Goal: Task Accomplishment & Management: Manage account settings

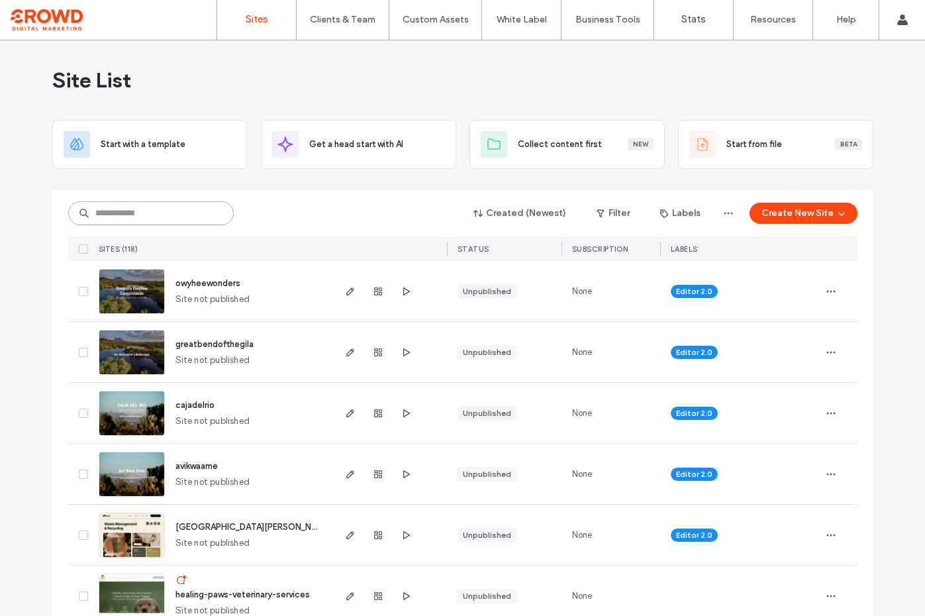
click at [145, 215] on input at bounding box center [151, 213] width 166 height 24
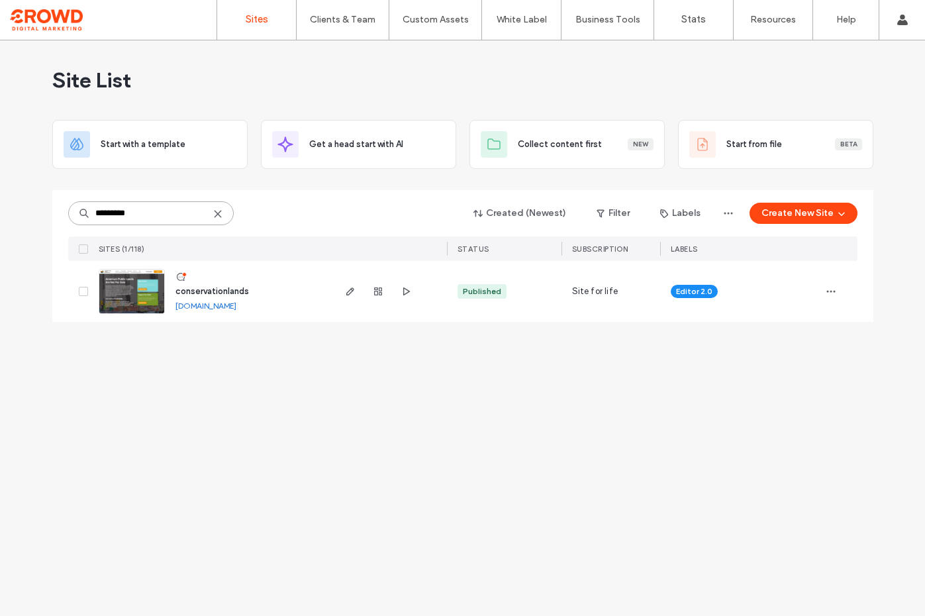
type input "*********"
click at [134, 287] on img at bounding box center [131, 315] width 65 height 90
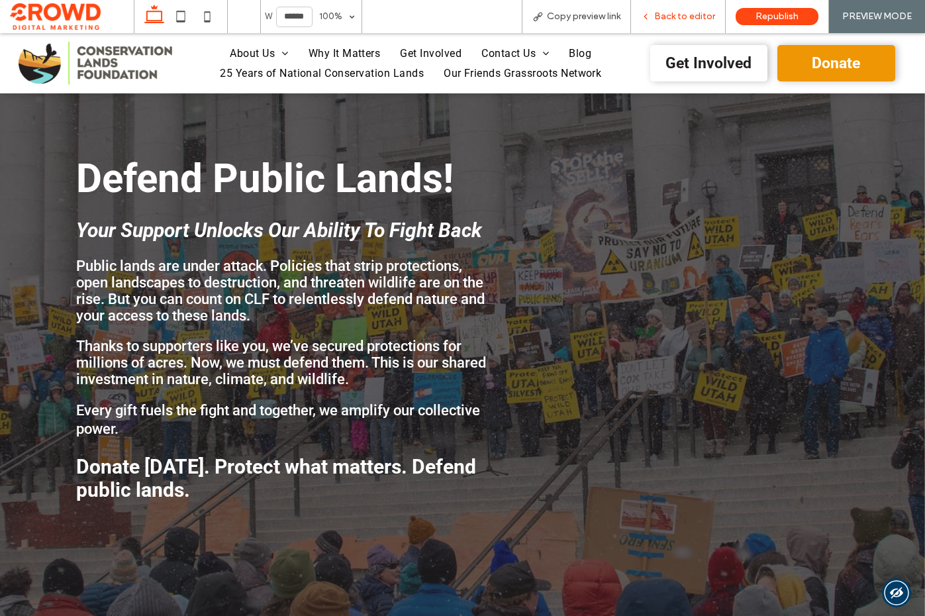
click at [677, 11] on span "Back to editor" at bounding box center [684, 16] width 61 height 11
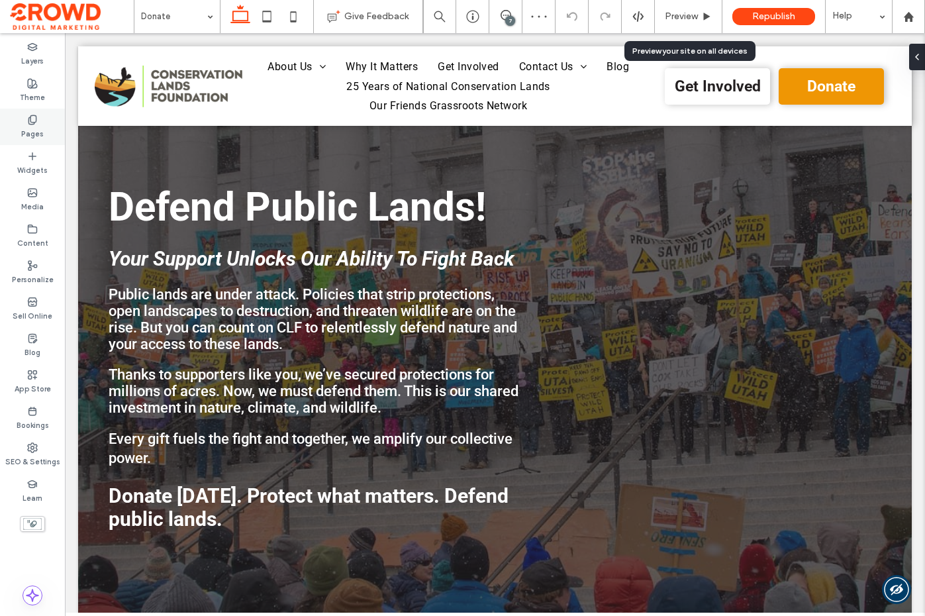
click at [29, 119] on icon at bounding box center [32, 120] width 11 height 11
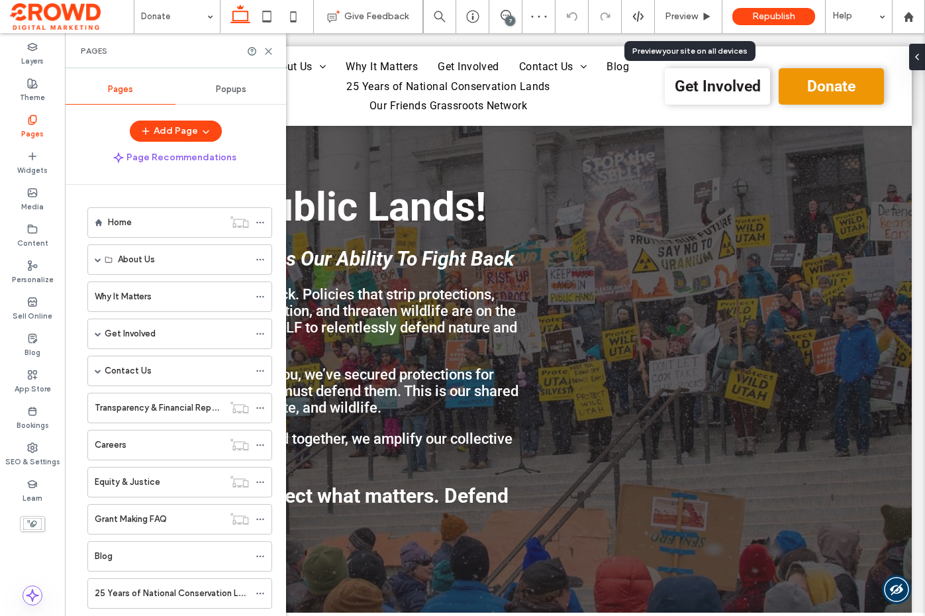
scroll to position [285, 0]
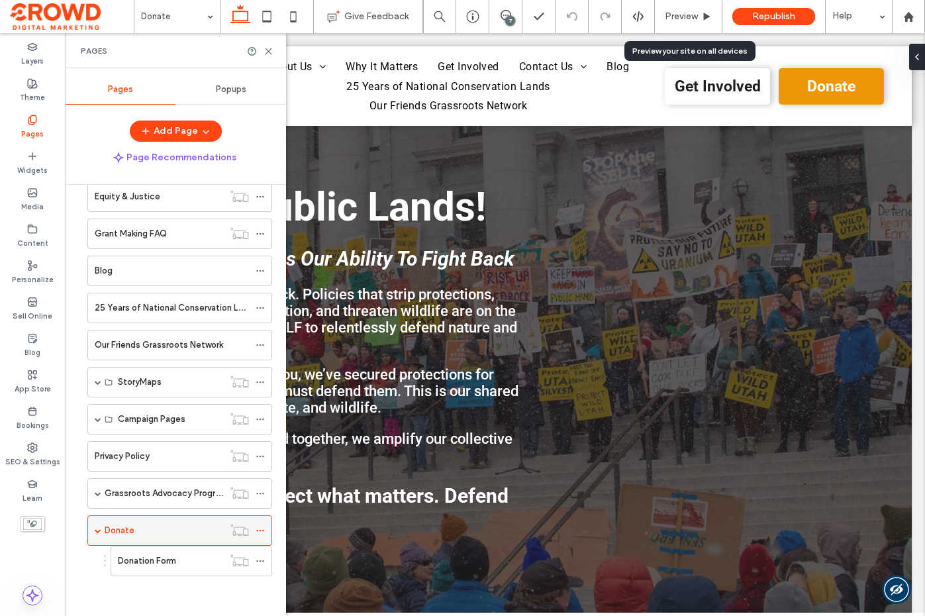
click at [259, 527] on icon at bounding box center [260, 530] width 9 height 9
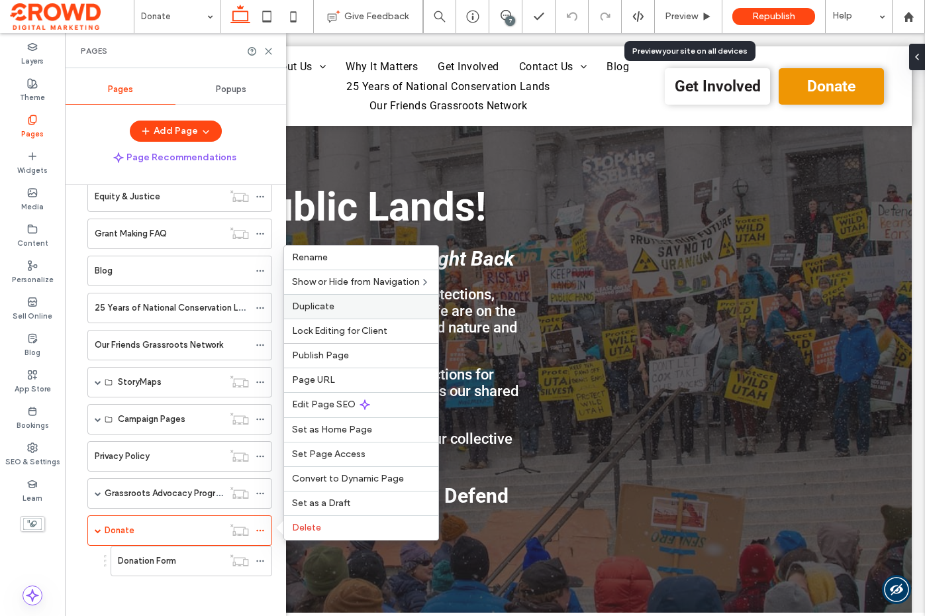
click at [368, 307] on label "Duplicate" at bounding box center [361, 306] width 138 height 11
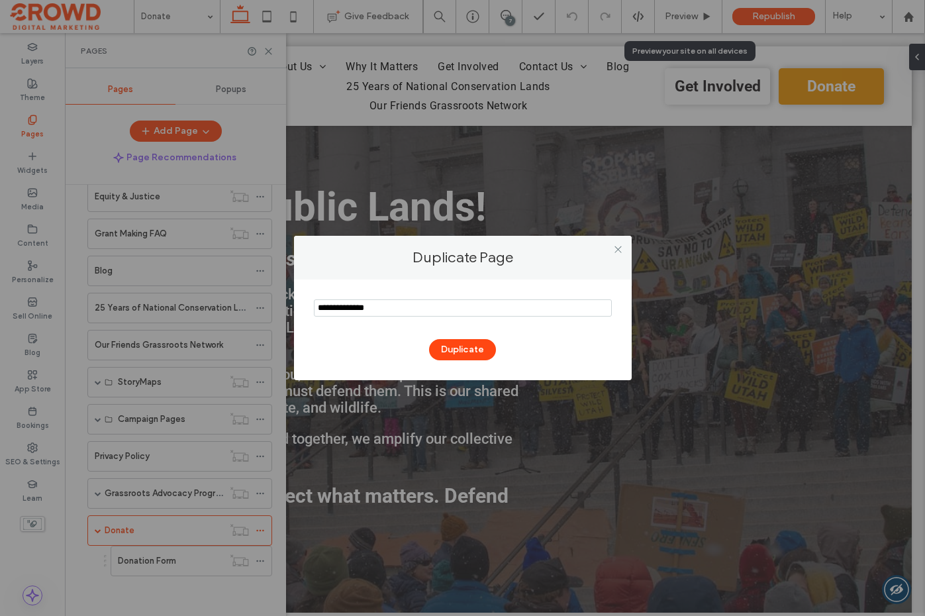
drag, startPoint x: 411, startPoint y: 310, endPoint x: 275, endPoint y: 303, distance: 136.6
click at [275, 303] on div "Duplicate Page Duplicate" at bounding box center [462, 308] width 925 height 616
click at [460, 346] on button "Duplicate" at bounding box center [462, 349] width 67 height 21
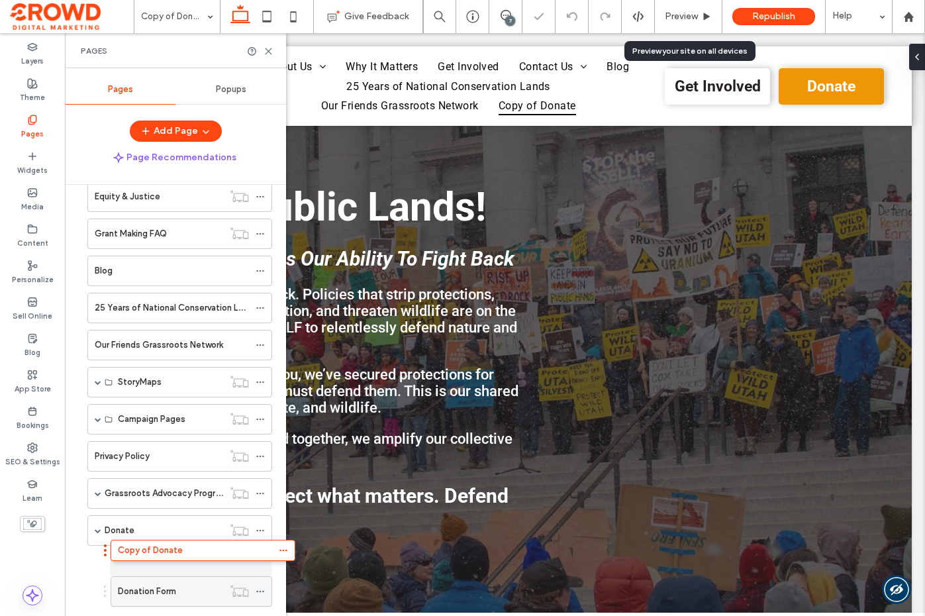
drag, startPoint x: 138, startPoint y: 566, endPoint x: 148, endPoint y: 550, distance: 18.6
click at [165, 558] on label "Copy of Donate" at bounding box center [150, 560] width 65 height 23
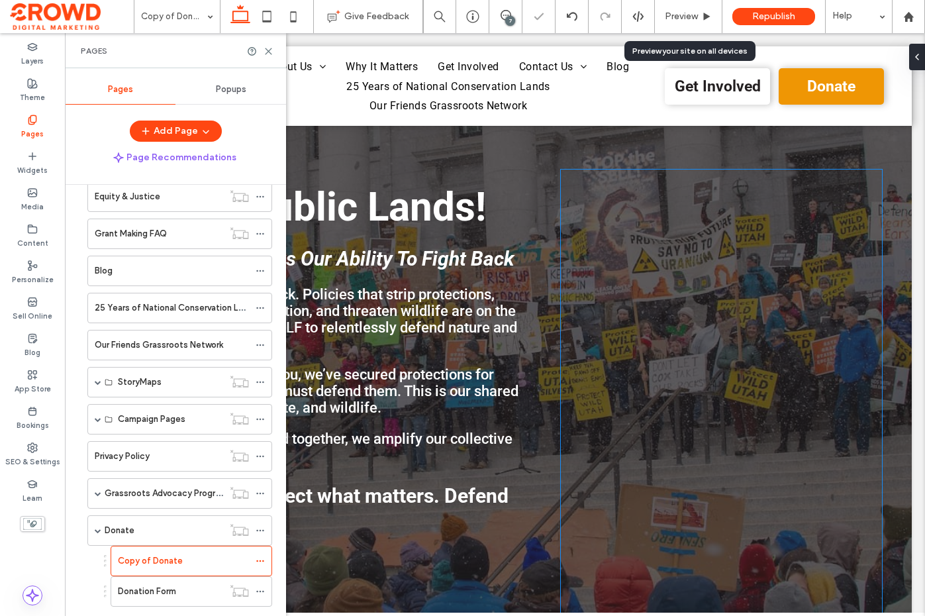
click at [695, 309] on div at bounding box center [721, 412] width 321 height 485
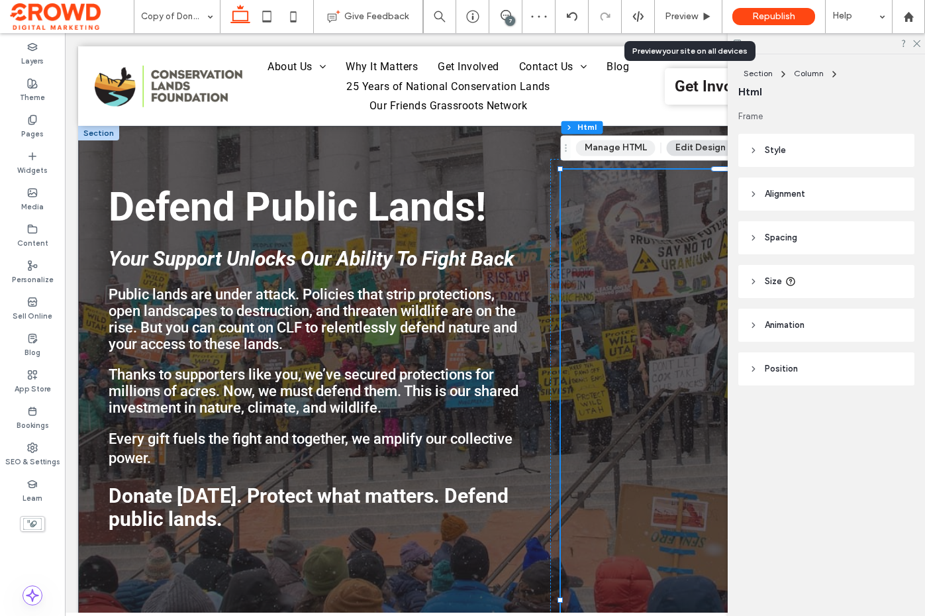
click at [606, 152] on button "Manage HTML" at bounding box center [615, 148] width 79 height 16
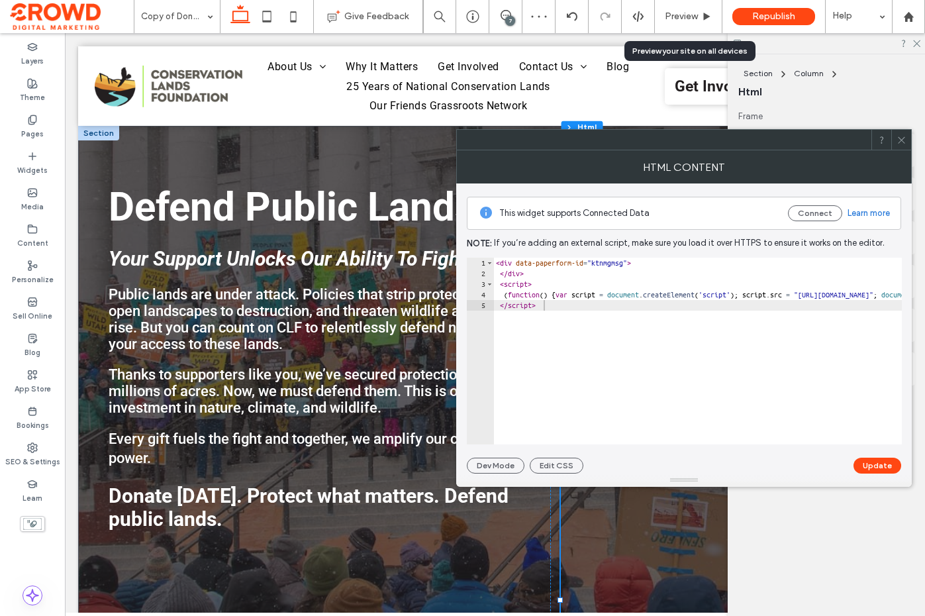
click at [634, 316] on div "< div data-paperform-id = "ktnmgmsg" > </ div > < script > ( function ( ) { var…" at bounding box center [860, 362] width 735 height 208
type textarea "**********"
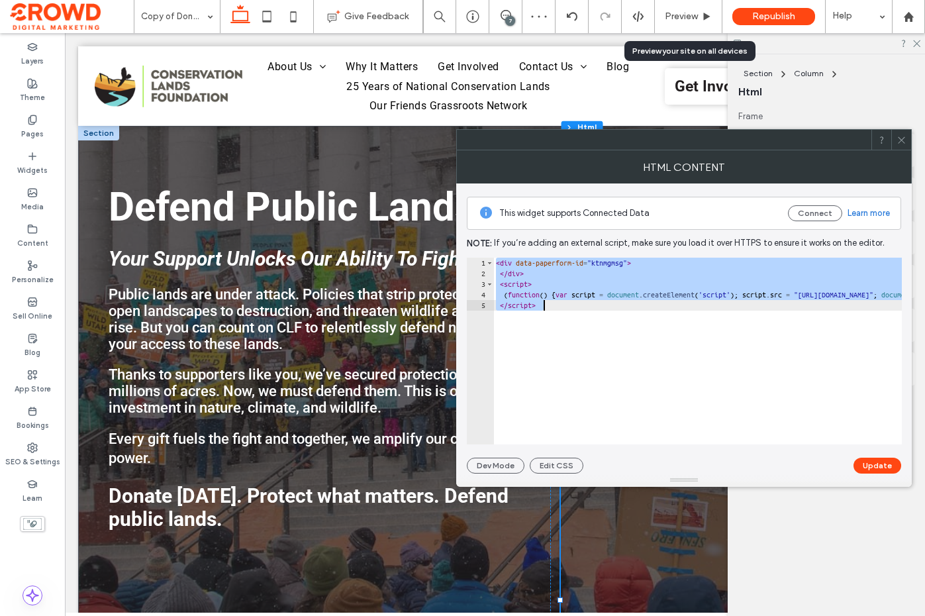
paste textarea "Cursor at row 5"
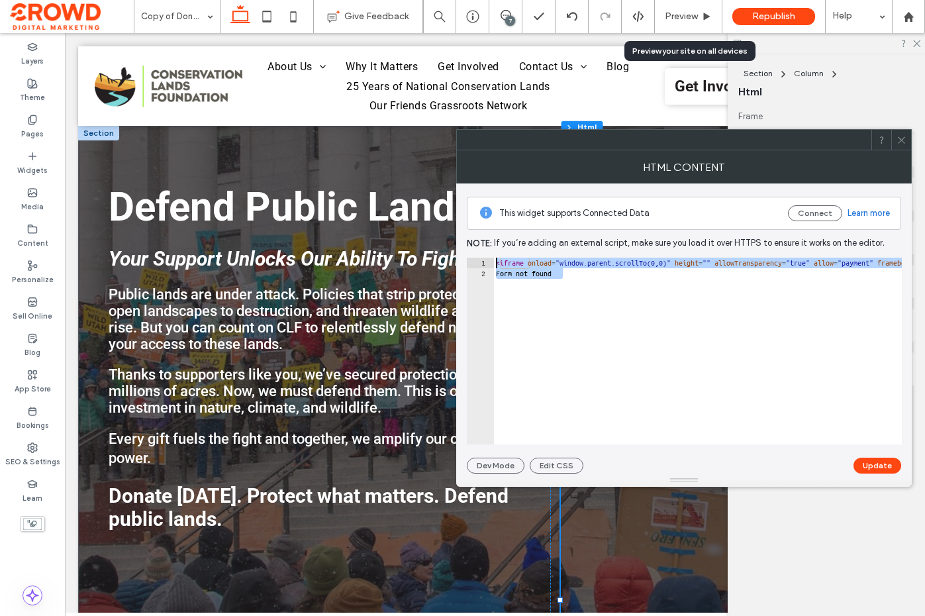
drag, startPoint x: 603, startPoint y: 273, endPoint x: 510, endPoint y: 213, distance: 111.1
click at [510, 213] on div "**********" at bounding box center [684, 328] width 434 height 290
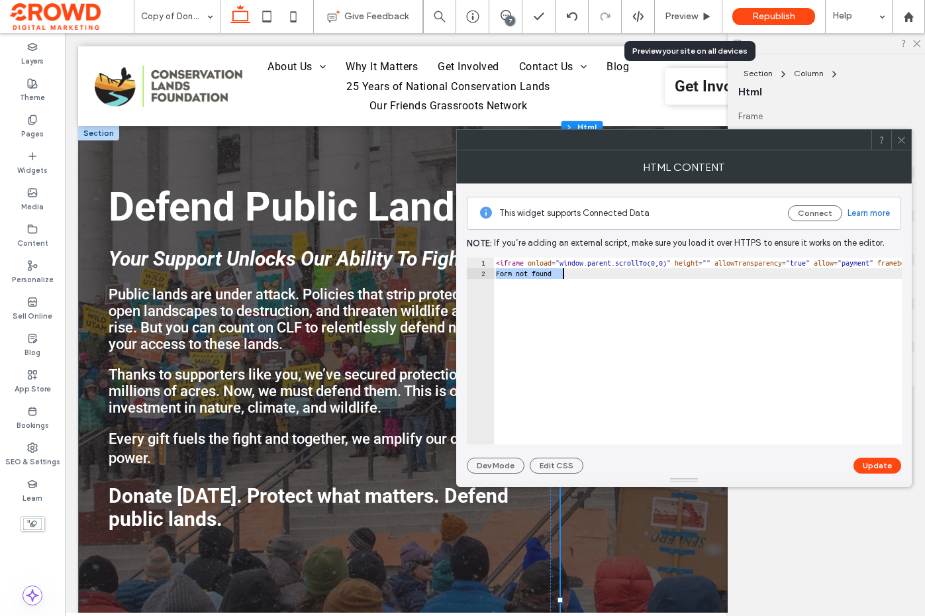
type textarea "**********"
paste textarea "Cursor at row 2"
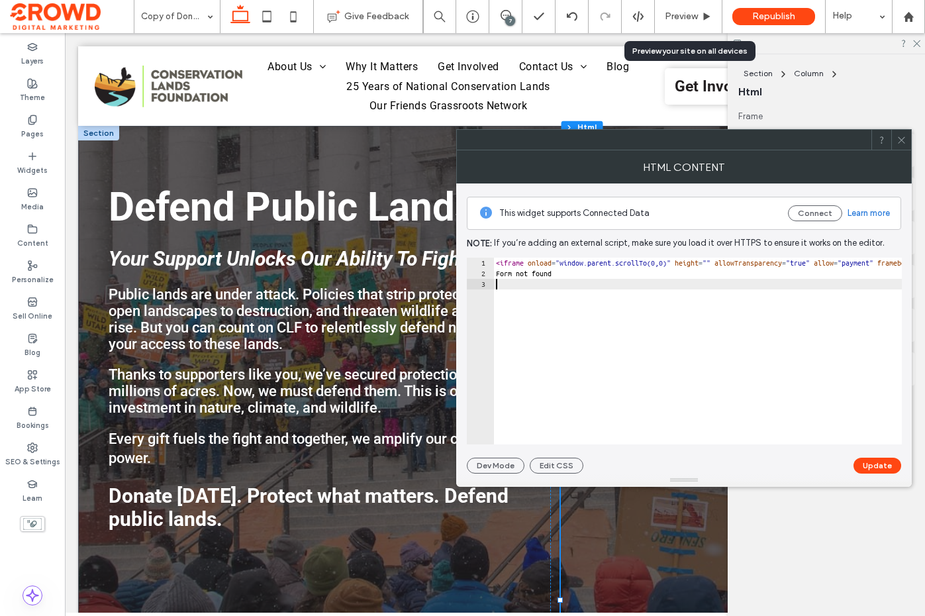
type textarea "**********"
click at [875, 464] on button "Update" at bounding box center [878, 466] width 48 height 16
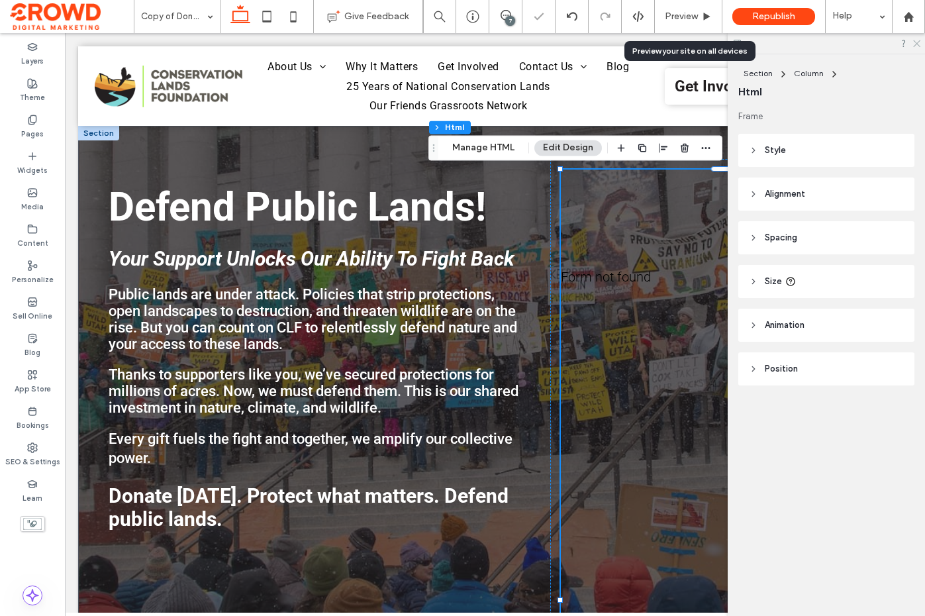
click at [918, 40] on icon at bounding box center [916, 42] width 9 height 9
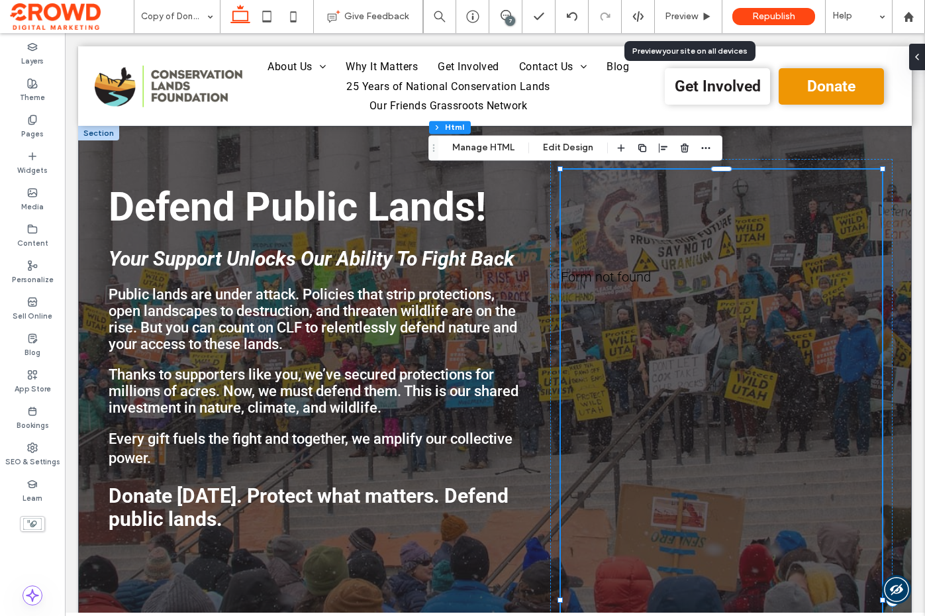
click at [676, 223] on div "&lt;a href=&quot;https://secure.lglforms.com/form_engine/s/3Ijogk4aqVOZqxjuAjUi…" at bounding box center [721, 600] width 321 height 861
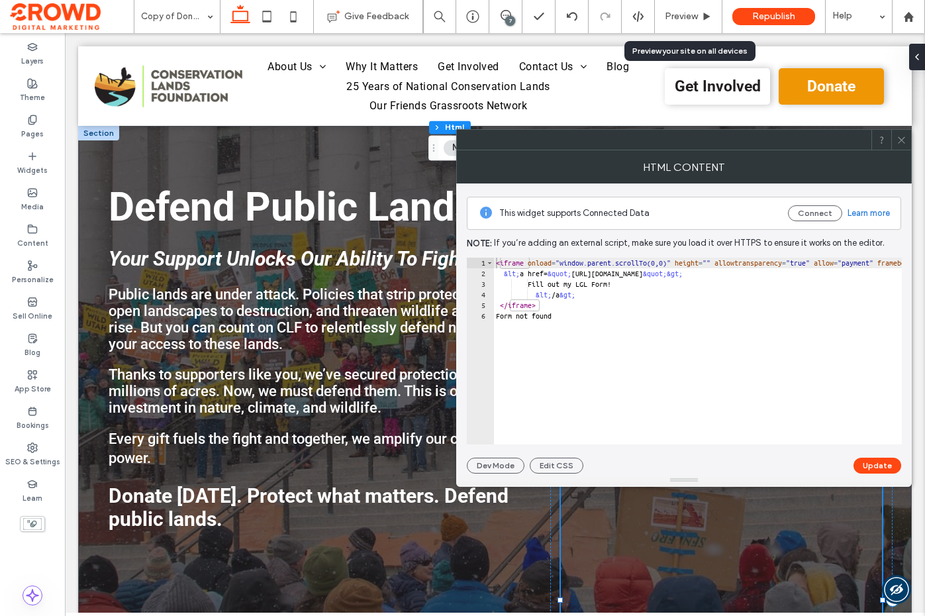
click at [902, 145] on span at bounding box center [902, 140] width 10 height 20
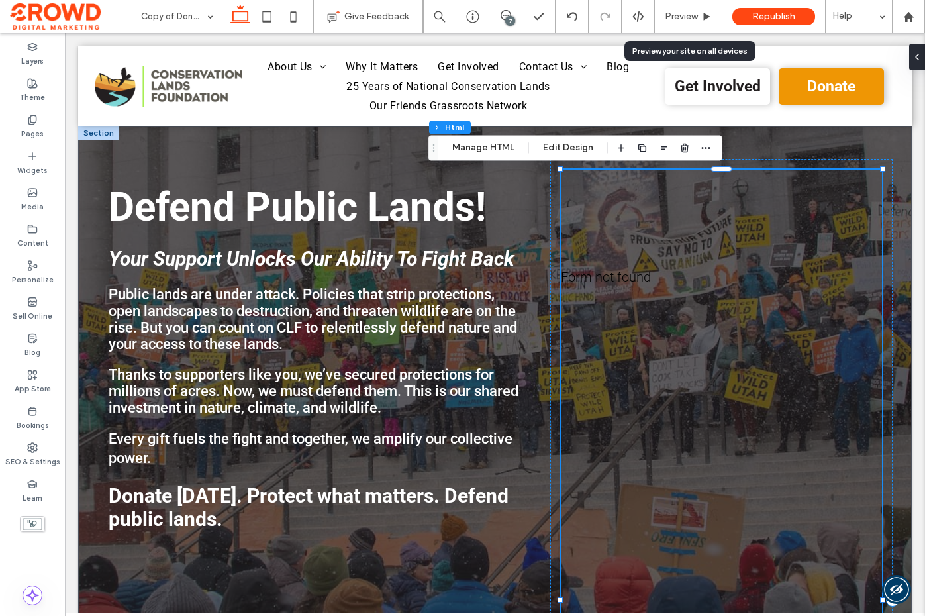
click at [772, 229] on div "&lt;a href=&quot;https://secure.lglforms.com/form_engine/s/3Ijogk4aqVOZqxjuAjUi…" at bounding box center [721, 600] width 321 height 861
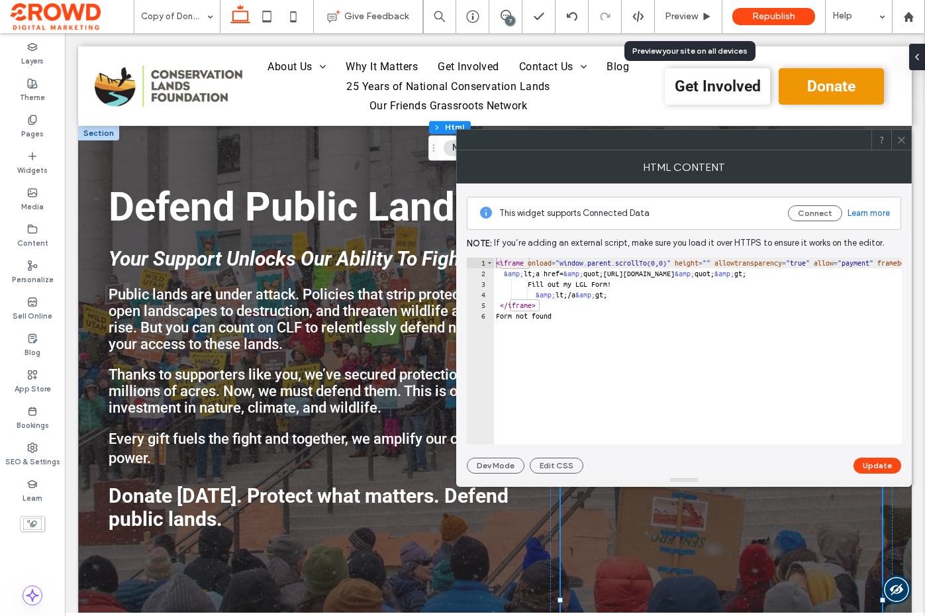
type textarea "**********"
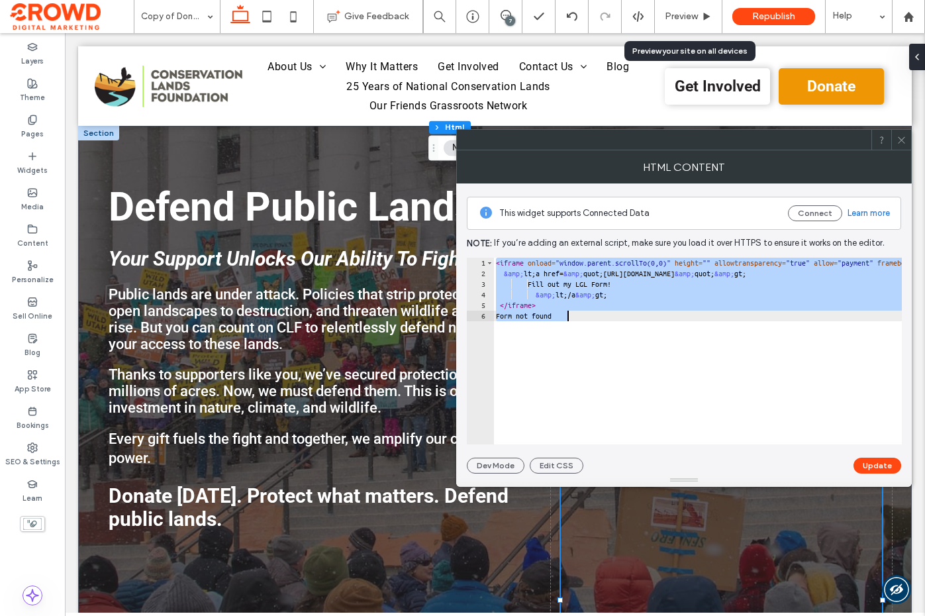
paste textarea "Cursor at row 6"
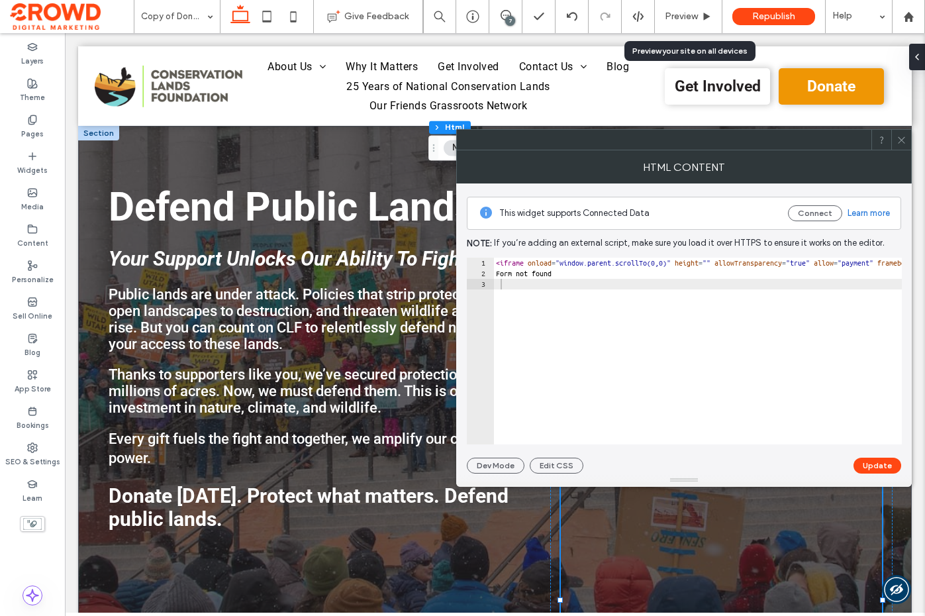
type textarea "**********"
paste textarea "Cursor at row 1"
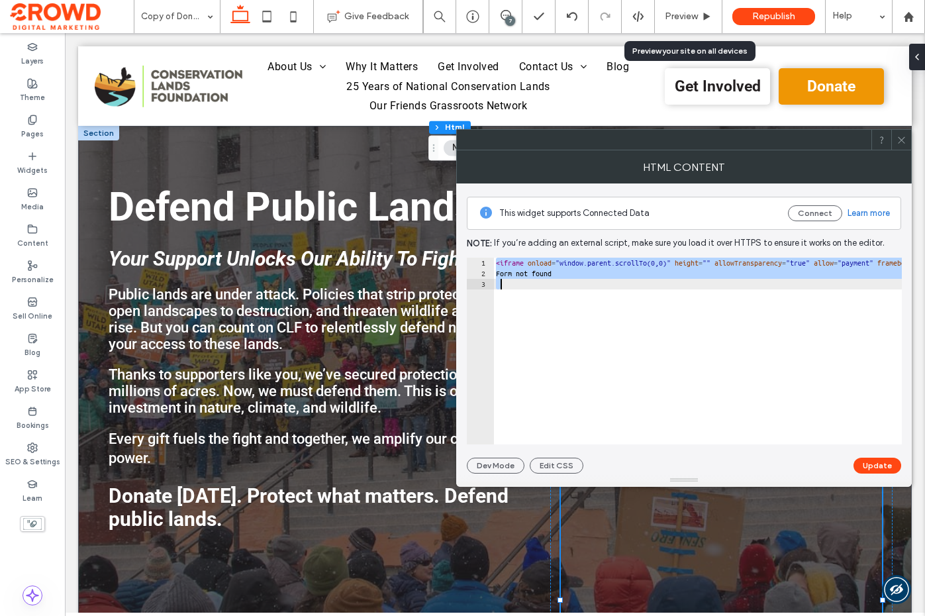
paste textarea "**********"
type textarea "**********"
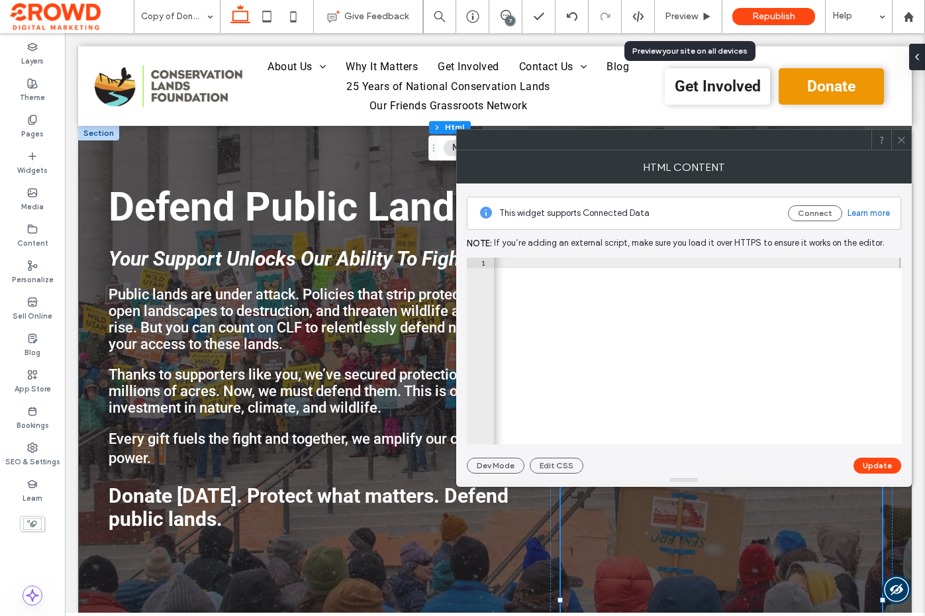
click at [879, 464] on button "Update" at bounding box center [878, 466] width 48 height 16
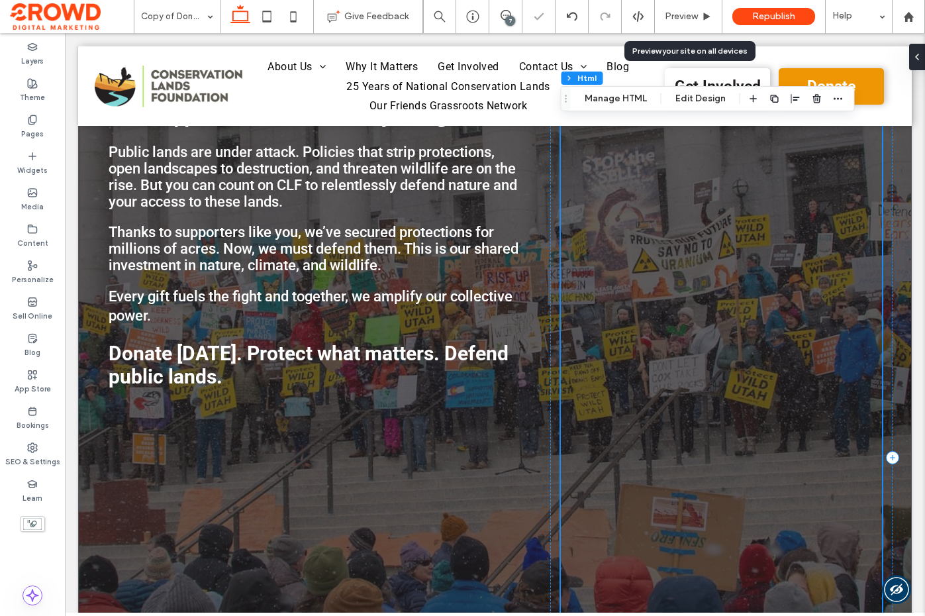
scroll to position [146, 0]
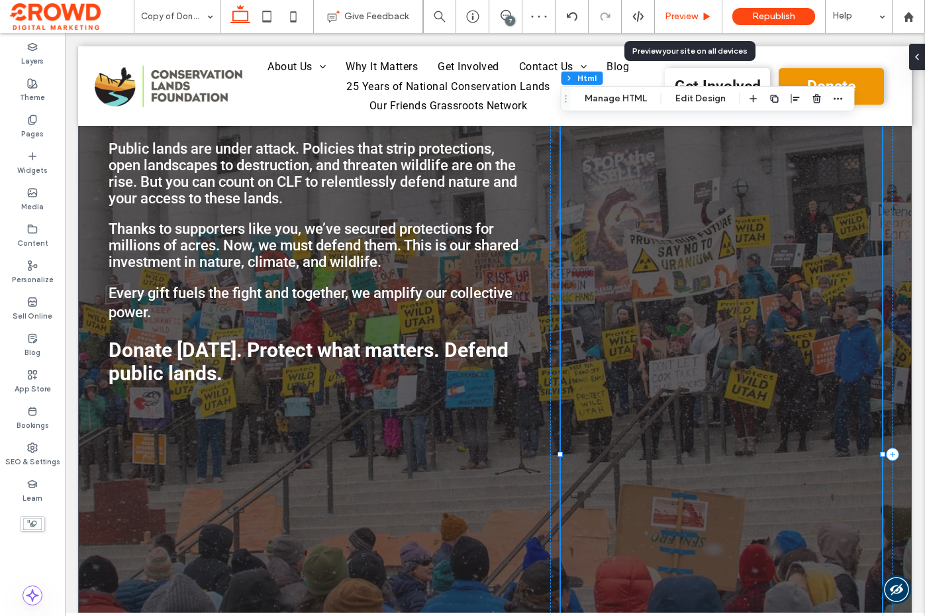
click at [689, 16] on span "Preview" at bounding box center [681, 16] width 33 height 11
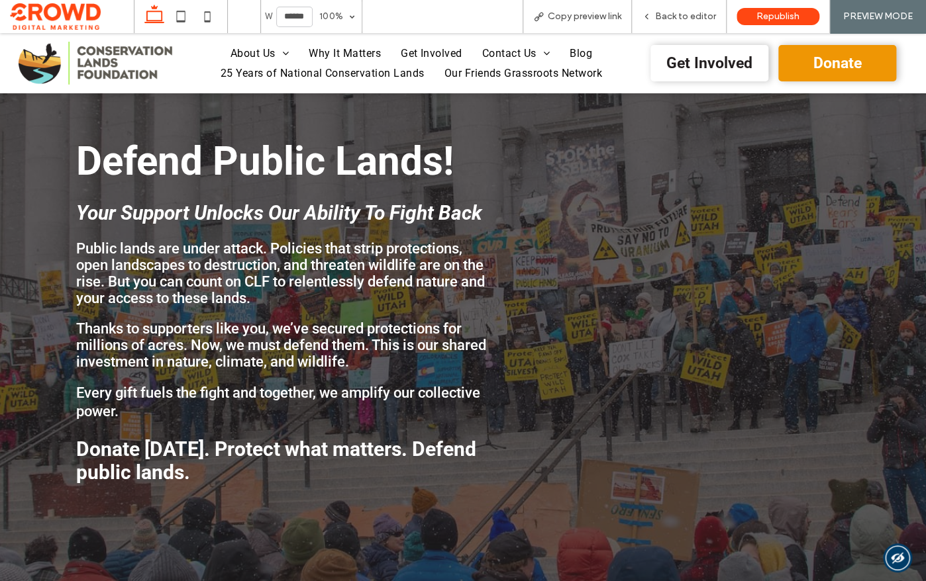
scroll to position [21, 0]
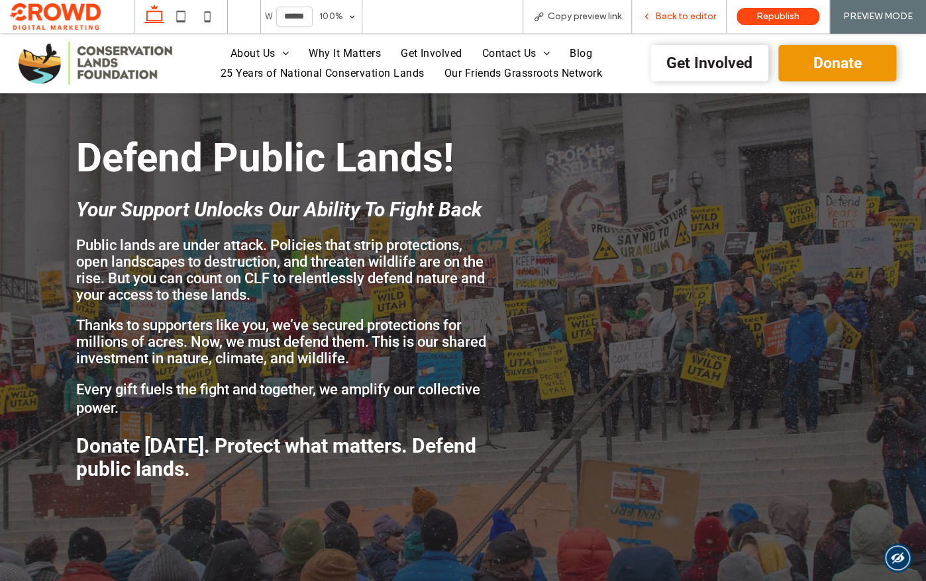
click at [667, 19] on span "Back to editor" at bounding box center [685, 16] width 61 height 11
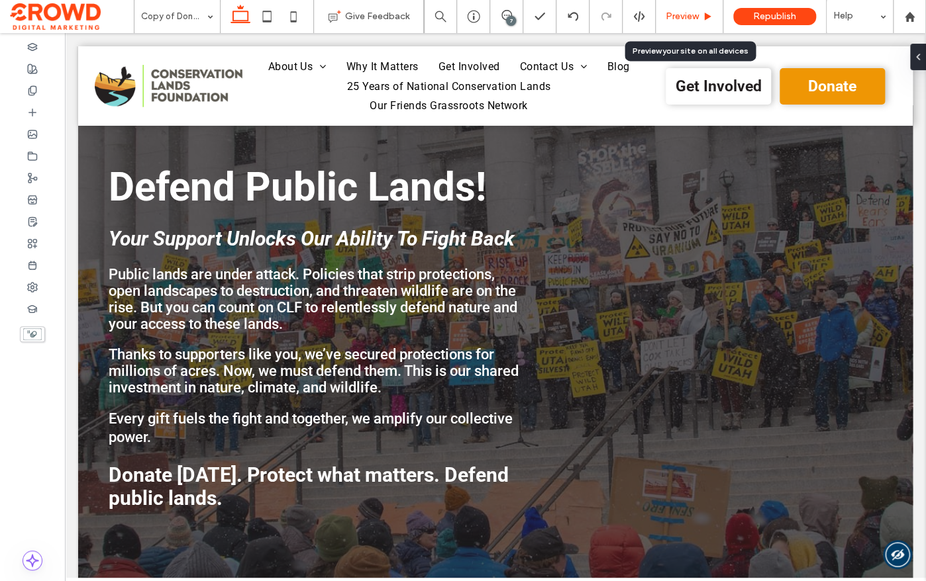
scroll to position [53, 0]
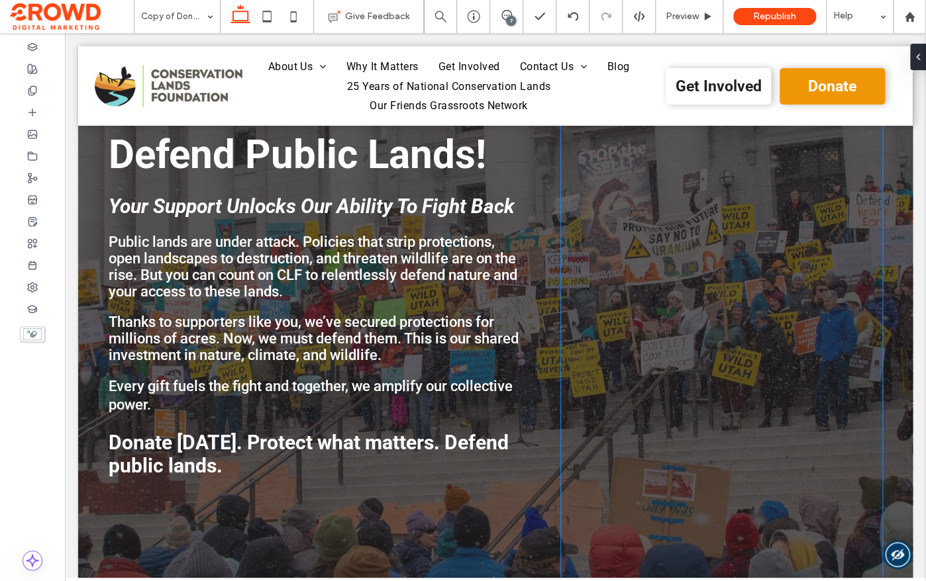
click at [782, 171] on div "&lt;a href=&quot;https://secure.lglforms.com/form_engine/s/3Ijogk4aqVOZqxjuAjUi…" at bounding box center [721, 547] width 321 height 861
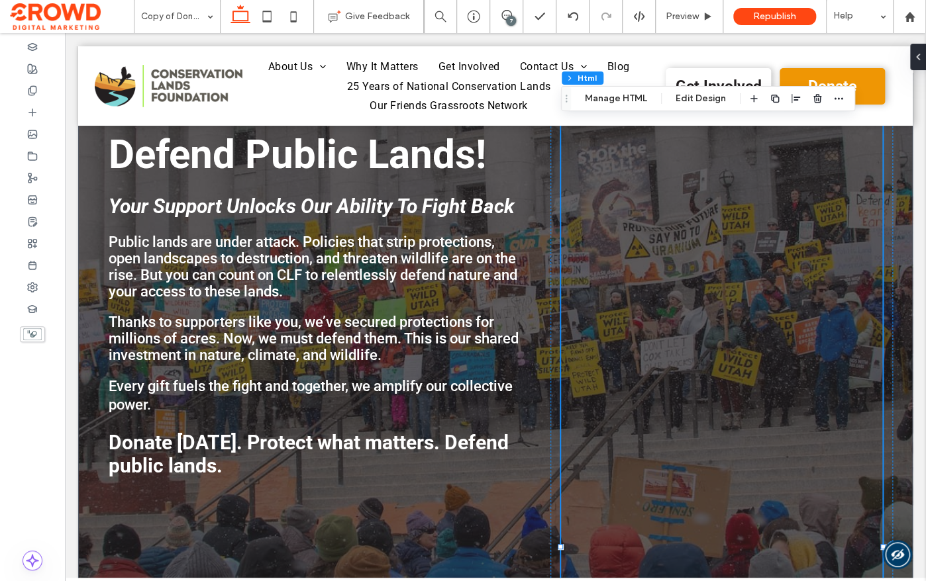
click at [756, 217] on div "&lt;a href=&quot;https://secure.lglforms.com/form_engine/s/3Ijogk4aqVOZqxjuAjUi…" at bounding box center [721, 547] width 321 height 861
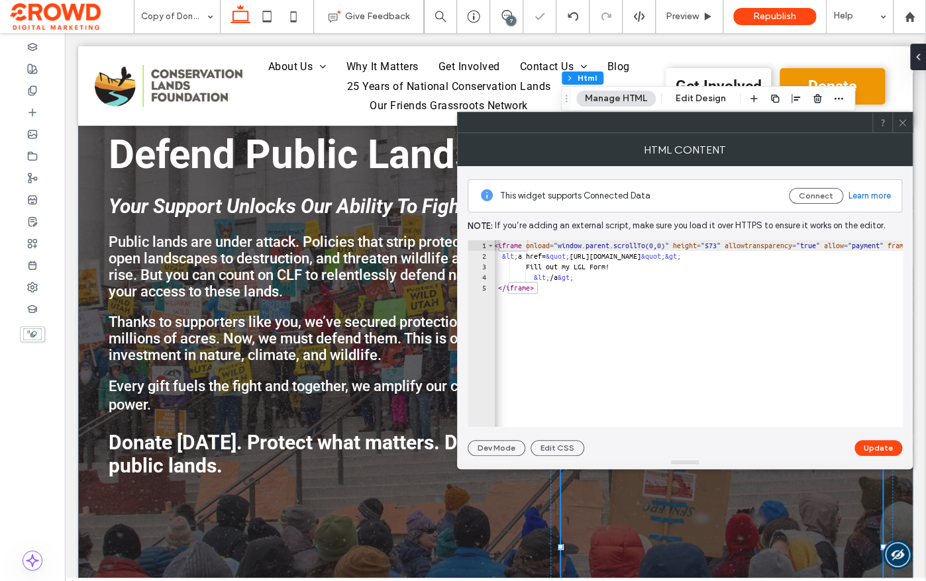
scroll to position [0, 9]
type textarea "**********"
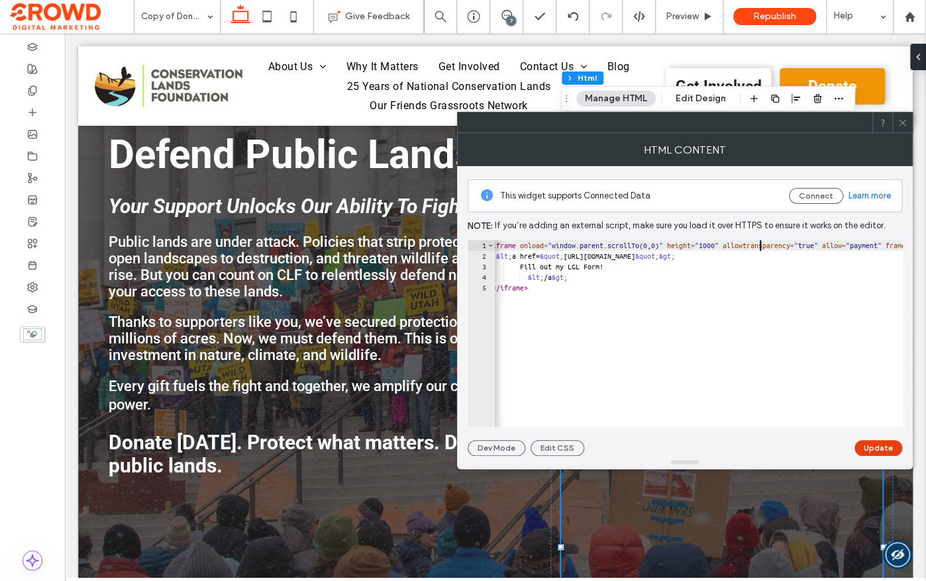
click at [874, 448] on button "Update" at bounding box center [878, 448] width 48 height 16
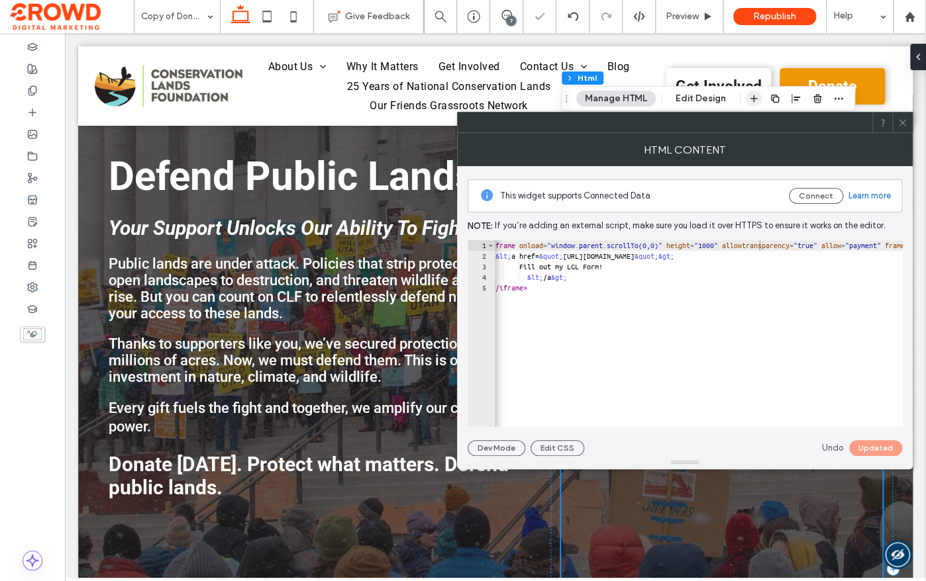
scroll to position [0, 10]
click at [925, 149] on html ".wqwq-1{fill:#231f20;} .cls-1q, .cls-2q { fill-rule: evenodd; } .cls-2q { fill:…" at bounding box center [463, 290] width 926 height 581
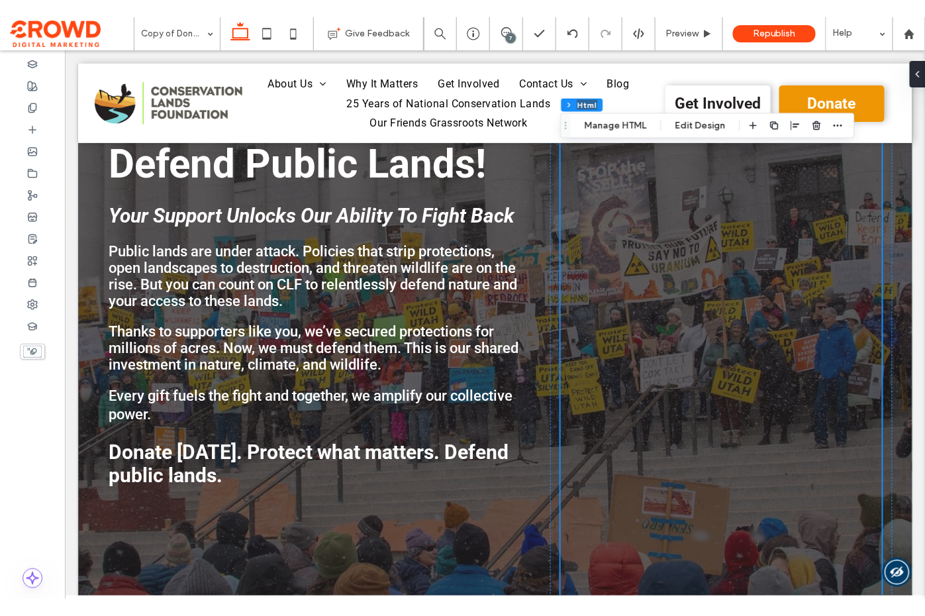
scroll to position [40, 0]
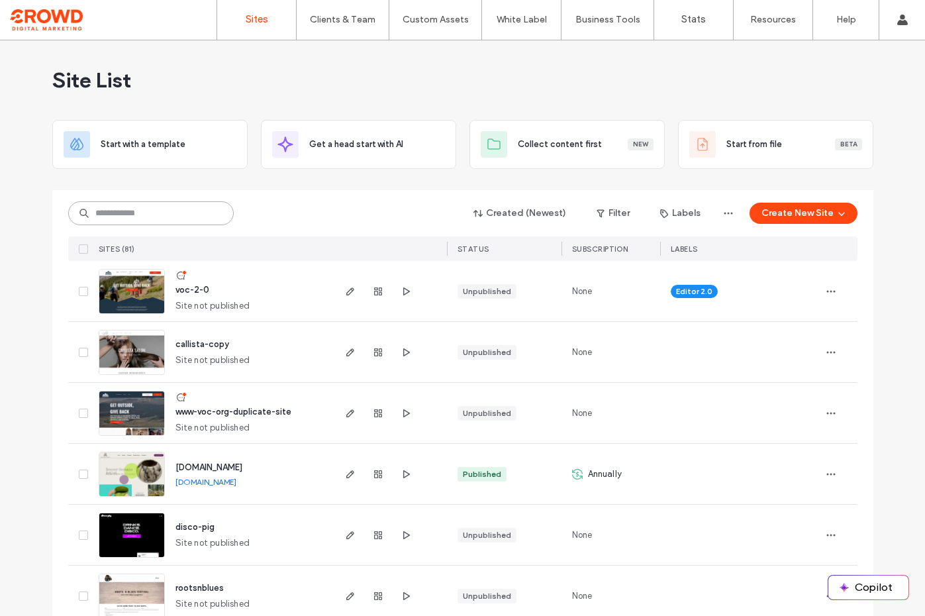
click at [160, 215] on input at bounding box center [151, 213] width 166 height 24
type input "*"
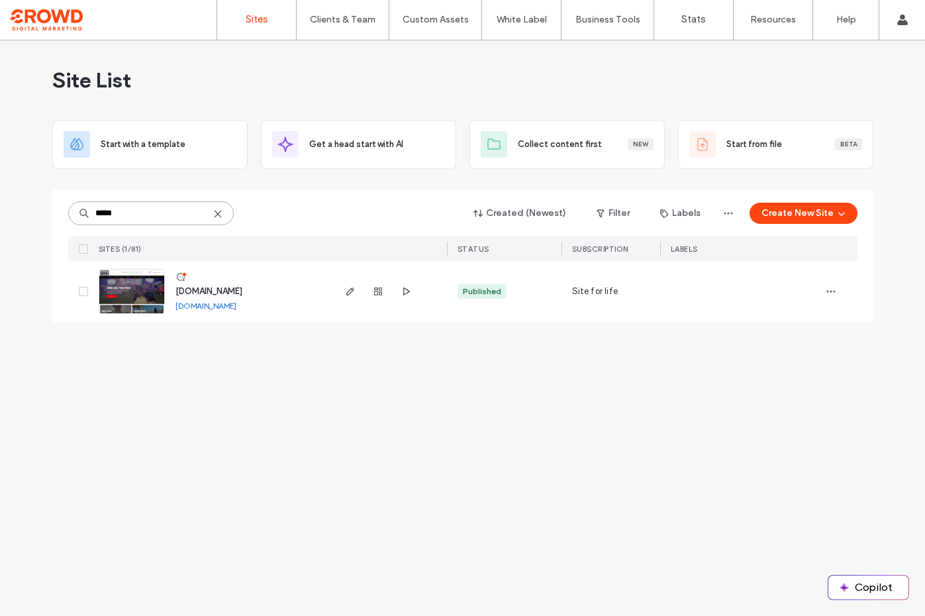
type input "*****"
click at [140, 282] on img at bounding box center [131, 315] width 65 height 90
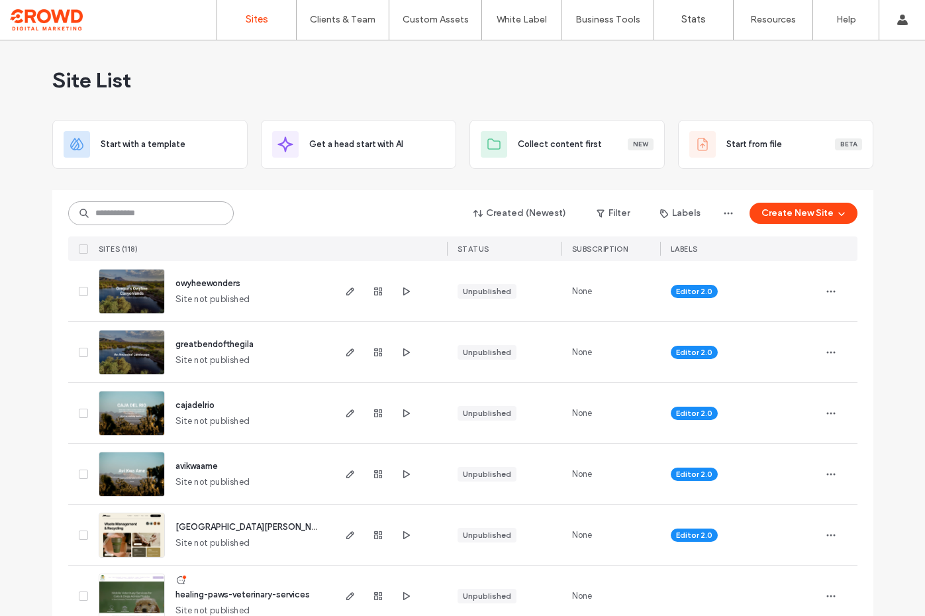
click at [186, 217] on input at bounding box center [151, 213] width 166 height 24
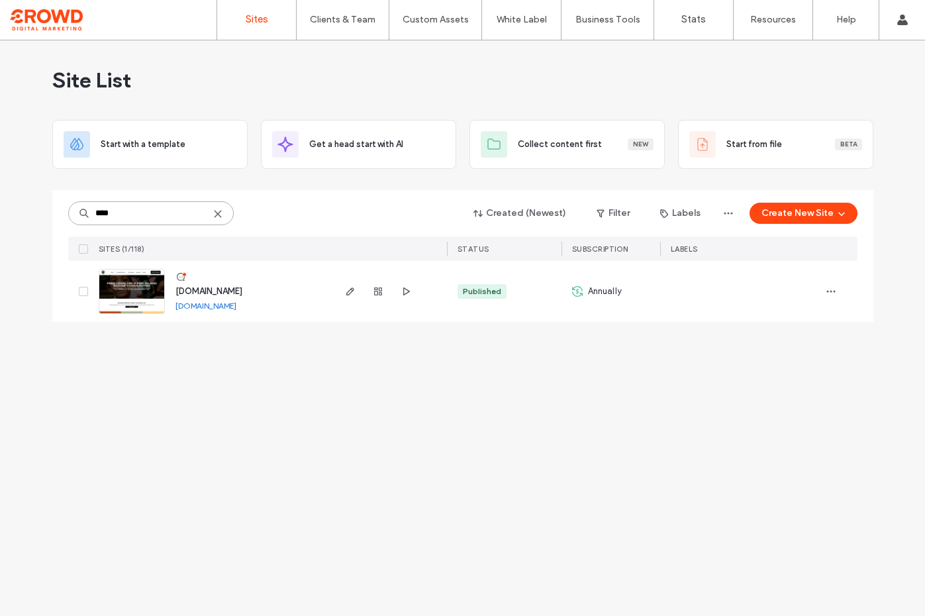
type input "****"
click at [138, 289] on img at bounding box center [131, 315] width 65 height 90
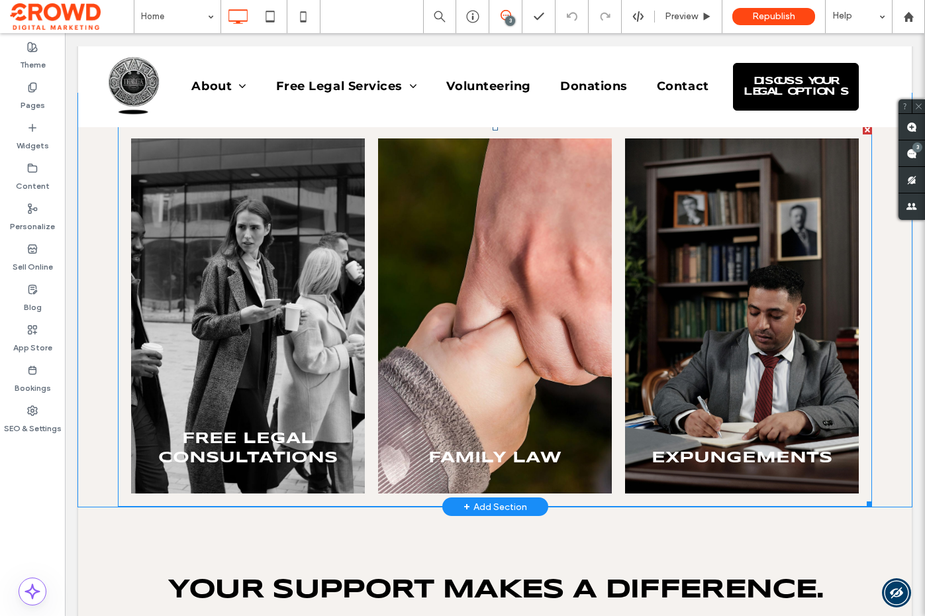
scroll to position [1296, 0]
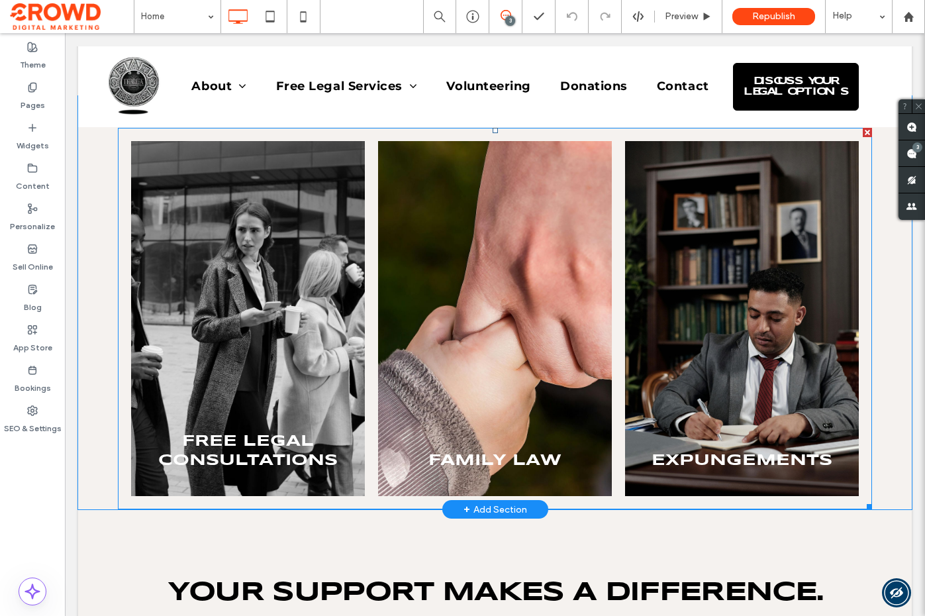
click at [251, 241] on link at bounding box center [248, 318] width 234 height 355
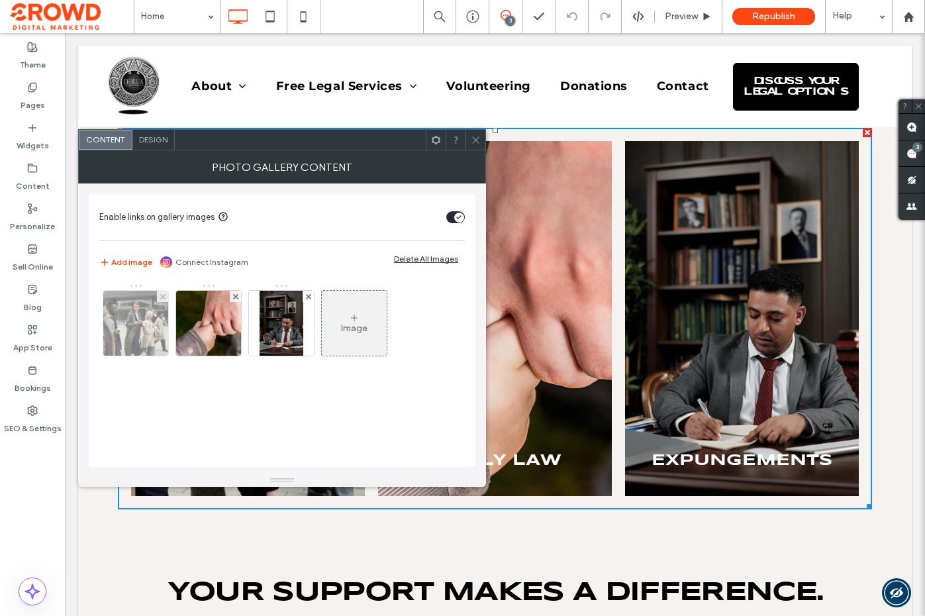
click at [141, 321] on img at bounding box center [135, 323] width 97 height 65
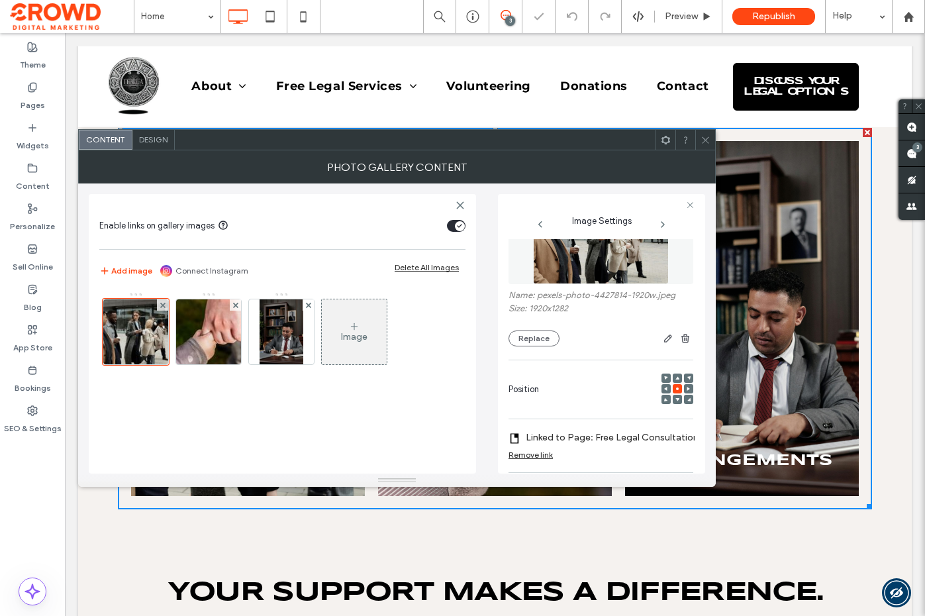
scroll to position [44, 0]
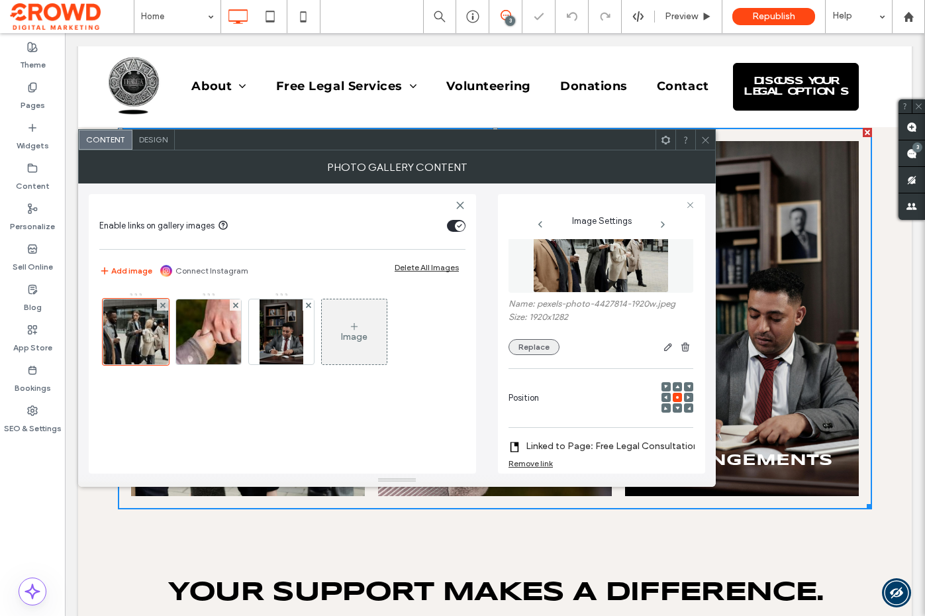
click at [534, 344] on button "Replace" at bounding box center [534, 347] width 51 height 16
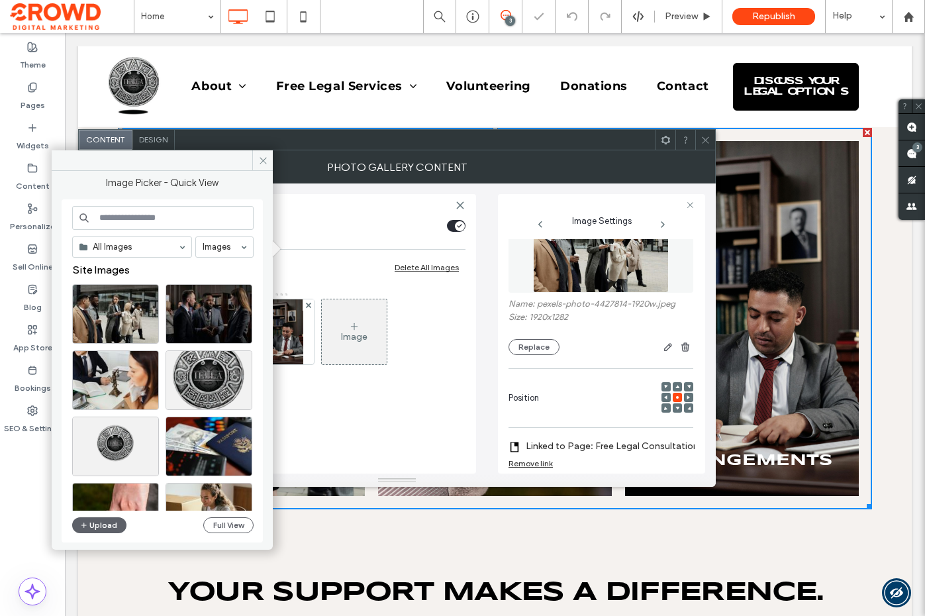
click at [196, 213] on input at bounding box center [162, 218] width 181 height 24
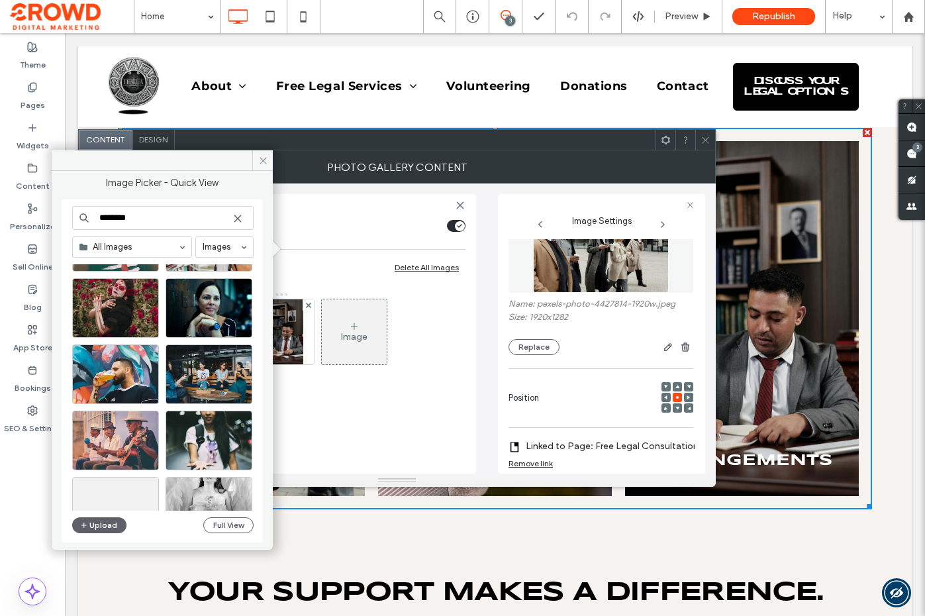
scroll to position [201, 0]
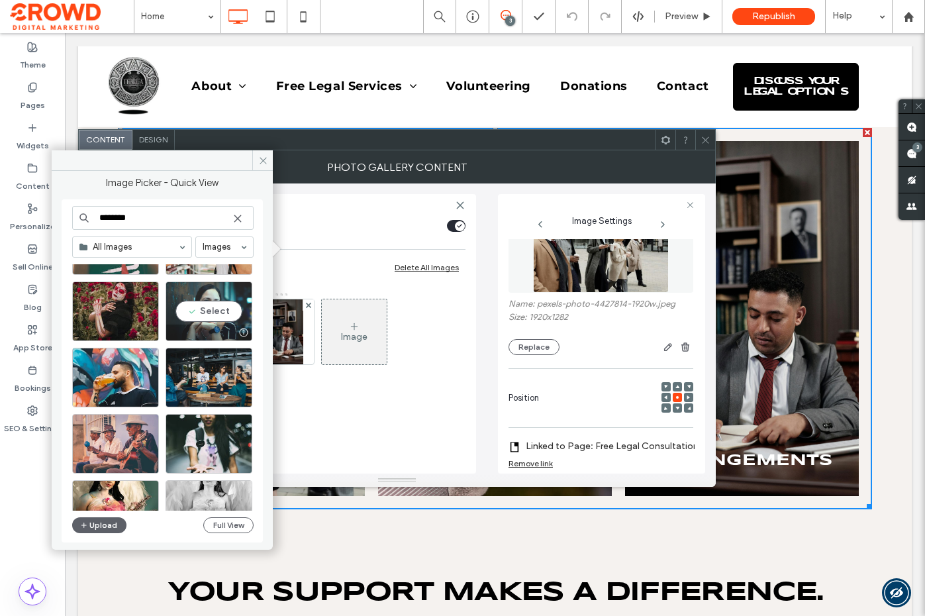
type input "********"
click at [204, 313] on div "Select" at bounding box center [209, 311] width 87 height 60
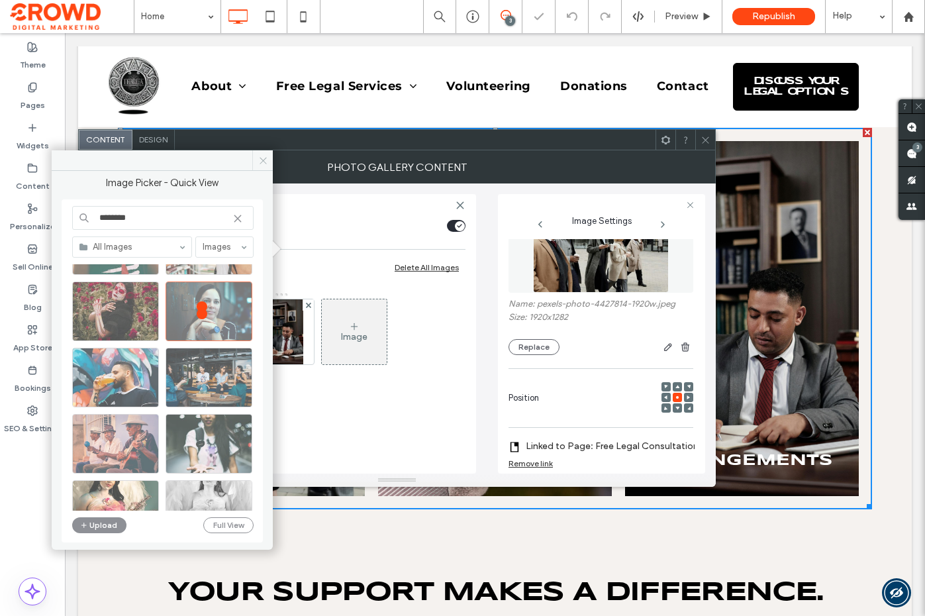
click at [262, 160] on icon at bounding box center [263, 161] width 10 height 10
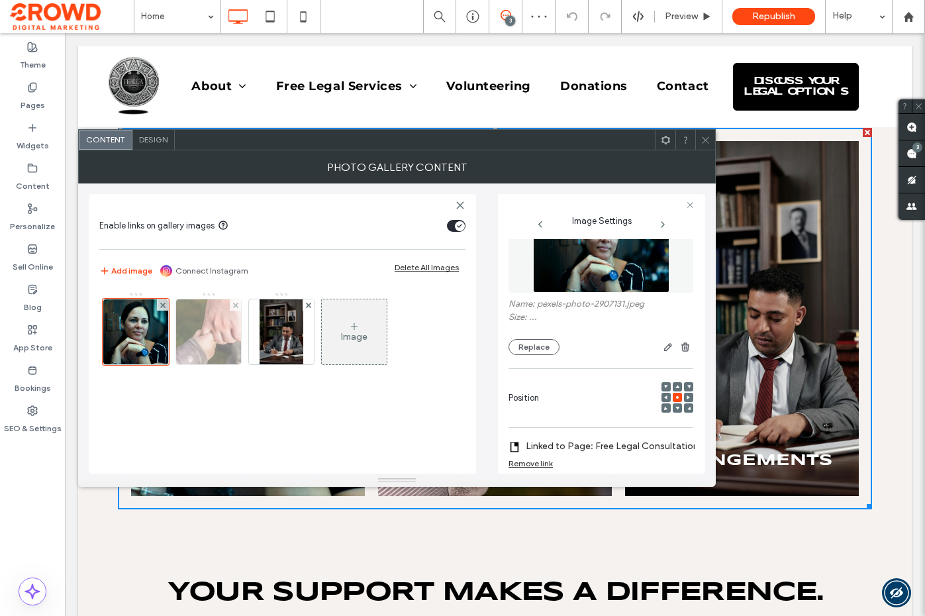
click at [206, 327] on img at bounding box center [208, 331] width 97 height 65
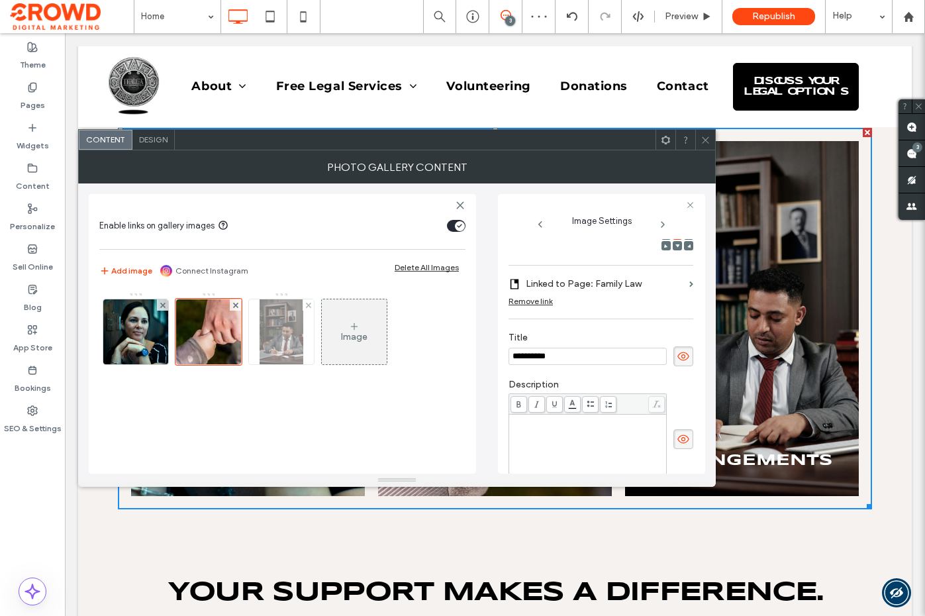
drag, startPoint x: 287, startPoint y: 321, endPoint x: 301, endPoint y: 313, distance: 16.0
click at [287, 321] on img at bounding box center [282, 331] width 44 height 65
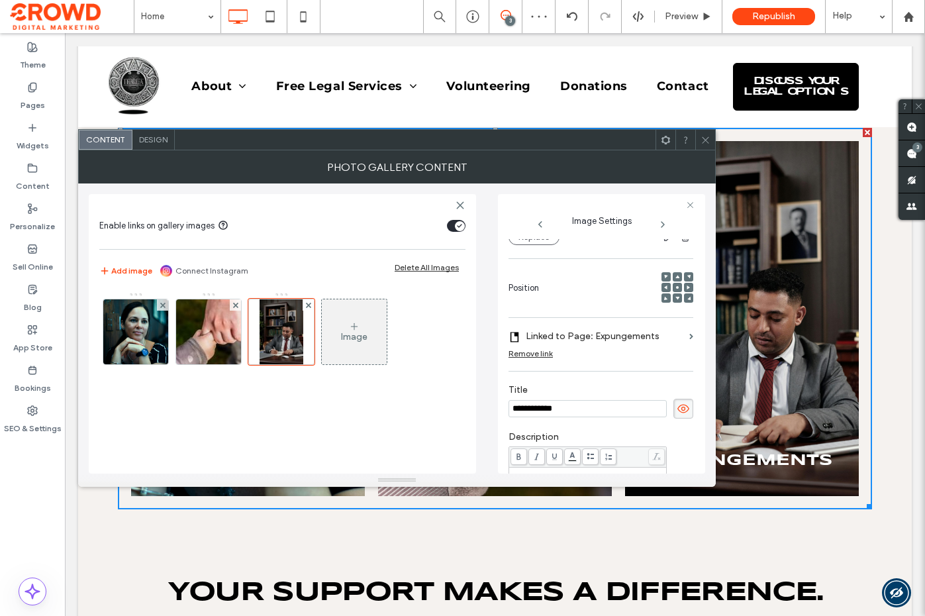
scroll to position [124, 0]
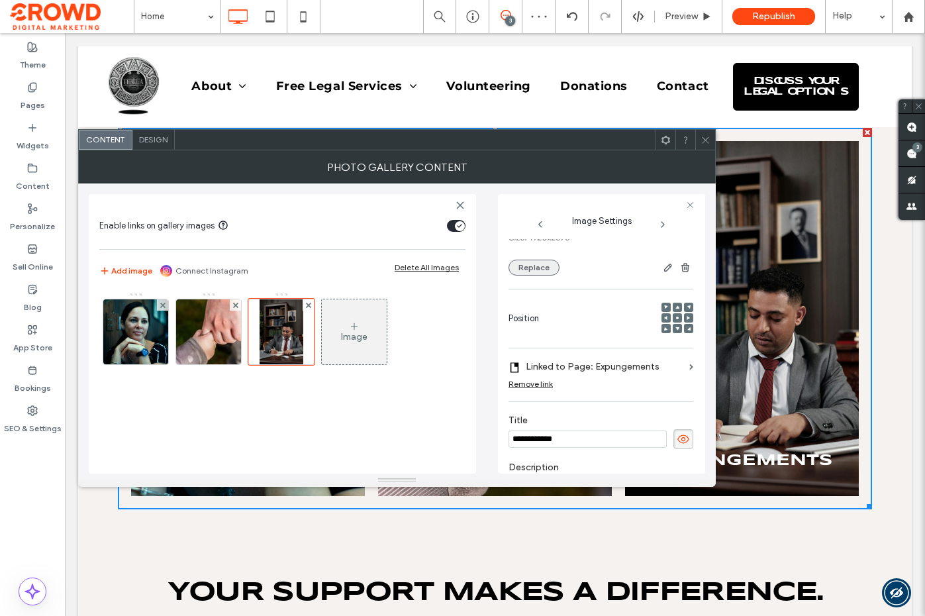
click at [530, 271] on button "Replace" at bounding box center [534, 268] width 51 height 16
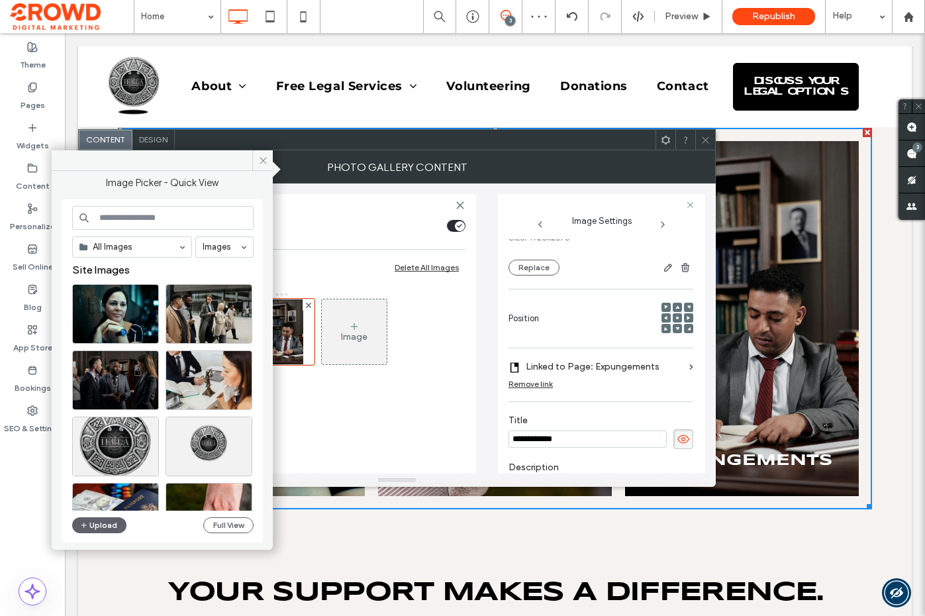
click at [196, 214] on input at bounding box center [162, 218] width 181 height 24
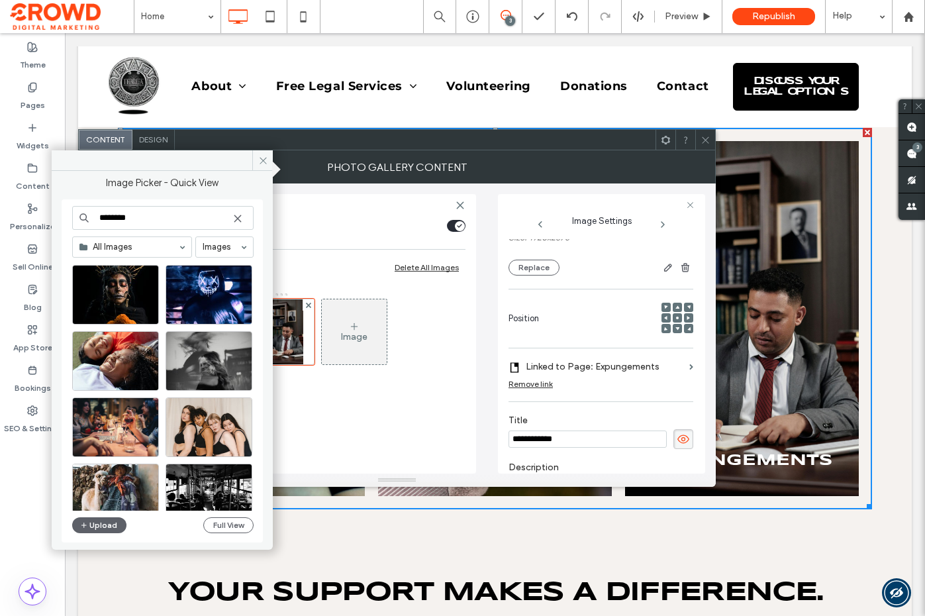
scroll to position [2499, 0]
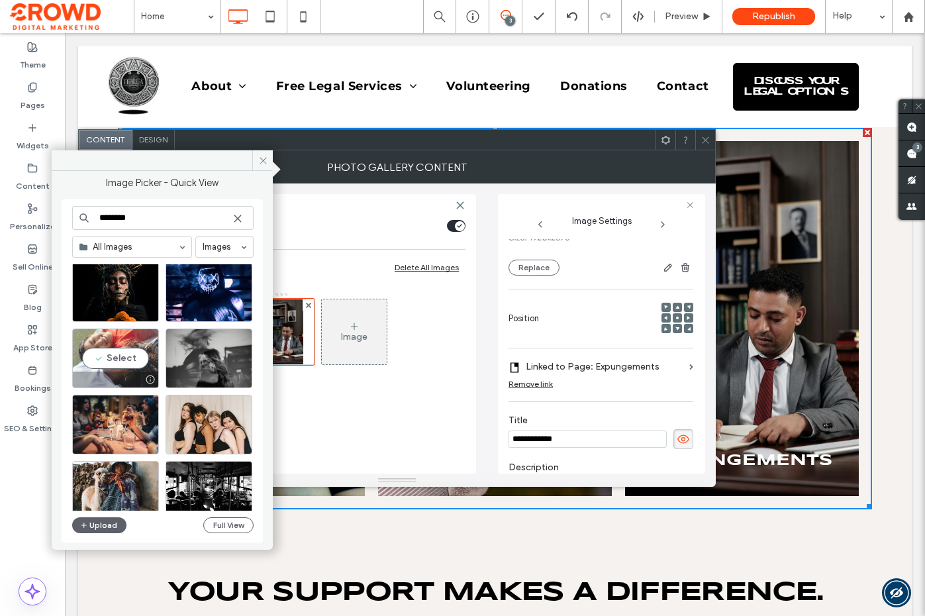
type input "********"
click at [139, 355] on div "Select" at bounding box center [115, 358] width 87 height 60
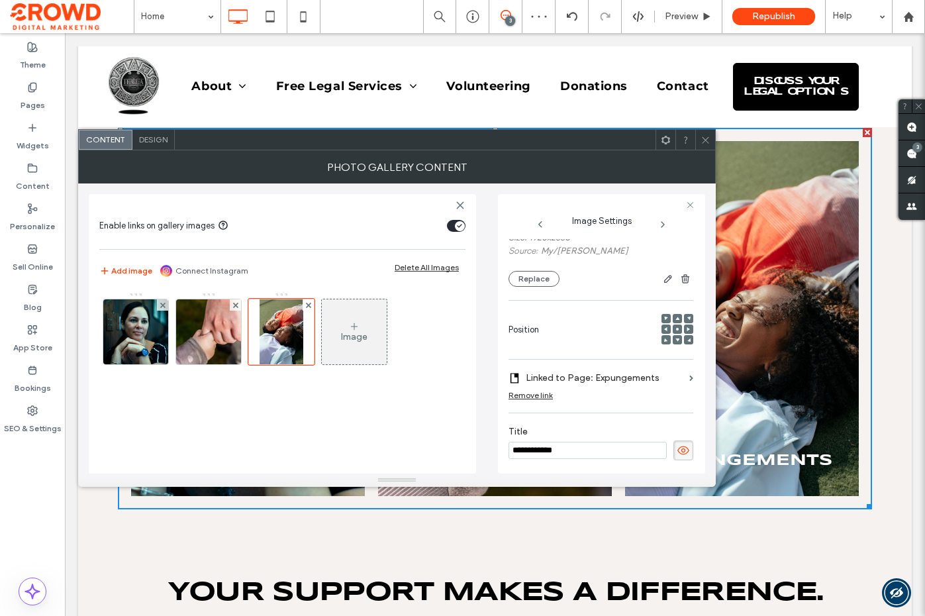
click at [704, 138] on icon at bounding box center [706, 140] width 10 height 10
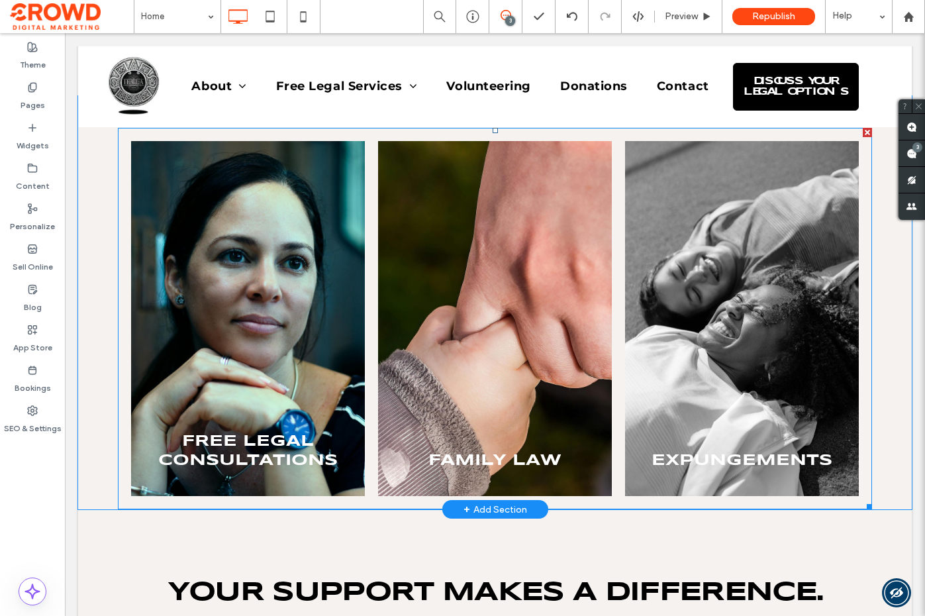
click at [701, 148] on link at bounding box center [742, 318] width 234 height 355
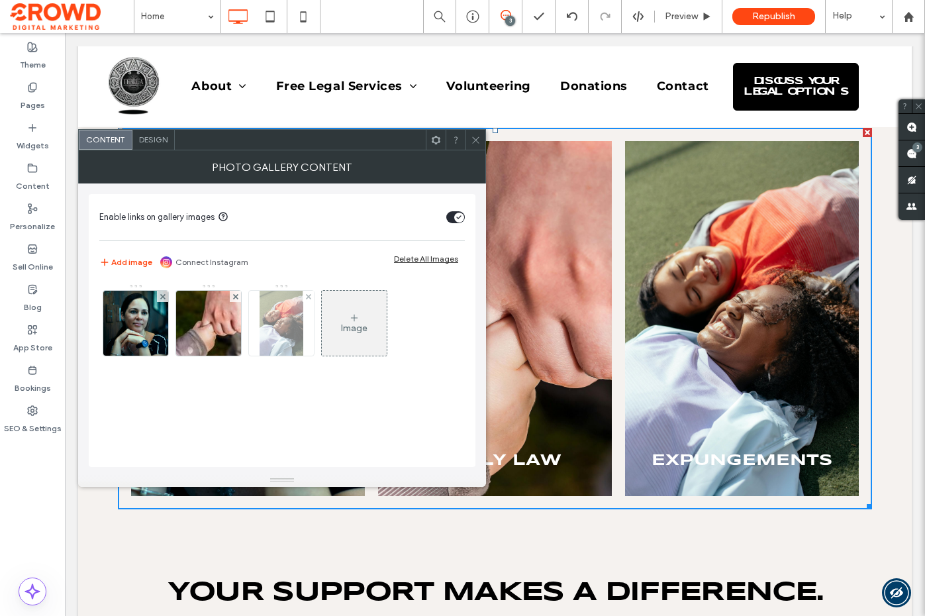
click at [272, 326] on img at bounding box center [281, 323] width 43 height 65
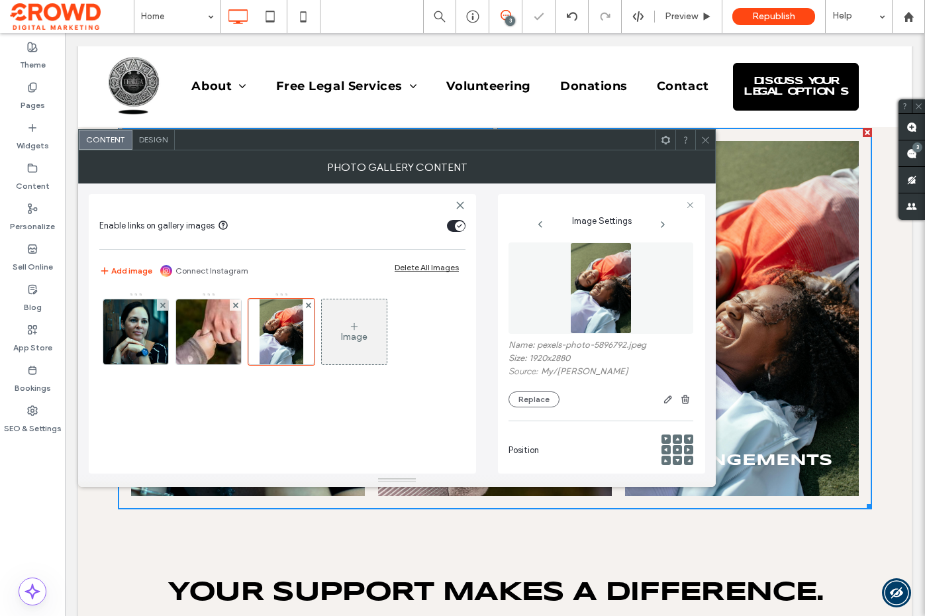
scroll to position [0, 0]
click at [533, 396] on button "Replace" at bounding box center [534, 403] width 51 height 16
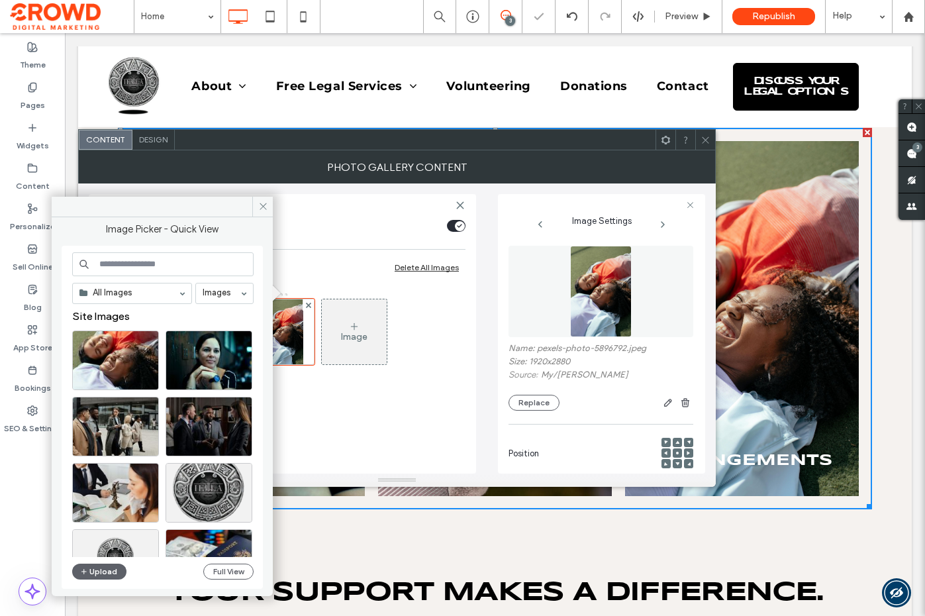
click at [187, 262] on input at bounding box center [162, 264] width 181 height 24
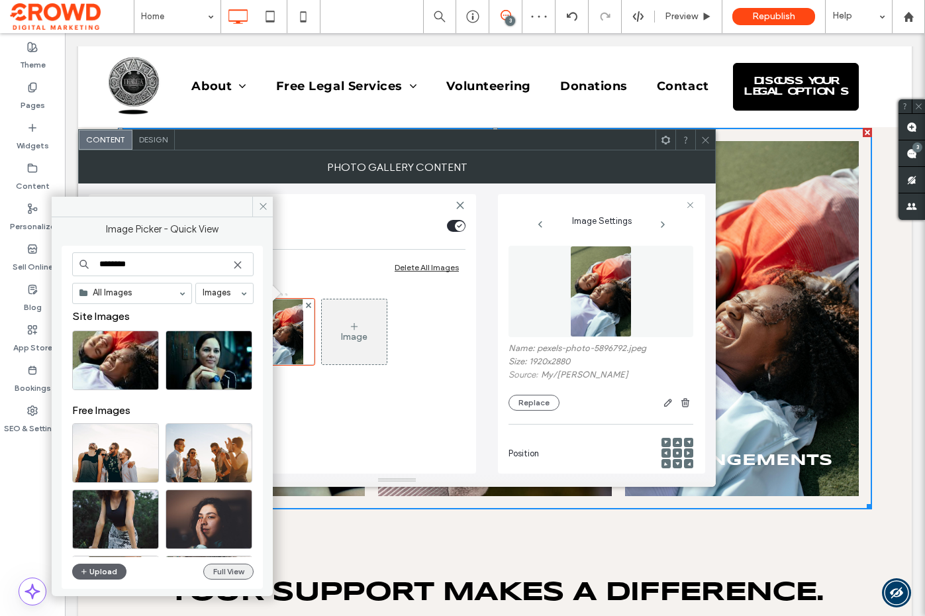
type input "********"
click at [225, 574] on button "Full View" at bounding box center [228, 572] width 50 height 16
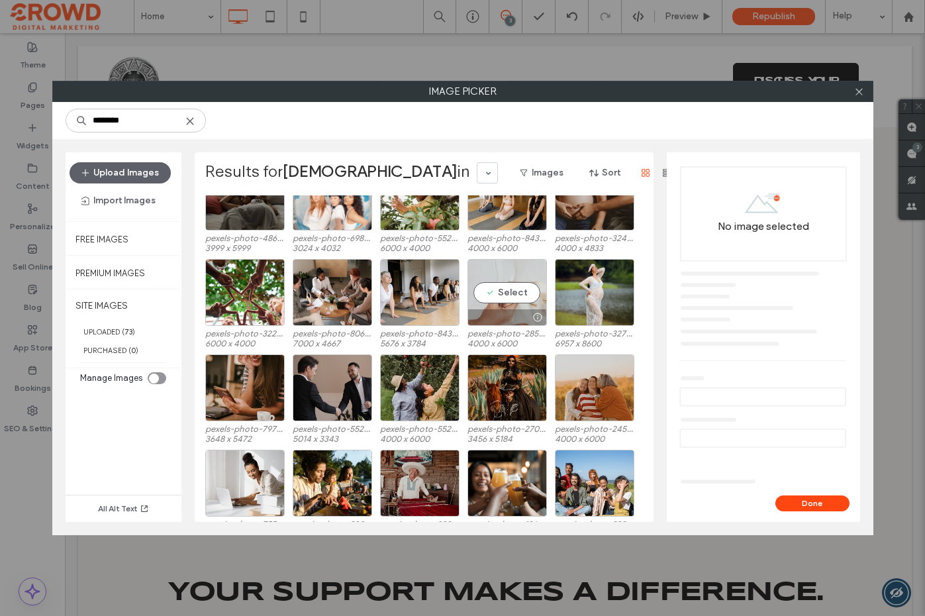
scroll to position [1919, 0]
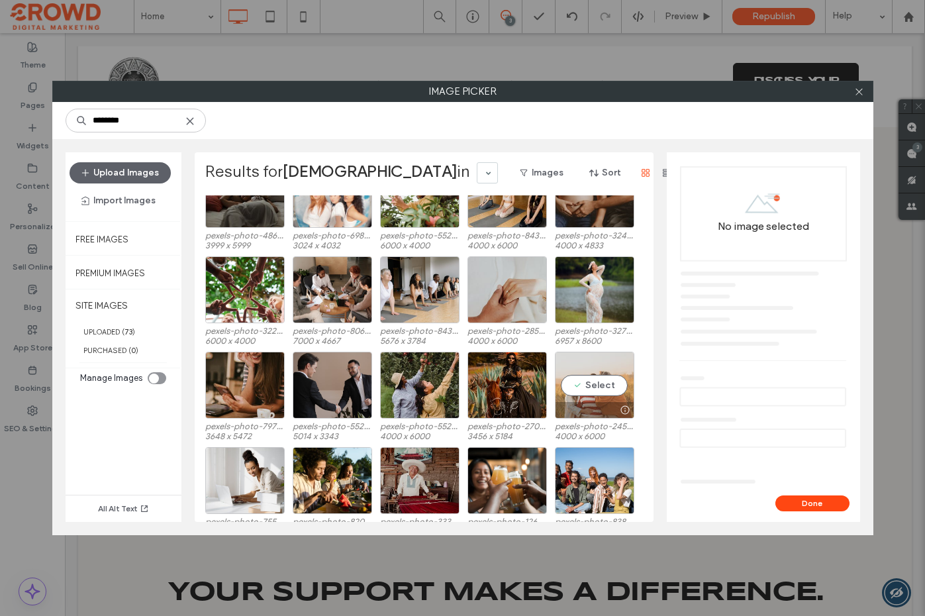
click at [599, 381] on div "Select" at bounding box center [594, 385] width 79 height 67
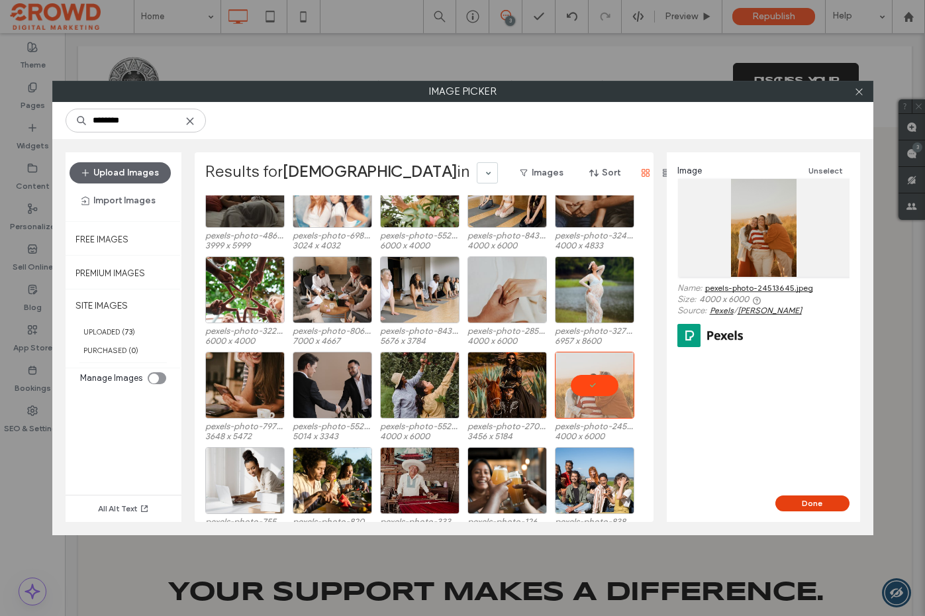
click at [801, 499] on button "Done" at bounding box center [813, 503] width 74 height 16
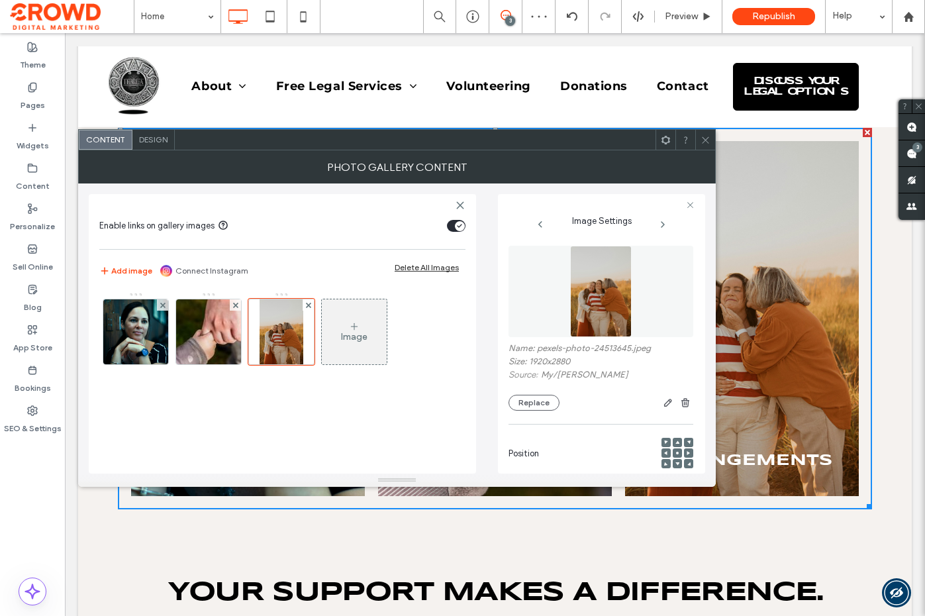
click at [707, 140] on use at bounding box center [705, 139] width 7 height 7
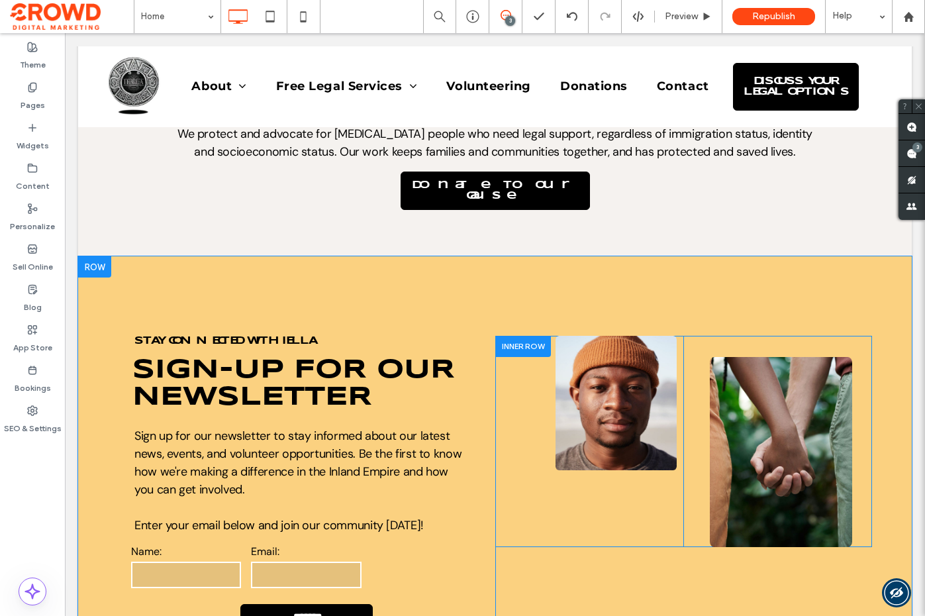
scroll to position [1807, 0]
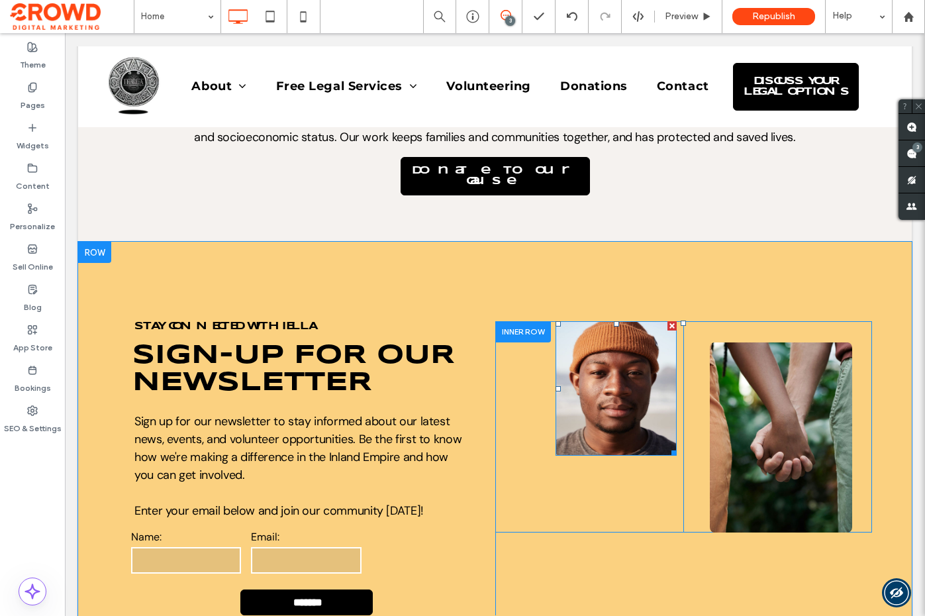
click at [619, 346] on img at bounding box center [616, 388] width 121 height 134
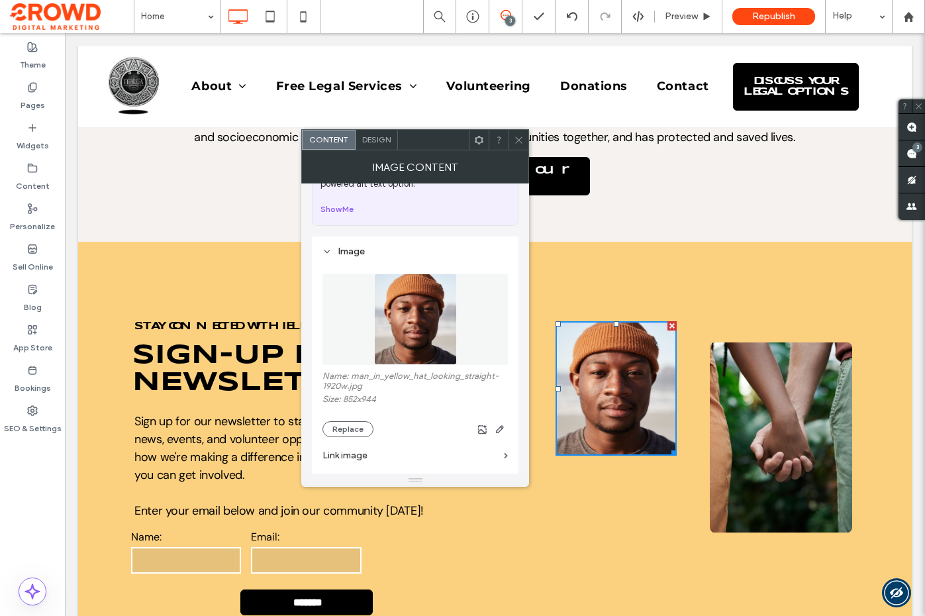
scroll to position [79, 0]
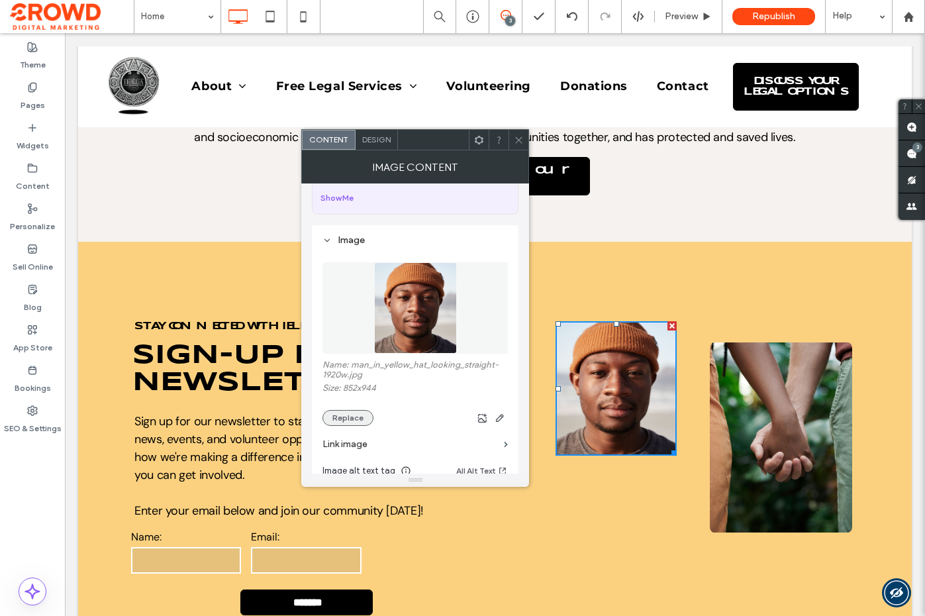
click at [362, 417] on button "Replace" at bounding box center [348, 418] width 51 height 16
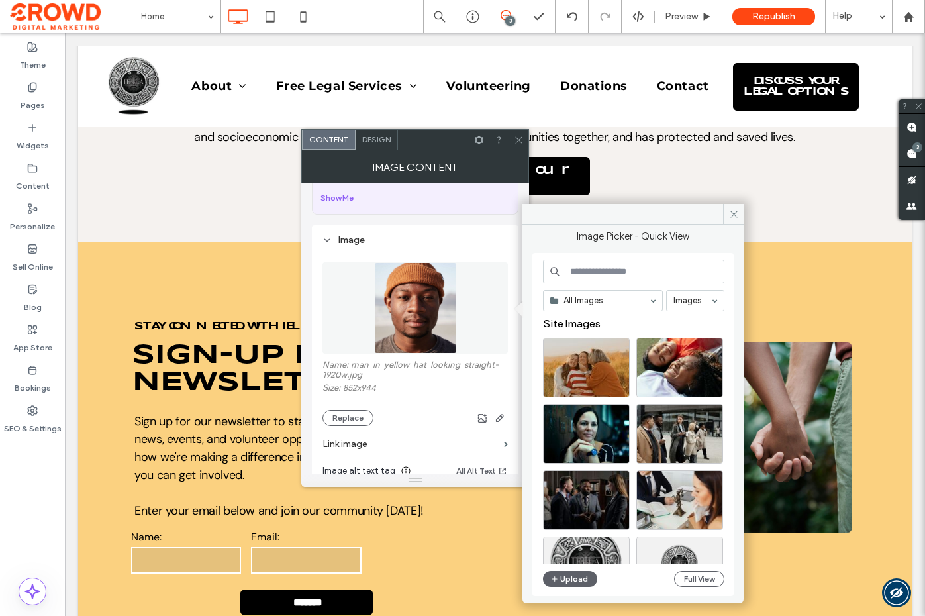
click at [648, 282] on input at bounding box center [633, 272] width 181 height 24
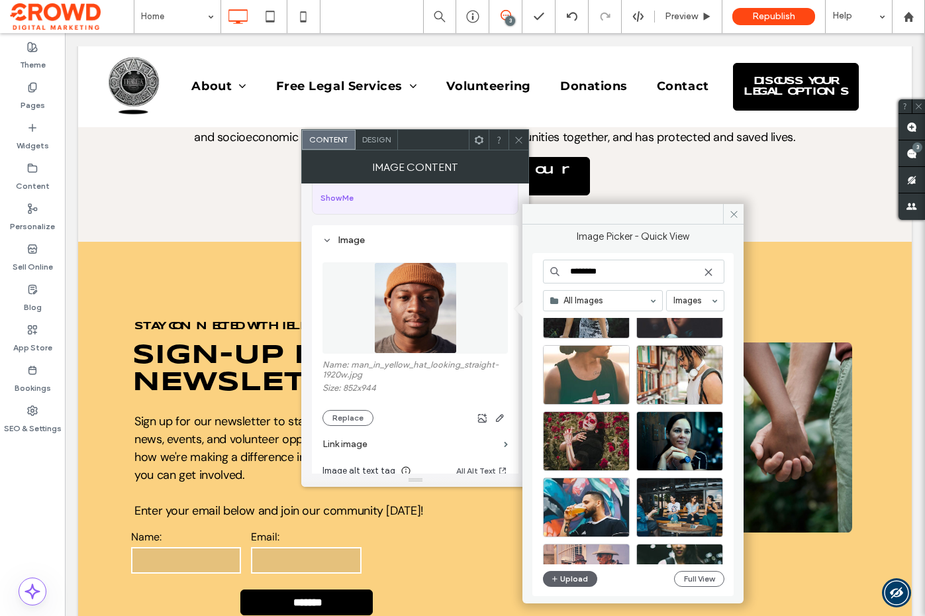
type input "********"
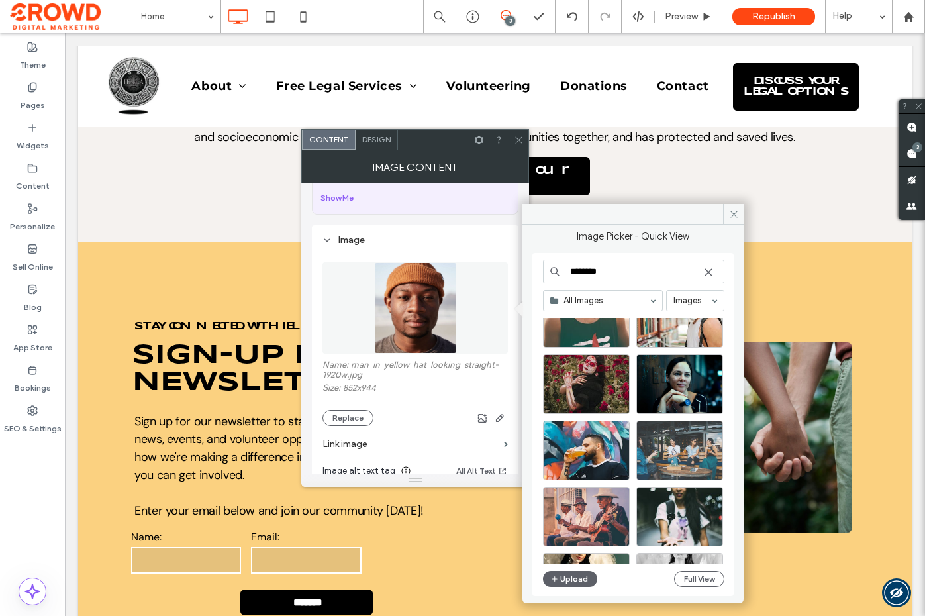
click at [685, 421] on div "Site Images Free Images" at bounding box center [638, 441] width 191 height 246
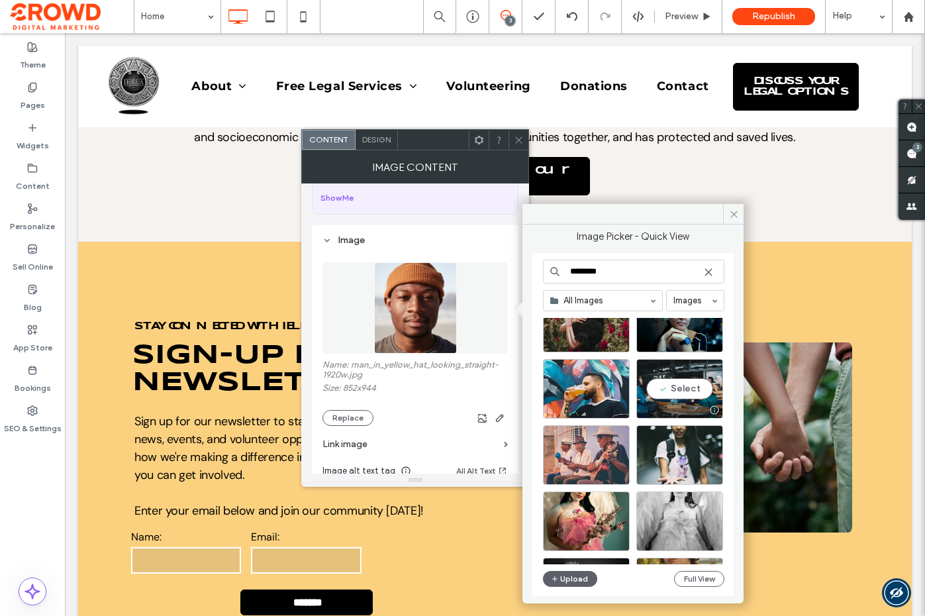
scroll to position [410, 0]
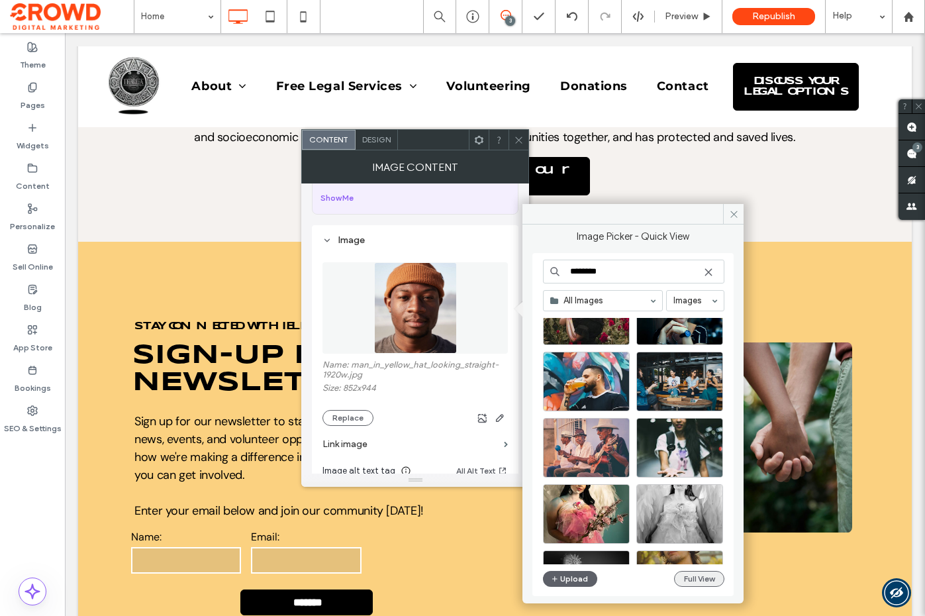
click at [703, 576] on button "Full View" at bounding box center [699, 579] width 50 height 16
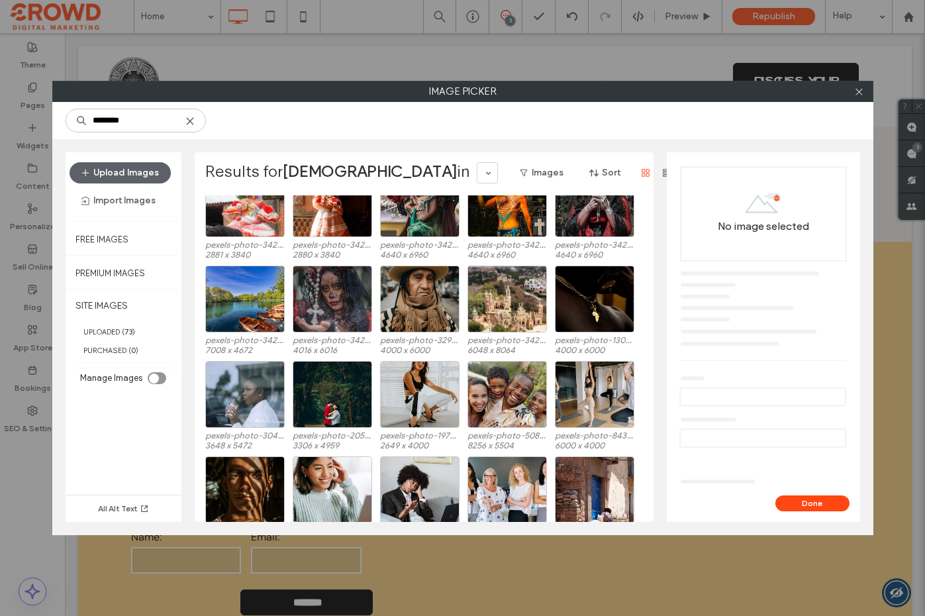
scroll to position [1093, 0]
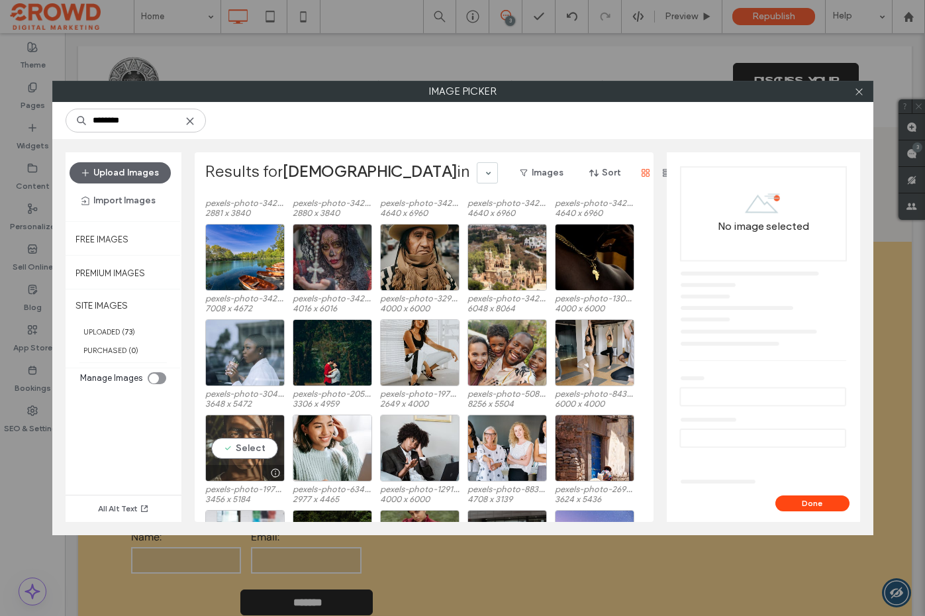
click at [255, 444] on div "Select" at bounding box center [244, 448] width 79 height 67
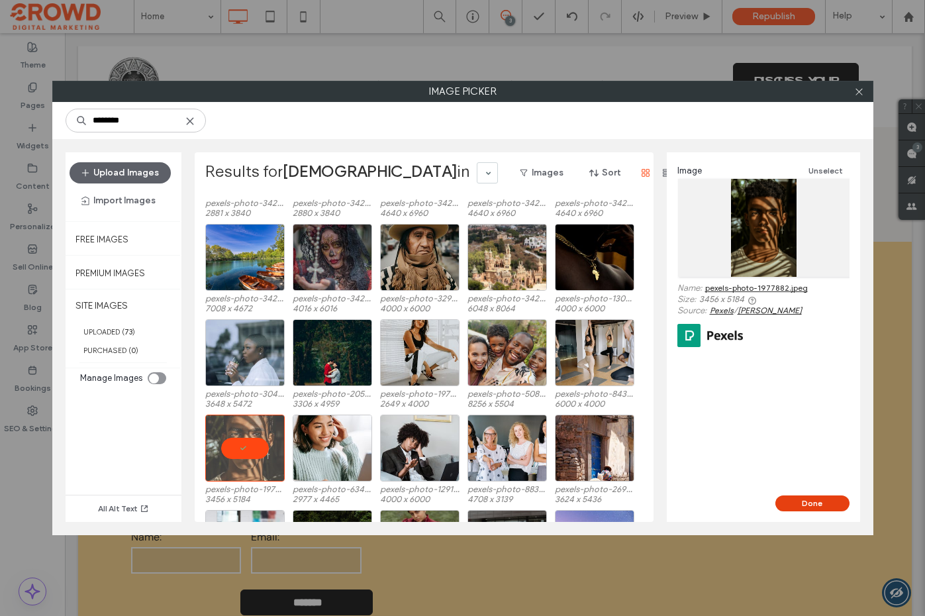
click at [830, 505] on button "Done" at bounding box center [813, 503] width 74 height 16
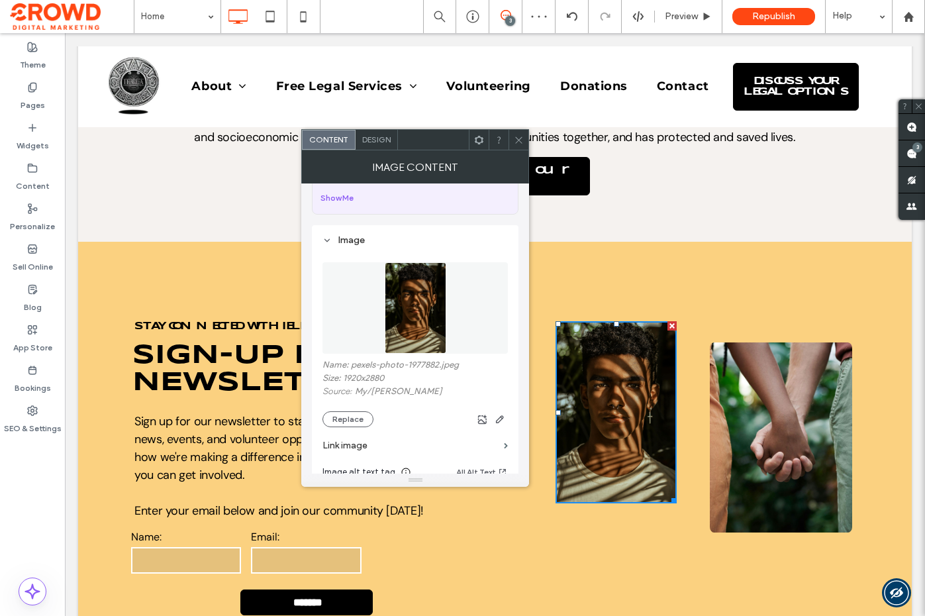
click at [521, 138] on use at bounding box center [519, 139] width 7 height 7
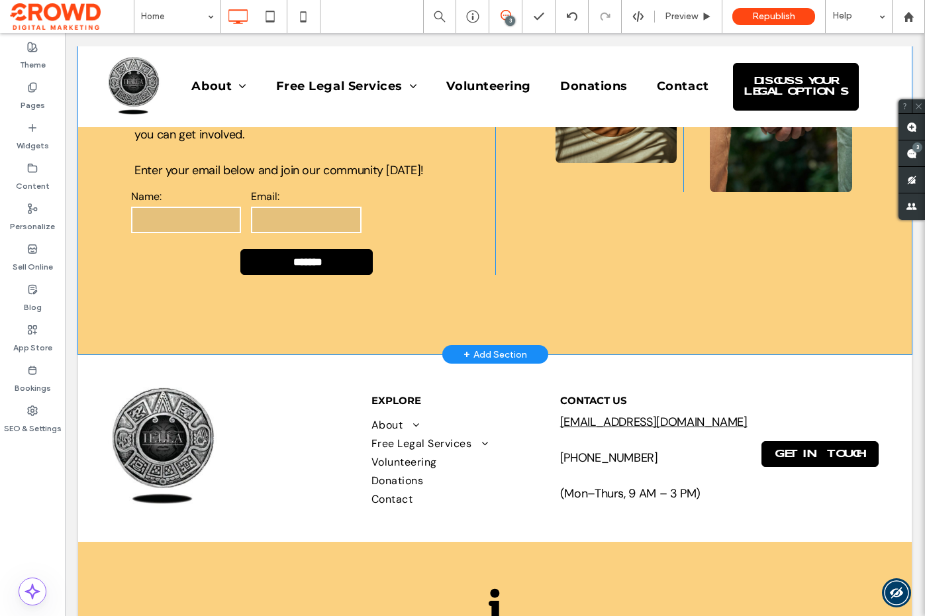
scroll to position [2133, 0]
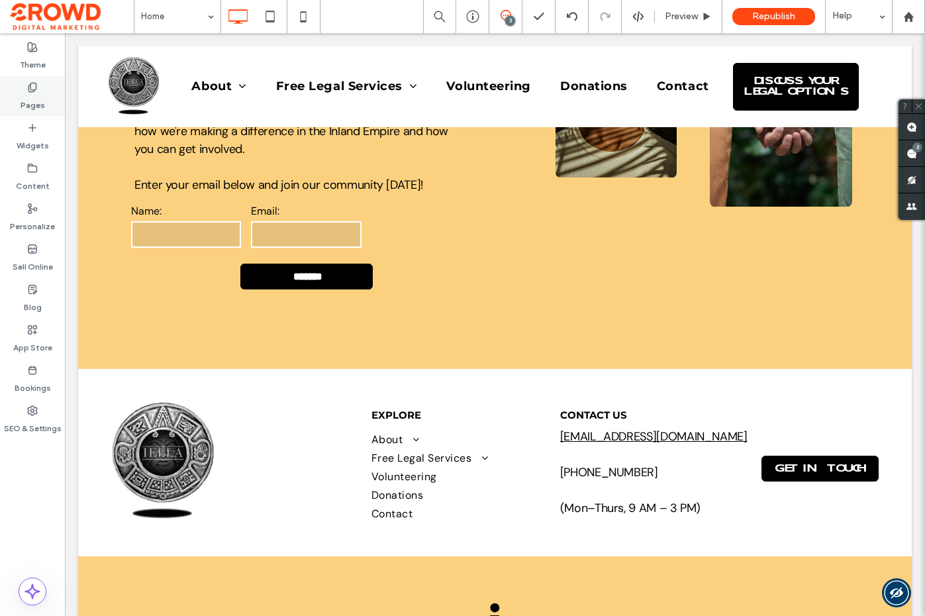
click at [36, 99] on label "Pages" at bounding box center [33, 102] width 25 height 19
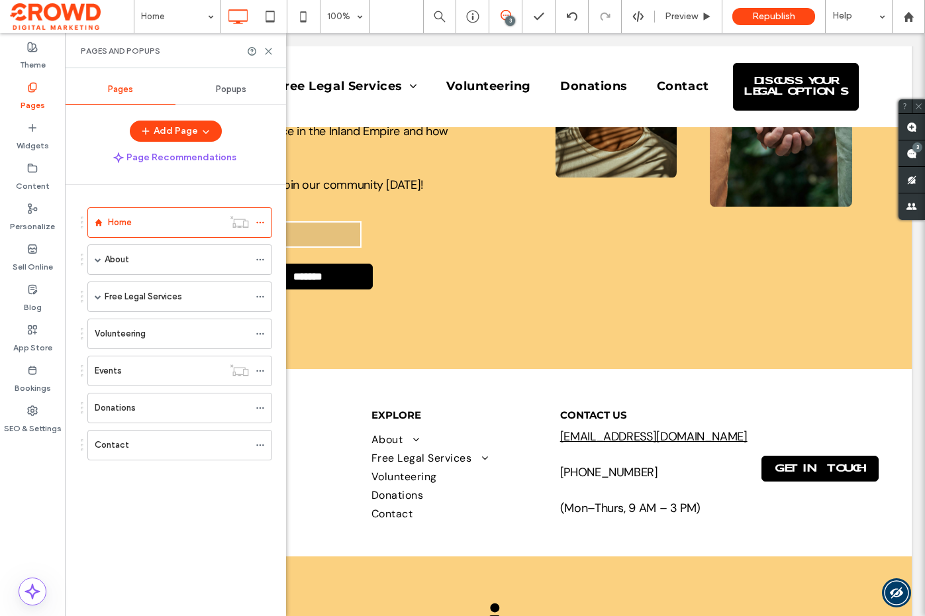
click at [132, 265] on div "About" at bounding box center [177, 259] width 144 height 13
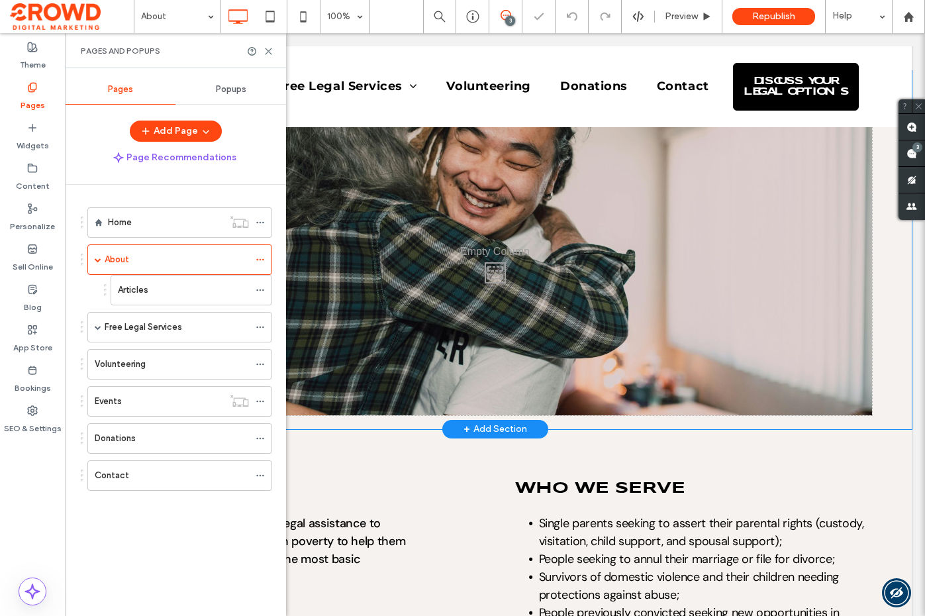
scroll to position [464, 0]
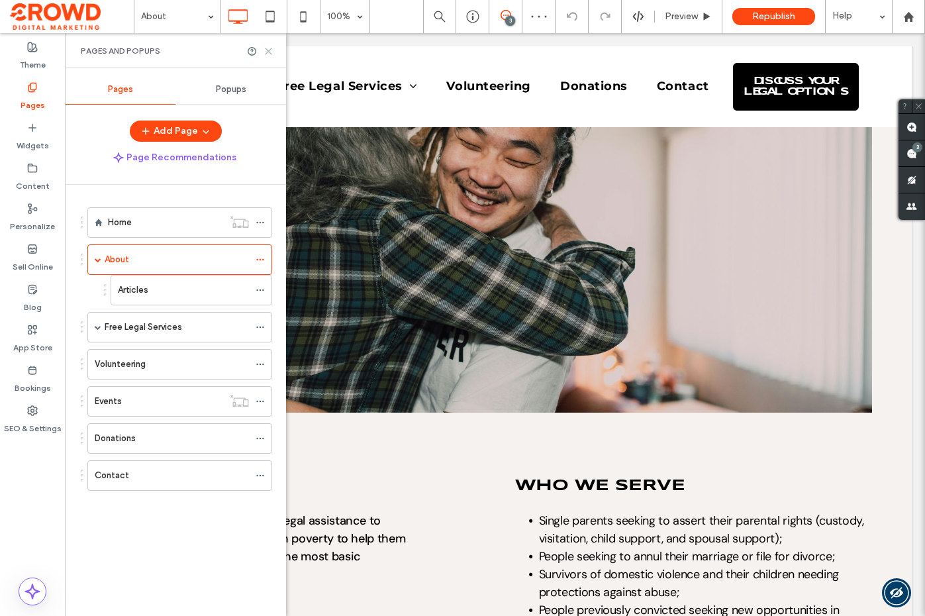
drag, startPoint x: 265, startPoint y: 47, endPoint x: 260, endPoint y: 106, distance: 59.1
click at [265, 47] on icon at bounding box center [269, 51] width 10 height 10
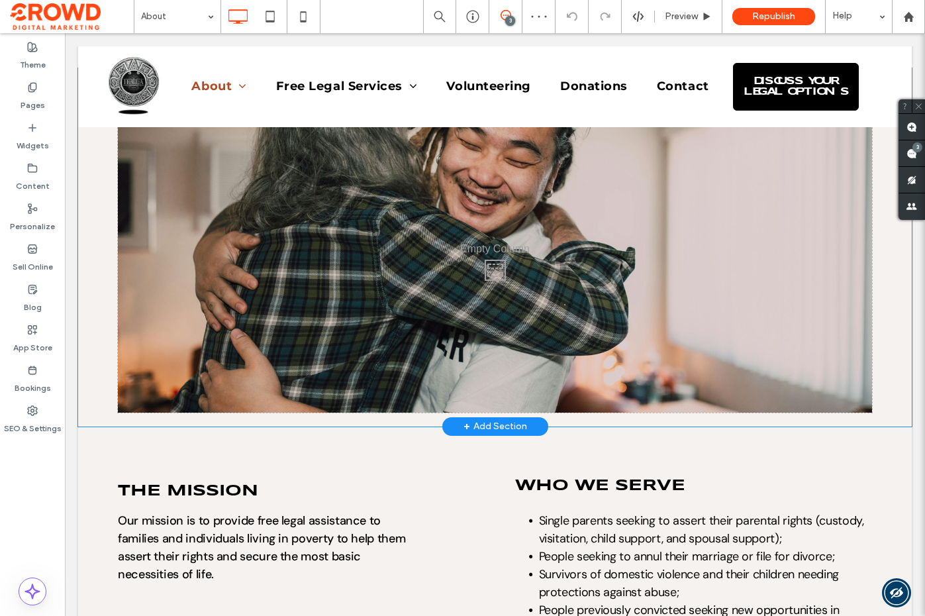
click at [232, 197] on div "Click To Paste" at bounding box center [495, 266] width 754 height 291
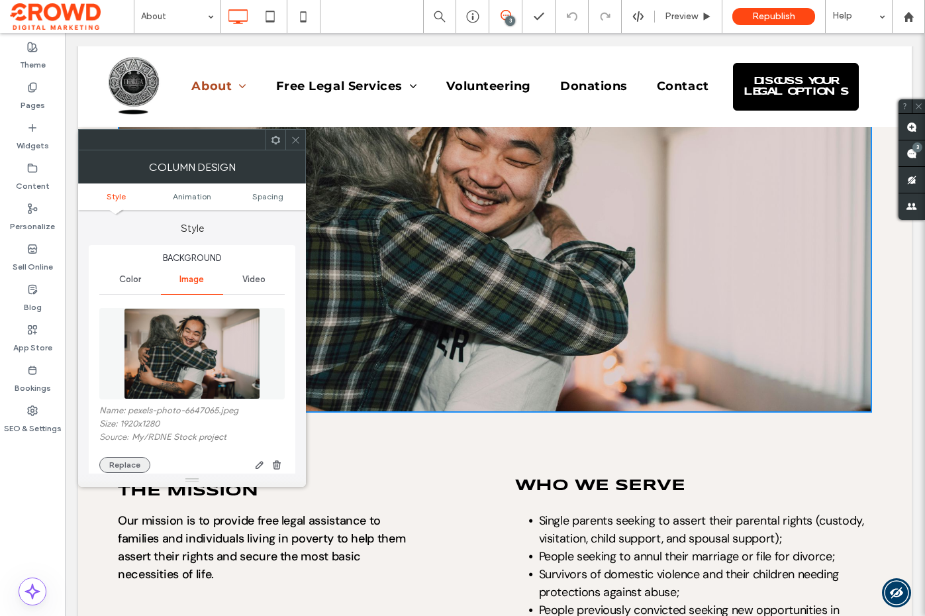
click at [136, 462] on button "Replace" at bounding box center [124, 465] width 51 height 16
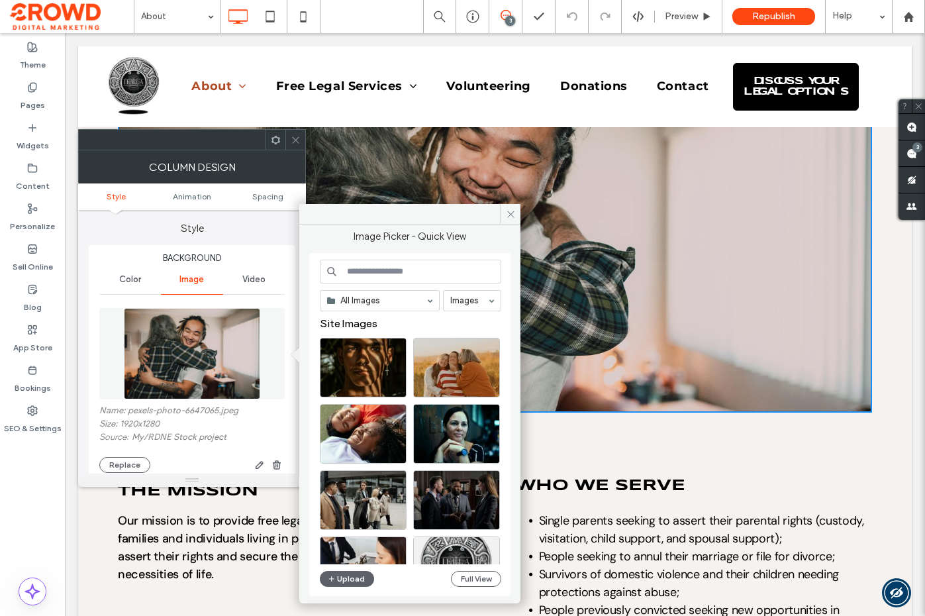
click at [380, 264] on input at bounding box center [410, 272] width 181 height 24
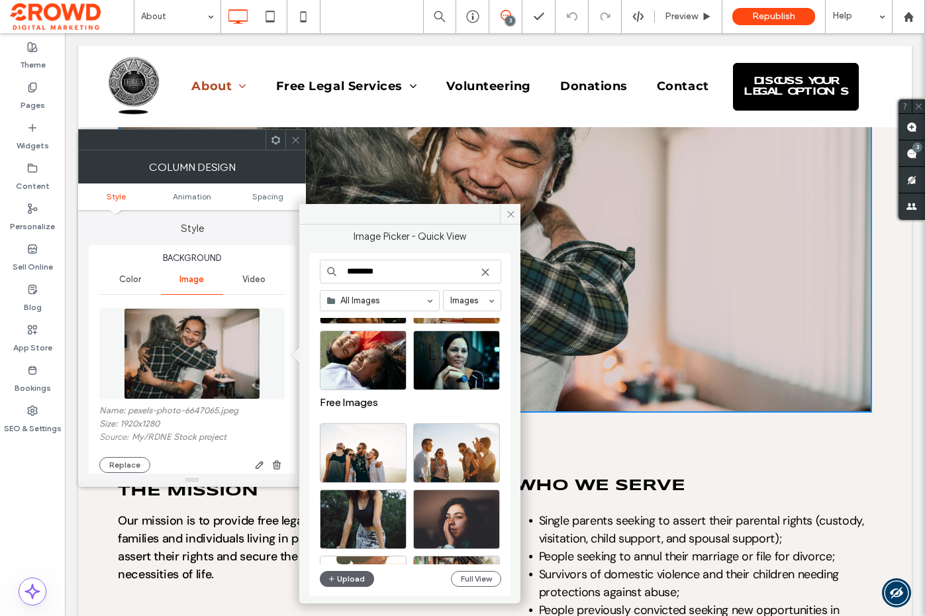
scroll to position [77, 0]
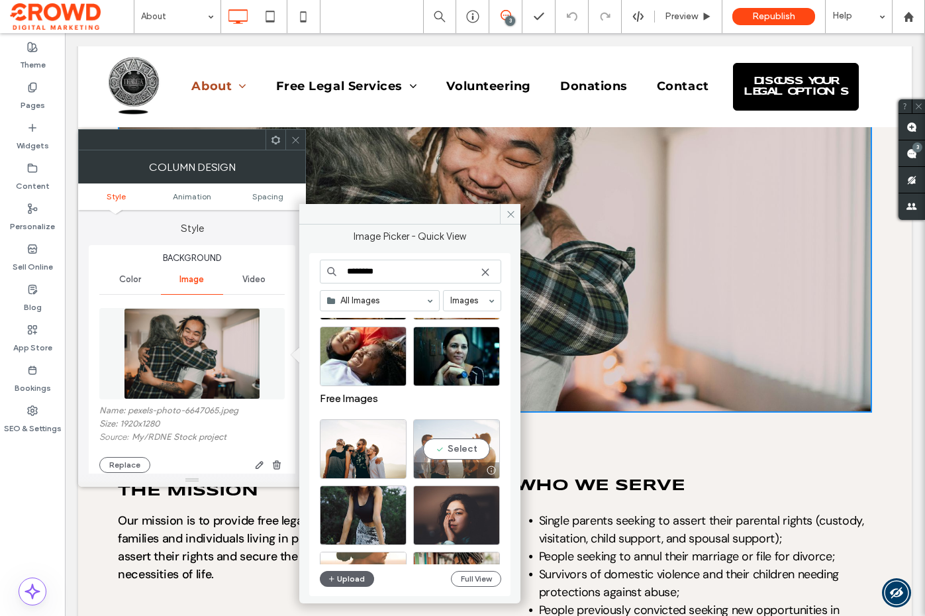
type input "********"
click at [451, 446] on div "Select" at bounding box center [456, 449] width 87 height 60
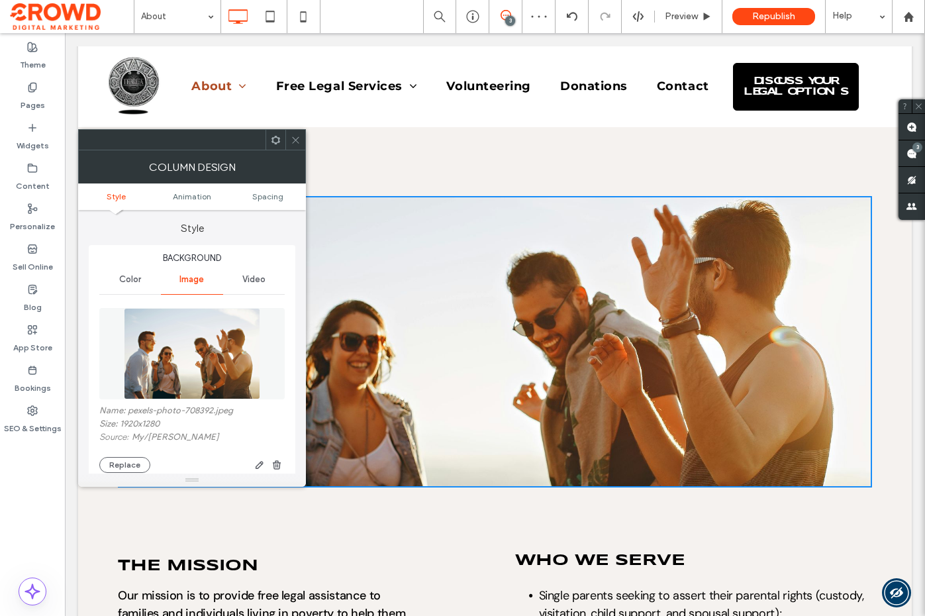
scroll to position [378, 0]
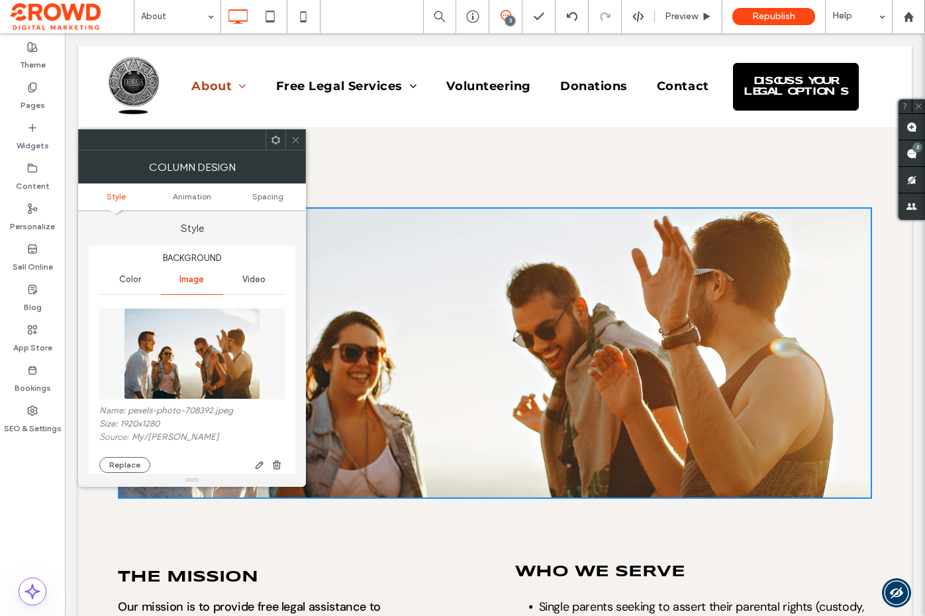
click at [295, 140] on use at bounding box center [295, 139] width 7 height 7
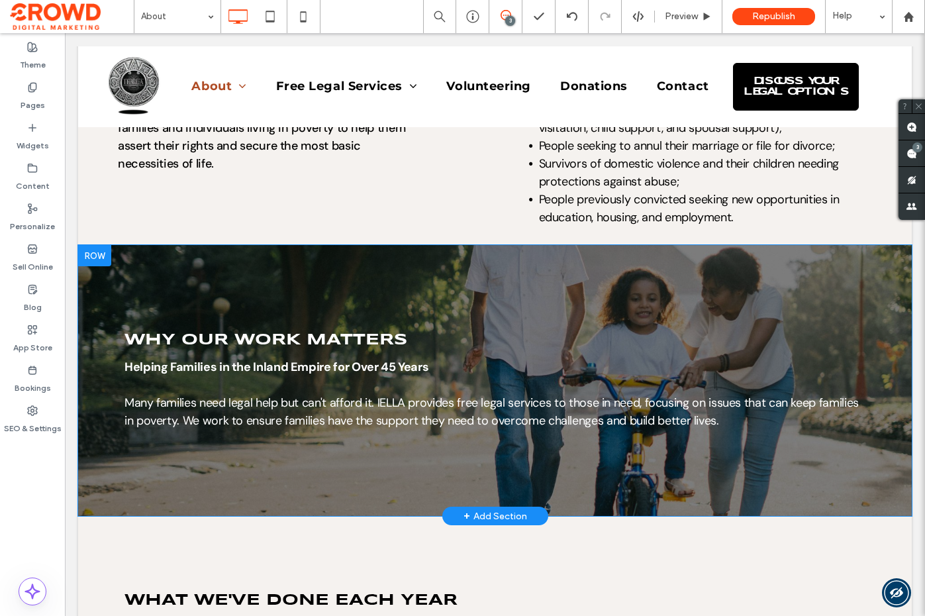
scroll to position [881, 0]
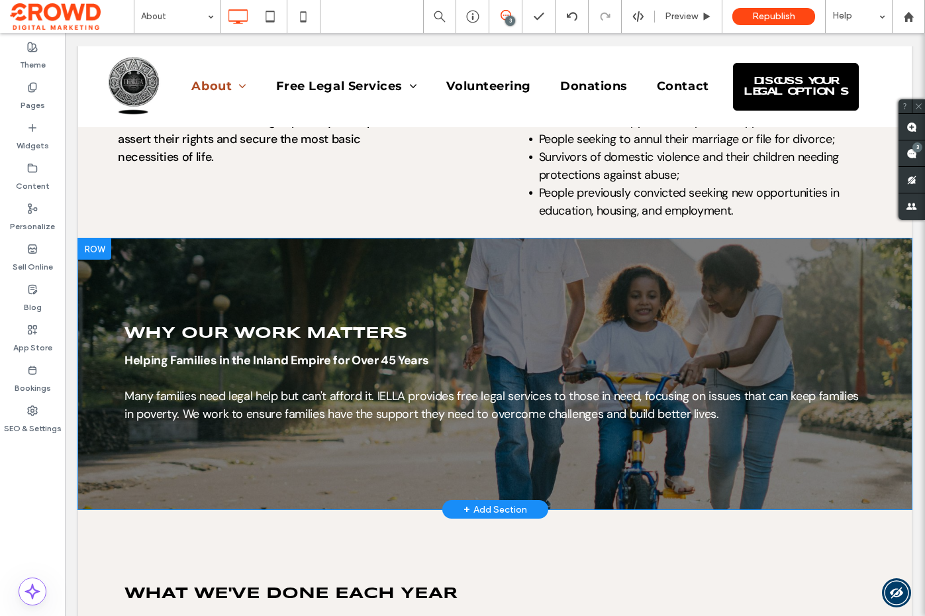
click at [381, 249] on div "Why our work matters Helping Families in the Inland Empire for Over 45 Years Ma…" at bounding box center [495, 373] width 834 height 271
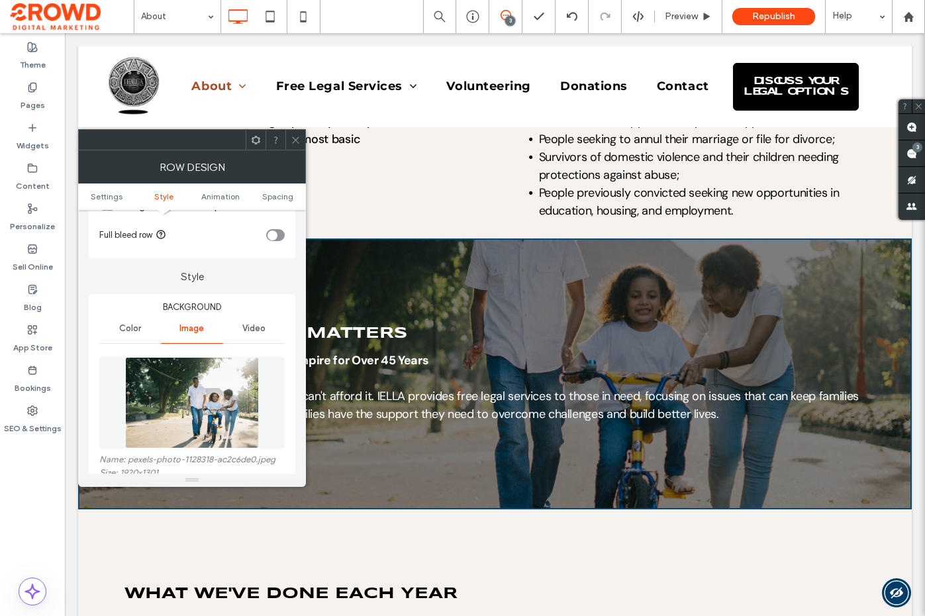
scroll to position [150, 0]
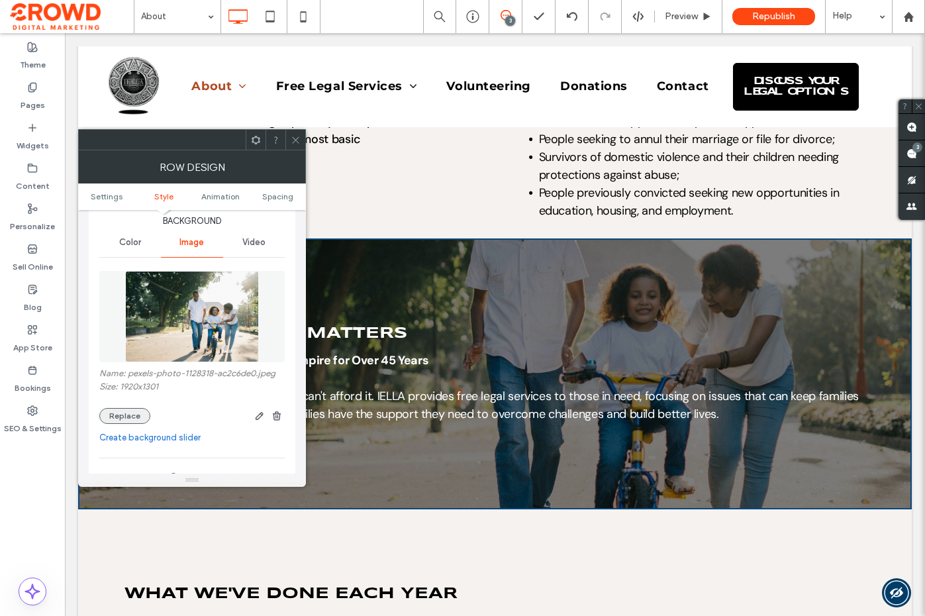
click at [134, 418] on button "Replace" at bounding box center [124, 416] width 51 height 16
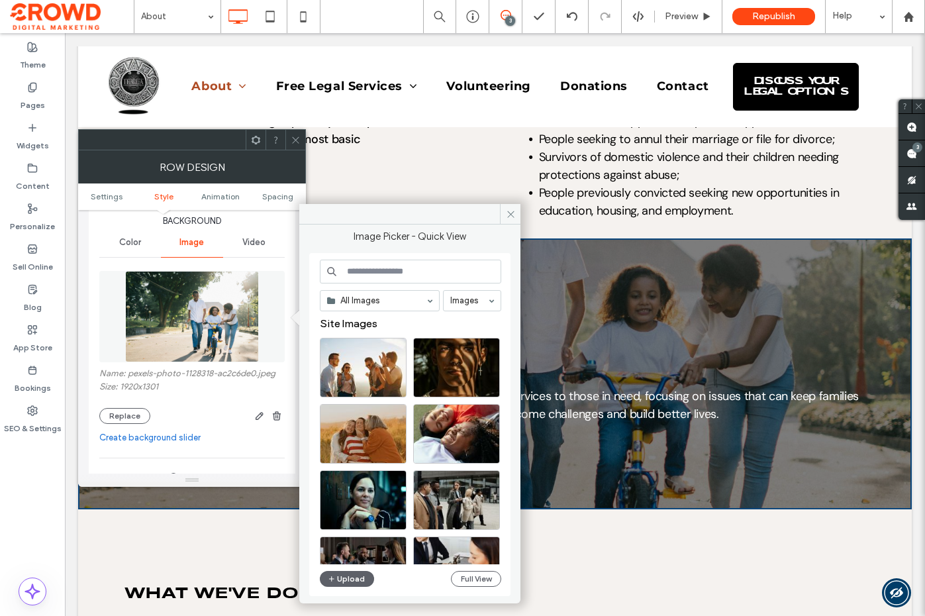
click at [345, 270] on input at bounding box center [410, 272] width 181 height 24
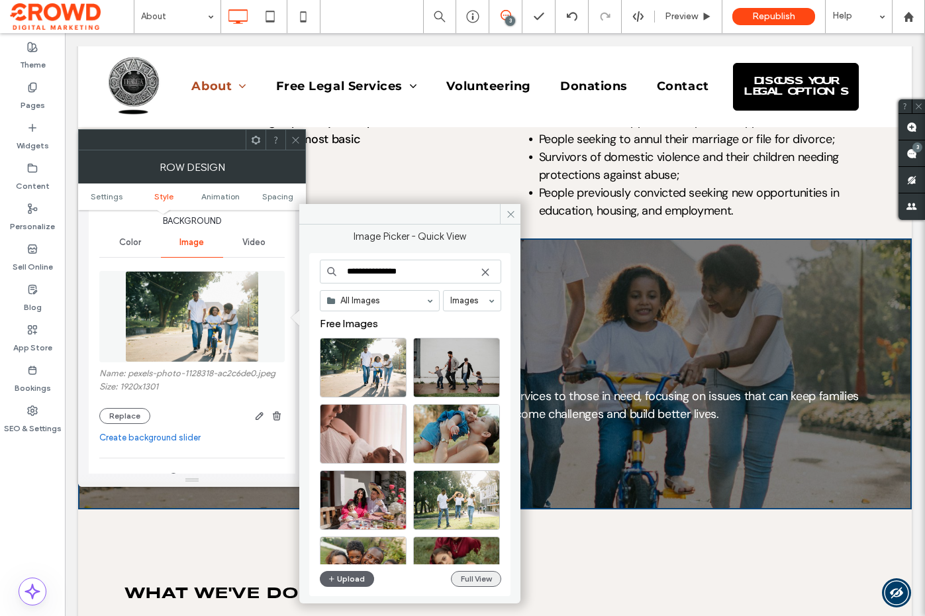
type input "**********"
click at [476, 575] on button "Full View" at bounding box center [476, 579] width 50 height 16
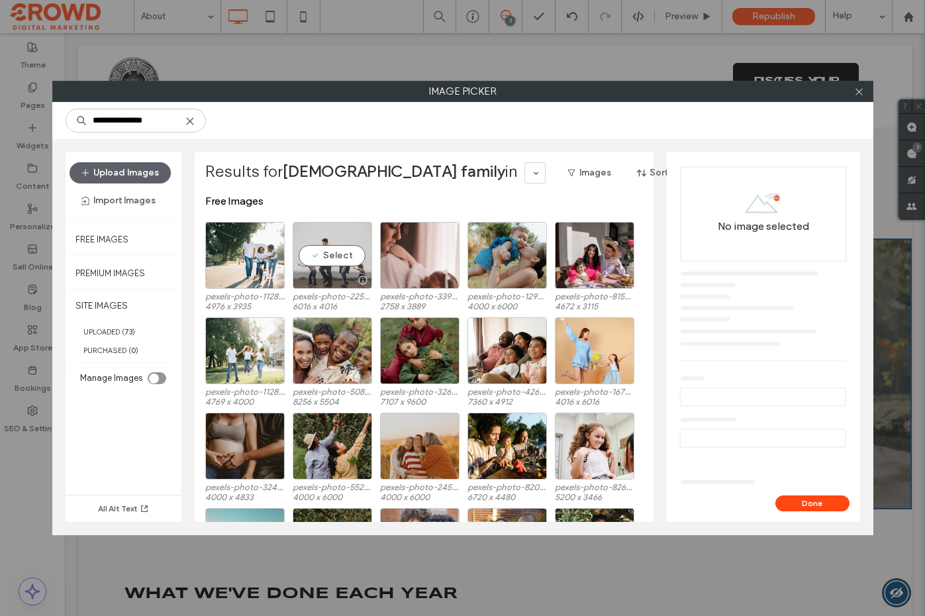
click at [340, 257] on div "Select" at bounding box center [332, 255] width 79 height 67
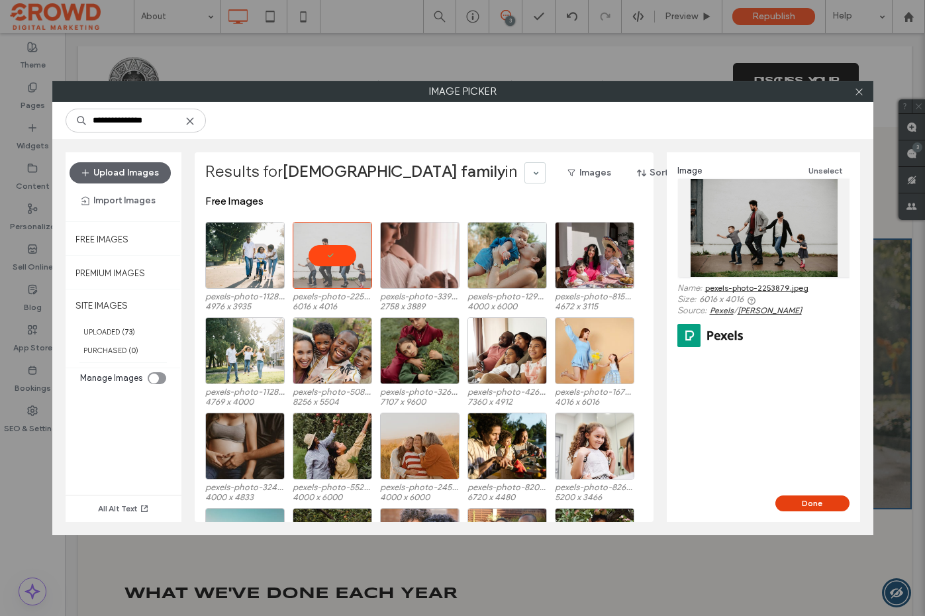
click at [829, 501] on button "Done" at bounding box center [813, 503] width 74 height 16
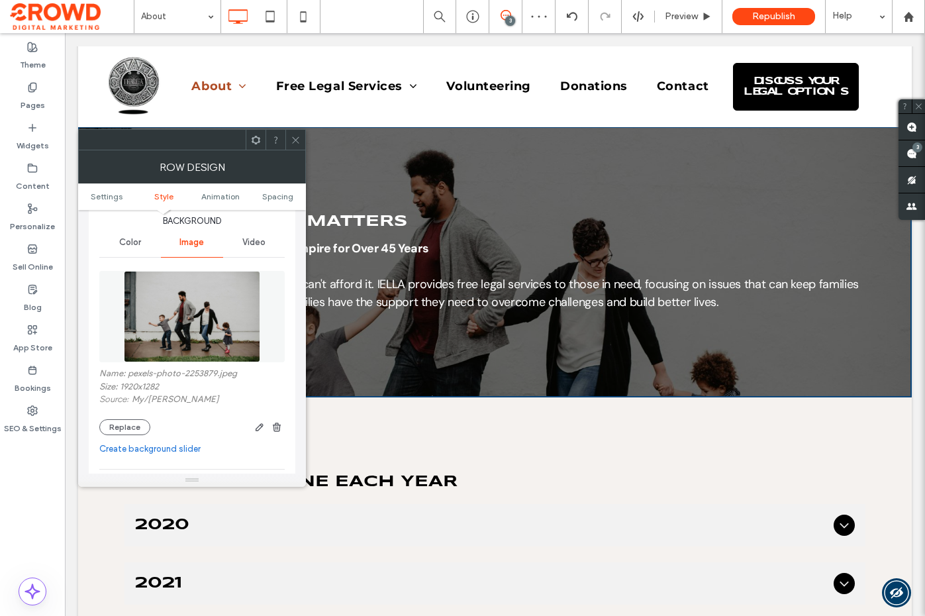
scroll to position [997, 0]
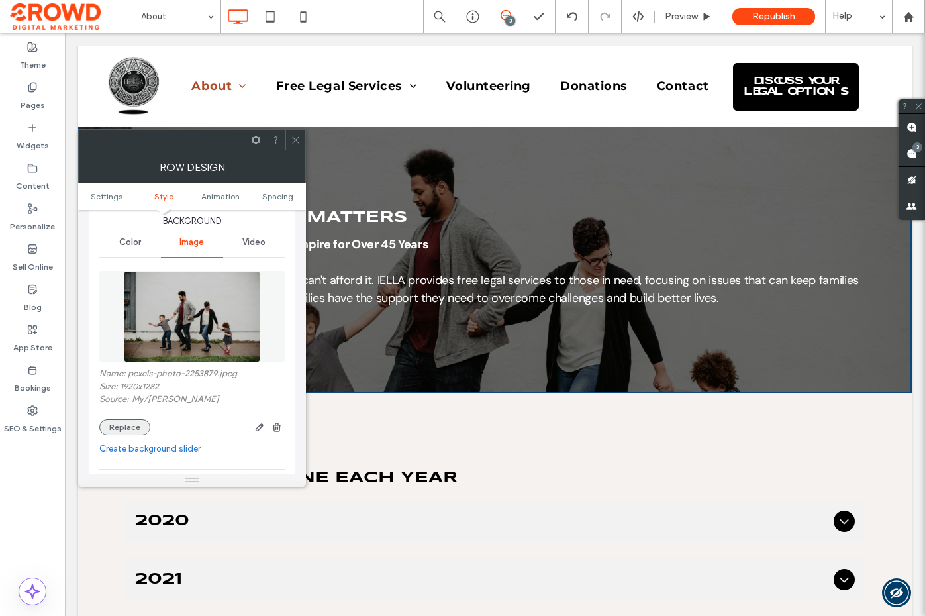
click at [123, 434] on button "Replace" at bounding box center [124, 427] width 51 height 16
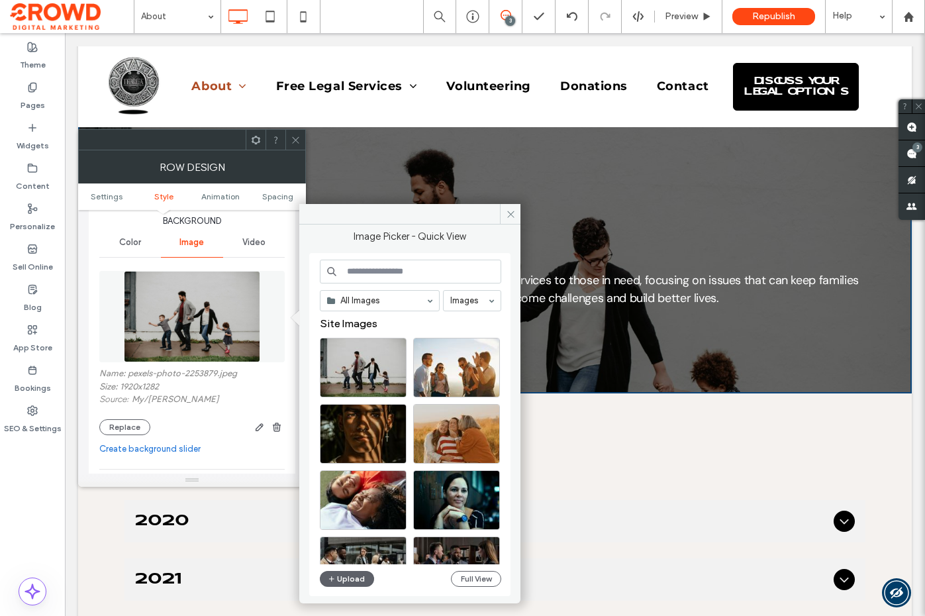
click at [355, 272] on input at bounding box center [410, 272] width 181 height 24
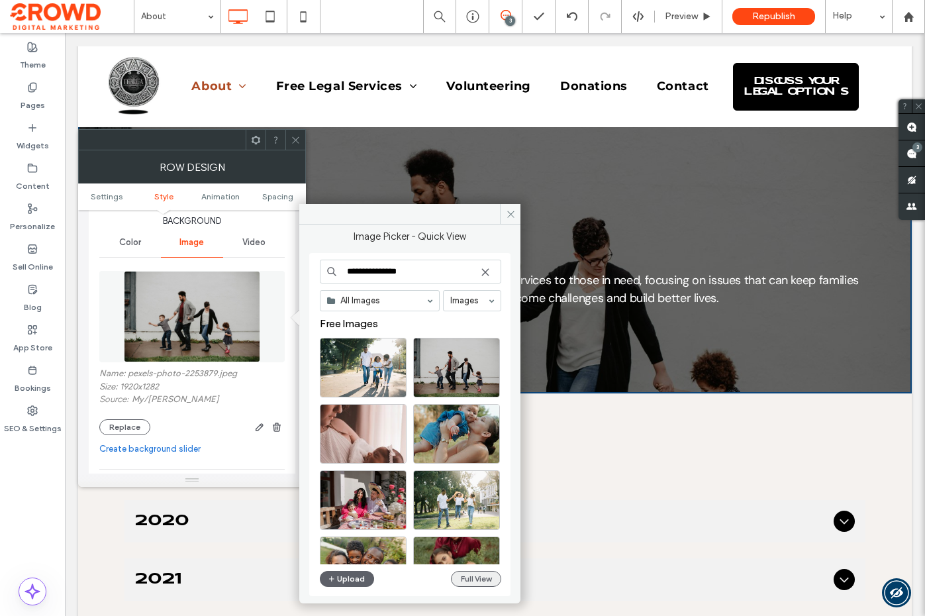
type input "**********"
click at [479, 577] on button "Full View" at bounding box center [476, 579] width 50 height 16
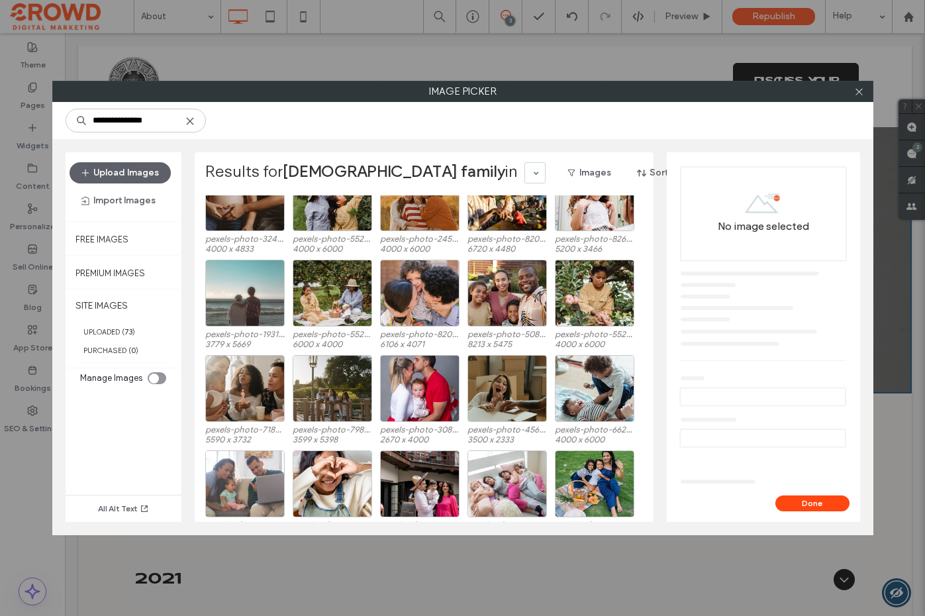
scroll to position [253, 0]
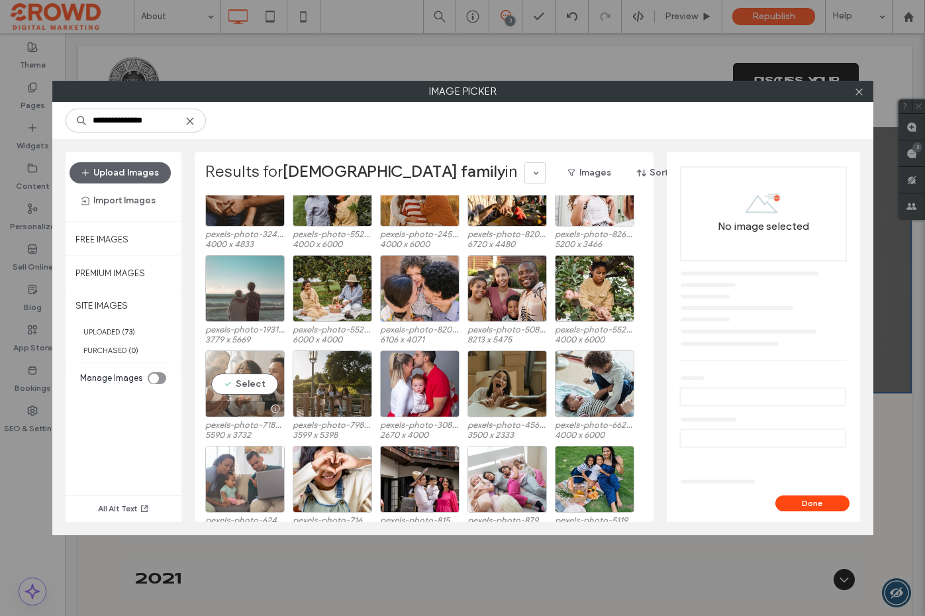
click at [240, 379] on div "Select" at bounding box center [244, 383] width 79 height 67
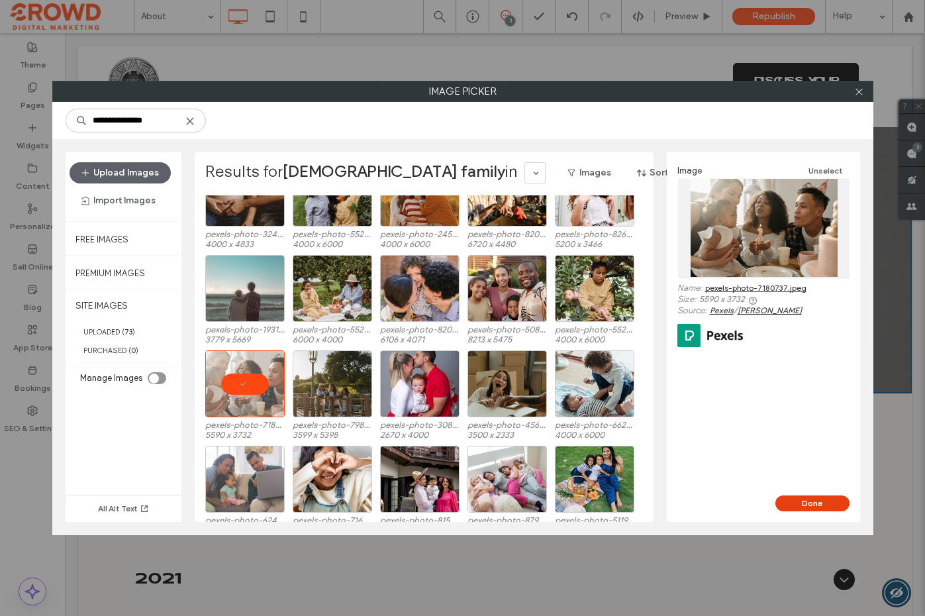
click at [828, 499] on button "Done" at bounding box center [813, 503] width 74 height 16
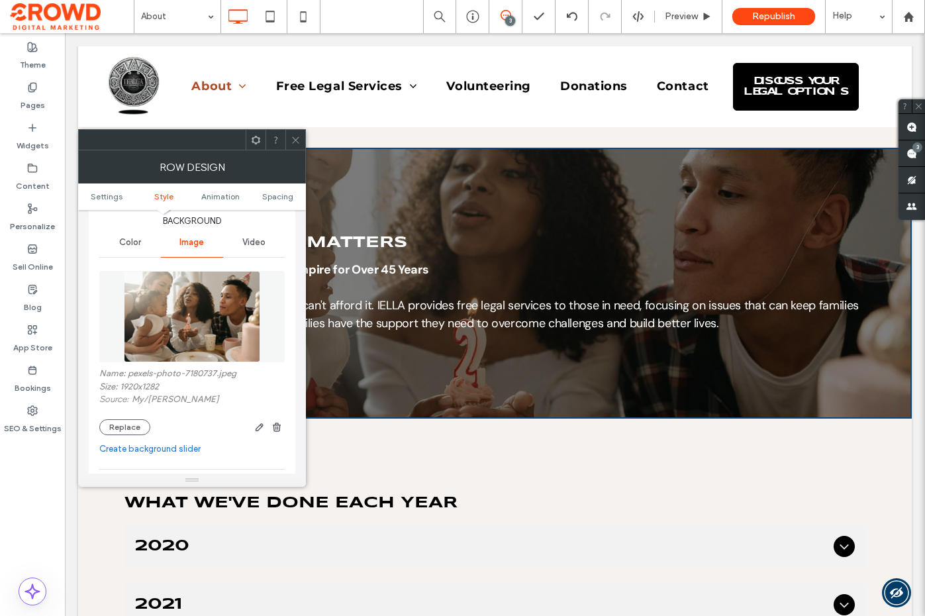
scroll to position [974, 0]
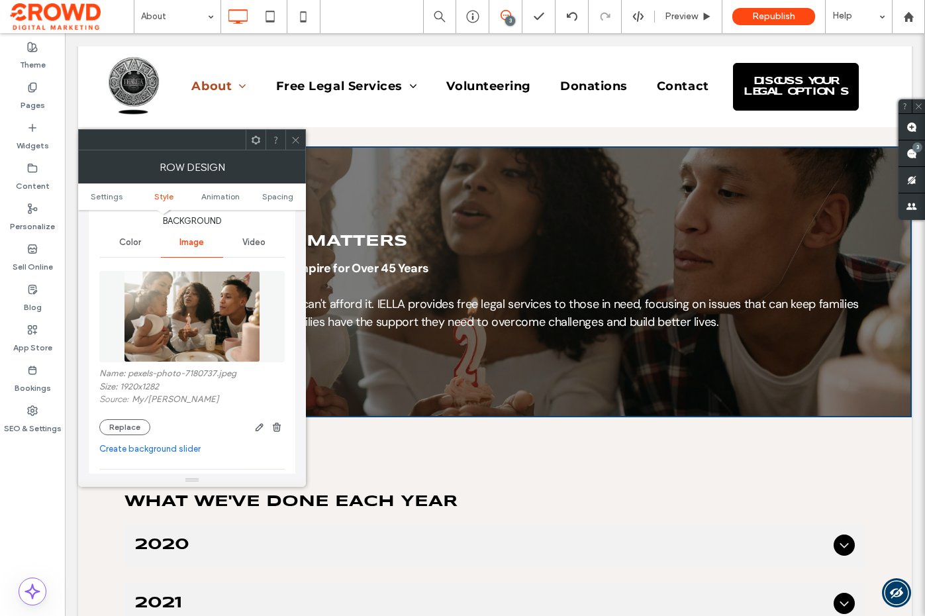
click at [296, 138] on icon at bounding box center [296, 140] width 10 height 10
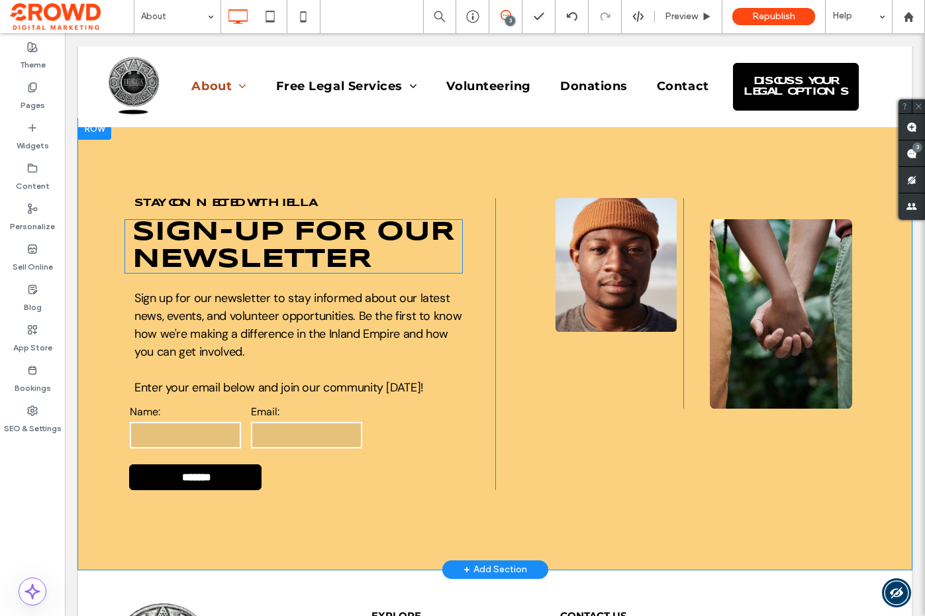
scroll to position [2287, 0]
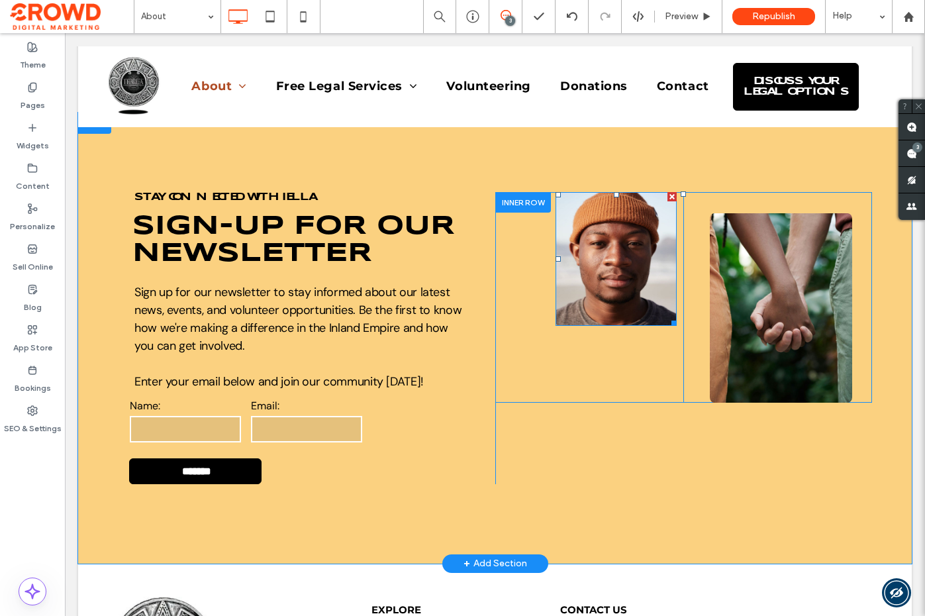
click at [612, 258] on img at bounding box center [616, 259] width 121 height 134
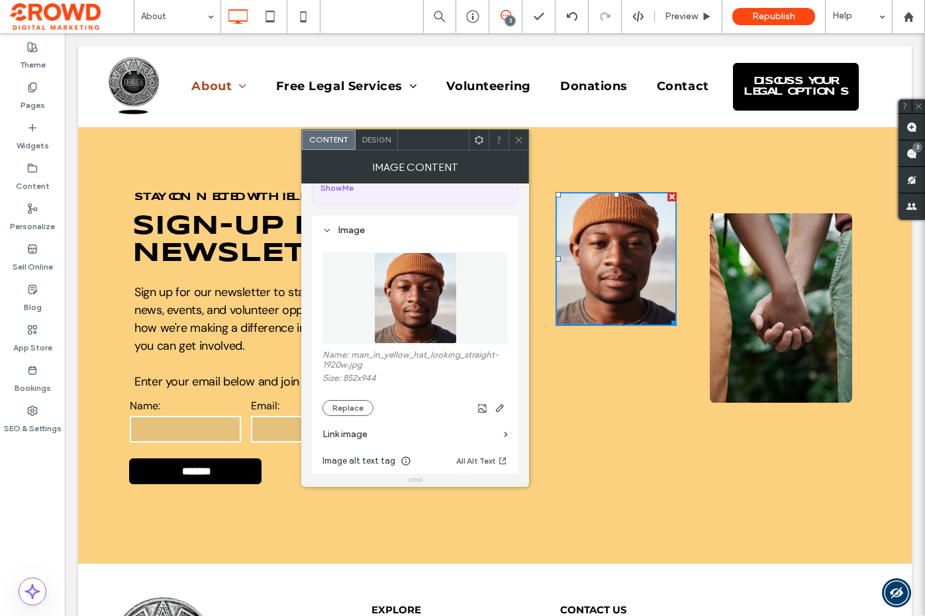
scroll to position [99, 0]
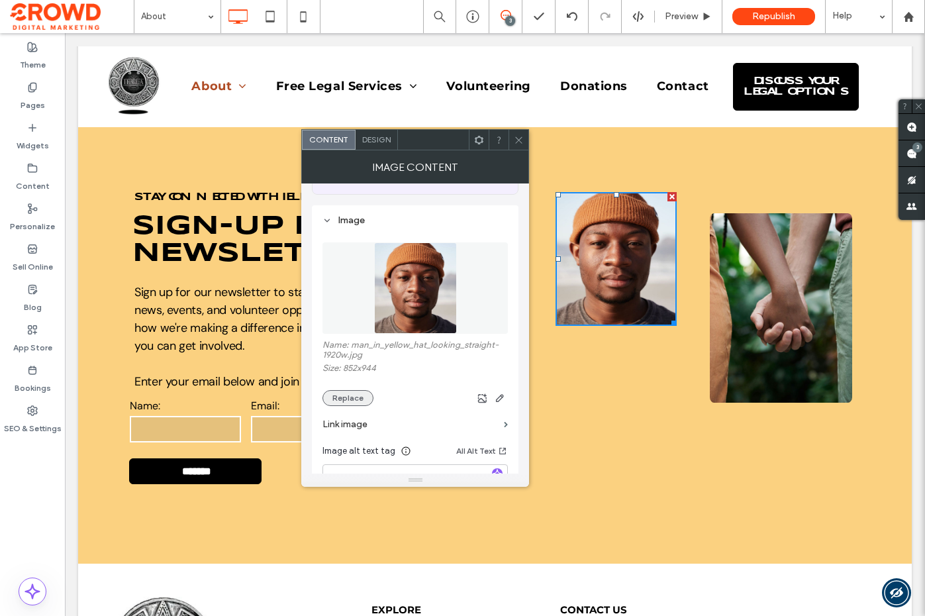
click at [352, 393] on button "Replace" at bounding box center [348, 398] width 51 height 16
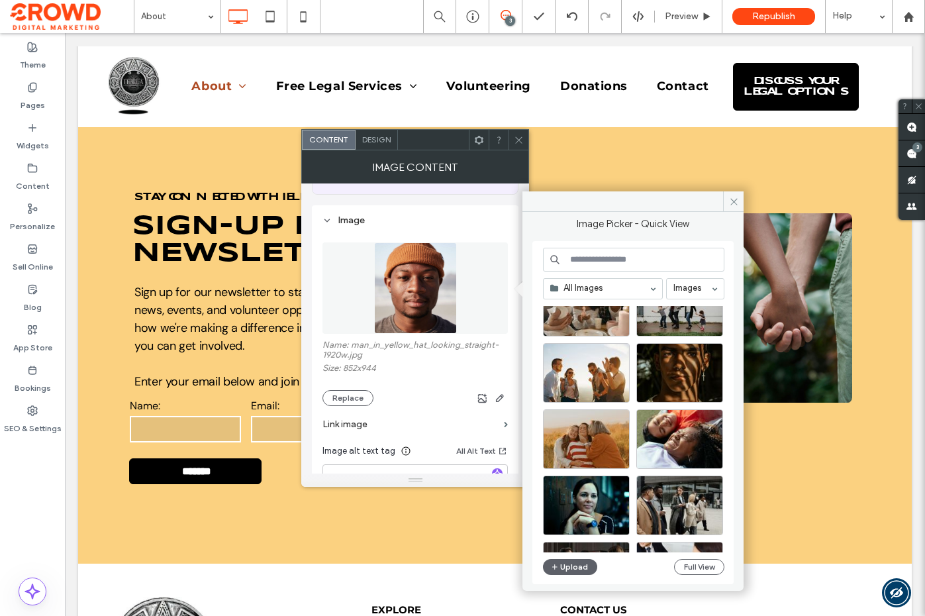
scroll to position [0, 0]
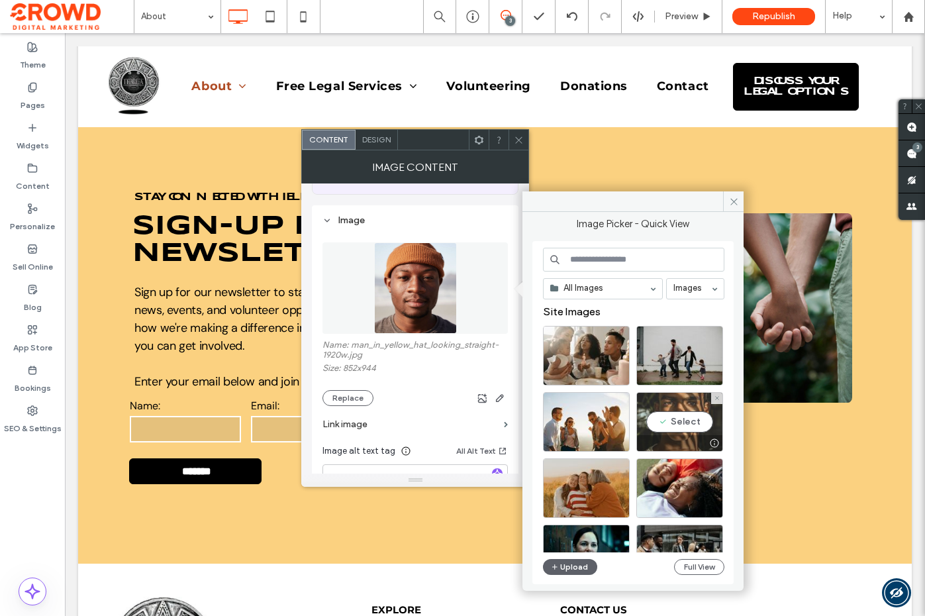
click at [661, 418] on div "Select" at bounding box center [679, 422] width 87 height 60
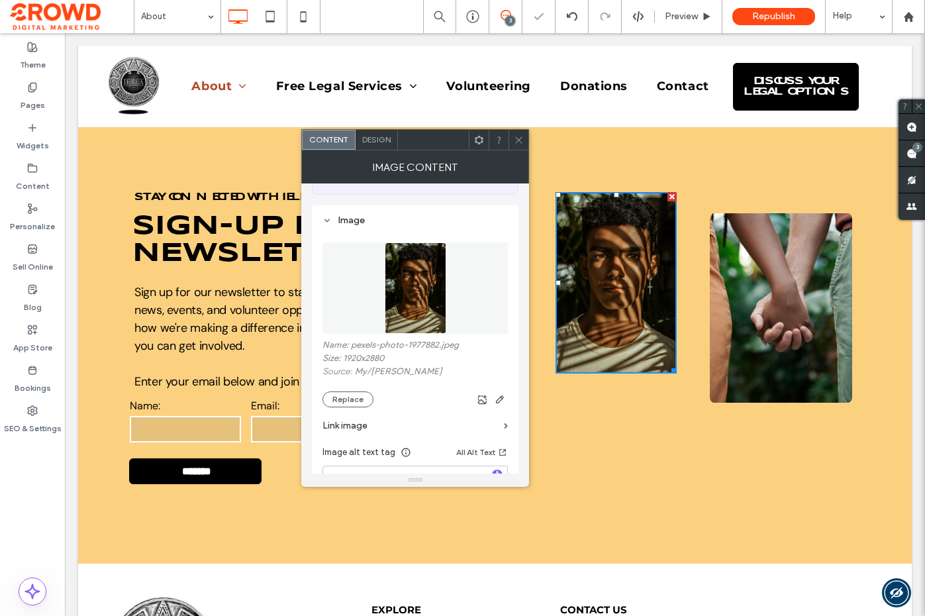
drag, startPoint x: 517, startPoint y: 147, endPoint x: 436, endPoint y: 139, distance: 81.2
click at [516, 146] on span at bounding box center [519, 140] width 10 height 20
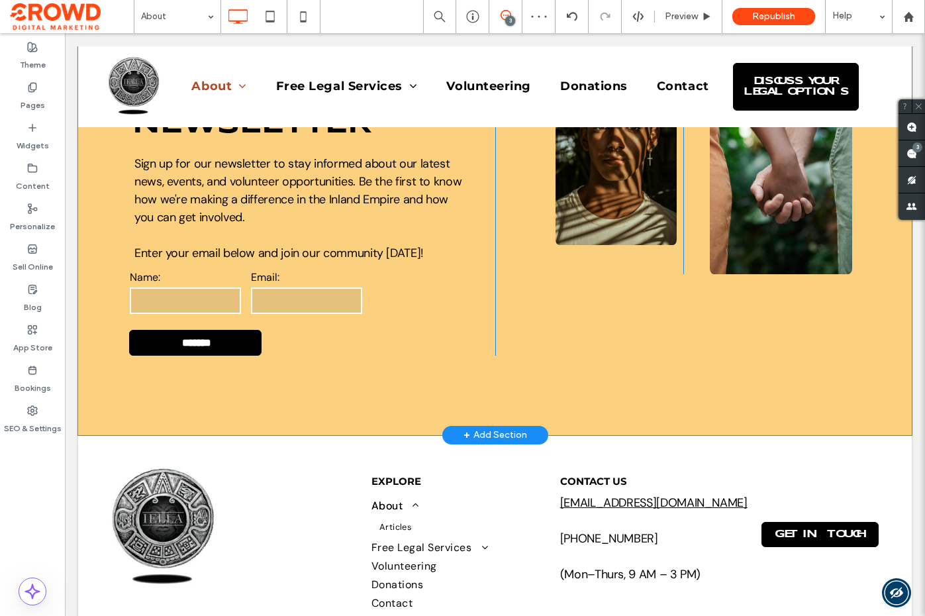
scroll to position [2416, 0]
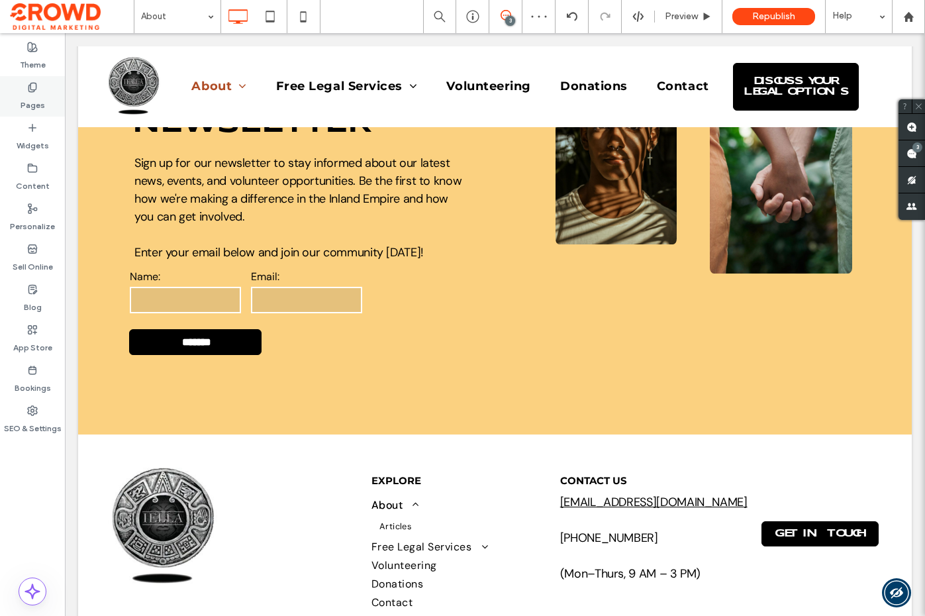
click at [50, 98] on div "Pages" at bounding box center [32, 96] width 65 height 40
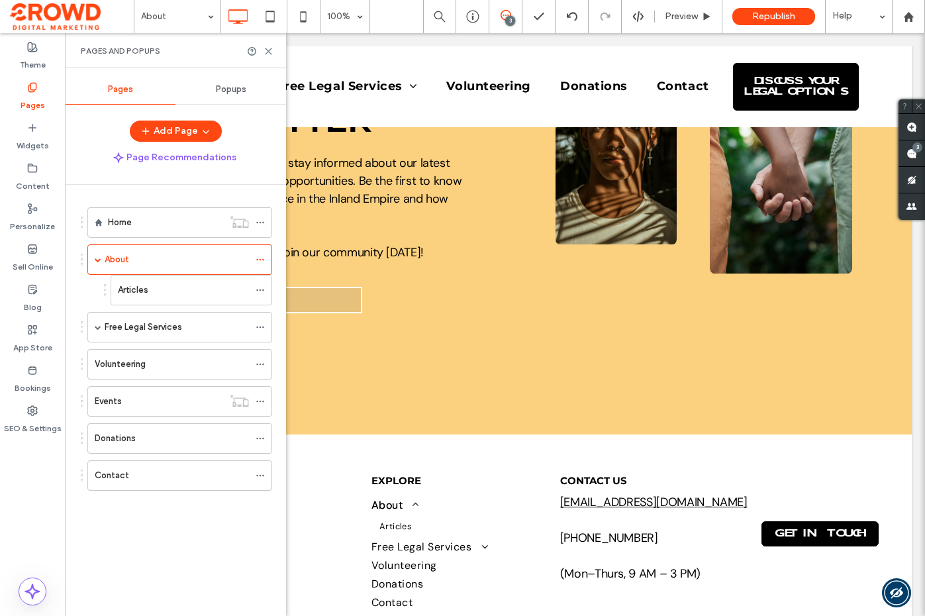
click at [152, 289] on div "Articles" at bounding box center [183, 289] width 131 height 13
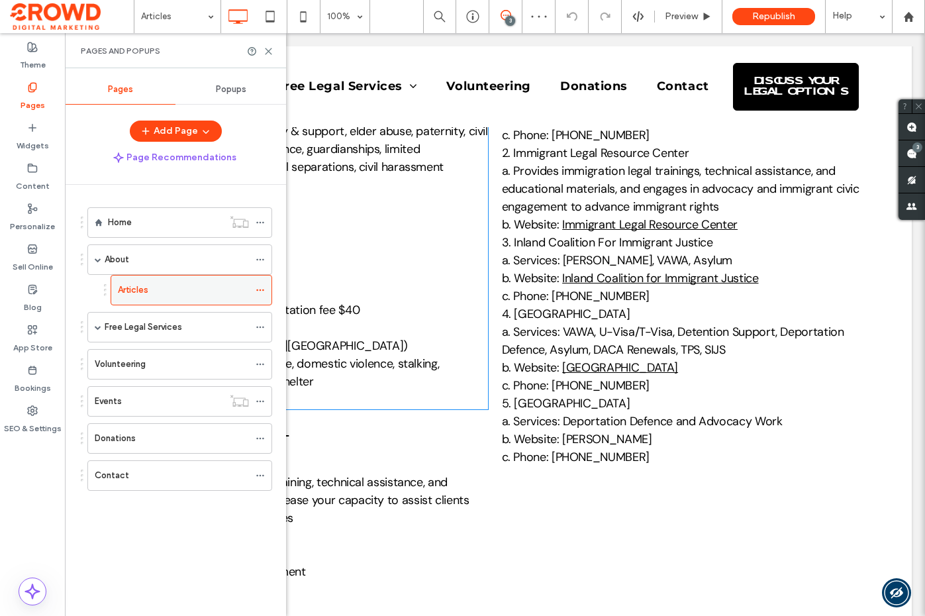
scroll to position [3376, 0]
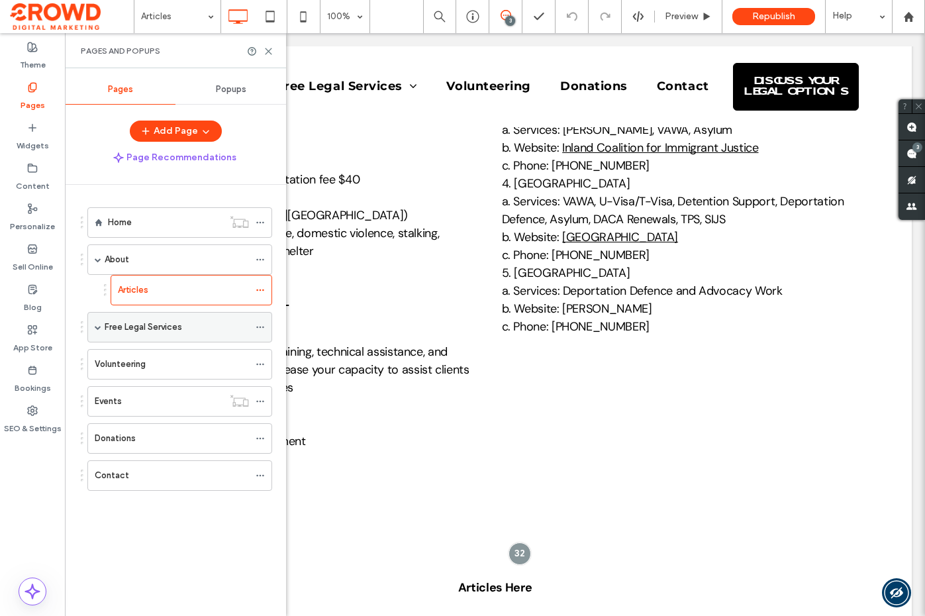
click at [201, 330] on div "Free Legal Services" at bounding box center [177, 327] width 144 height 13
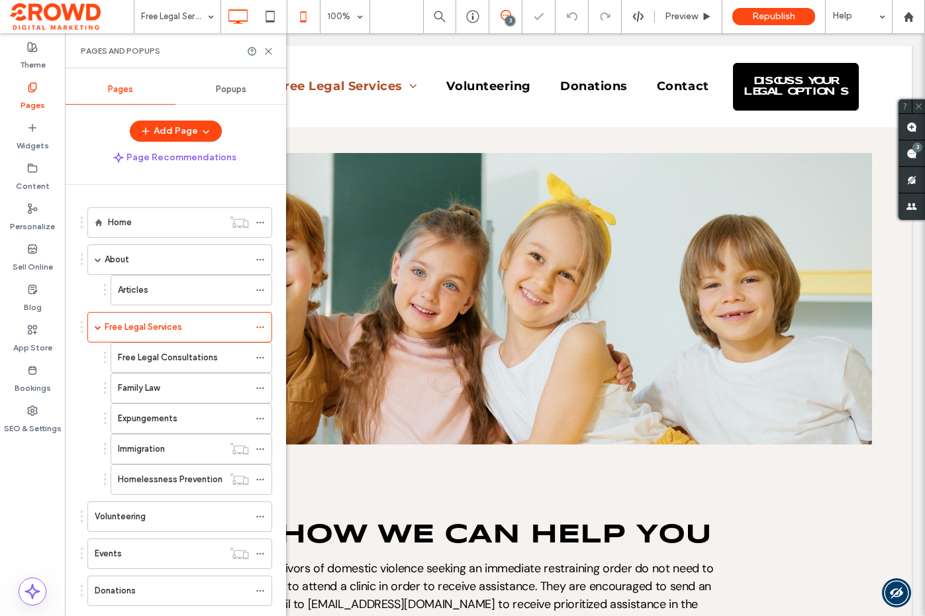
scroll to position [311, 0]
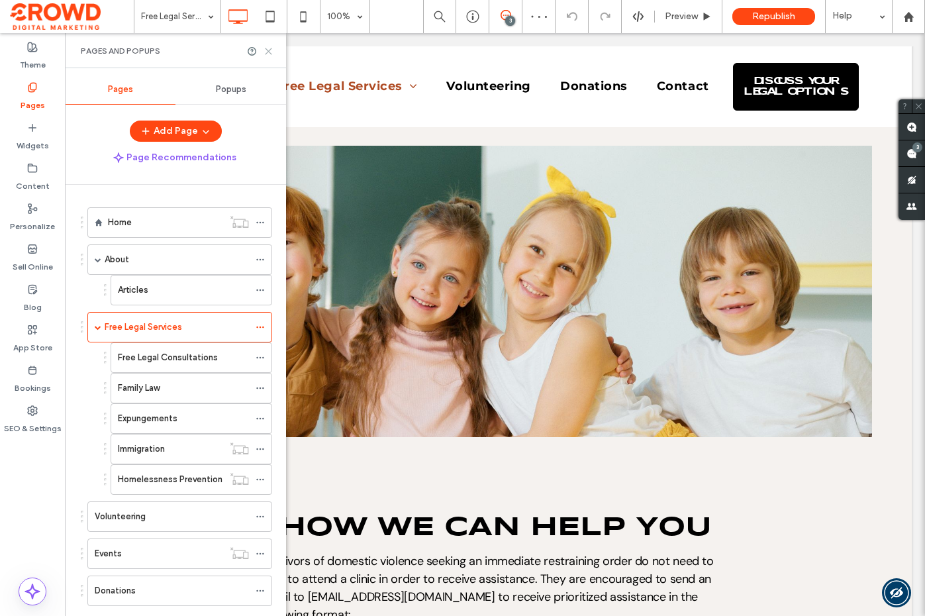
drag, startPoint x: 268, startPoint y: 52, endPoint x: 289, endPoint y: 127, distance: 78.0
click at [268, 52] on icon at bounding box center [269, 51] width 10 height 10
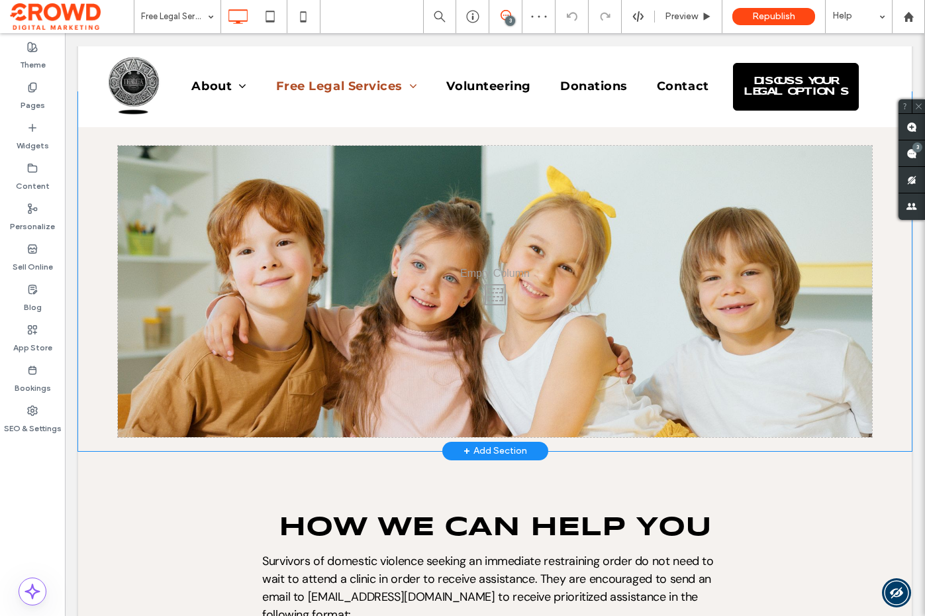
click at [374, 177] on div "Click To Paste" at bounding box center [495, 291] width 754 height 291
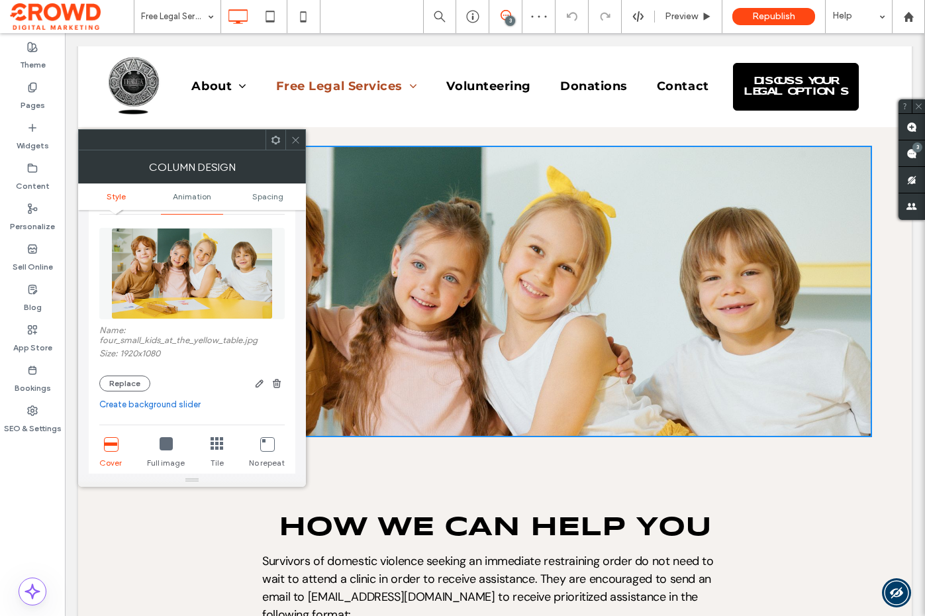
scroll to position [85, 0]
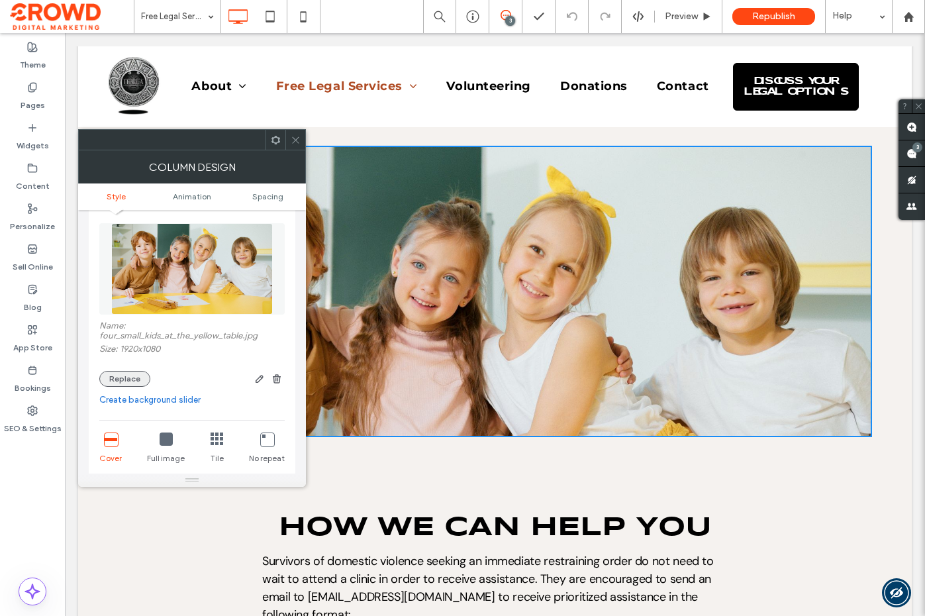
click at [130, 380] on button "Replace" at bounding box center [124, 379] width 51 height 16
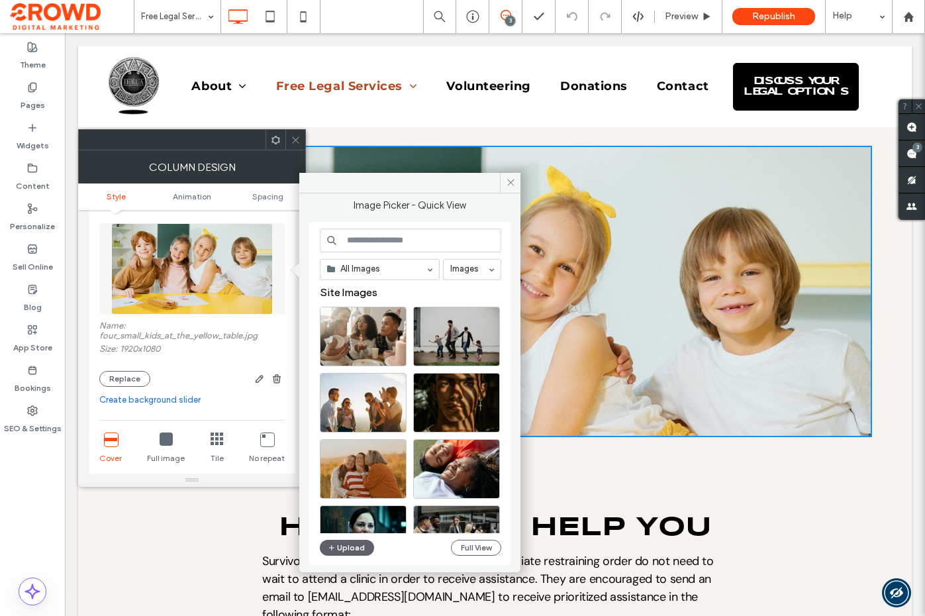
click at [384, 241] on input at bounding box center [410, 240] width 181 height 24
type input "********"
click at [479, 544] on button "Full View" at bounding box center [476, 548] width 50 height 16
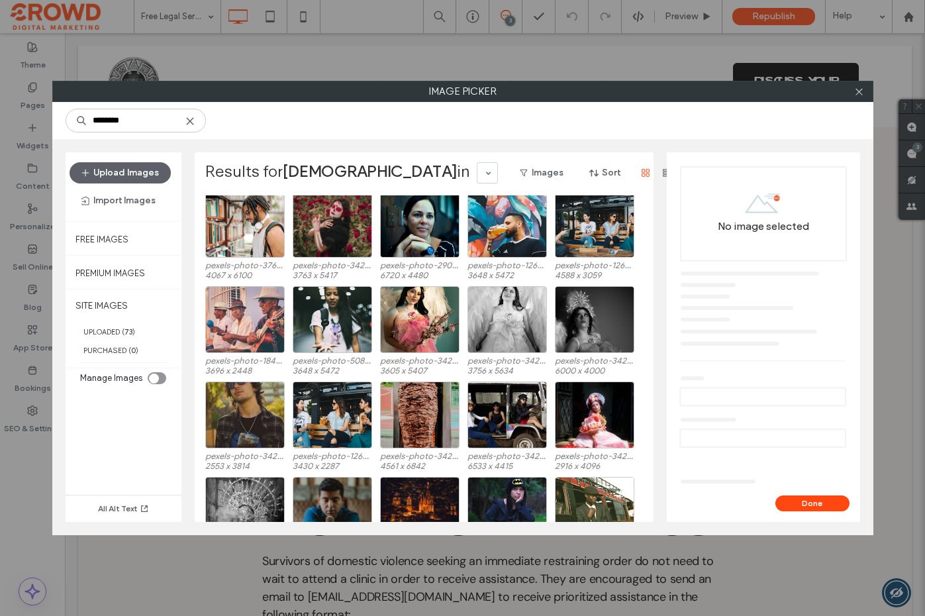
scroll to position [365, 0]
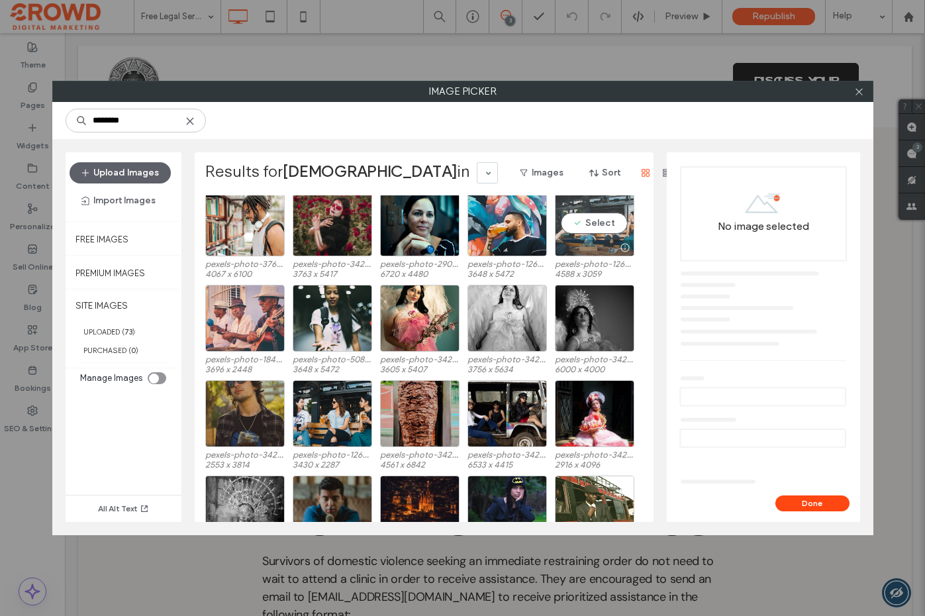
click at [614, 225] on div "Select" at bounding box center [594, 222] width 79 height 67
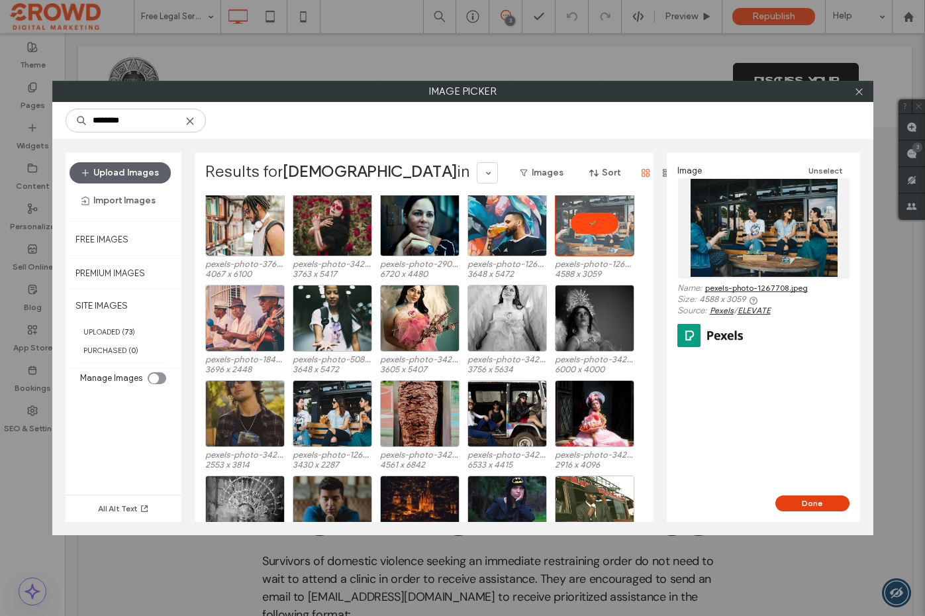
click at [803, 500] on button "Done" at bounding box center [813, 503] width 74 height 16
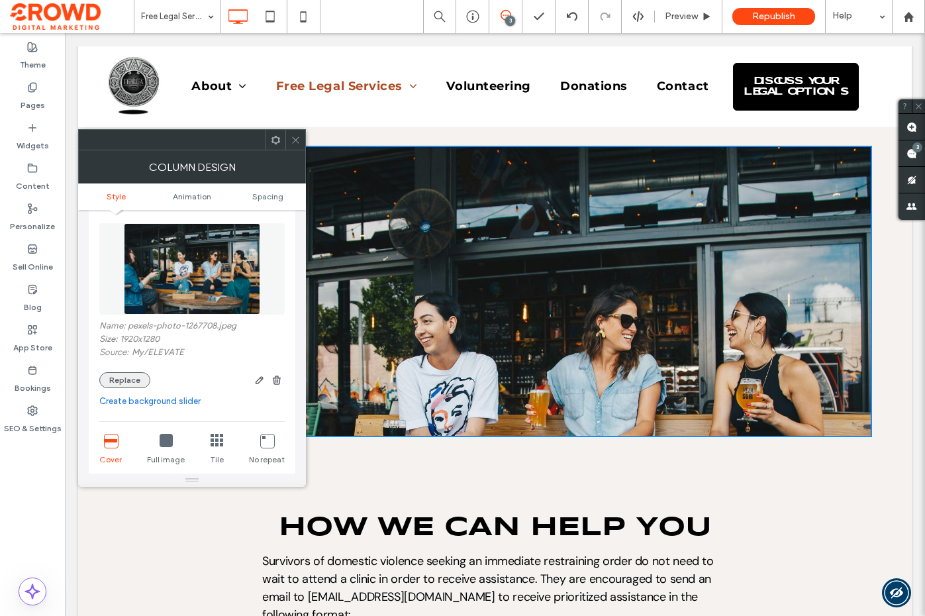
click at [130, 376] on button "Replace" at bounding box center [124, 380] width 51 height 16
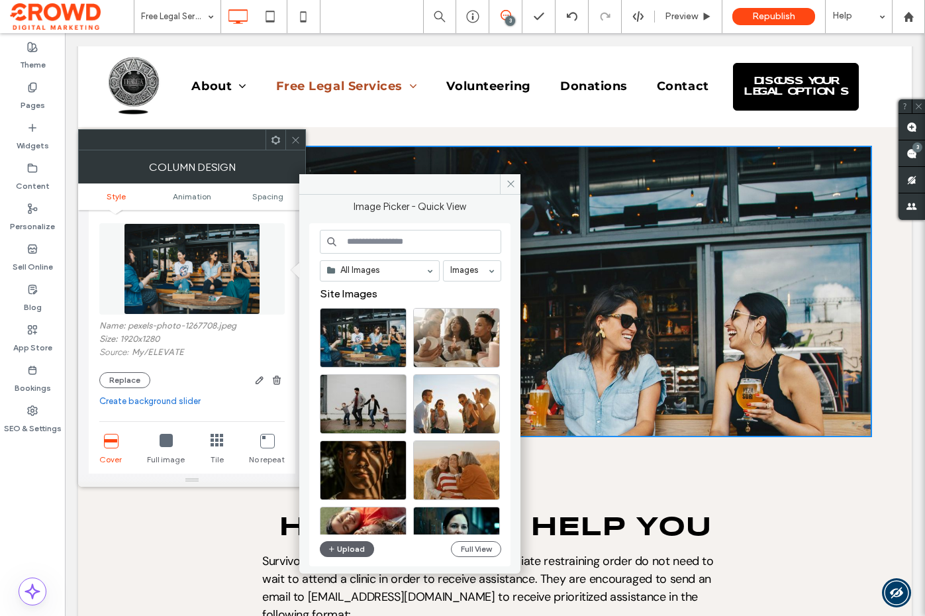
click at [346, 240] on input at bounding box center [410, 242] width 181 height 24
type input "********"
click at [471, 550] on button "Full View" at bounding box center [476, 549] width 50 height 16
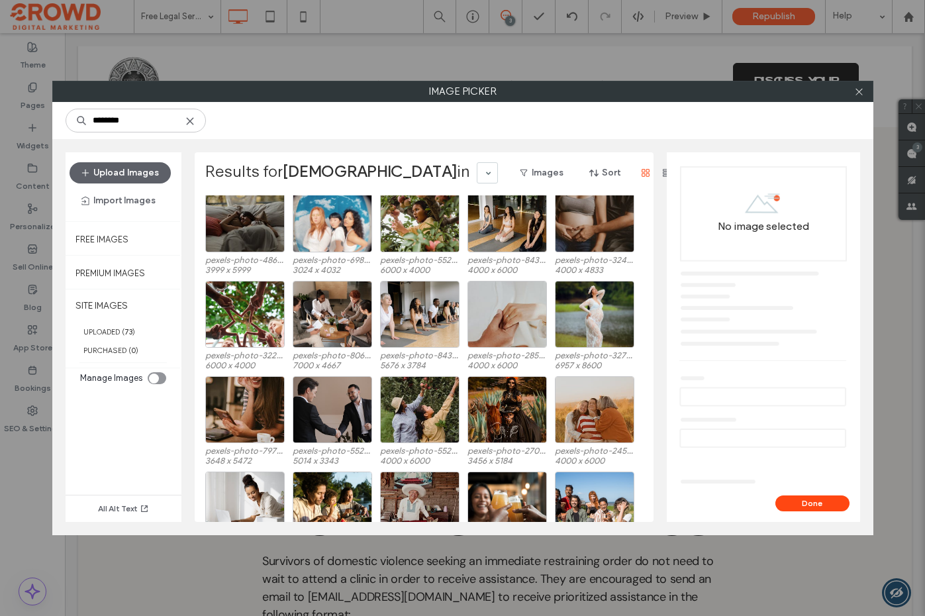
scroll to position [2047, 0]
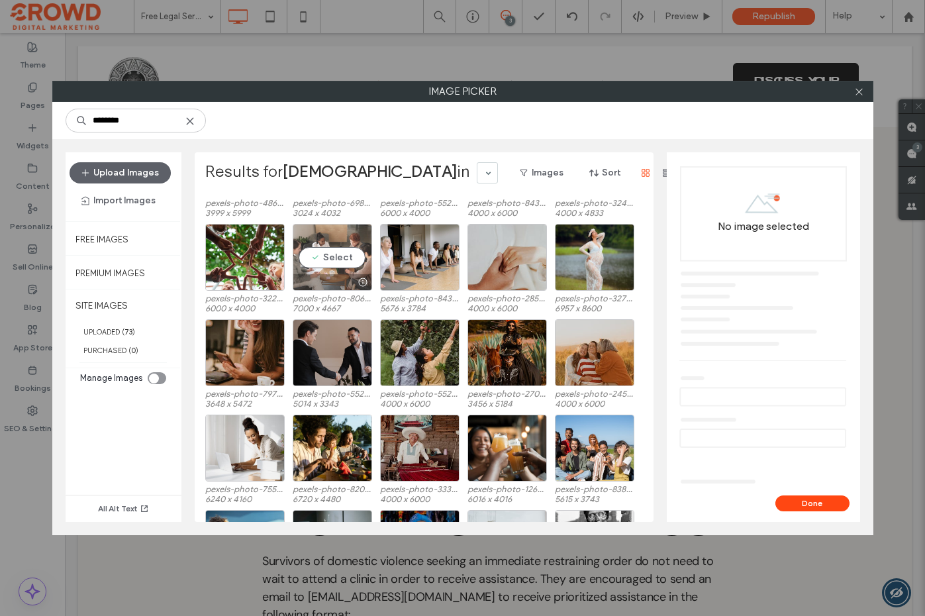
click at [319, 250] on div "Select" at bounding box center [332, 257] width 79 height 67
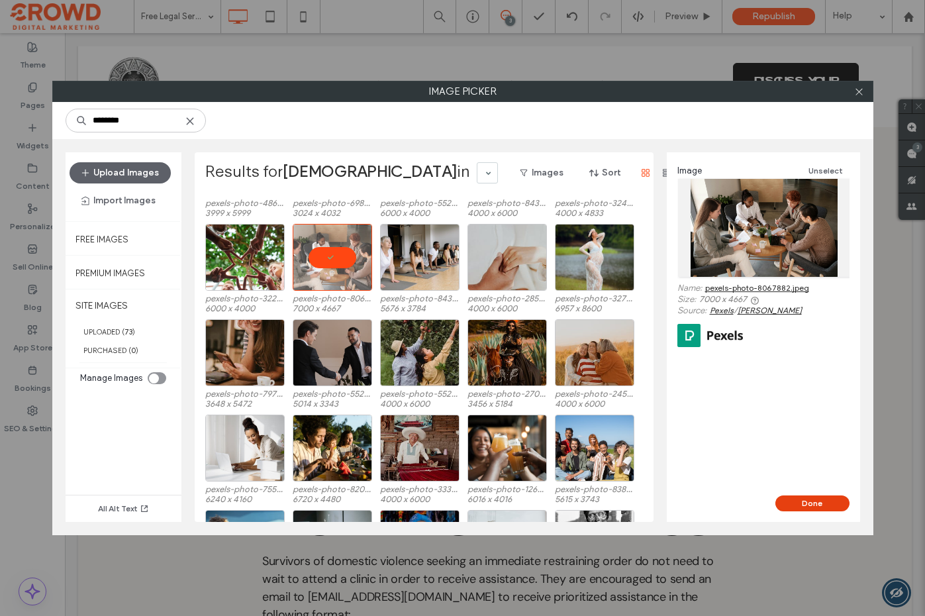
click at [828, 503] on button "Done" at bounding box center [813, 503] width 74 height 16
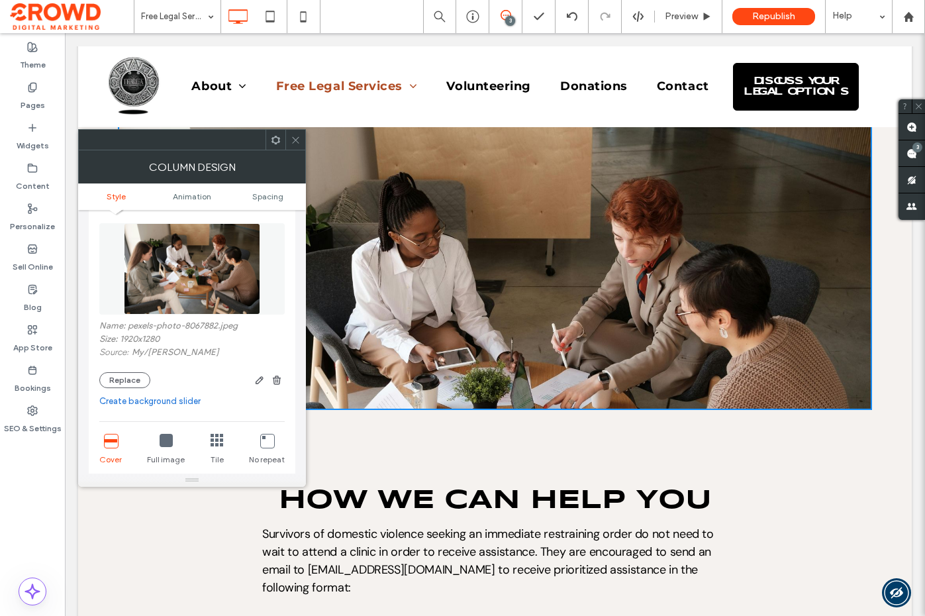
scroll to position [324, 0]
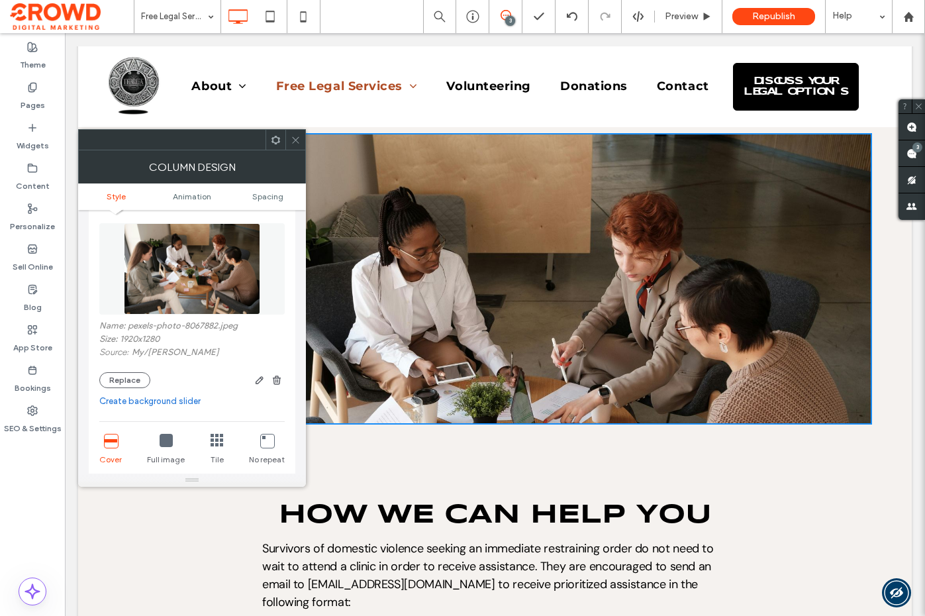
click at [289, 135] on div at bounding box center [295, 140] width 20 height 20
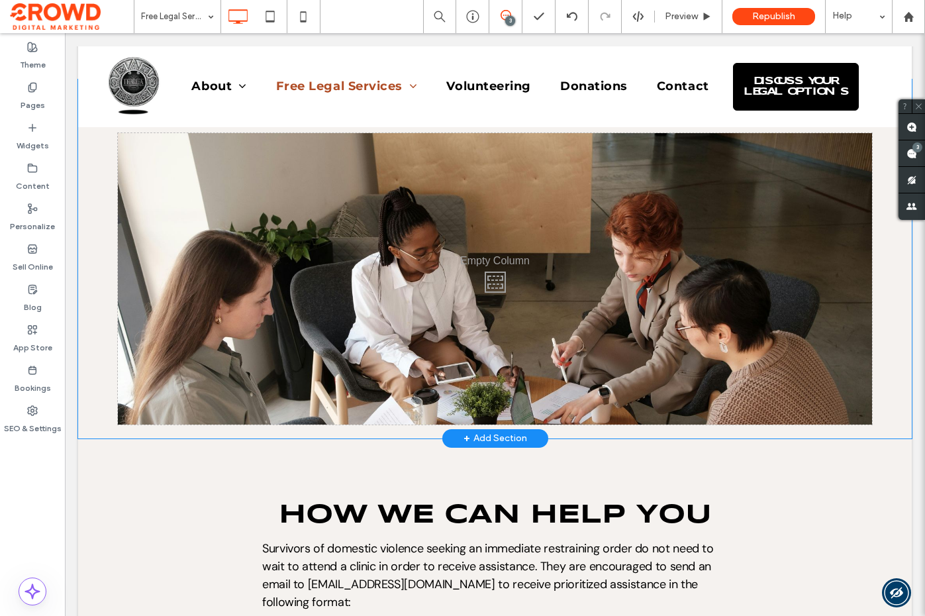
click at [319, 160] on div "Click To Paste" at bounding box center [495, 278] width 754 height 291
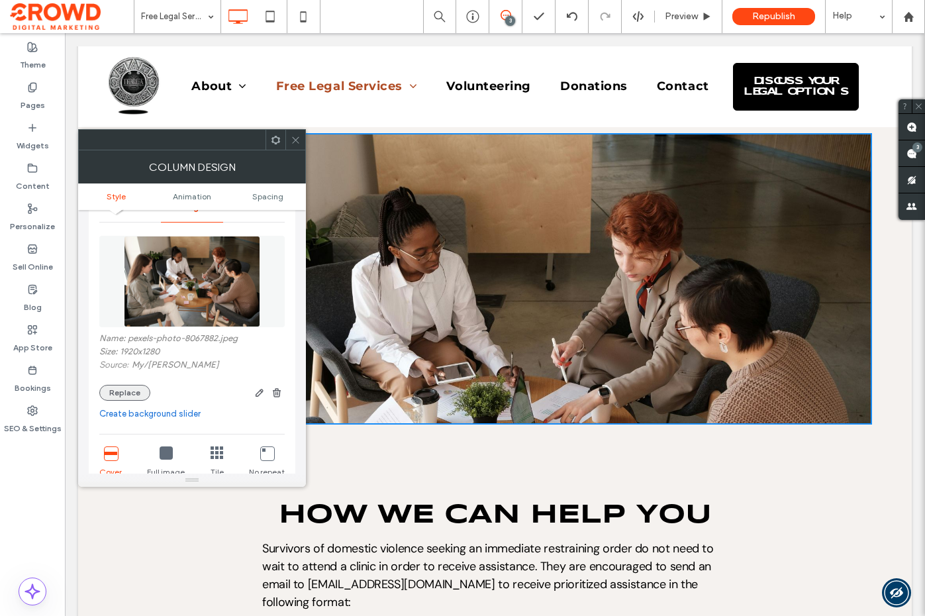
scroll to position [79, 0]
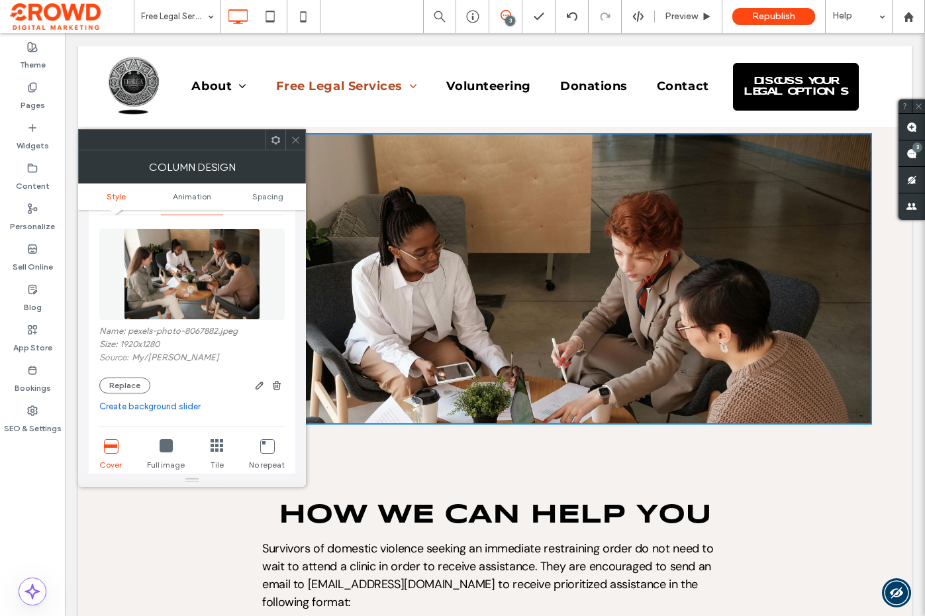
drag, startPoint x: 136, startPoint y: 383, endPoint x: 152, endPoint y: 379, distance: 17.0
click at [136, 383] on button "Replace" at bounding box center [124, 385] width 51 height 16
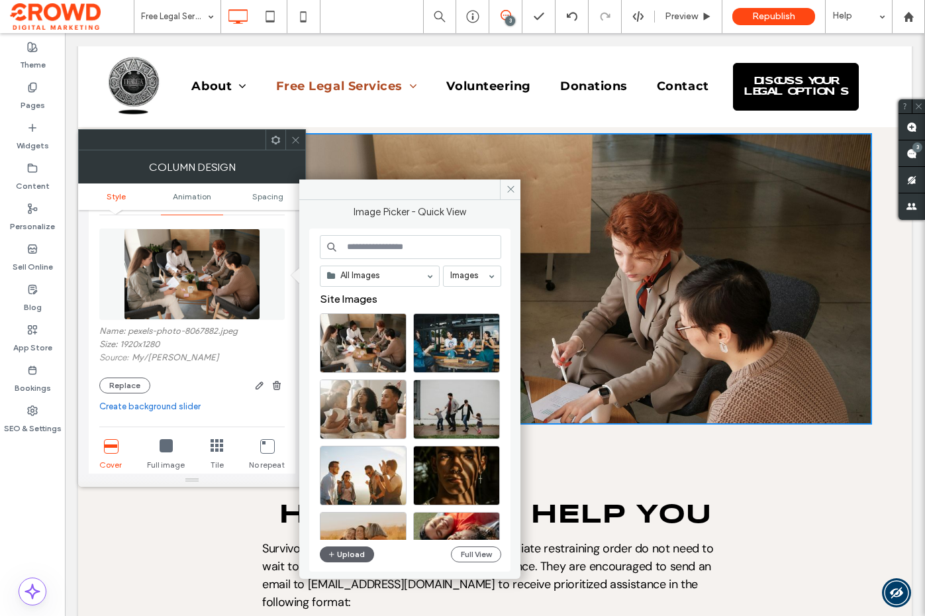
click at [409, 254] on input at bounding box center [410, 247] width 181 height 24
type input "********"
click at [473, 554] on button "Full View" at bounding box center [476, 554] width 50 height 16
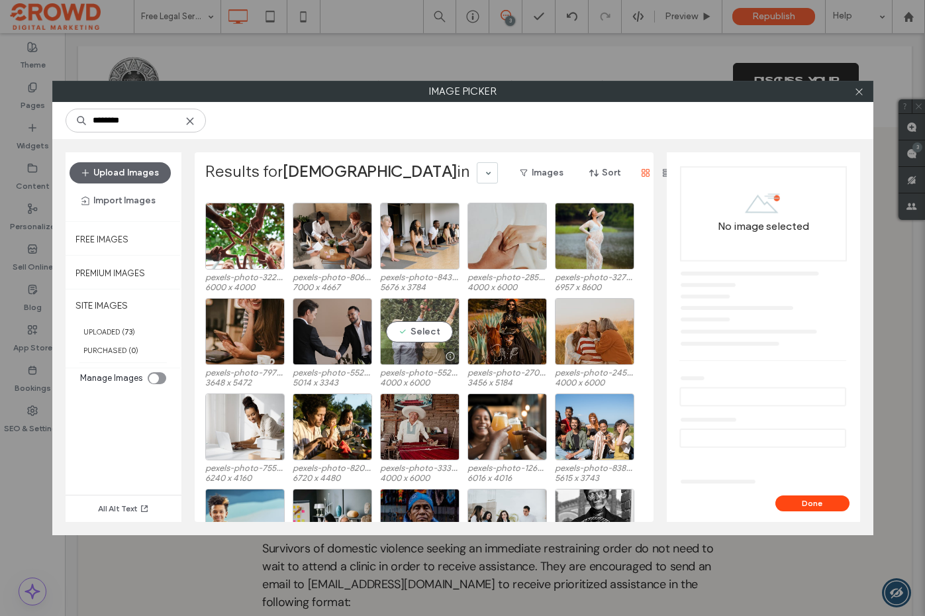
scroll to position [2072, 0]
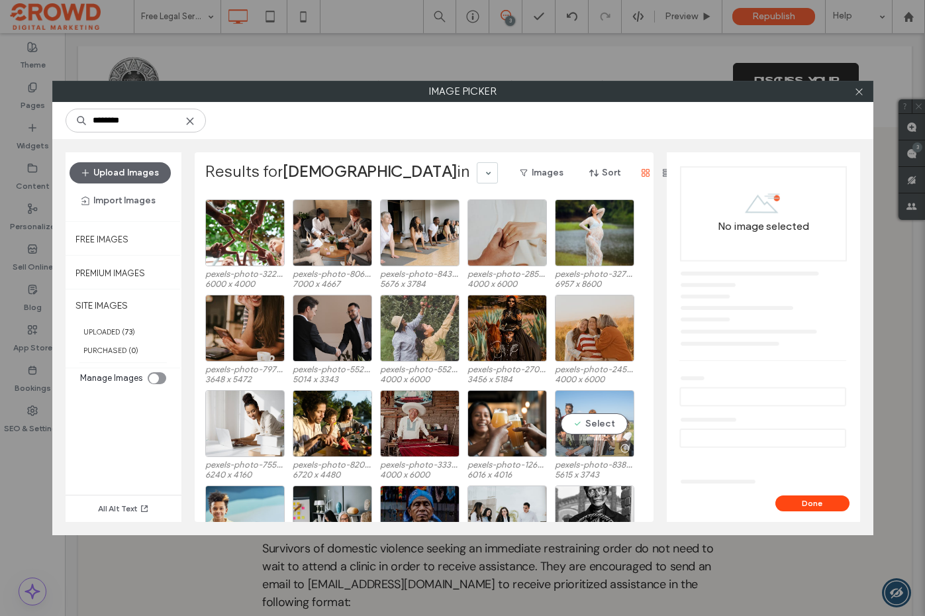
click at [605, 415] on div "Select" at bounding box center [594, 423] width 79 height 67
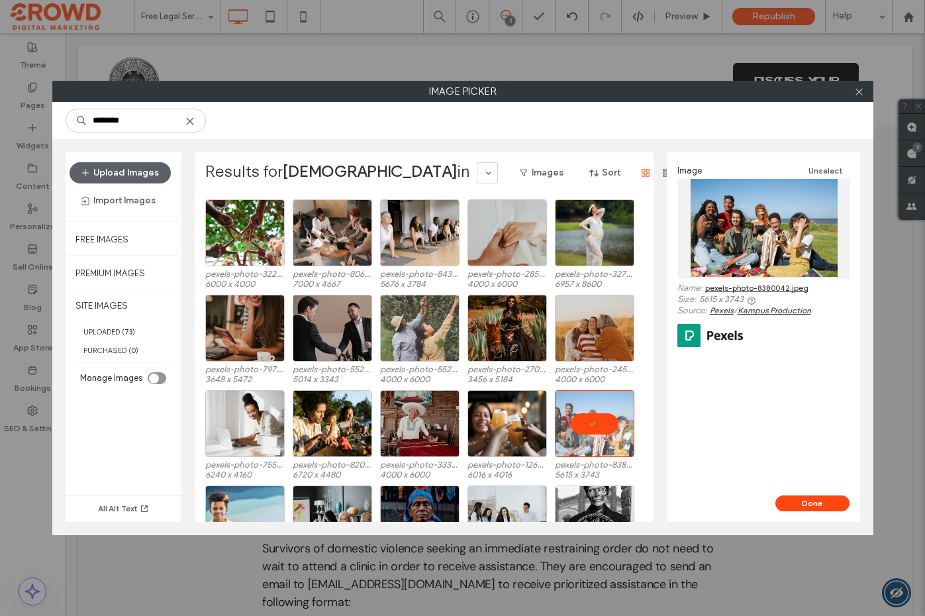
click at [732, 288] on link "pexels-photo-8380042.jpeg" at bounding box center [756, 287] width 103 height 9
click at [799, 508] on button "Done" at bounding box center [813, 503] width 74 height 16
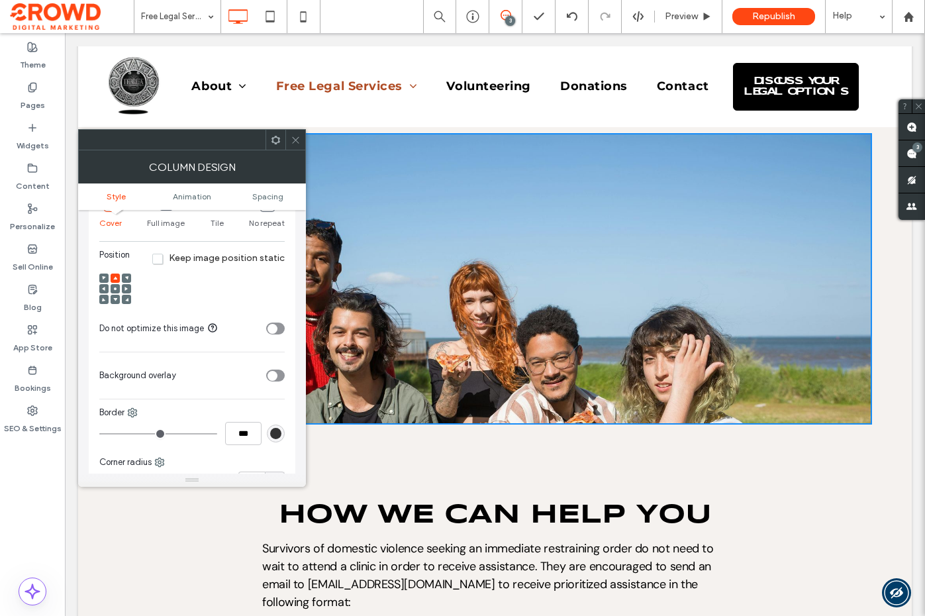
scroll to position [324, 0]
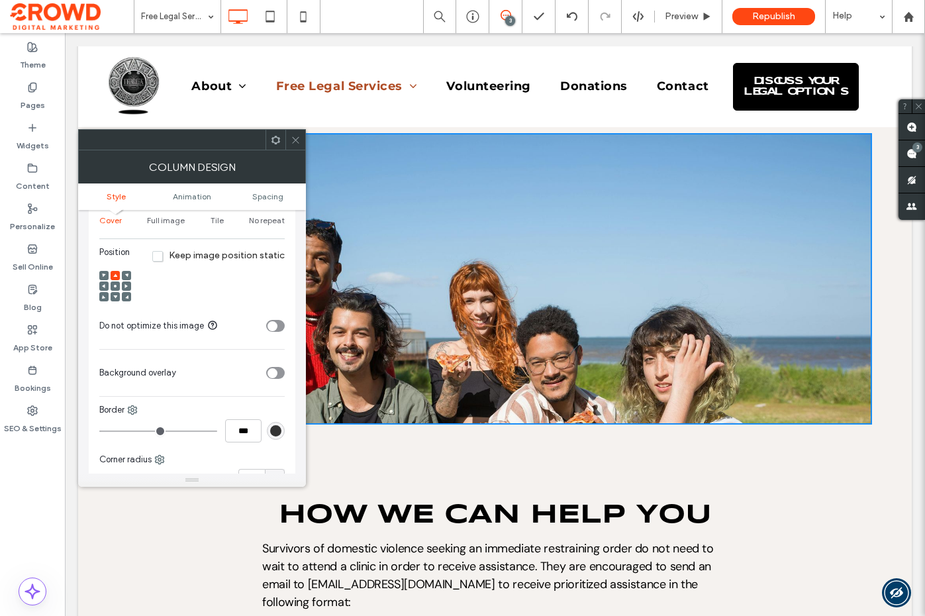
click at [113, 288] on icon at bounding box center [115, 286] width 4 height 4
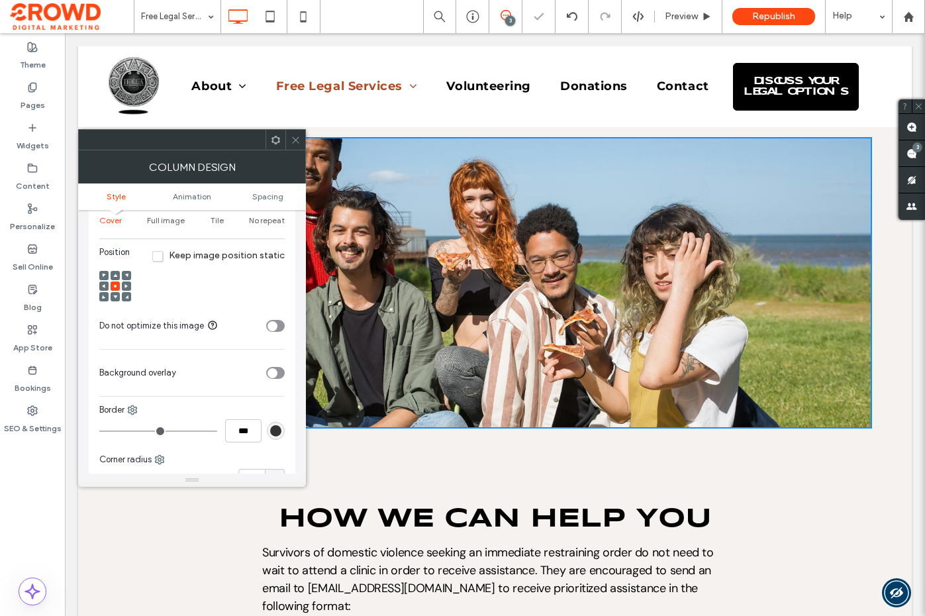
scroll to position [322, 0]
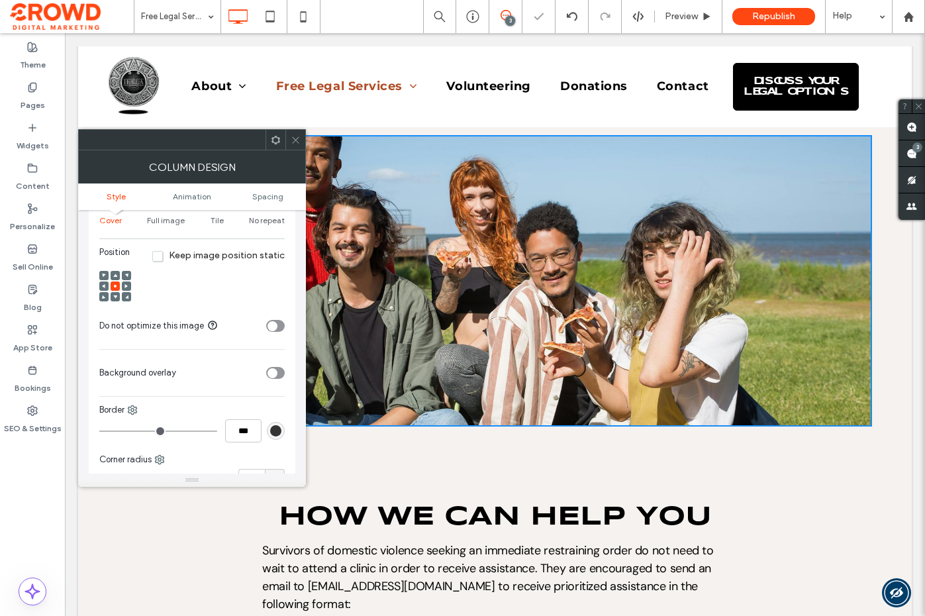
click at [295, 138] on icon at bounding box center [296, 140] width 10 height 10
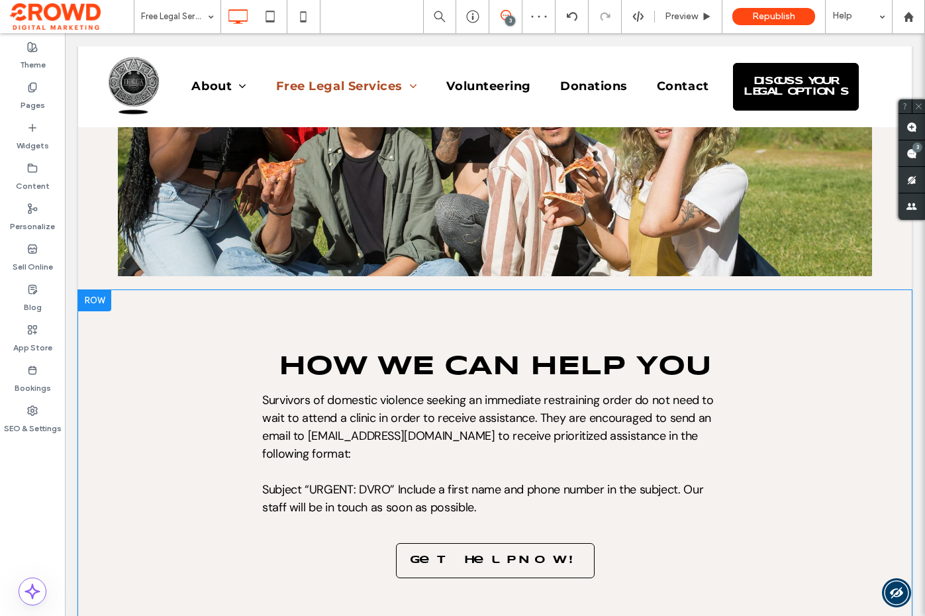
scroll to position [827, 0]
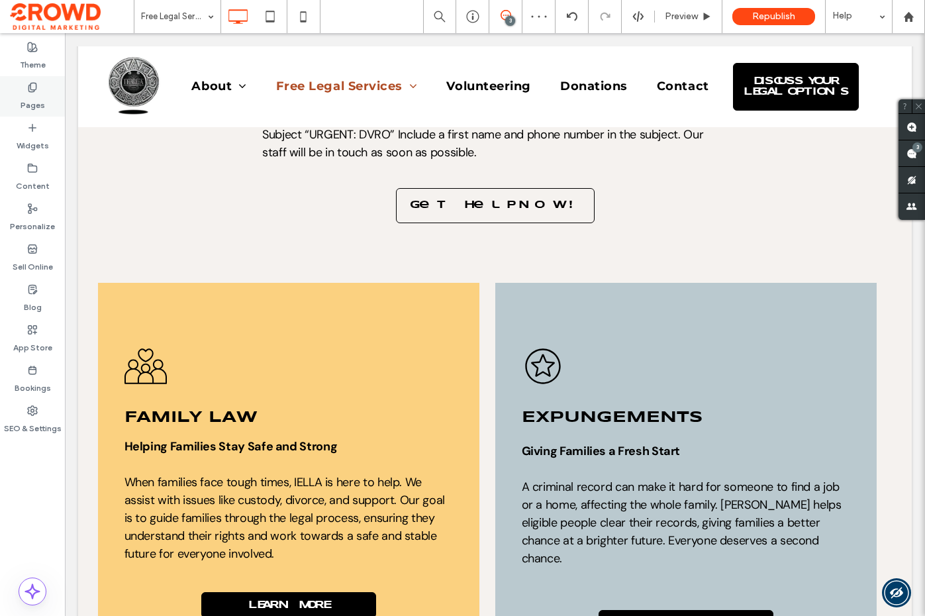
click at [32, 98] on label "Pages" at bounding box center [33, 102] width 25 height 19
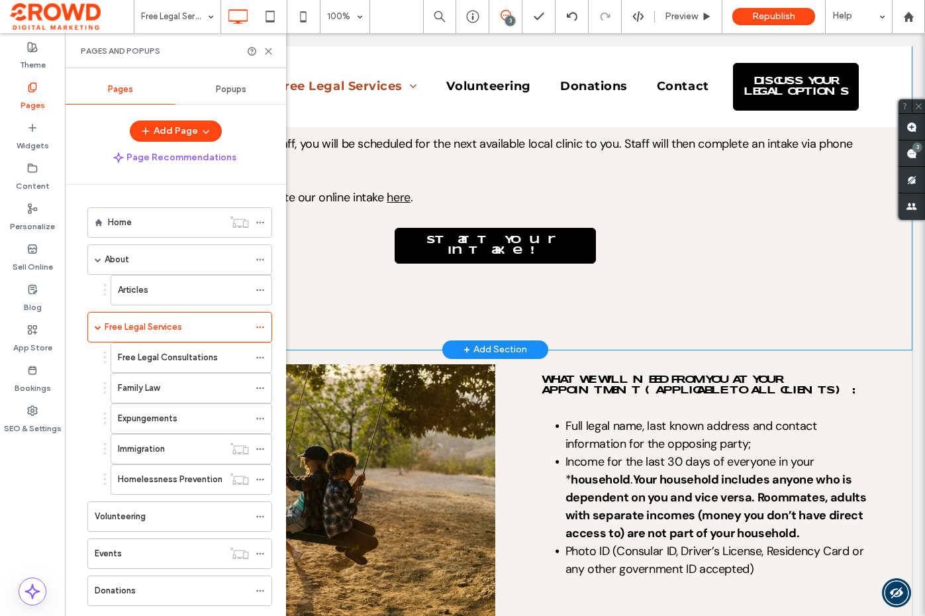
scroll to position [1679, 0]
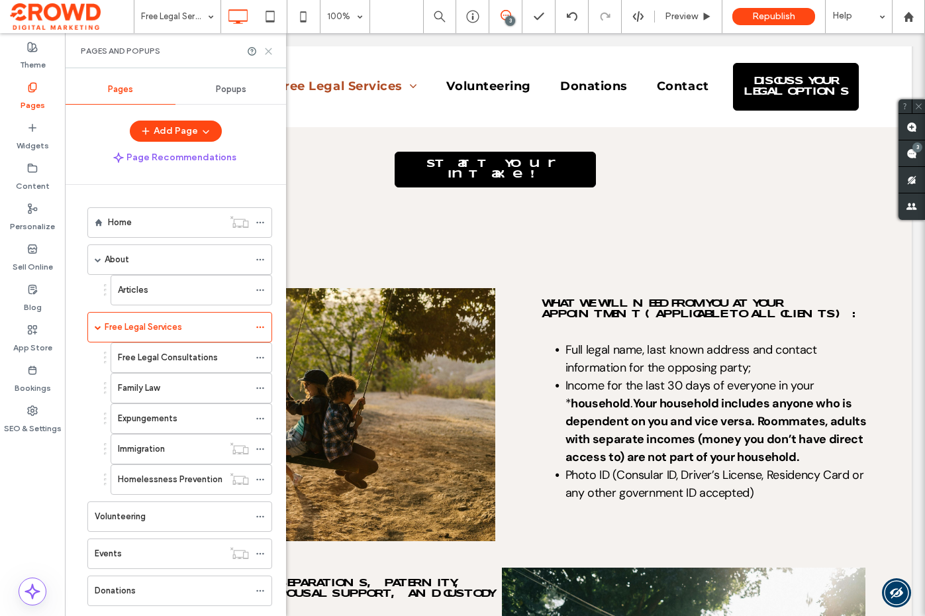
click at [269, 52] on use at bounding box center [269, 51] width 6 height 6
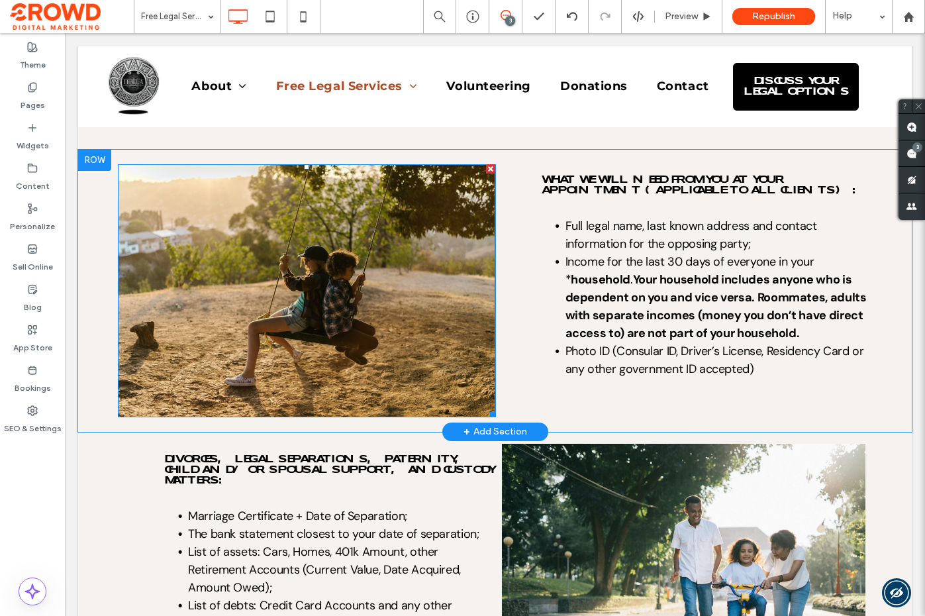
scroll to position [1812, 0]
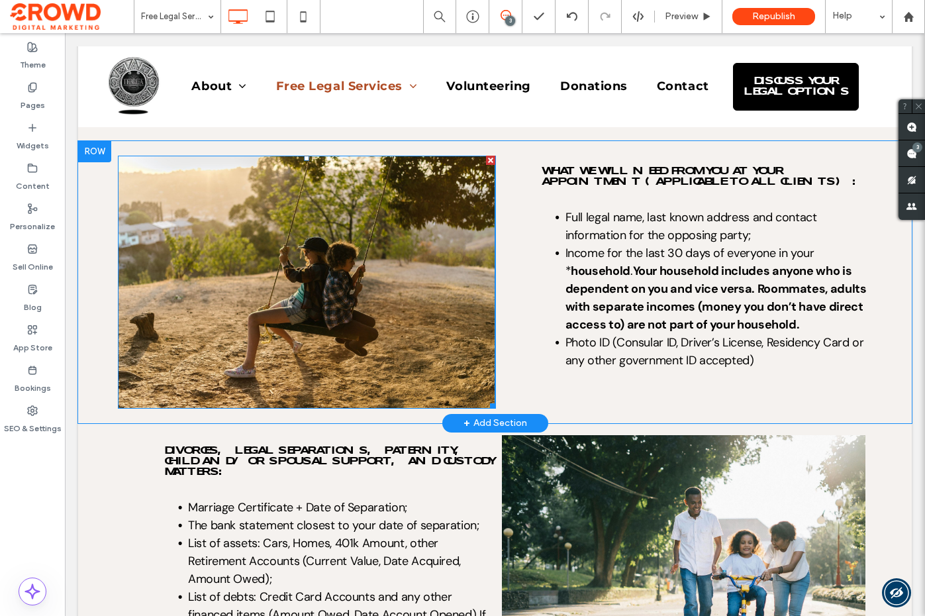
click at [383, 244] on div at bounding box center [306, 282] width 377 height 253
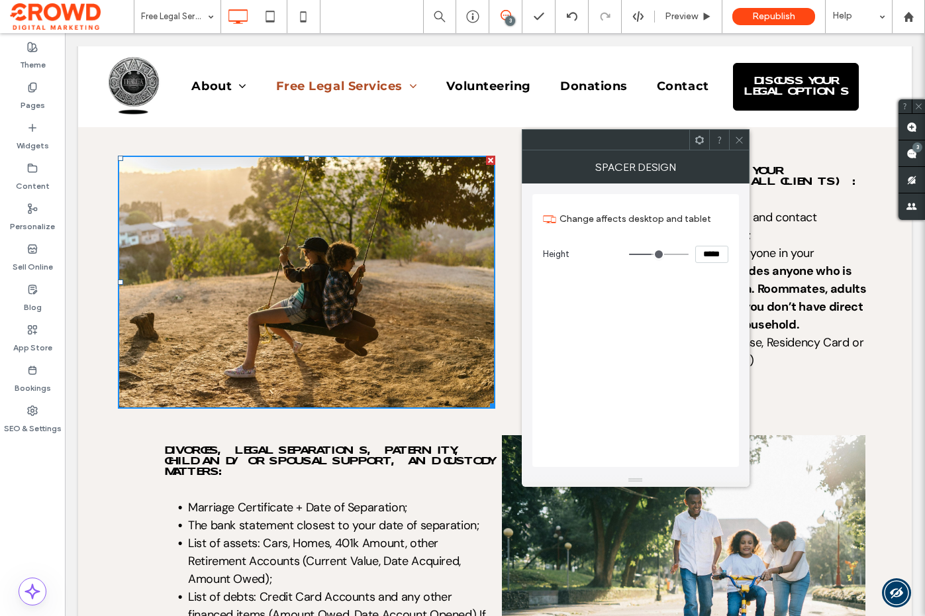
drag, startPoint x: 738, startPoint y: 138, endPoint x: 726, endPoint y: 237, distance: 100.1
click at [739, 137] on icon at bounding box center [739, 140] width 10 height 10
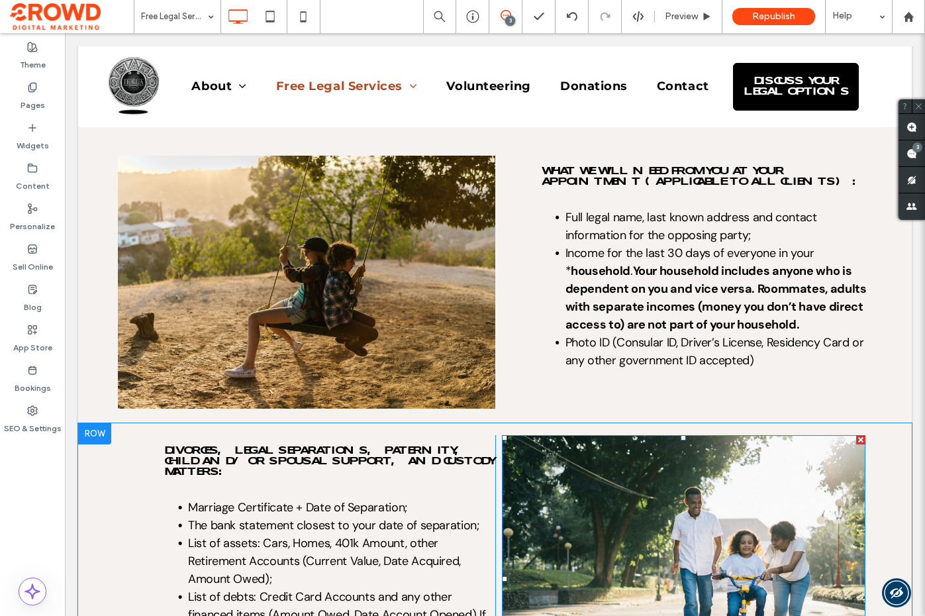
click at [633, 476] on img at bounding box center [684, 578] width 364 height 287
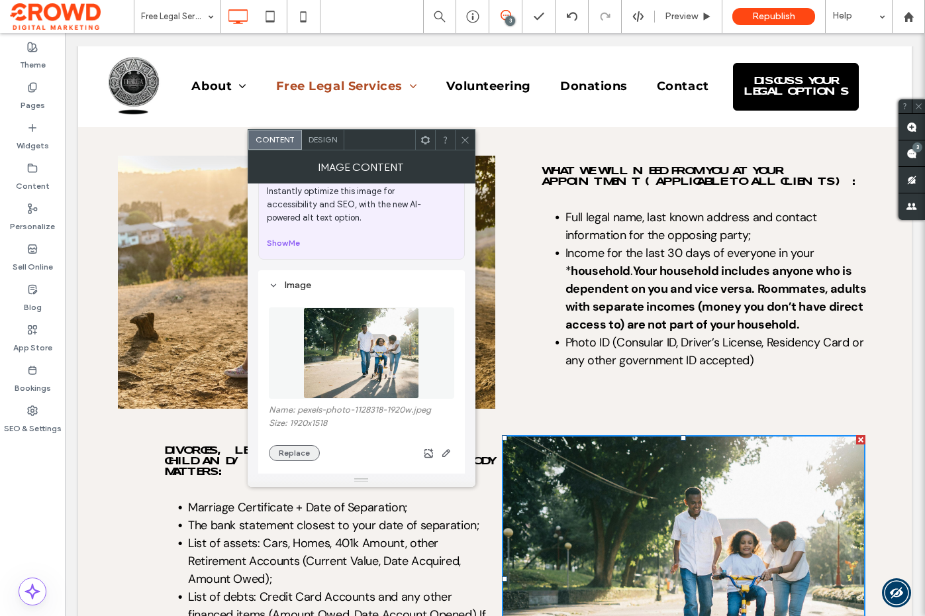
scroll to position [58, 0]
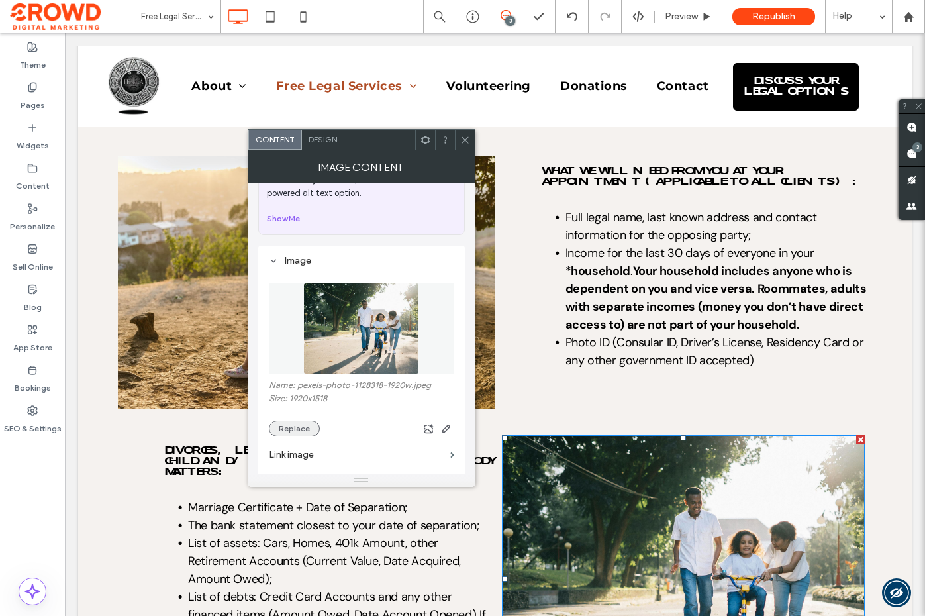
click at [297, 427] on button "Replace" at bounding box center [294, 429] width 51 height 16
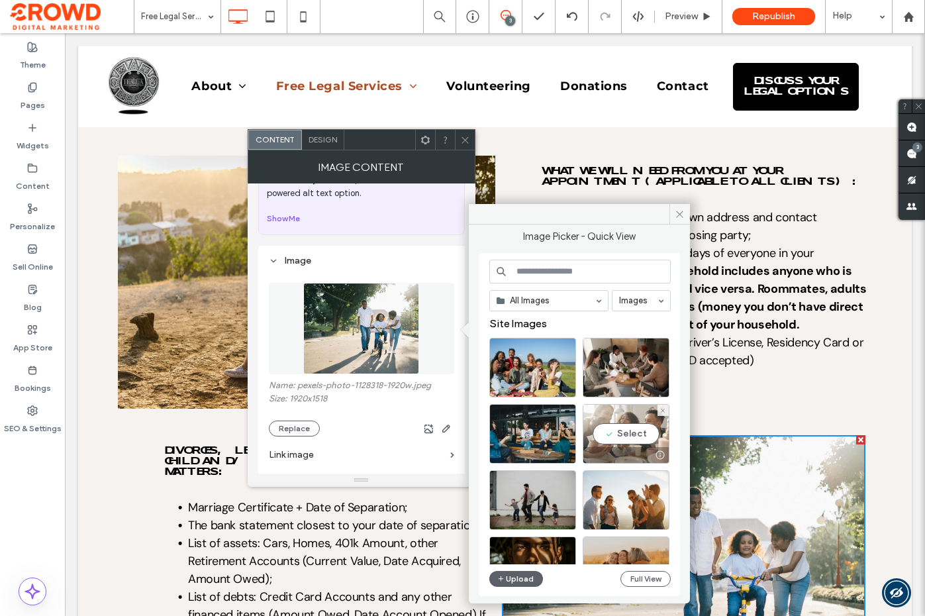
click at [615, 430] on div "Select" at bounding box center [626, 434] width 87 height 60
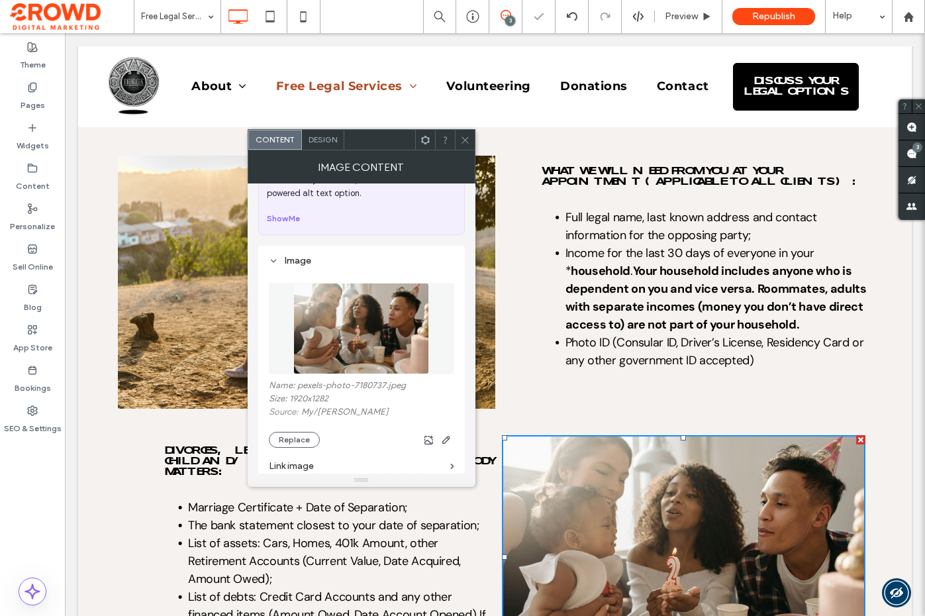
click at [467, 140] on icon at bounding box center [465, 140] width 10 height 10
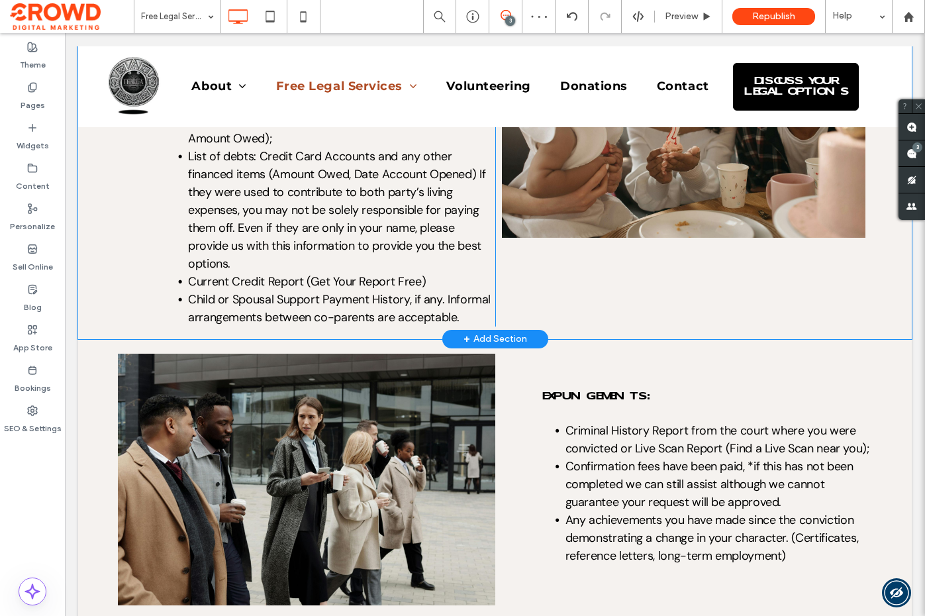
scroll to position [2256, 0]
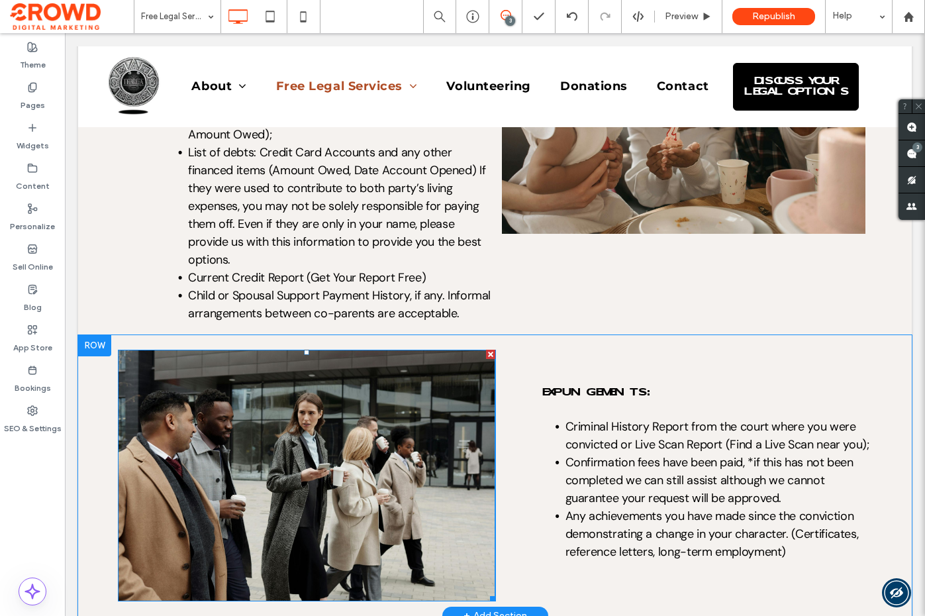
click at [405, 350] on img at bounding box center [306, 476] width 377 height 252
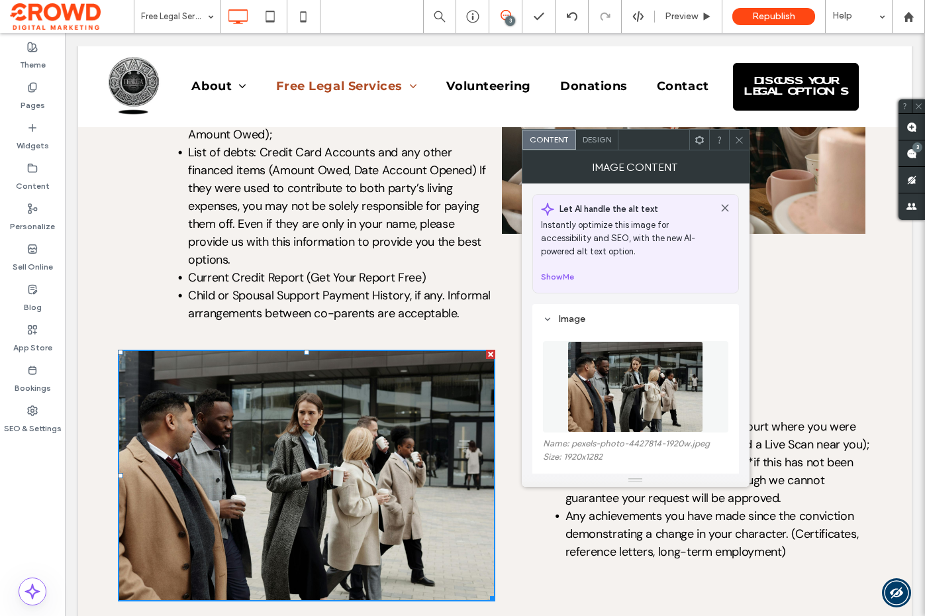
scroll to position [117, 0]
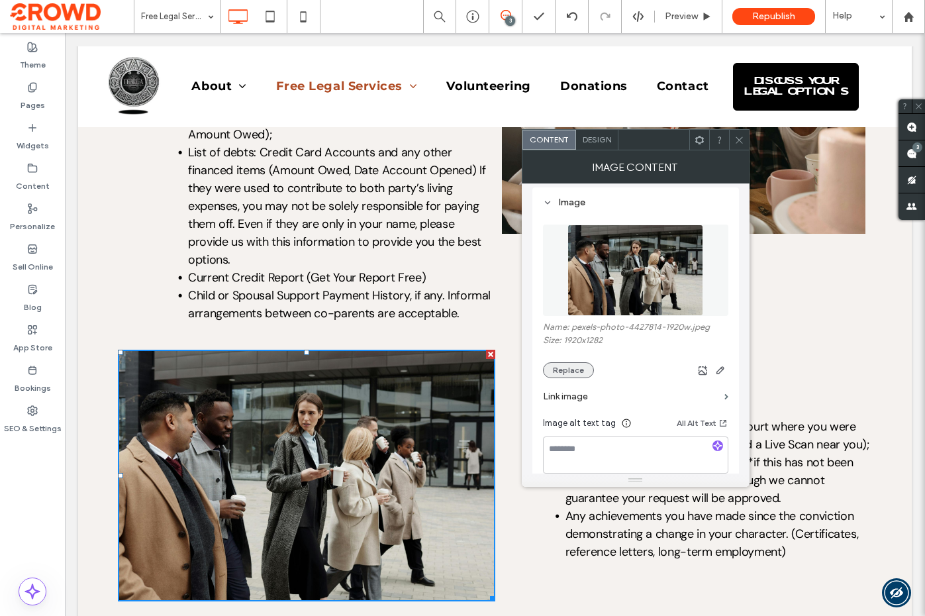
click at [571, 375] on button "Replace" at bounding box center [568, 370] width 51 height 16
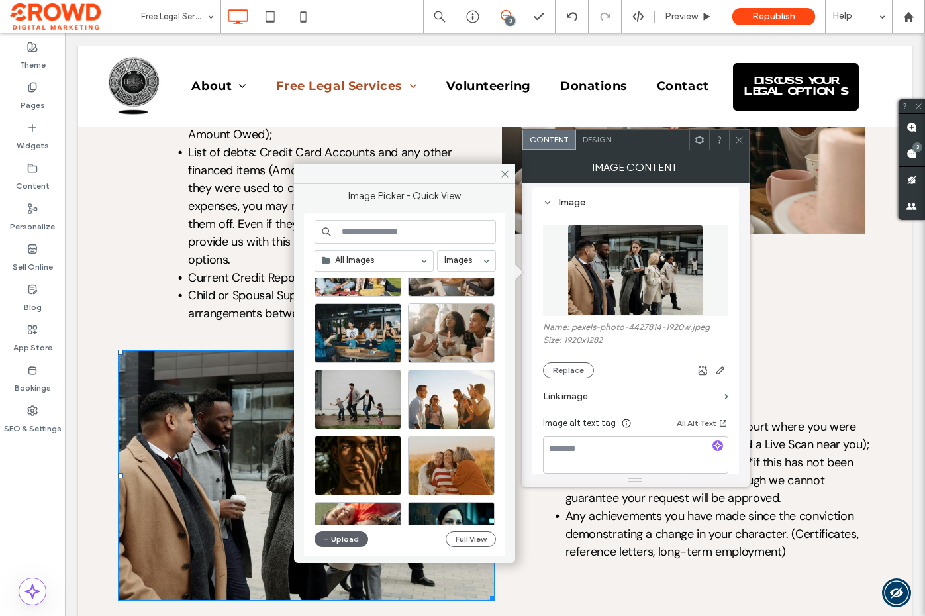
scroll to position [91, 0]
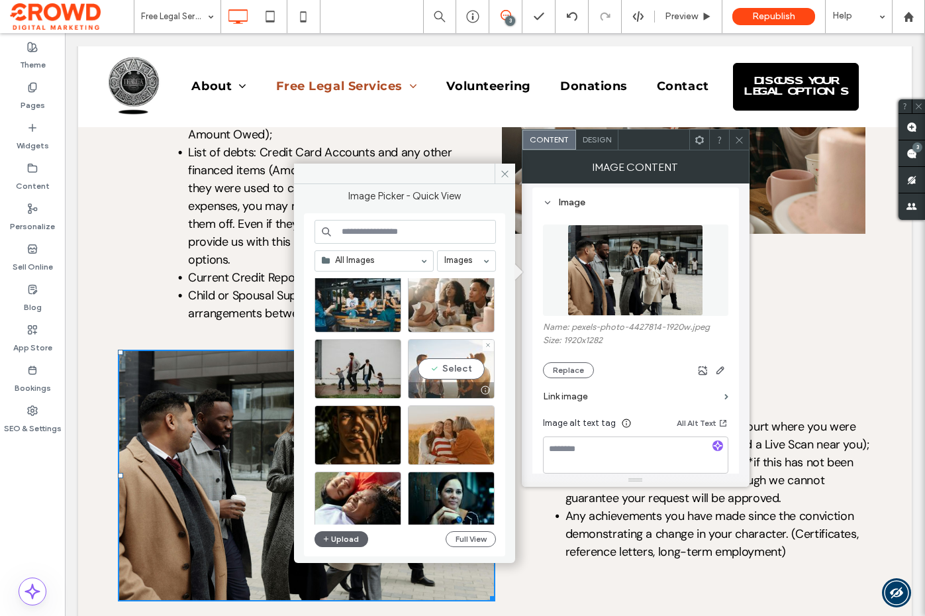
click at [454, 369] on div "Select" at bounding box center [451, 369] width 87 height 60
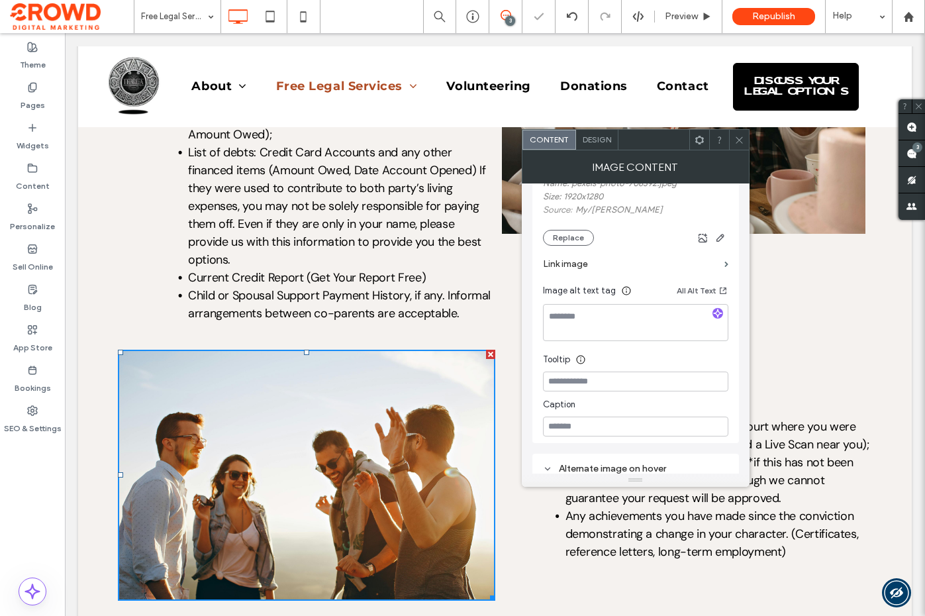
scroll to position [261, 0]
click at [743, 143] on icon at bounding box center [739, 140] width 10 height 10
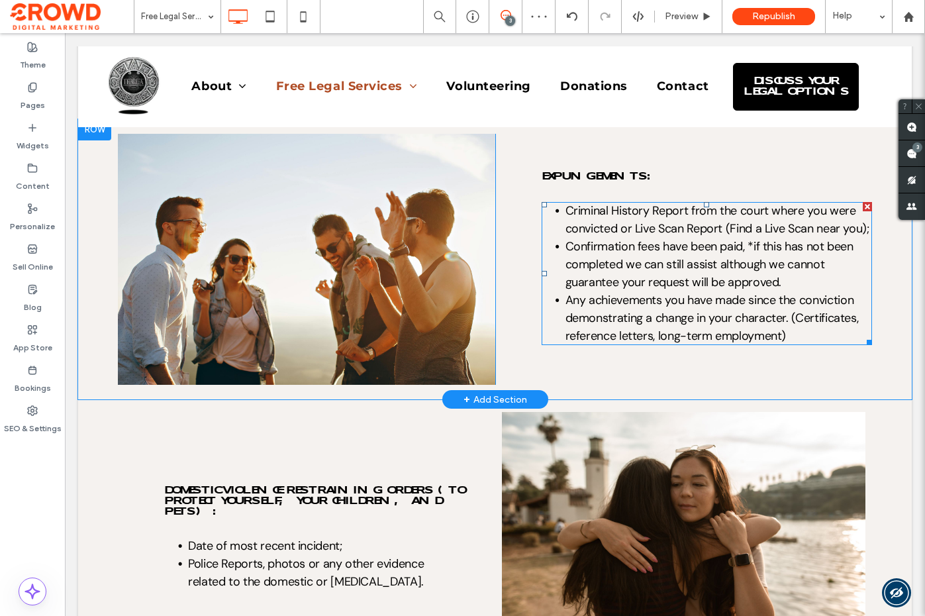
scroll to position [2485, 0]
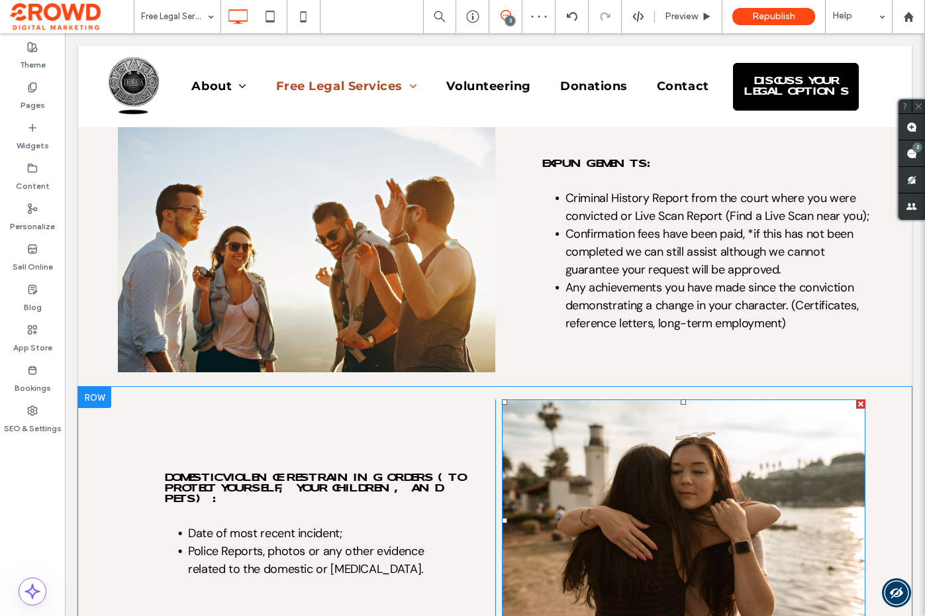
click at [721, 399] on img at bounding box center [684, 520] width 364 height 242
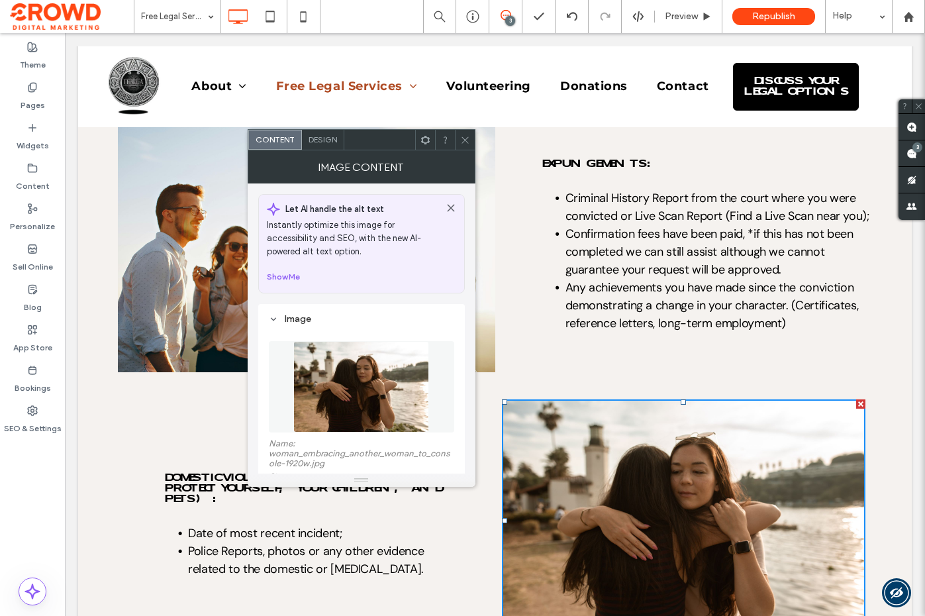
click at [467, 138] on icon at bounding box center [465, 140] width 10 height 10
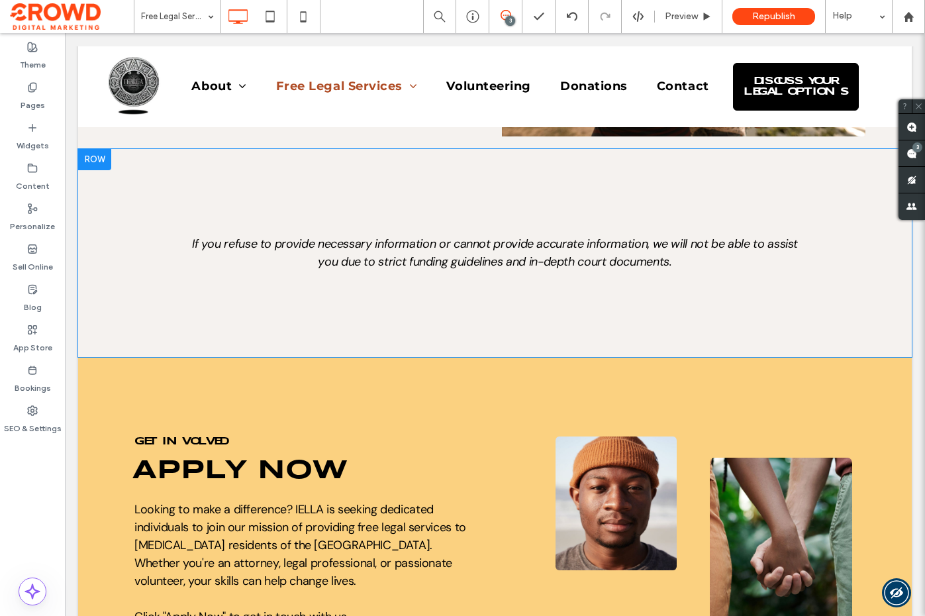
scroll to position [3011, 0]
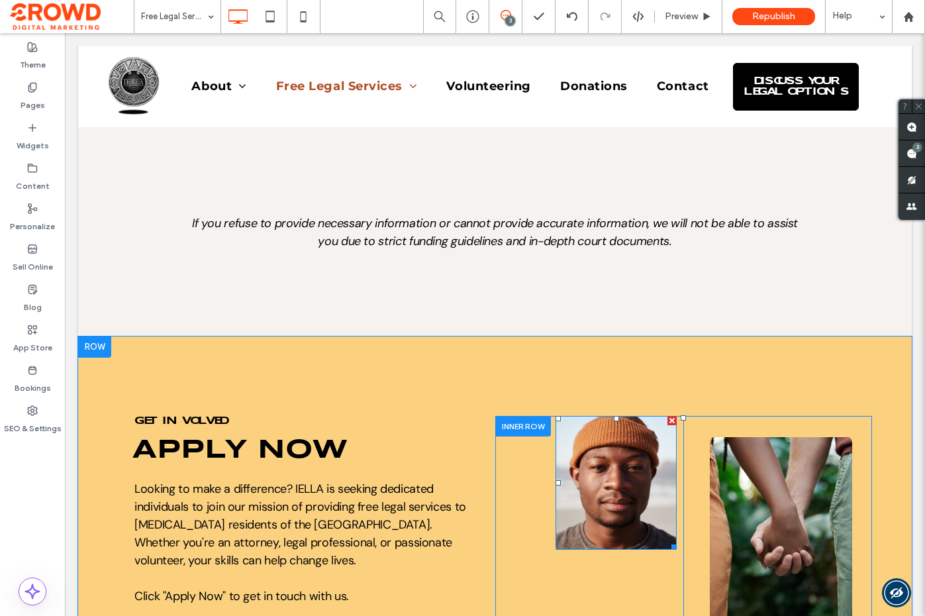
click at [634, 418] on img at bounding box center [616, 483] width 121 height 134
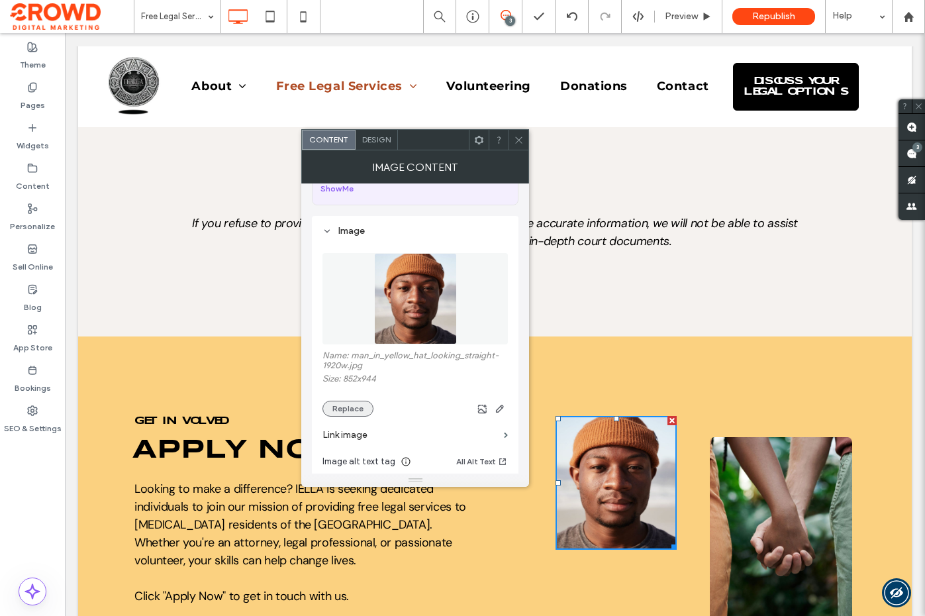
scroll to position [92, 0]
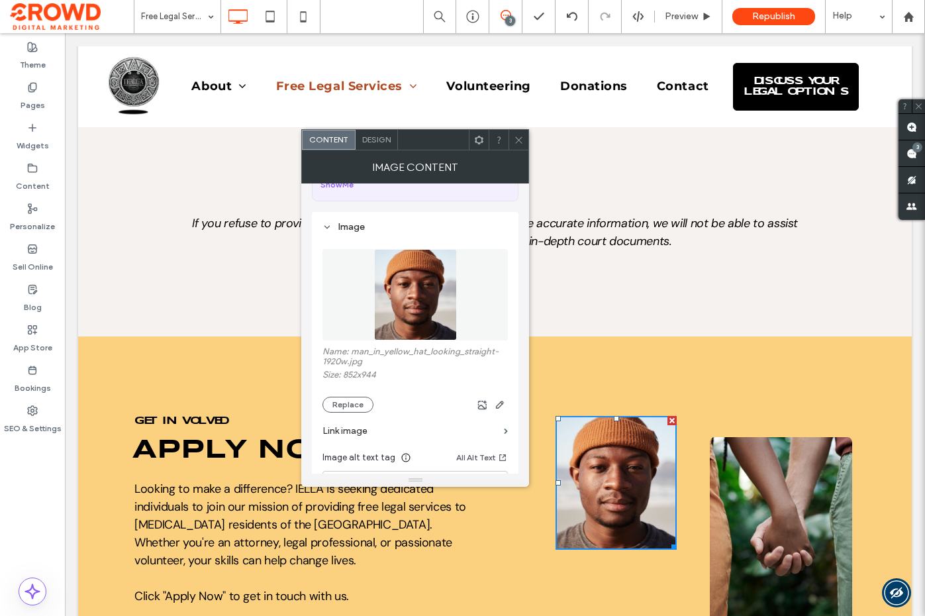
drag, startPoint x: 359, startPoint y: 404, endPoint x: 380, endPoint y: 402, distance: 21.3
click at [359, 404] on button "Replace" at bounding box center [348, 405] width 51 height 16
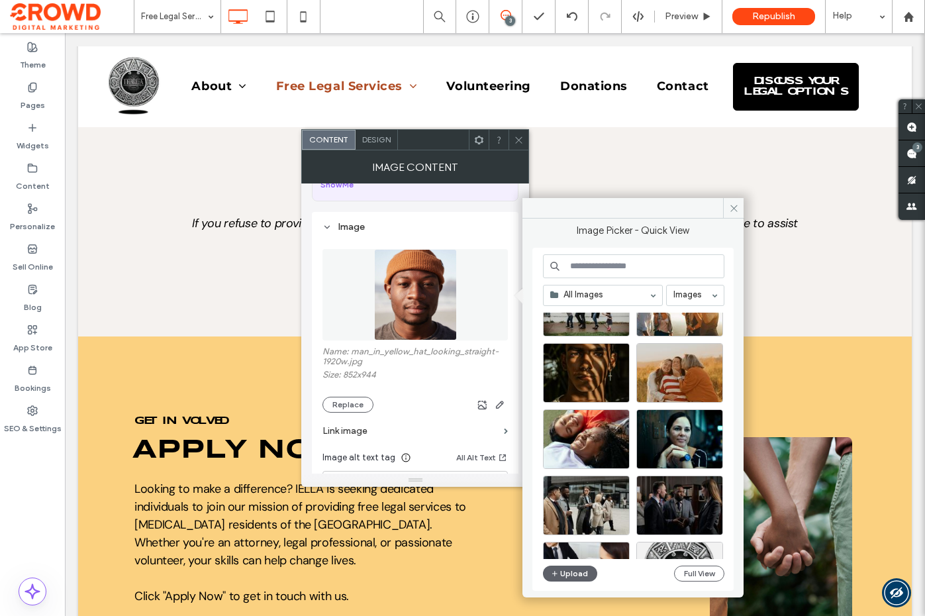
scroll to position [194, 0]
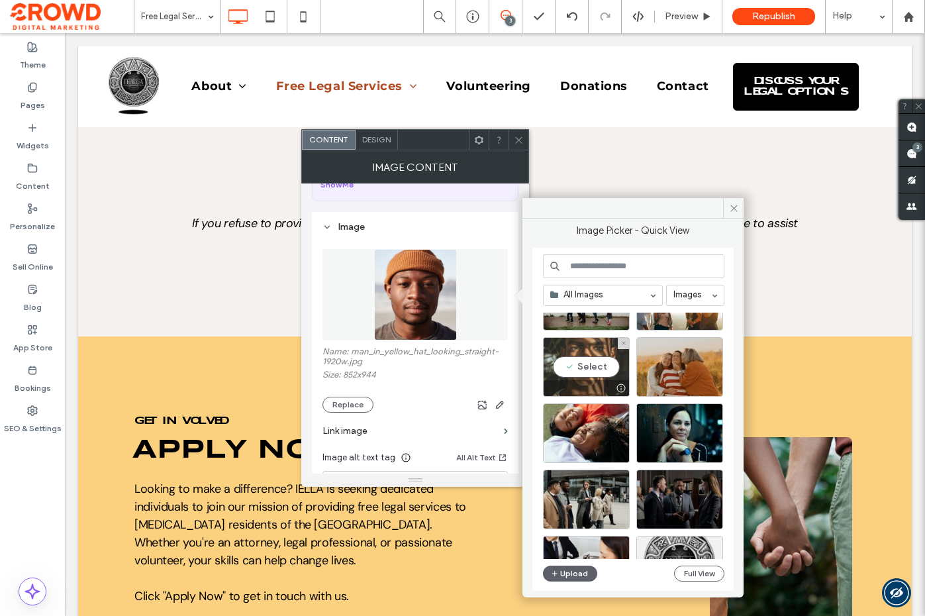
click at [587, 369] on div "Select" at bounding box center [586, 367] width 87 height 60
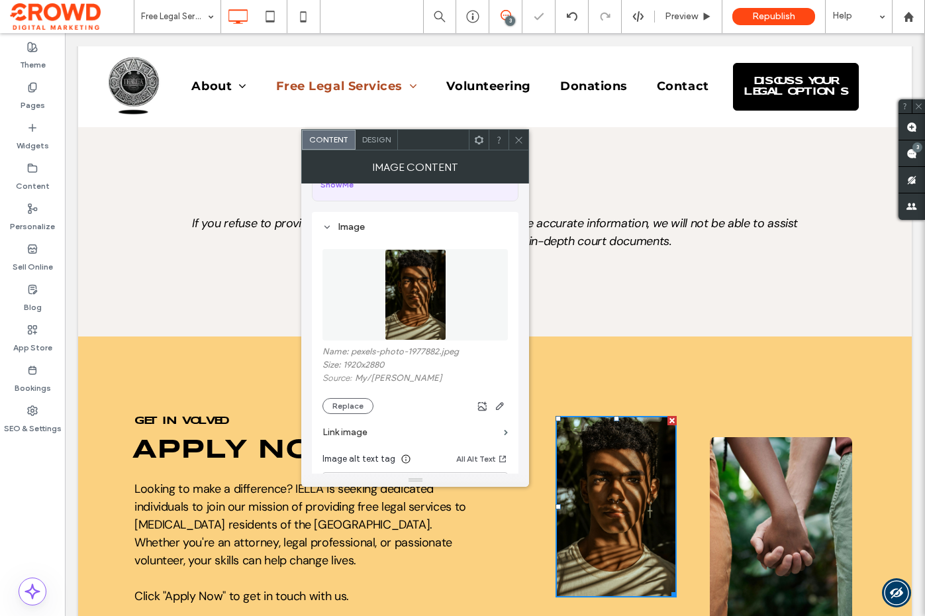
click at [516, 140] on icon at bounding box center [519, 140] width 10 height 10
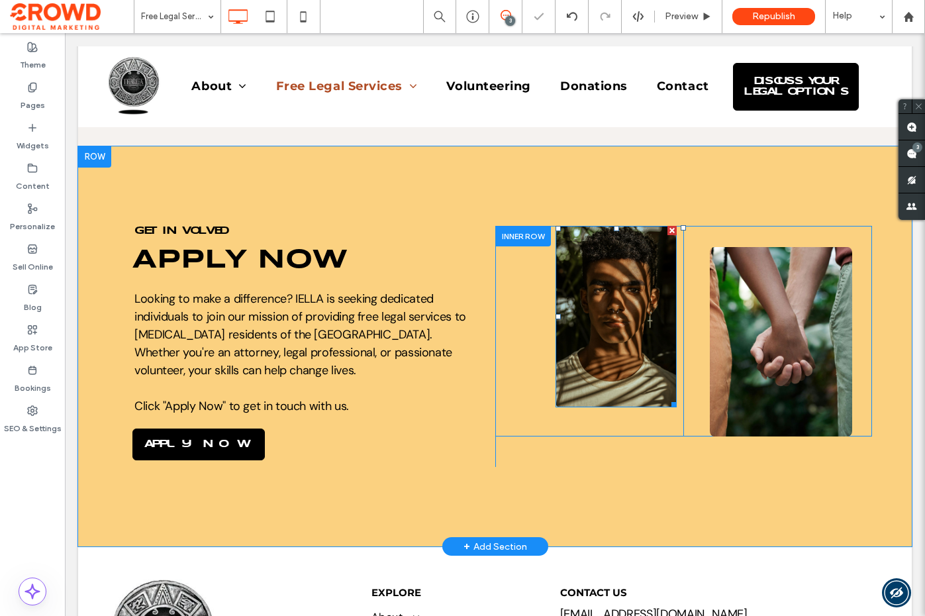
scroll to position [3532, 0]
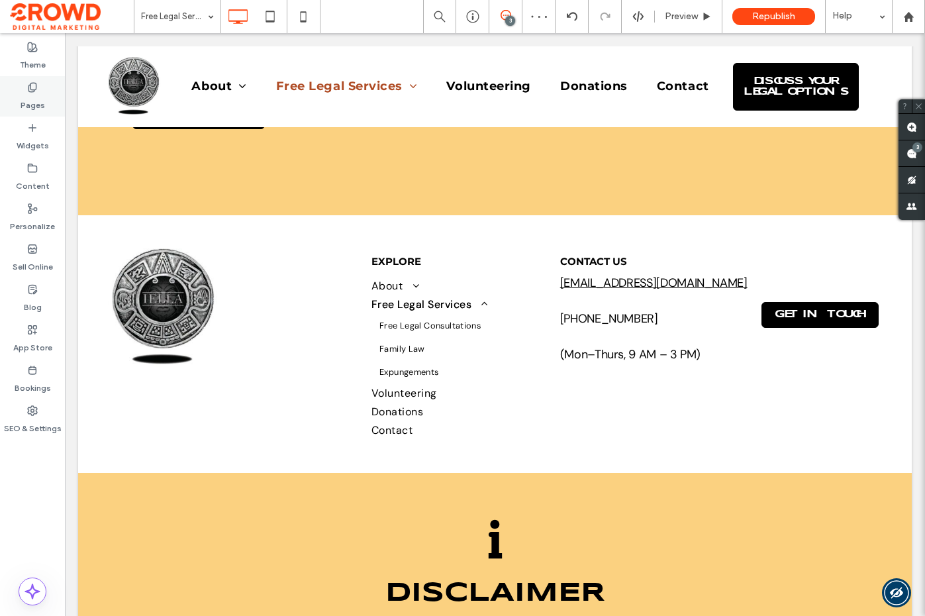
click at [10, 92] on div "Pages" at bounding box center [32, 96] width 65 height 40
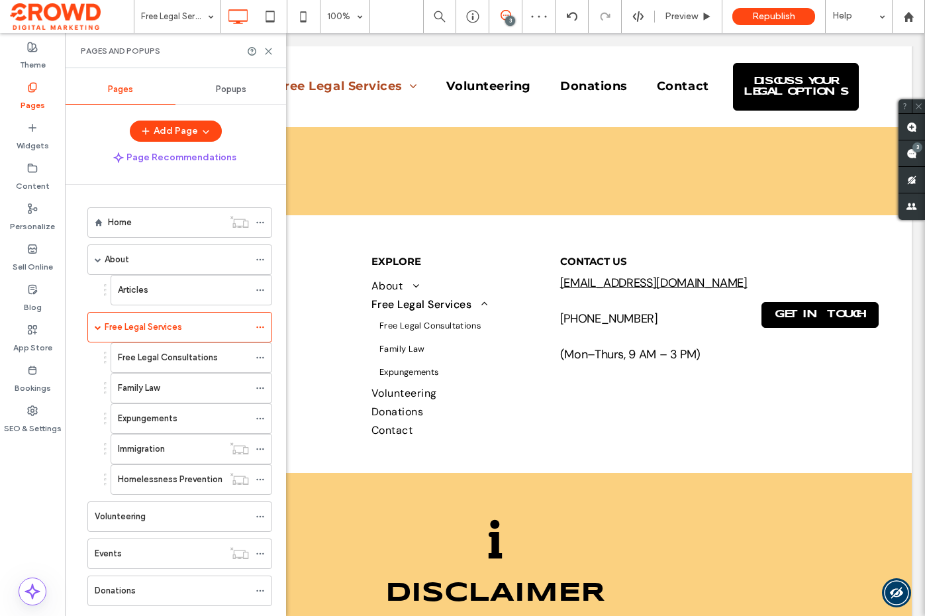
click at [195, 350] on label "Free Legal Consultations" at bounding box center [168, 357] width 100 height 23
click at [272, 48] on use at bounding box center [269, 51] width 6 height 6
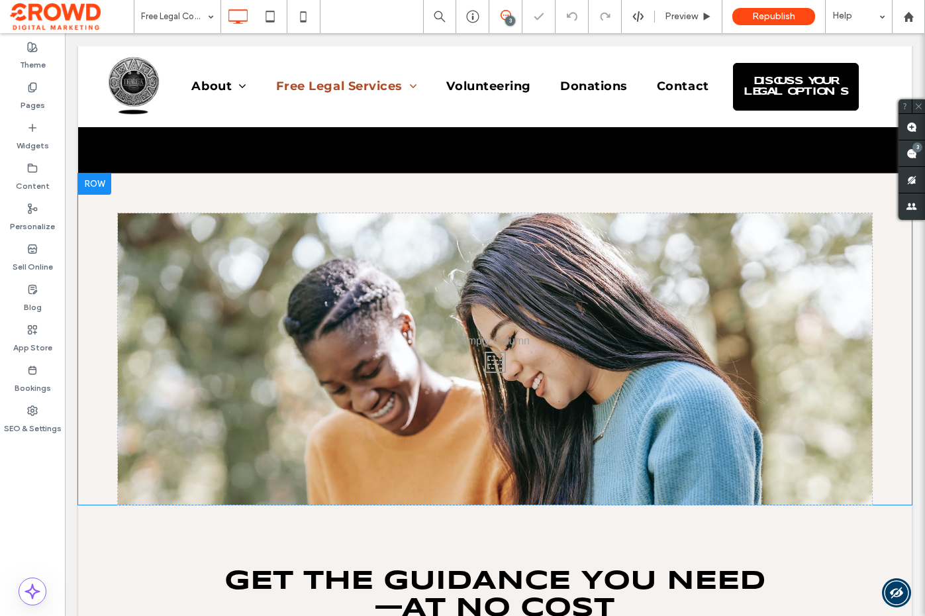
scroll to position [196, 0]
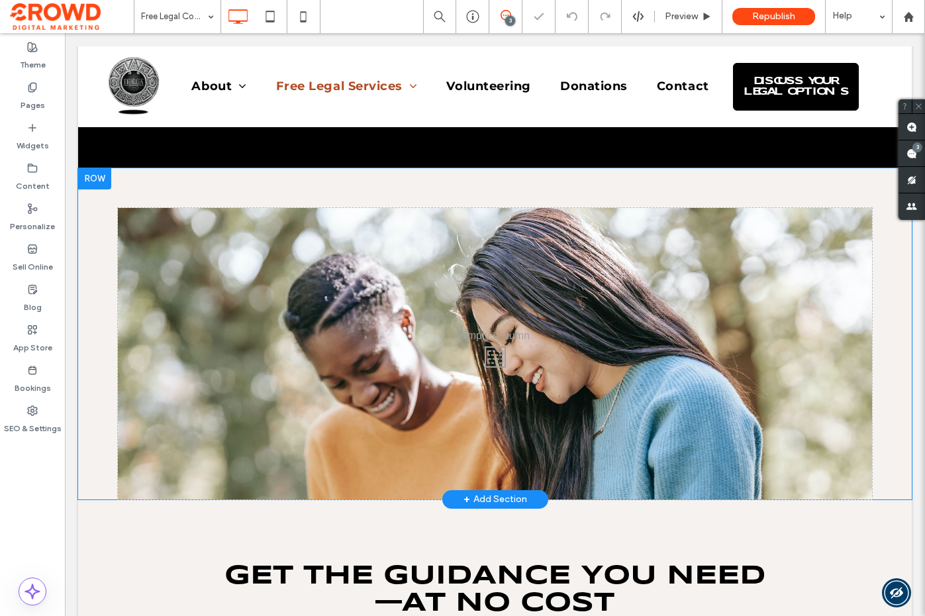
click at [386, 270] on div "Click To Paste" at bounding box center [495, 353] width 754 height 291
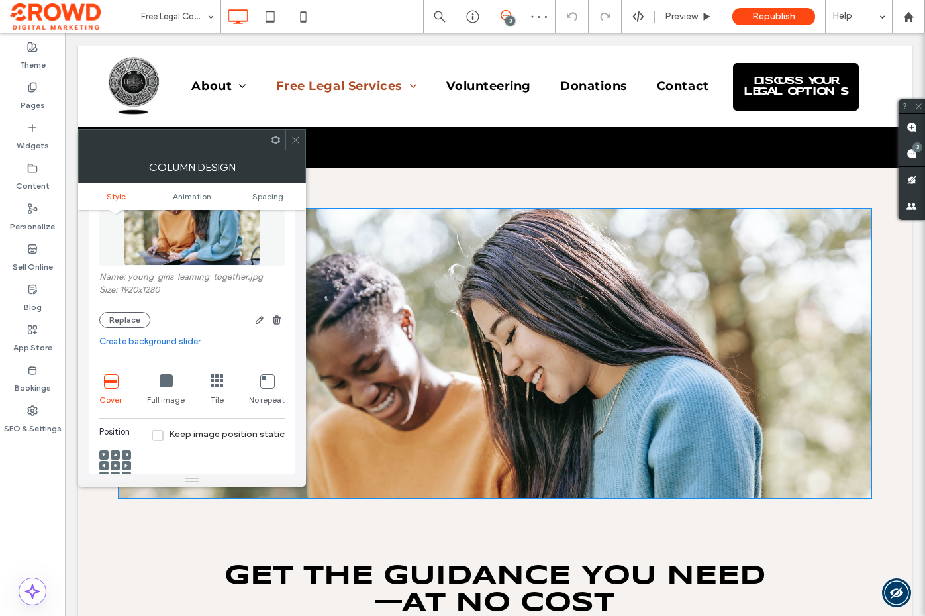
scroll to position [144, 0]
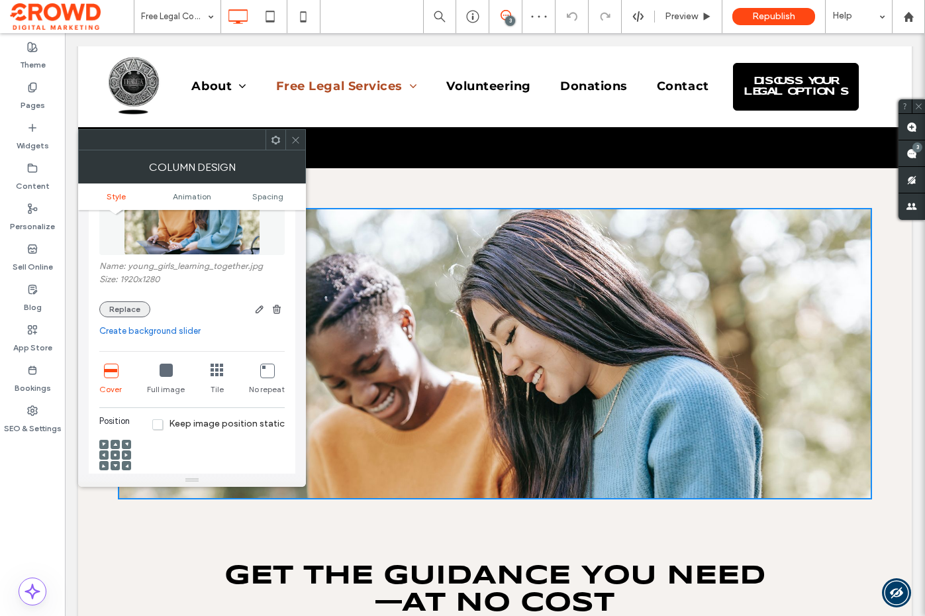
click at [134, 311] on button "Replace" at bounding box center [124, 309] width 51 height 16
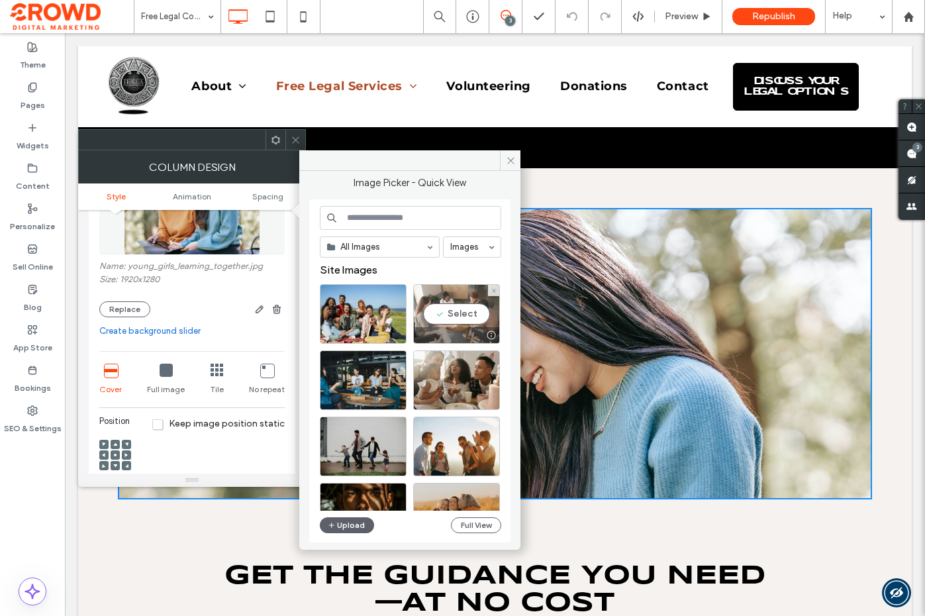
click at [456, 317] on div "Select" at bounding box center [456, 314] width 87 height 60
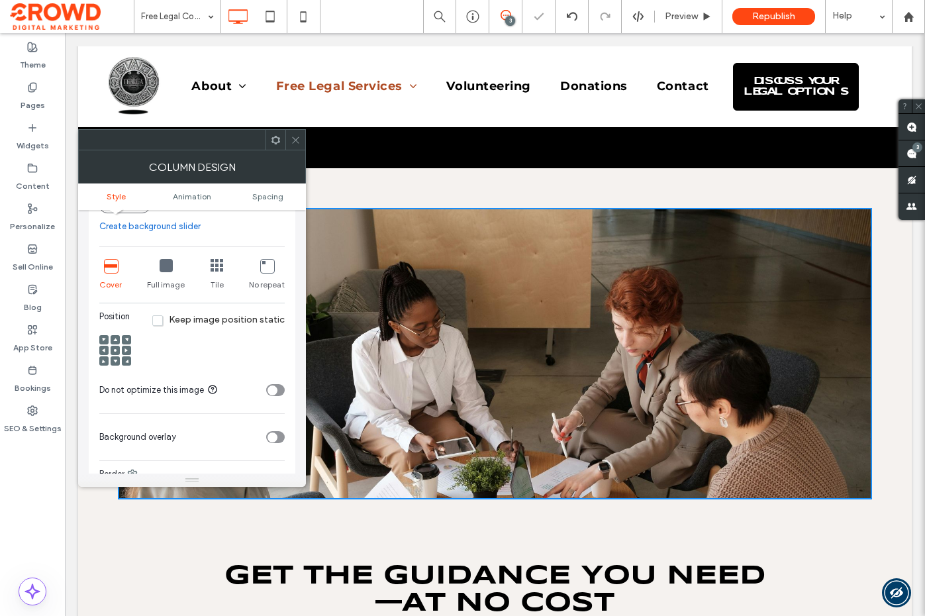
scroll to position [263, 0]
click at [115, 346] on icon at bounding box center [115, 347] width 4 height 4
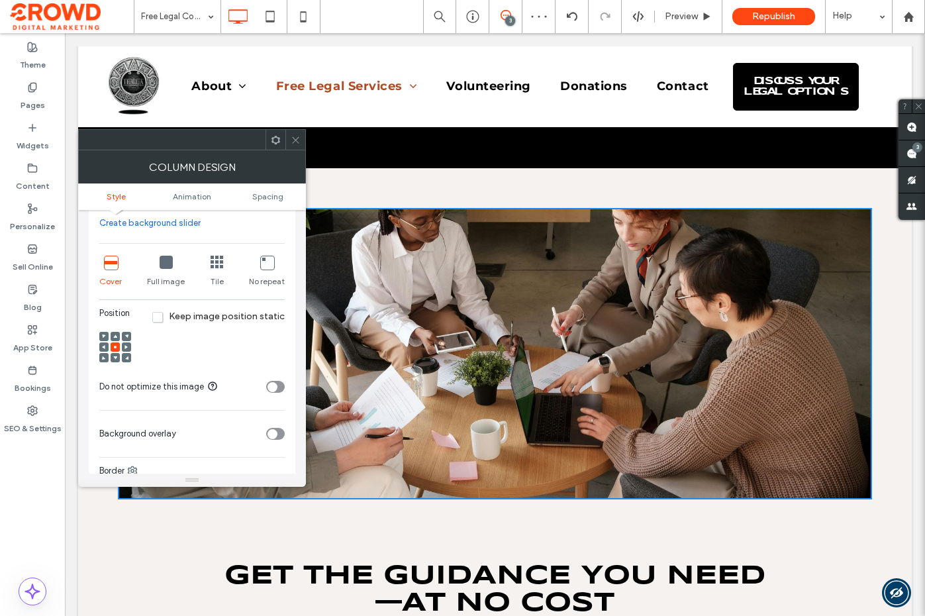
click at [117, 335] on div at bounding box center [115, 336] width 9 height 9
click at [295, 140] on icon at bounding box center [296, 140] width 10 height 10
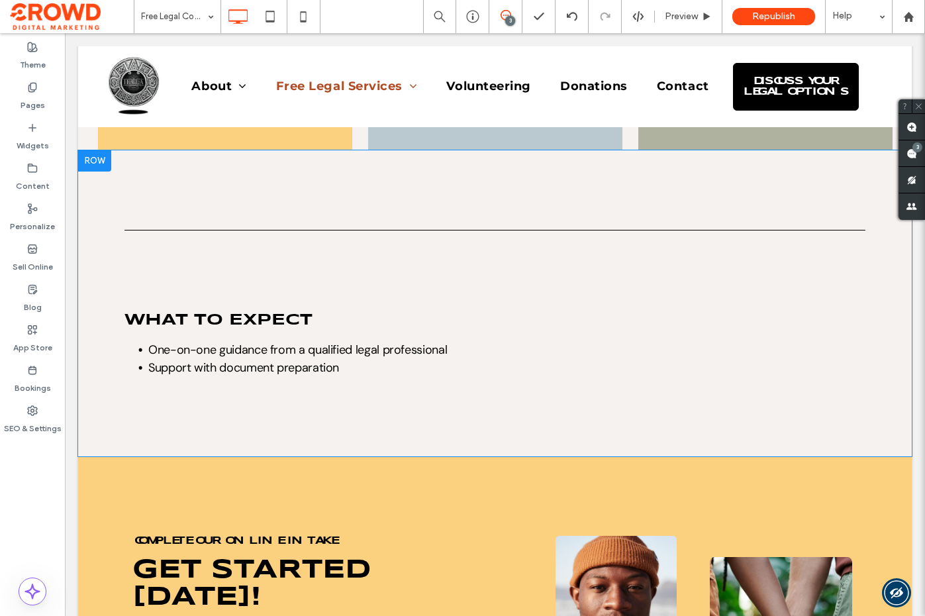
scroll to position [1383, 0]
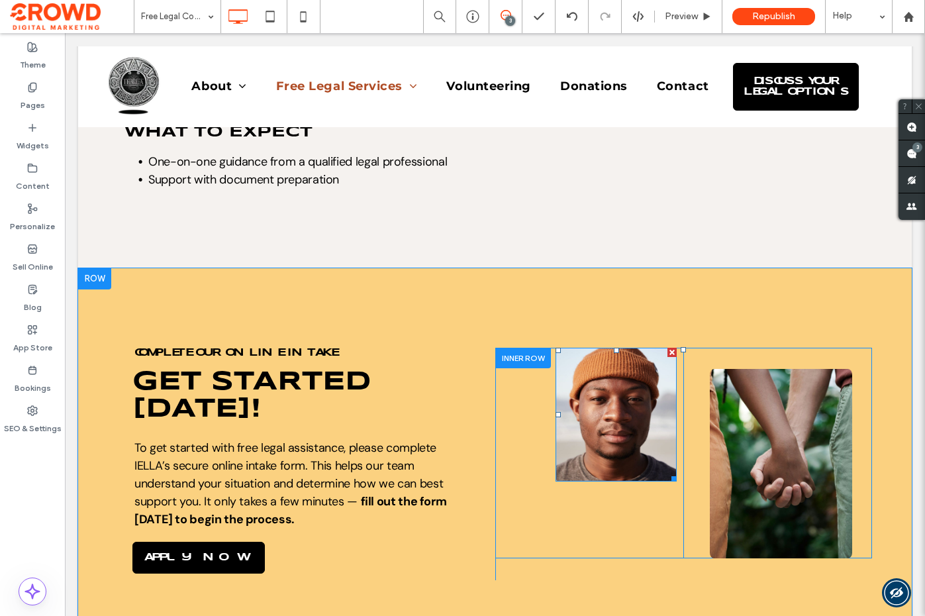
click at [613, 435] on img at bounding box center [616, 415] width 121 height 134
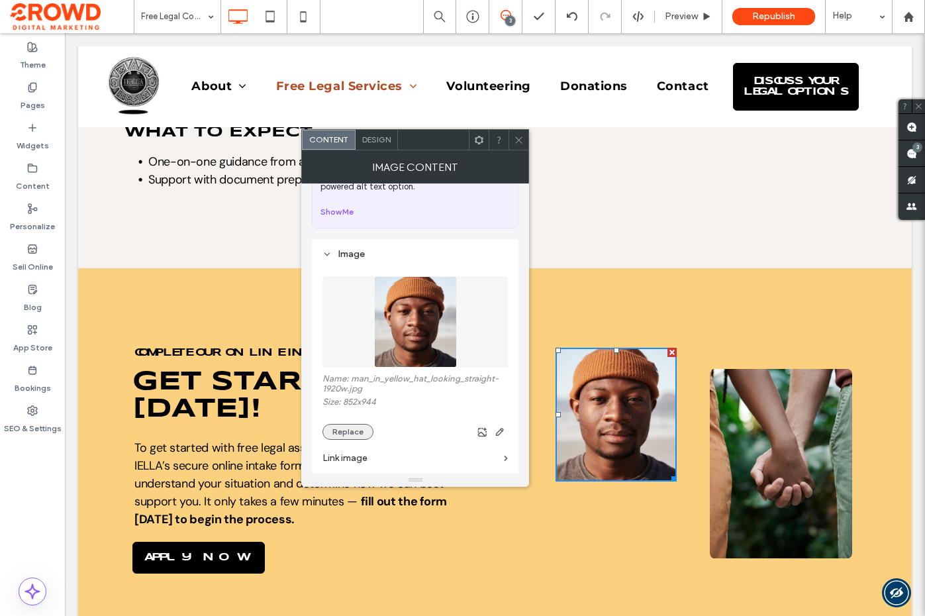
scroll to position [82, 0]
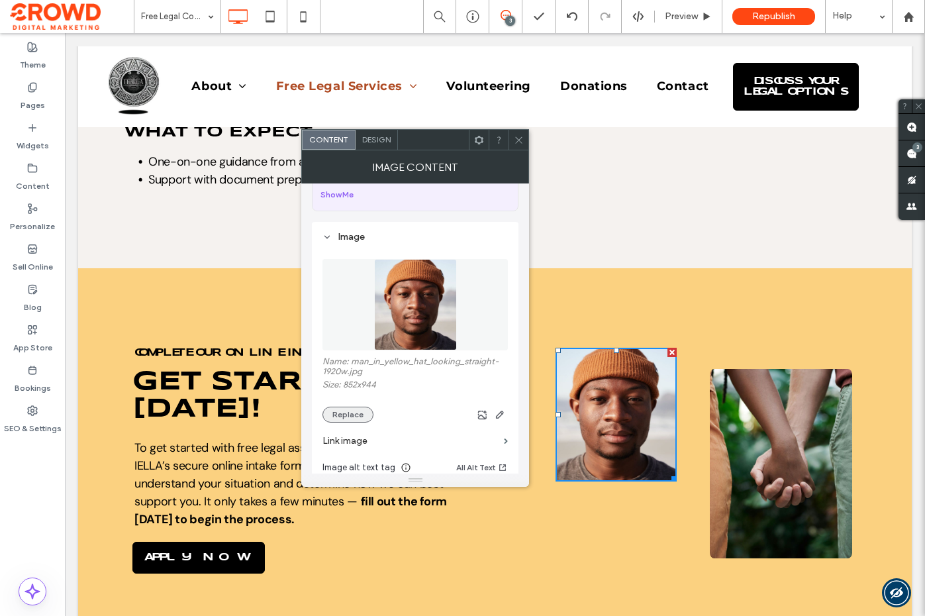
click at [357, 415] on button "Replace" at bounding box center [348, 415] width 51 height 16
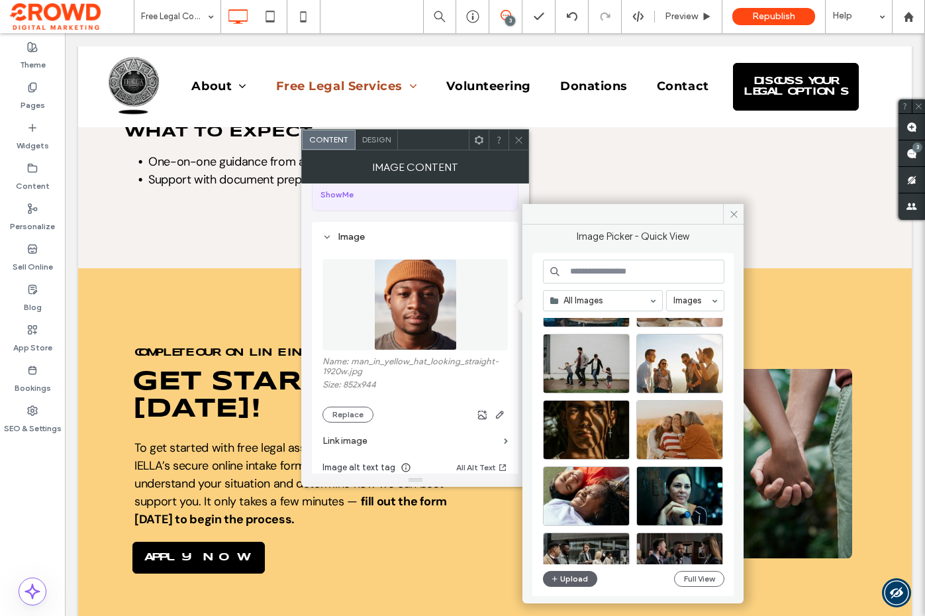
scroll to position [140, 0]
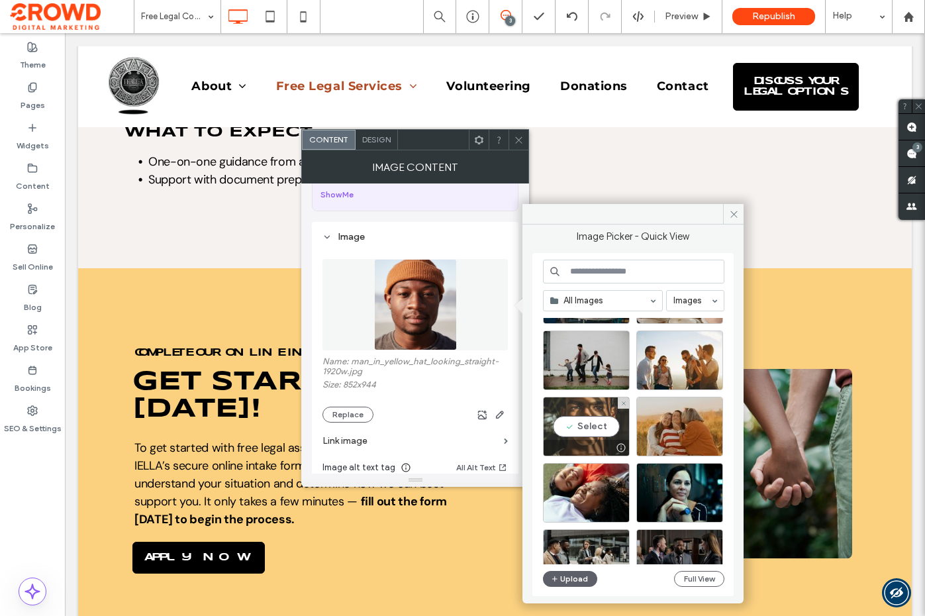
click at [592, 421] on div "Select" at bounding box center [586, 427] width 87 height 60
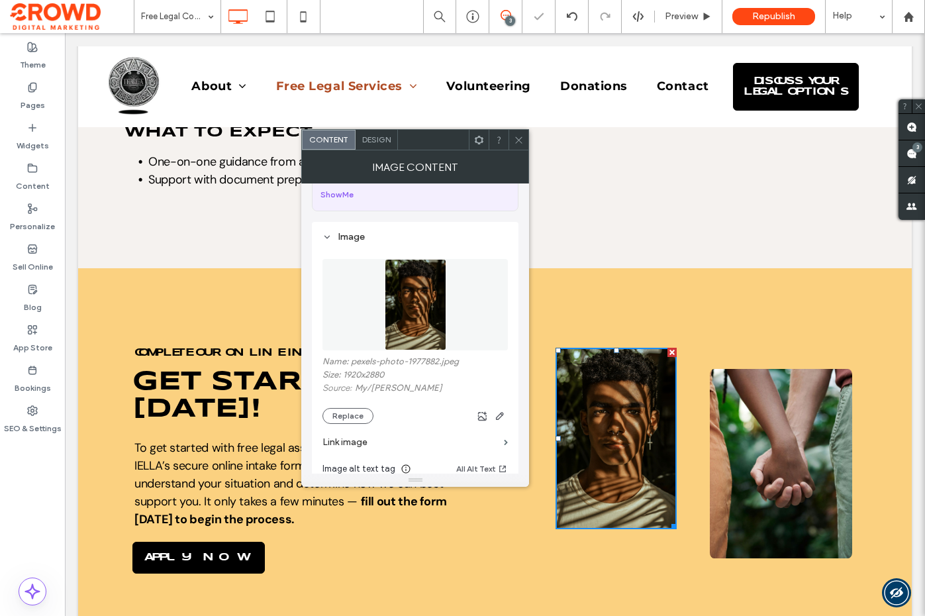
click at [521, 137] on icon at bounding box center [519, 140] width 10 height 10
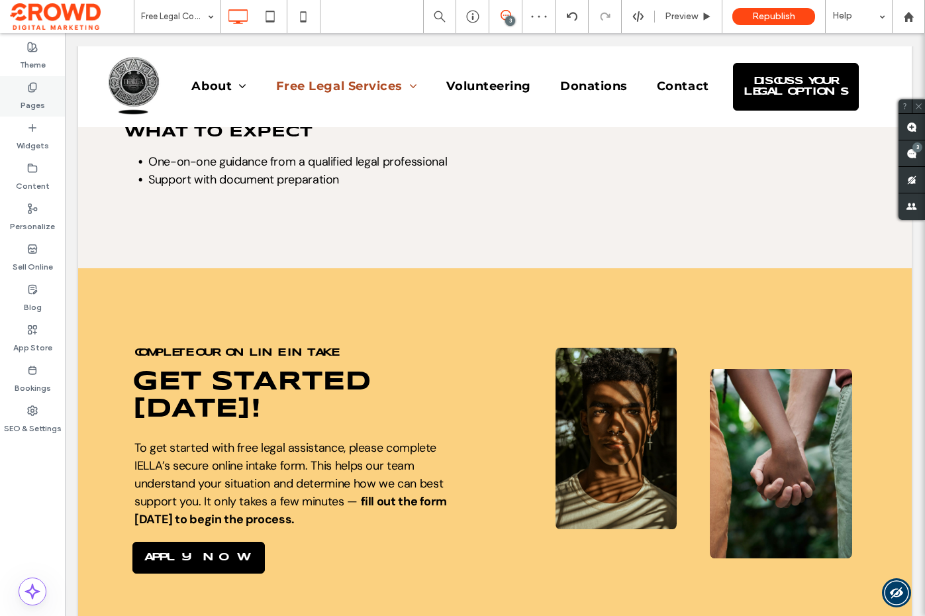
click at [25, 91] on div "Pages" at bounding box center [32, 96] width 65 height 40
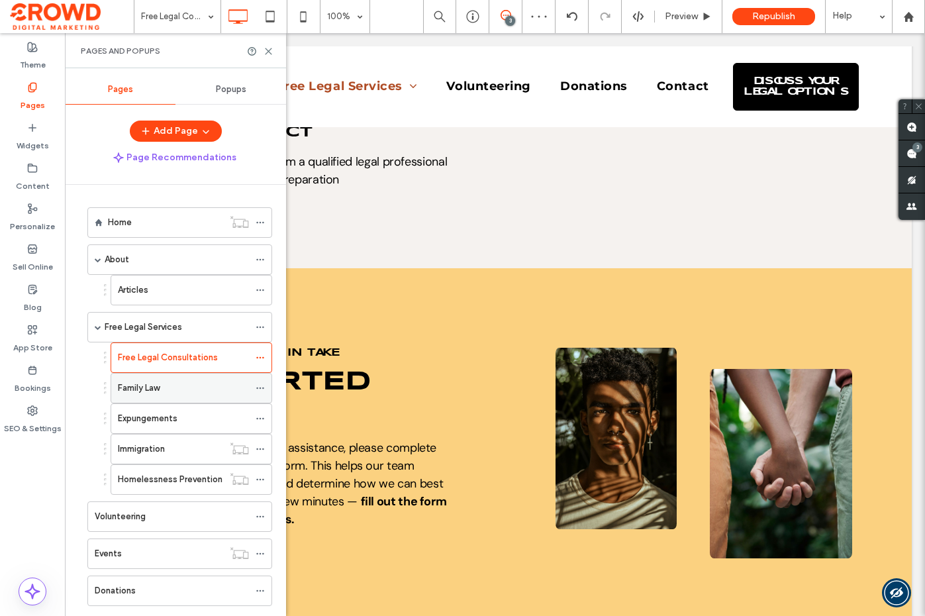
click at [157, 391] on label "Family Law" at bounding box center [139, 387] width 42 height 23
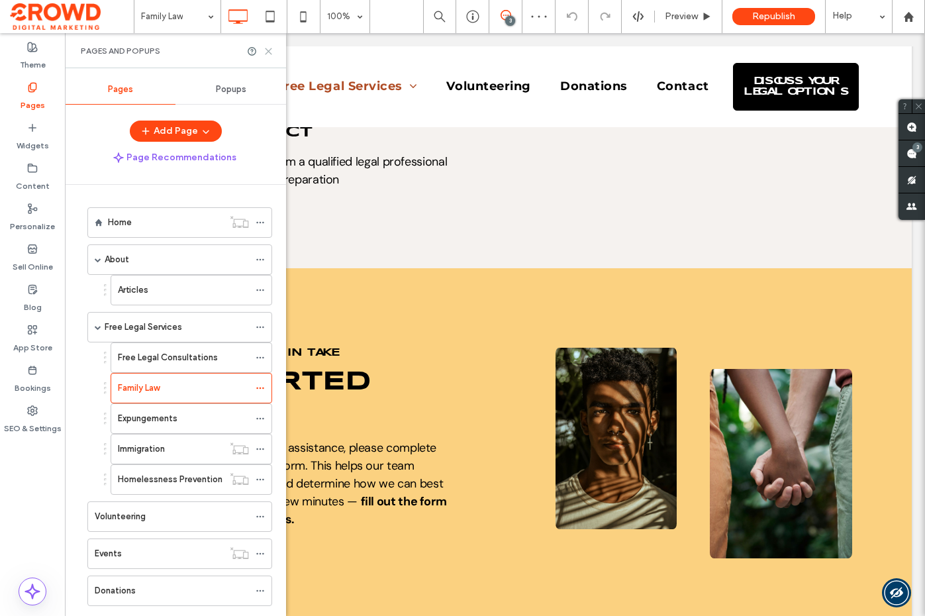
click at [269, 50] on use at bounding box center [269, 51] width 6 height 6
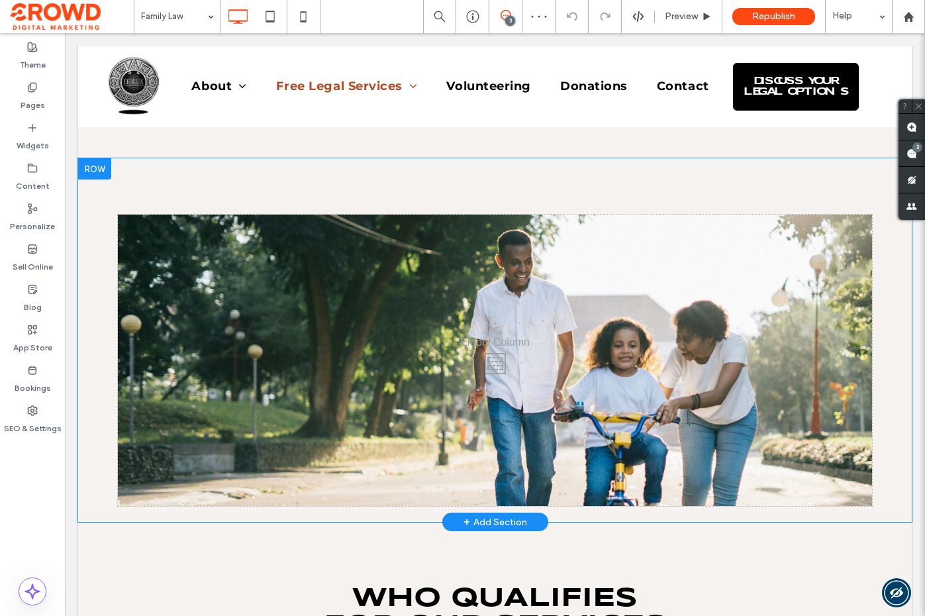
scroll to position [470, 0]
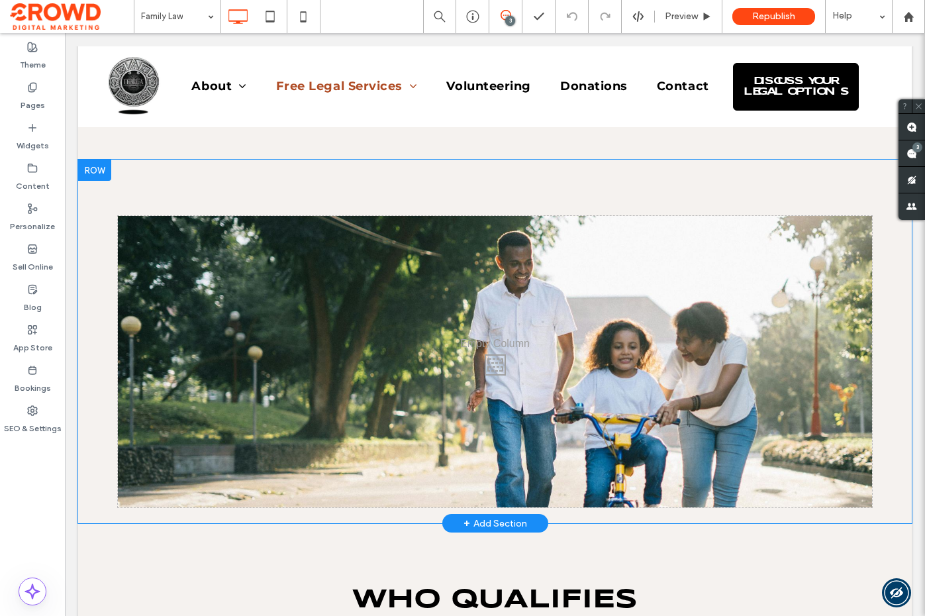
click at [426, 247] on div "Click To Paste" at bounding box center [495, 361] width 754 height 291
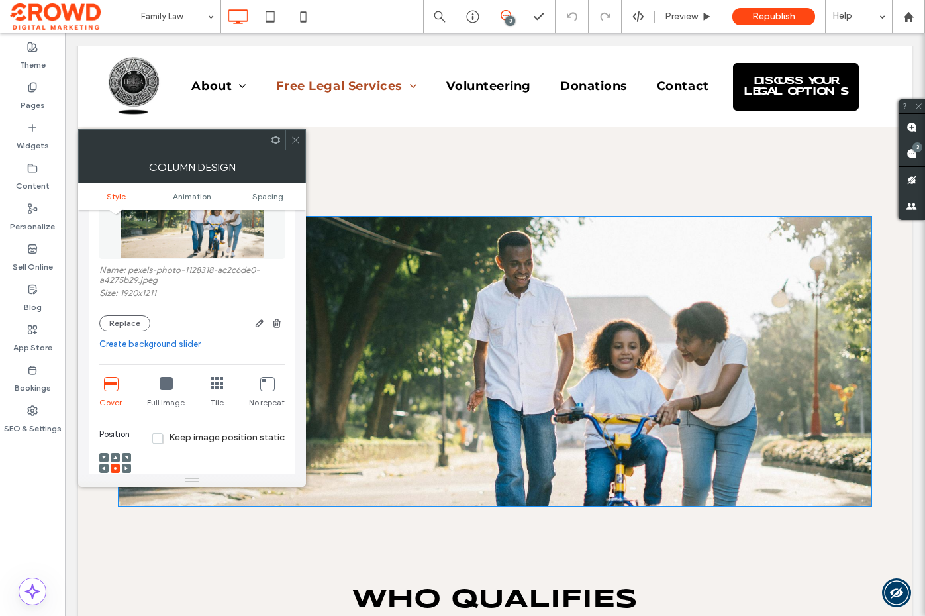
scroll to position [164, 0]
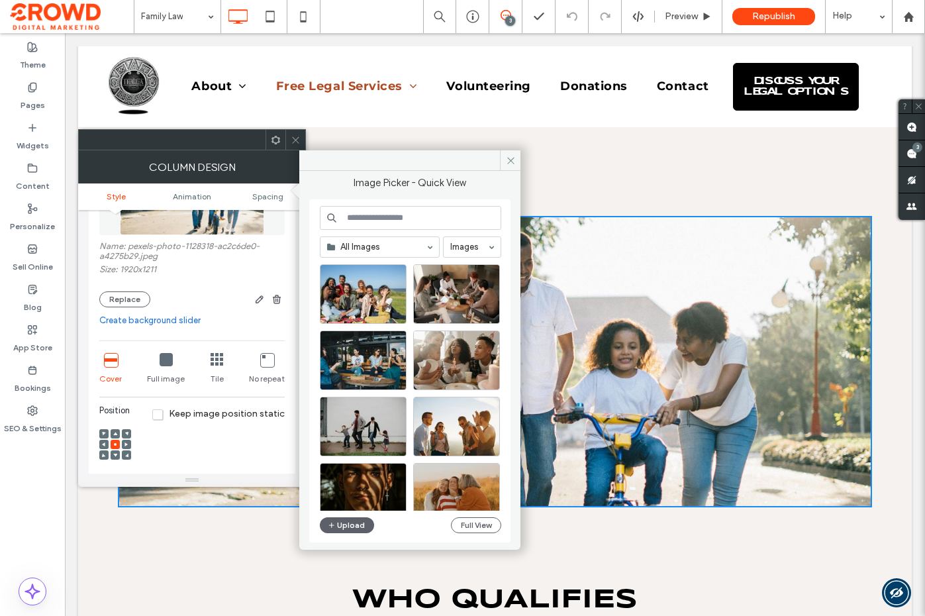
scroll to position [38, 0]
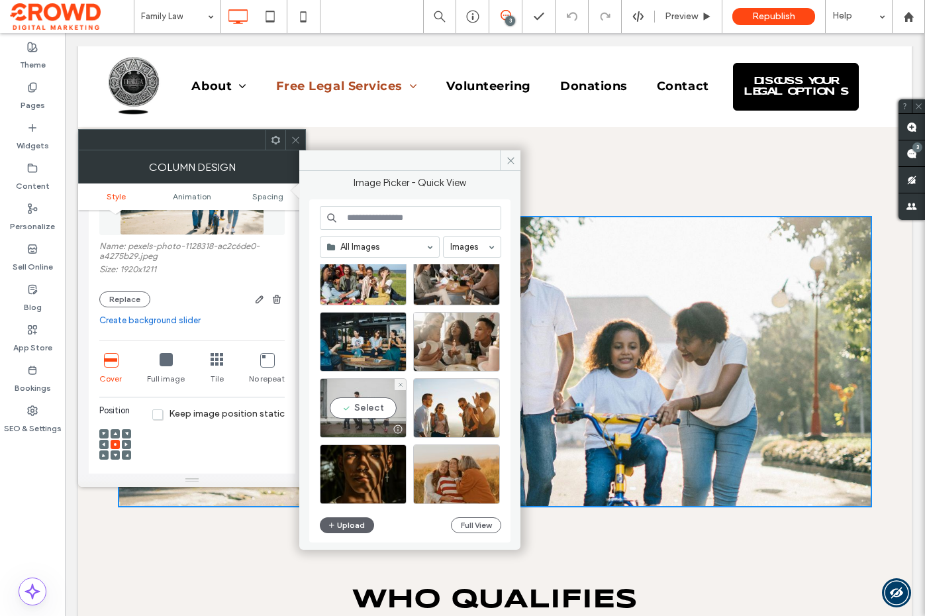
click at [372, 407] on div "Select" at bounding box center [363, 408] width 87 height 60
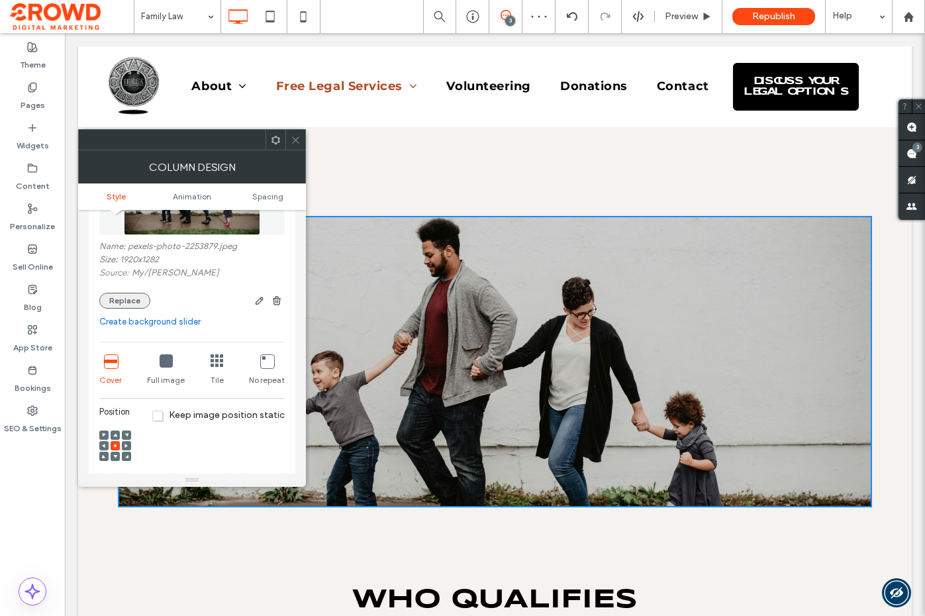
drag, startPoint x: 124, startPoint y: 301, endPoint x: 143, endPoint y: 301, distance: 19.2
click at [124, 301] on button "Replace" at bounding box center [124, 301] width 51 height 16
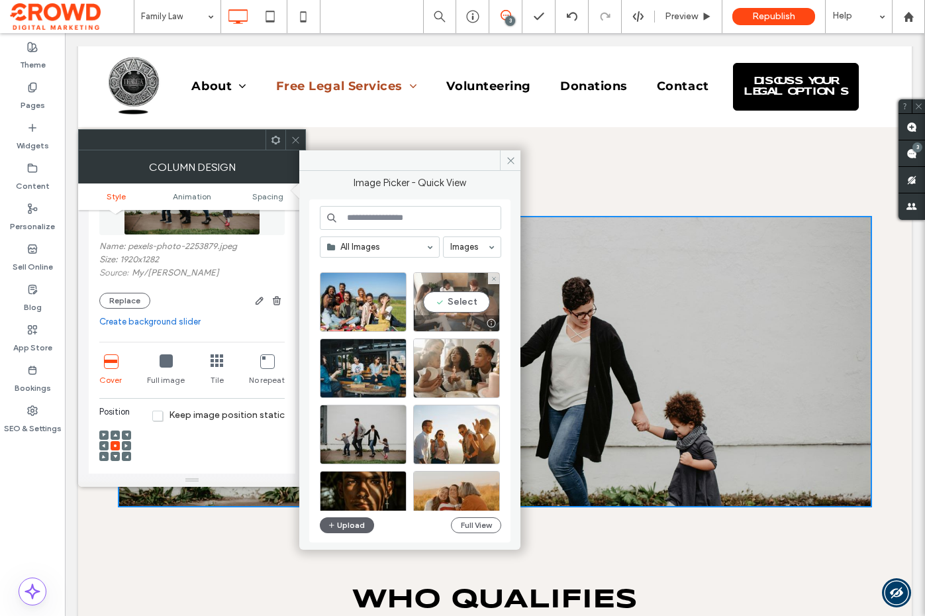
scroll to position [0, 0]
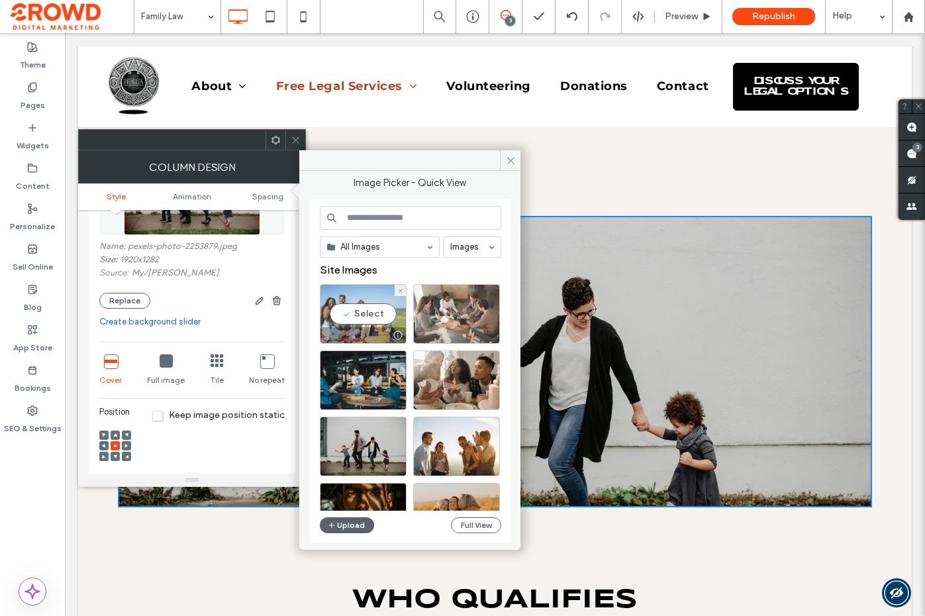
click at [361, 311] on div "Select" at bounding box center [363, 314] width 87 height 60
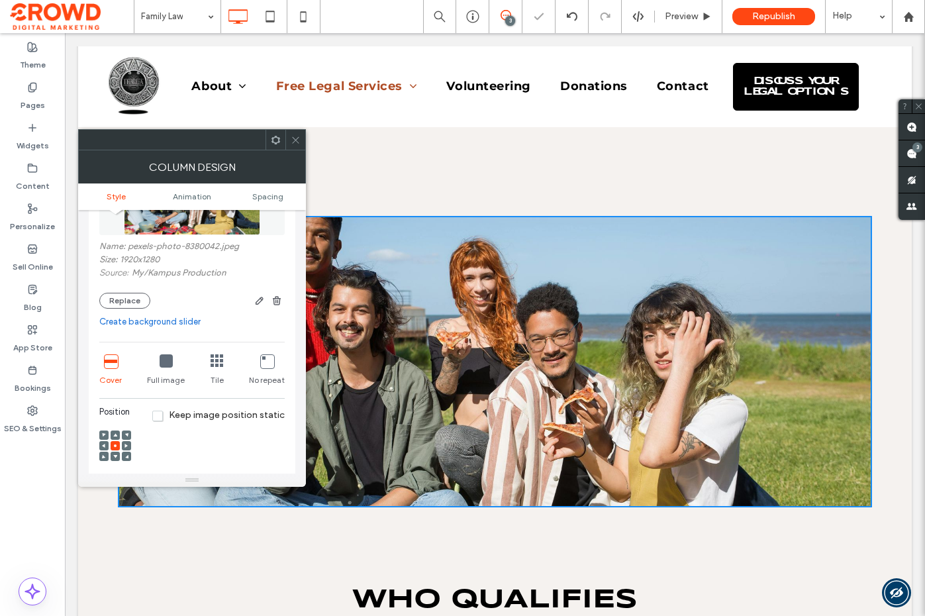
drag, startPoint x: 127, startPoint y: 304, endPoint x: 189, endPoint y: 309, distance: 62.4
click at [127, 304] on button "Replace" at bounding box center [124, 301] width 51 height 16
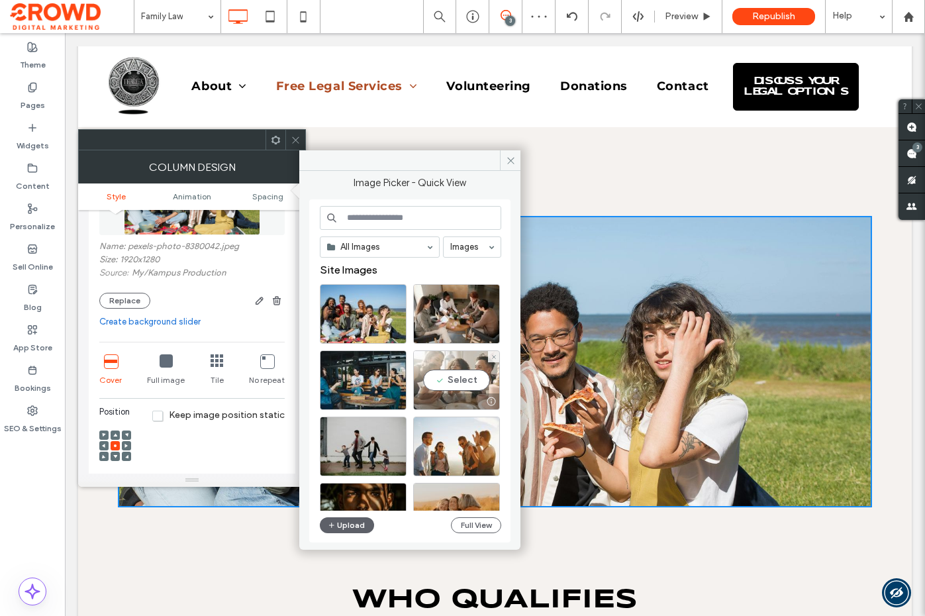
click at [459, 376] on div "Select" at bounding box center [456, 380] width 87 height 60
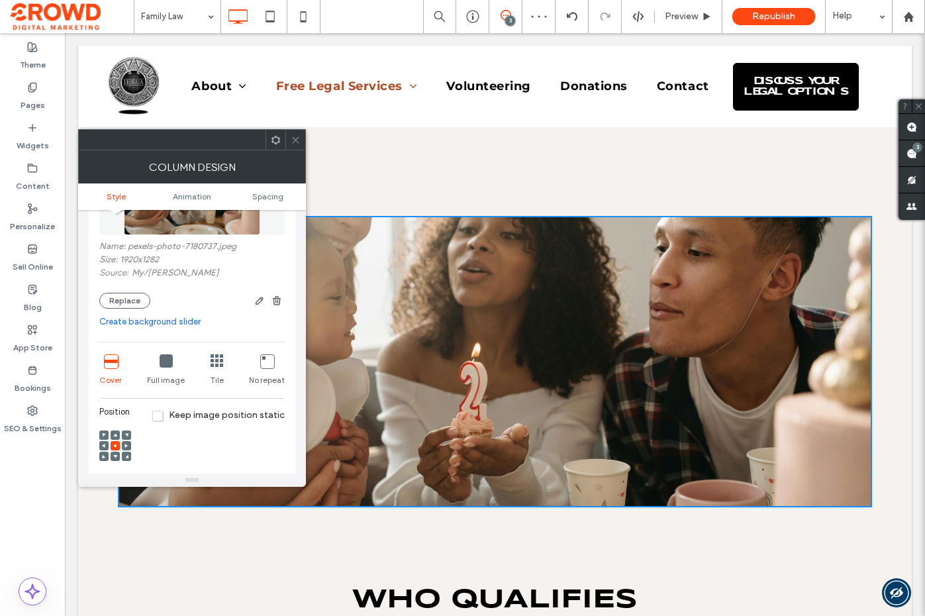
click at [293, 136] on icon at bounding box center [296, 140] width 10 height 10
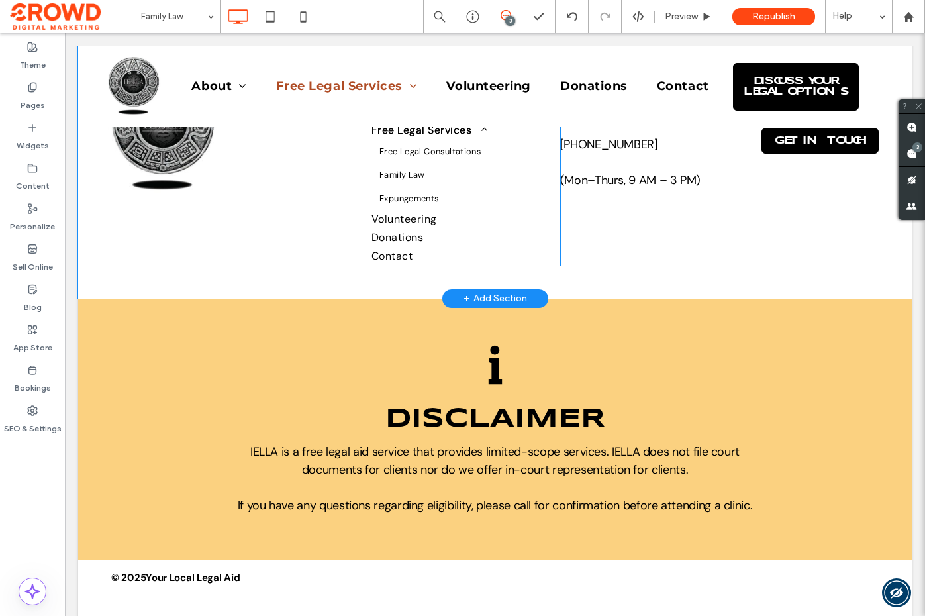
scroll to position [1595, 0]
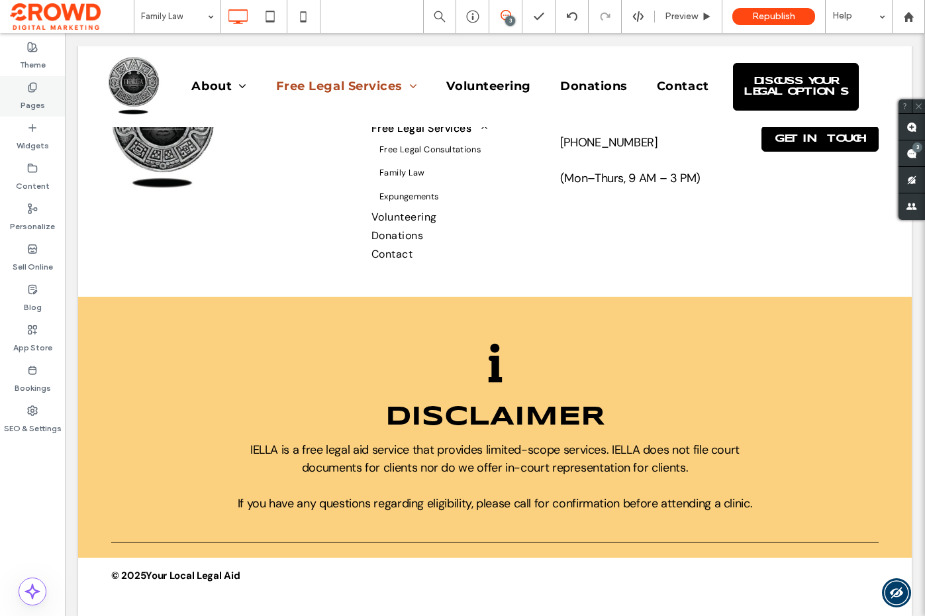
click at [33, 101] on label "Pages" at bounding box center [33, 102] width 25 height 19
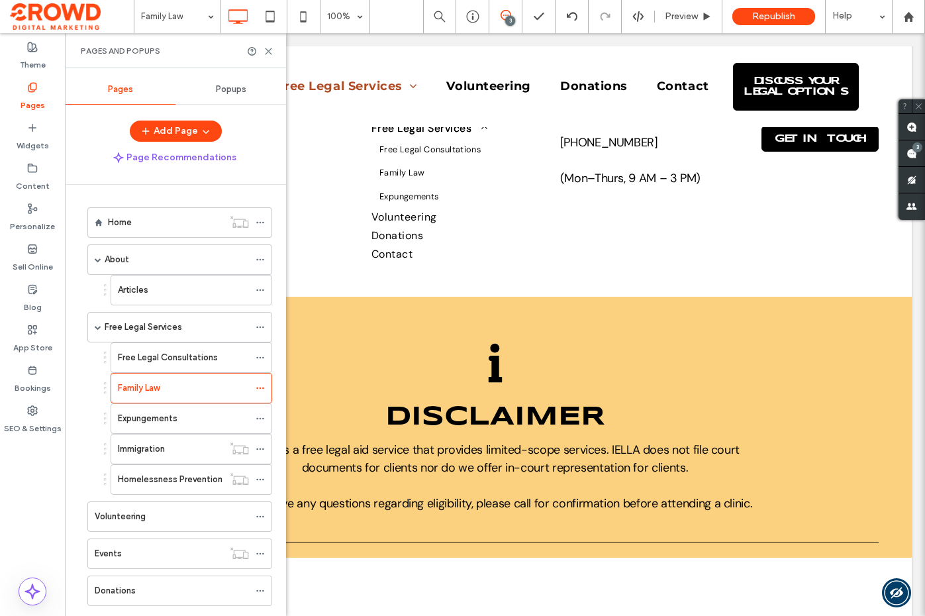
click at [164, 423] on label "Expungements" at bounding box center [148, 418] width 60 height 23
click at [268, 52] on icon at bounding box center [269, 51] width 10 height 10
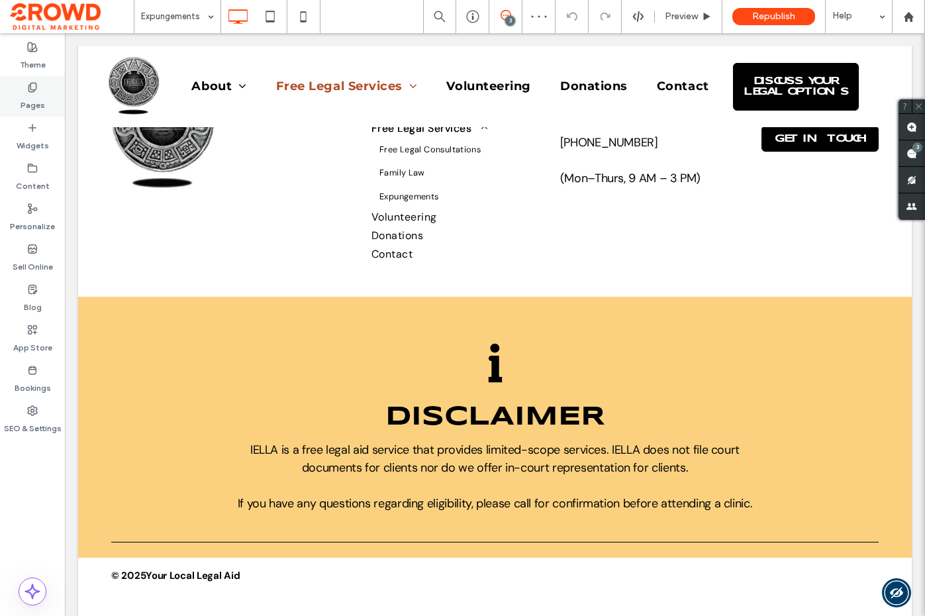
click at [38, 107] on label "Pages" at bounding box center [33, 102] width 25 height 19
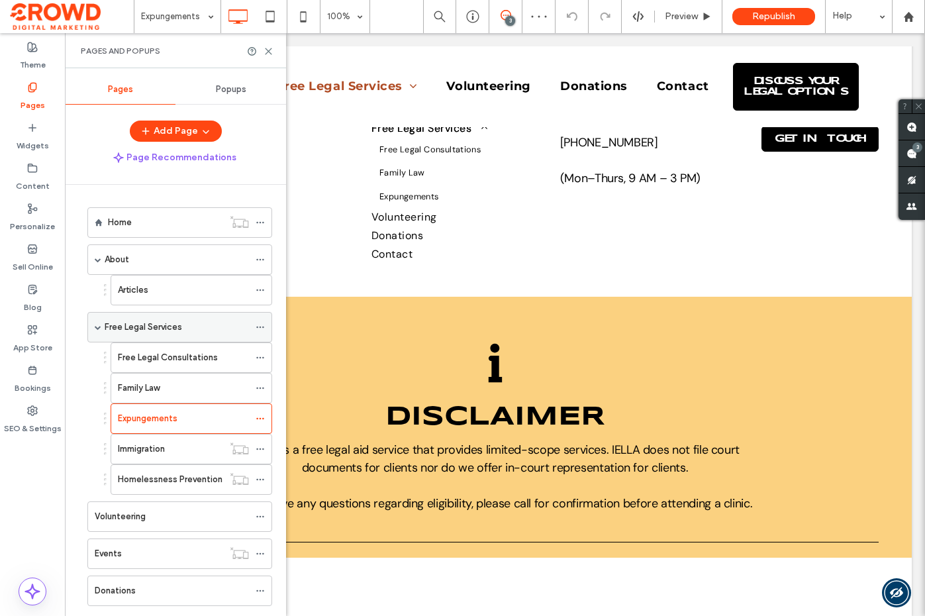
scroll to position [67, 0]
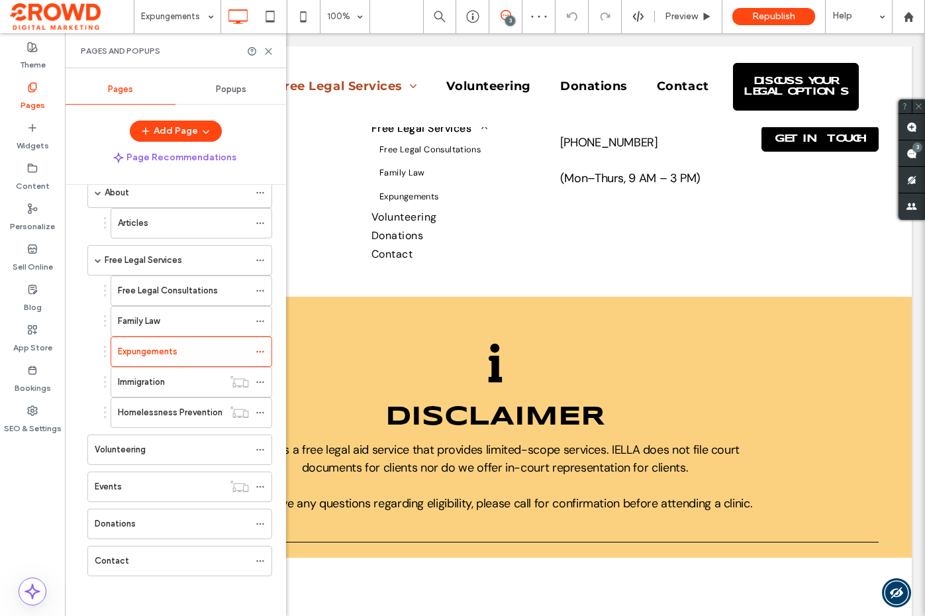
click at [175, 358] on div "Expungements" at bounding box center [183, 351] width 131 height 29
click at [177, 377] on div at bounding box center [462, 308] width 925 height 616
click at [172, 382] on div "Immigration" at bounding box center [170, 382] width 105 height 13
click at [264, 54] on icon at bounding box center [269, 51] width 10 height 10
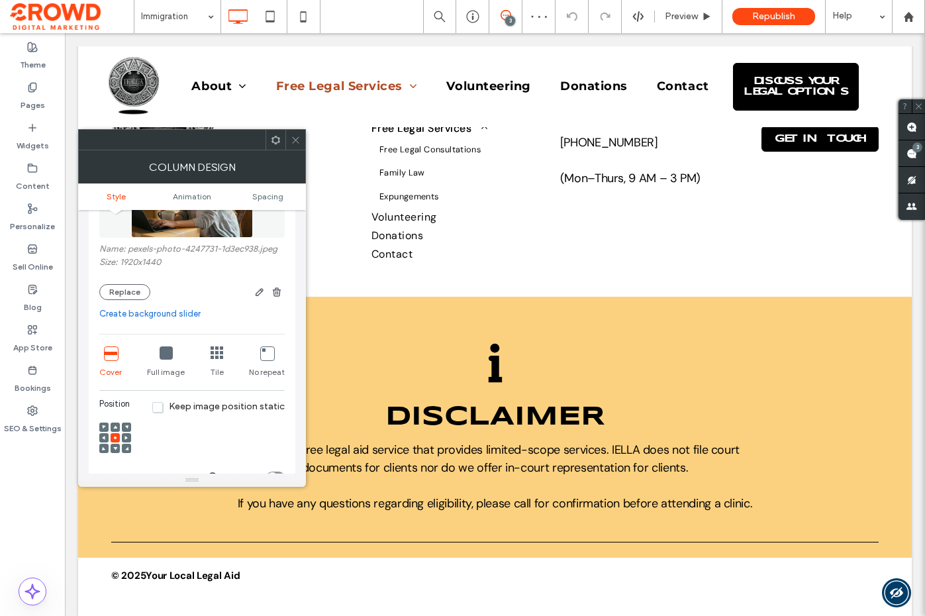
scroll to position [163, 0]
click at [129, 289] on button "Replace" at bounding box center [124, 291] width 51 height 16
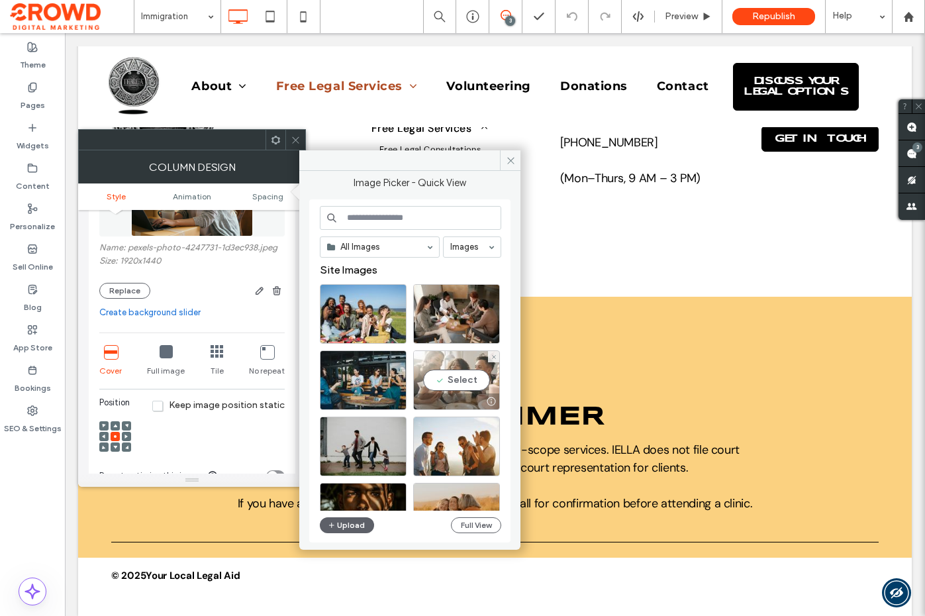
click at [450, 375] on div "Select" at bounding box center [456, 380] width 87 height 60
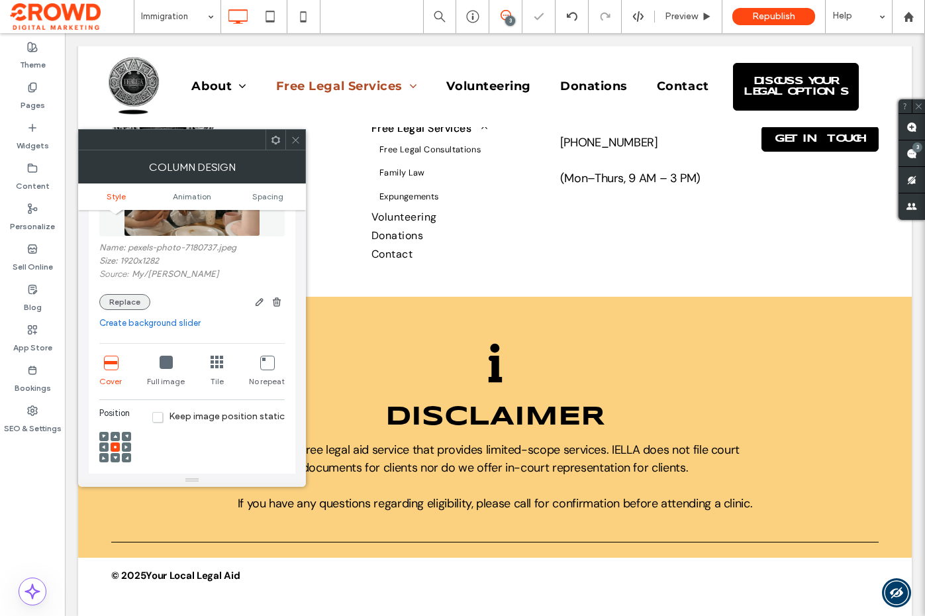
click at [131, 303] on button "Replace" at bounding box center [124, 302] width 51 height 16
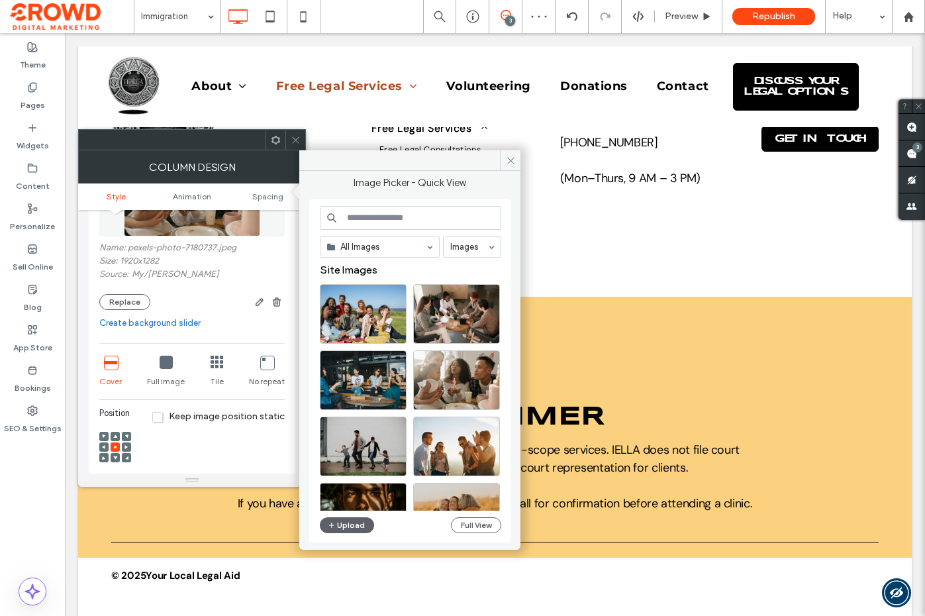
click at [385, 225] on input at bounding box center [410, 218] width 181 height 24
click at [374, 462] on div at bounding box center [363, 468] width 85 height 16
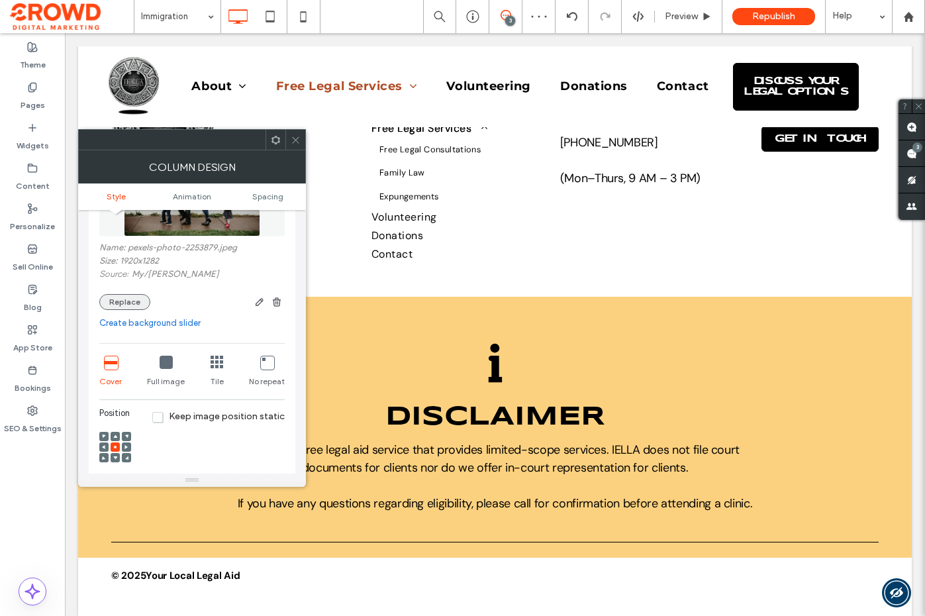
click at [101, 301] on button "Replace" at bounding box center [124, 302] width 51 height 16
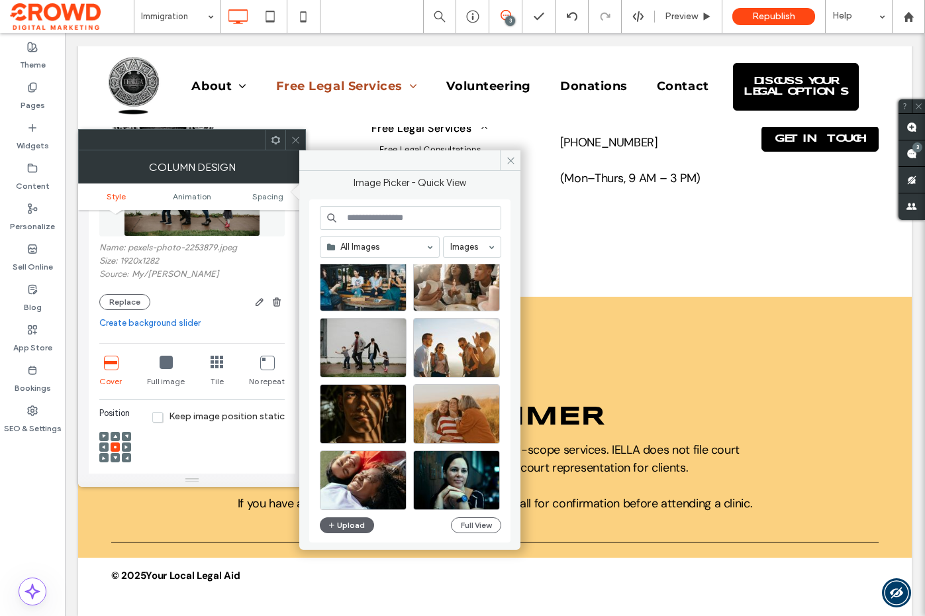
click at [403, 347] on div "Site Images" at bounding box center [415, 387] width 191 height 246
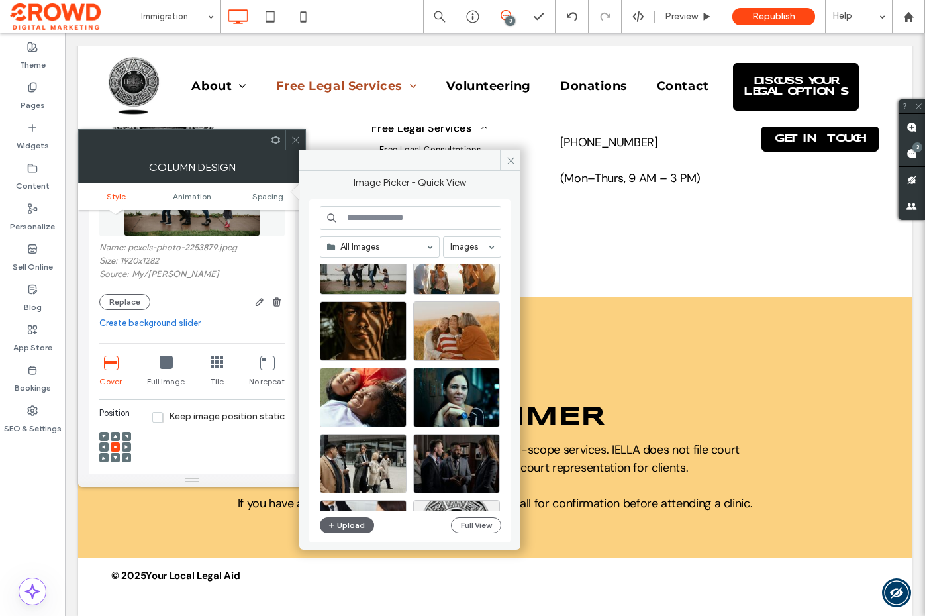
scroll to position [182, 0]
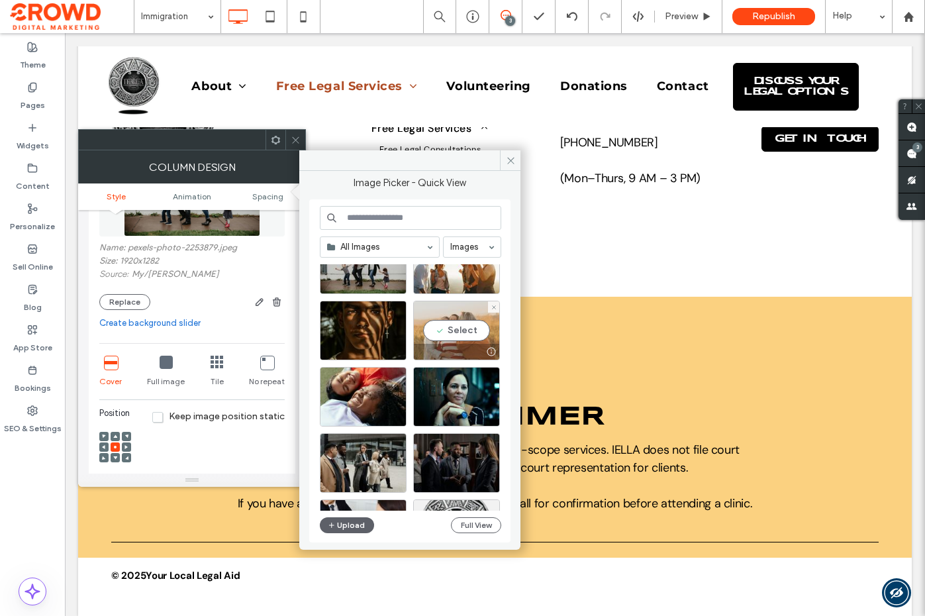
click at [444, 334] on div "Select" at bounding box center [456, 331] width 87 height 60
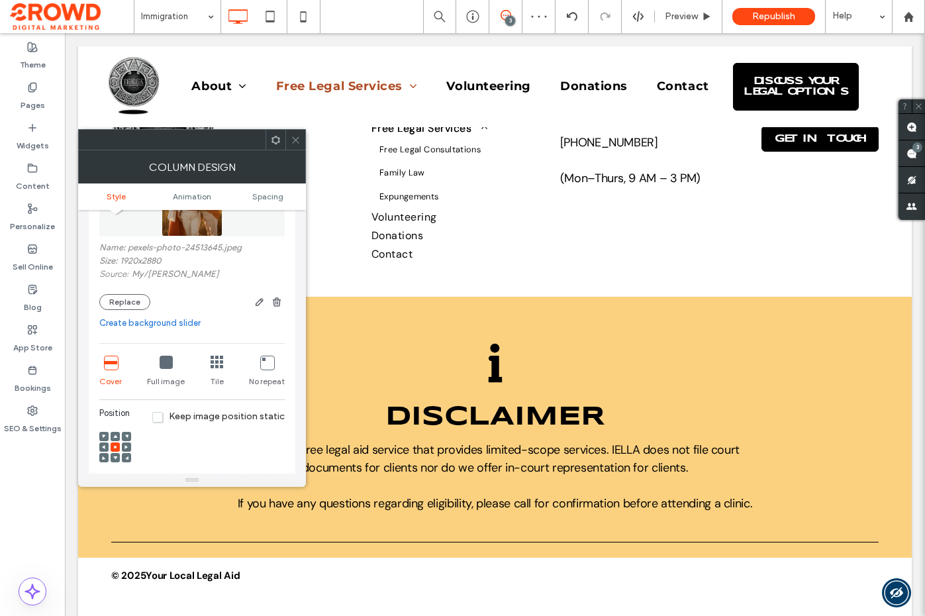
drag, startPoint x: 299, startPoint y: 140, endPoint x: 299, endPoint y: 149, distance: 8.6
click at [299, 140] on icon at bounding box center [296, 140] width 10 height 10
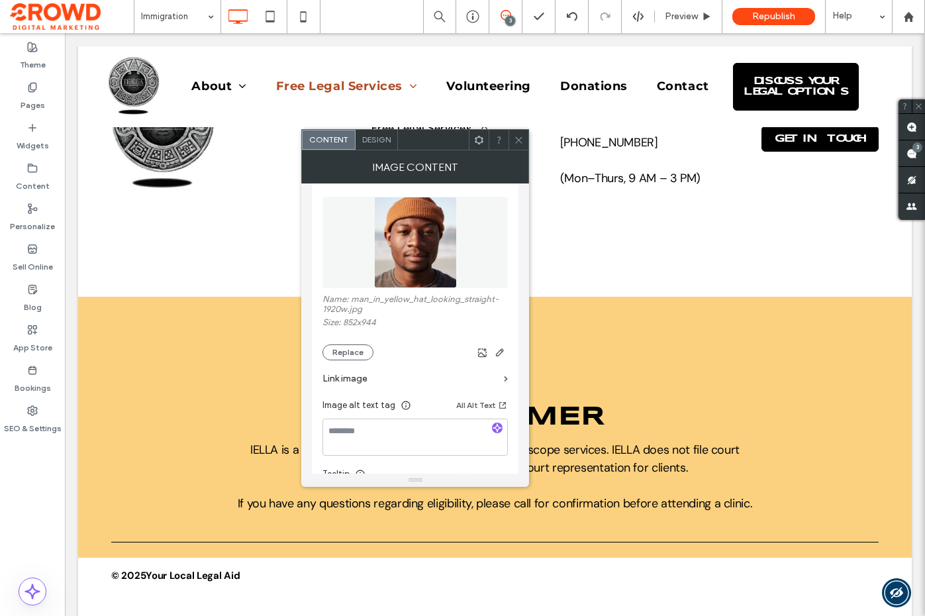
scroll to position [155, 0]
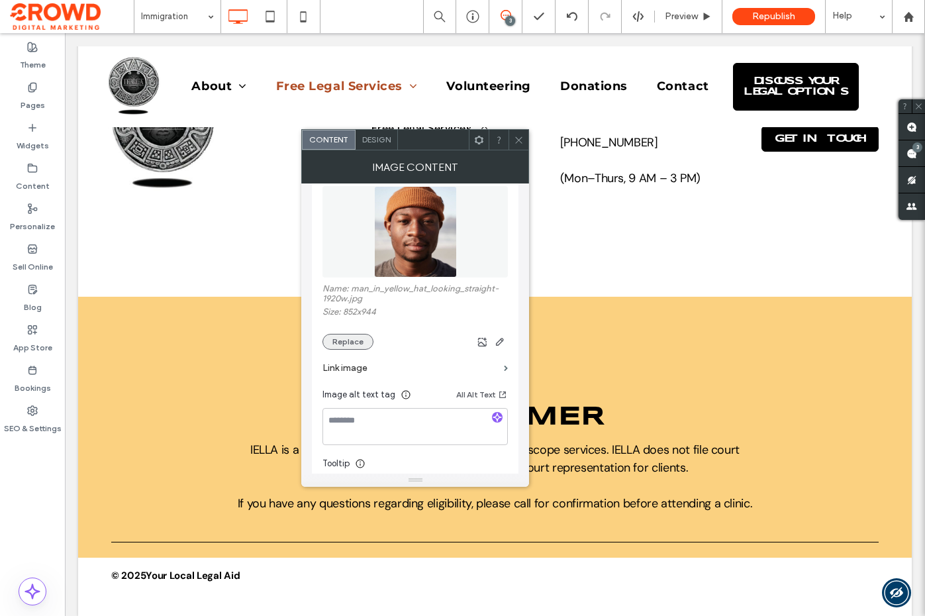
click at [354, 341] on button "Replace" at bounding box center [348, 342] width 51 height 16
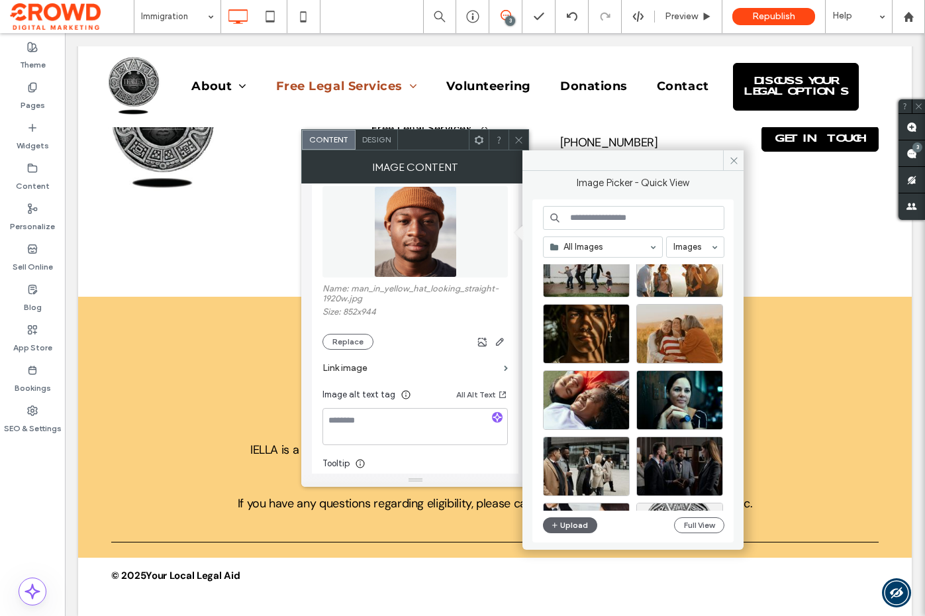
scroll to position [185, 0]
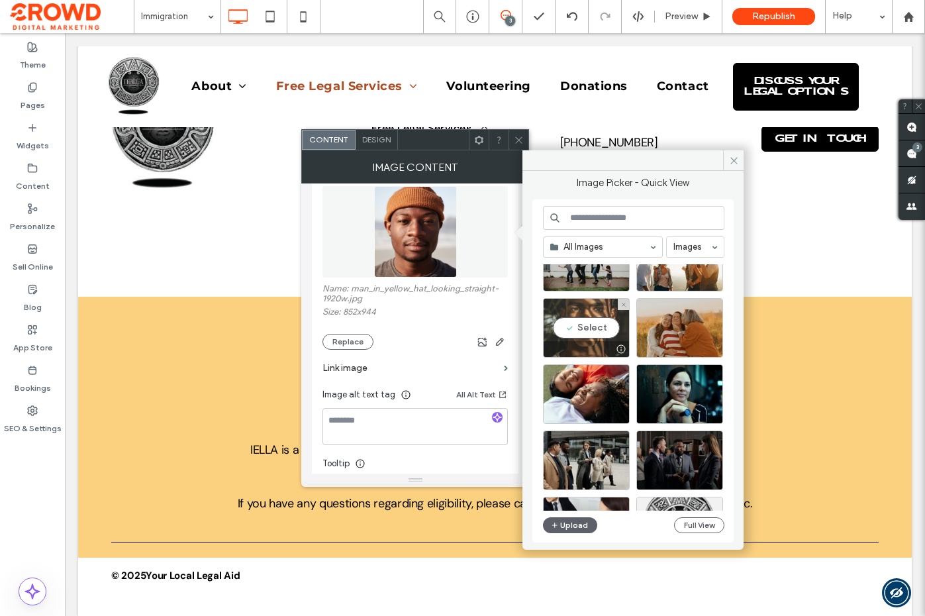
click at [602, 319] on div "Select" at bounding box center [586, 328] width 87 height 60
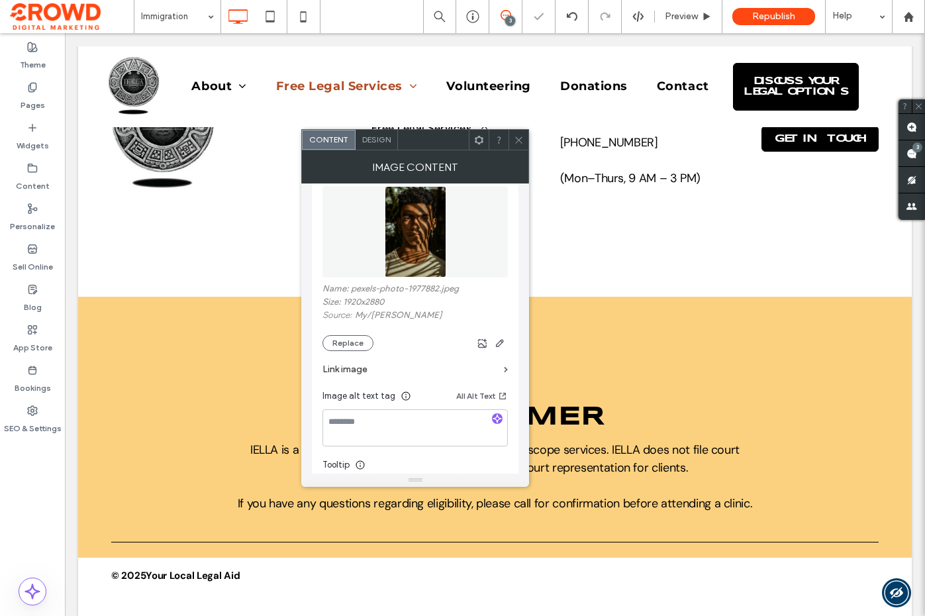
click at [515, 138] on icon at bounding box center [519, 140] width 10 height 10
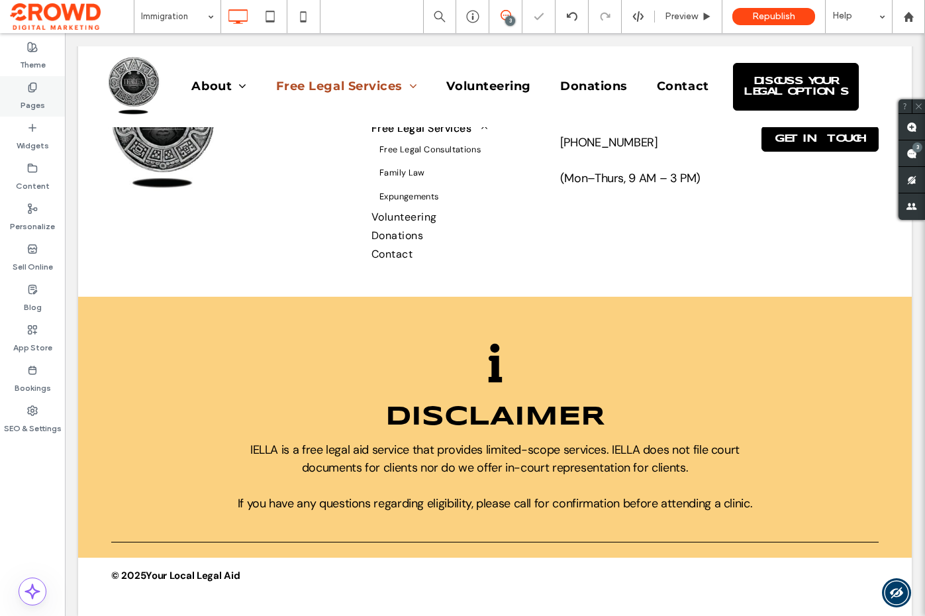
click at [35, 95] on label "Pages" at bounding box center [33, 102] width 25 height 19
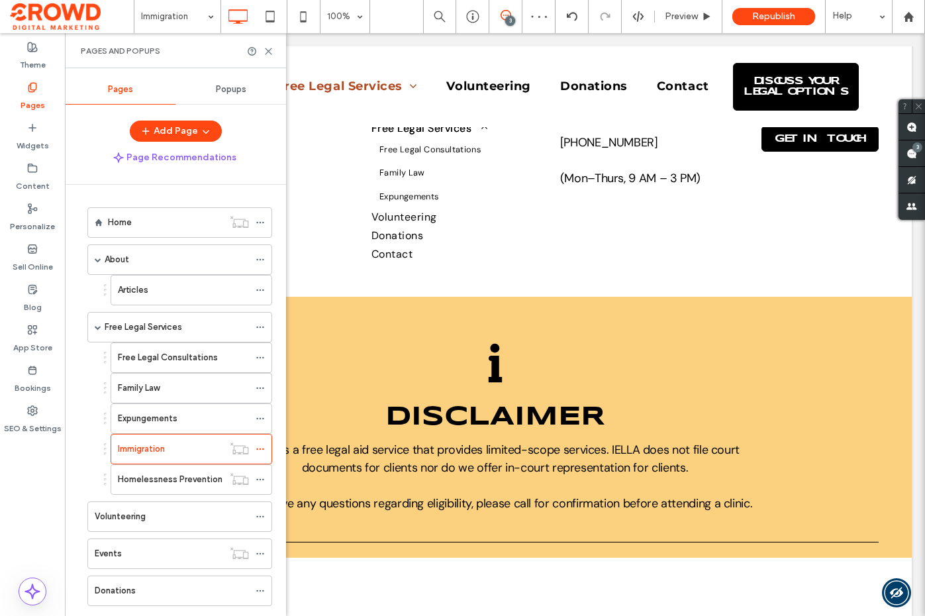
click at [160, 481] on label "Homelessness Prevention" at bounding box center [170, 479] width 105 height 23
click at [271, 51] on icon at bounding box center [269, 51] width 10 height 10
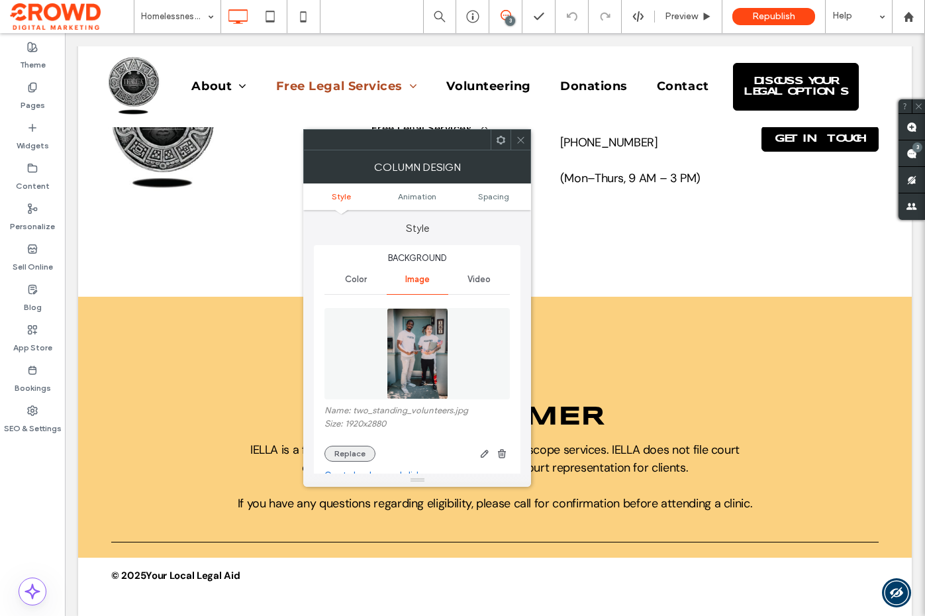
click at [352, 448] on button "Replace" at bounding box center [350, 454] width 51 height 16
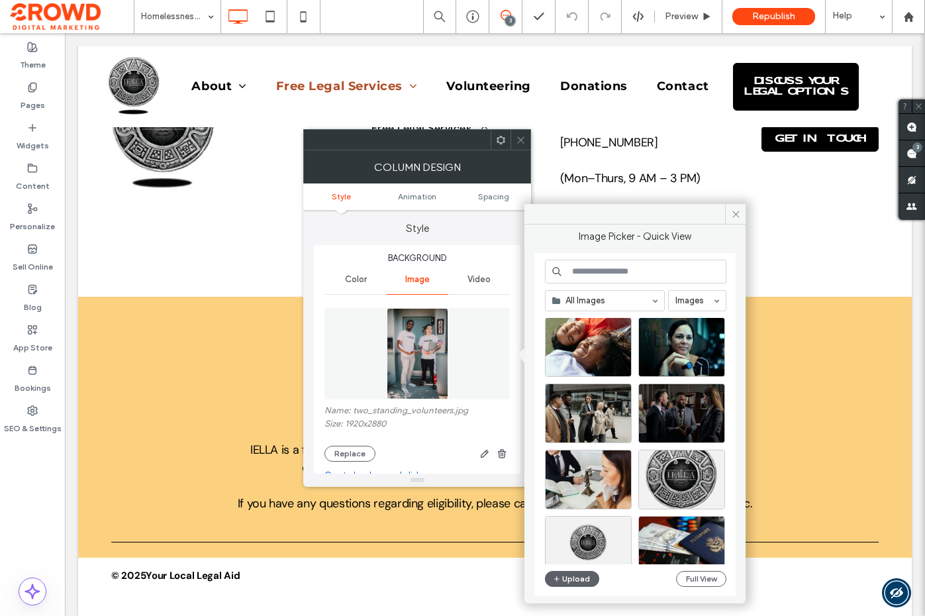
scroll to position [288, 0]
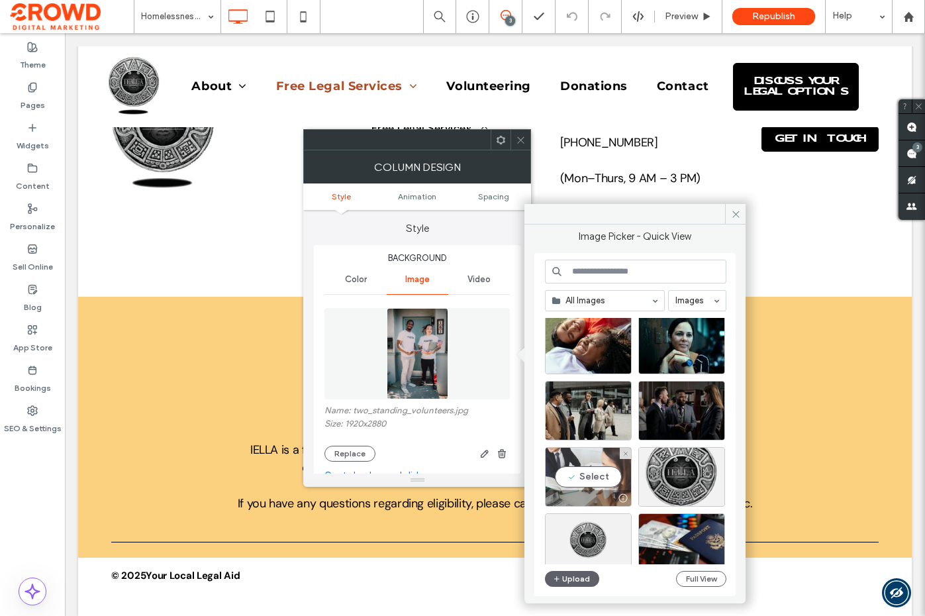
click at [586, 472] on div "Select" at bounding box center [588, 477] width 87 height 60
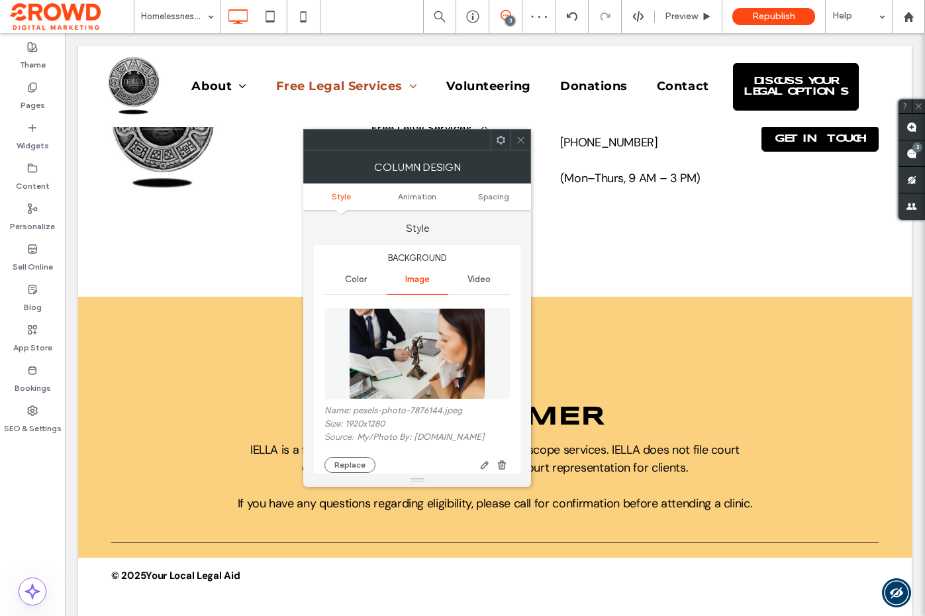
click at [523, 140] on icon at bounding box center [521, 140] width 10 height 10
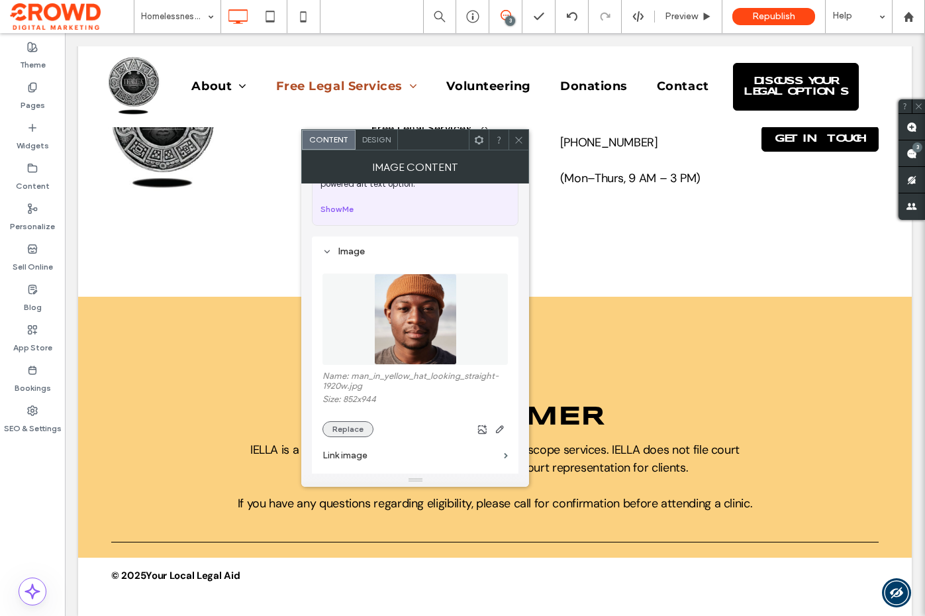
scroll to position [85, 0]
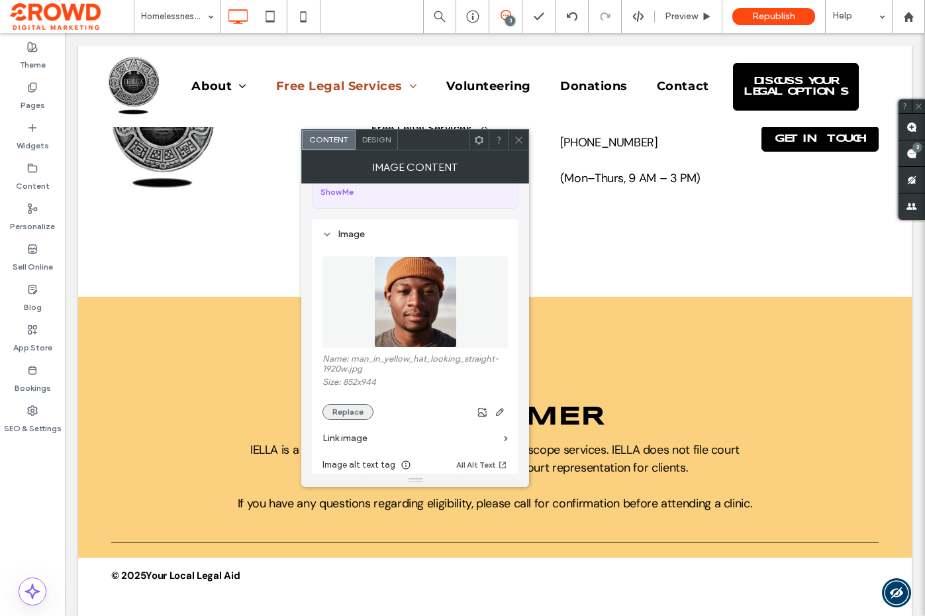
click at [342, 409] on button "Replace" at bounding box center [348, 412] width 51 height 16
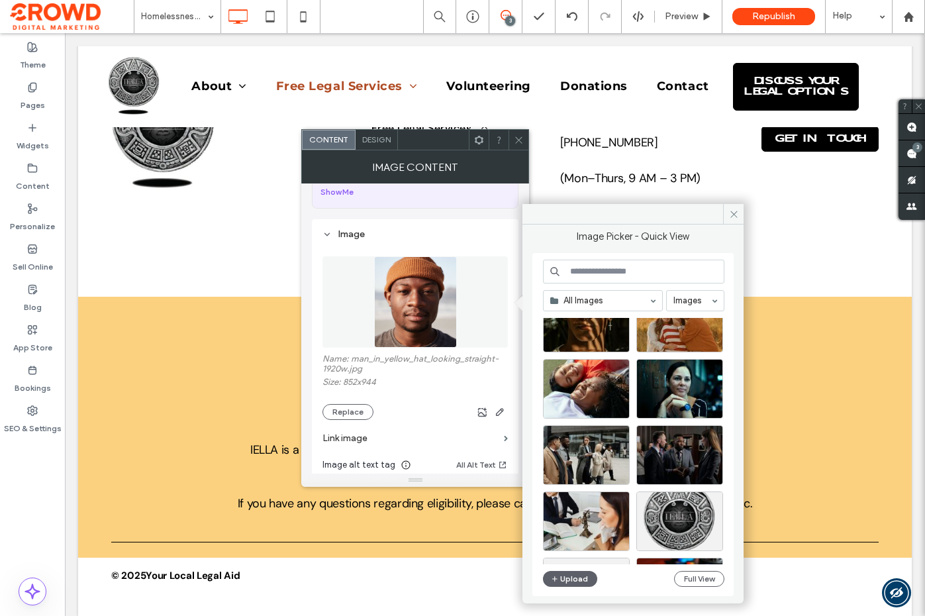
scroll to position [252, 0]
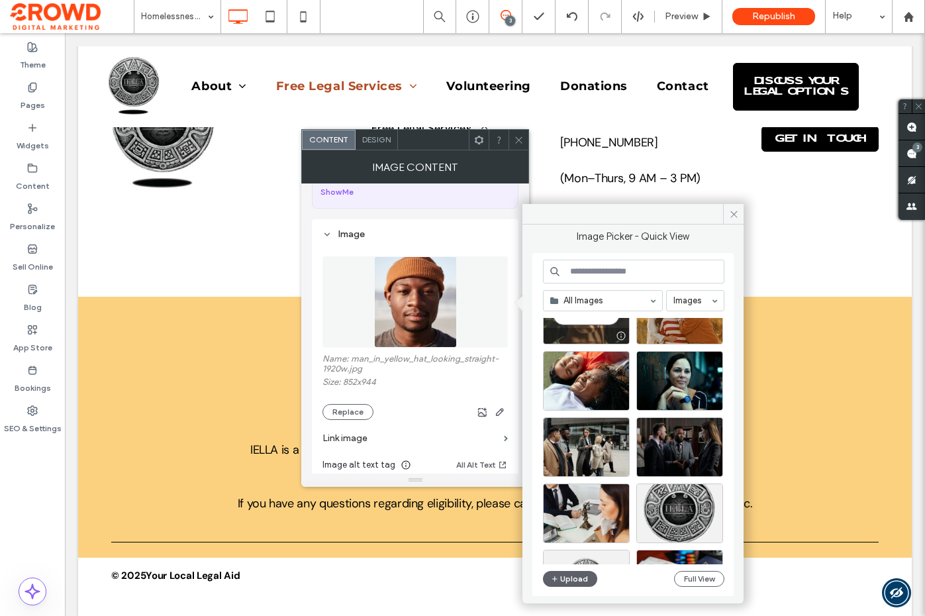
click at [594, 326] on div "Select" at bounding box center [586, 315] width 87 height 60
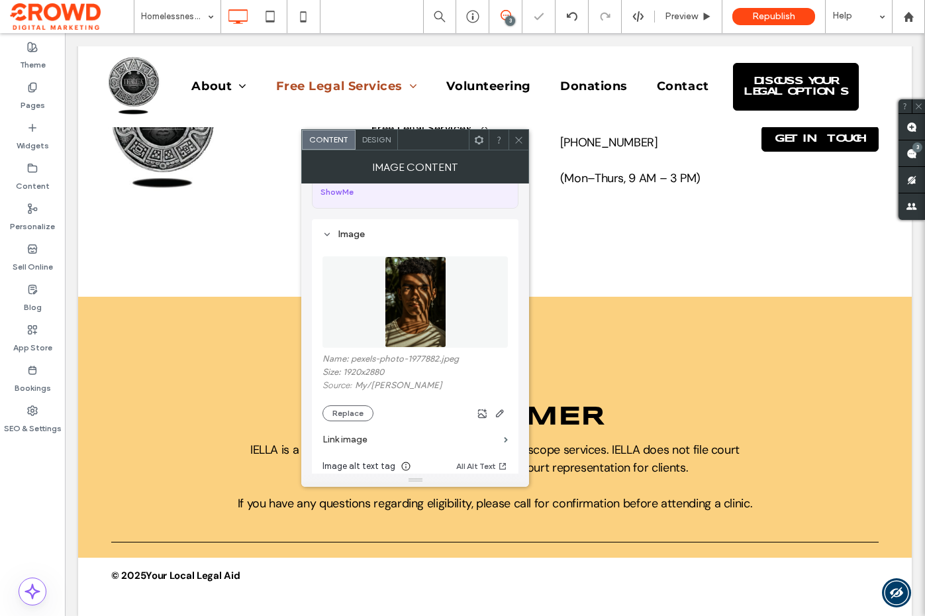
click at [521, 140] on icon at bounding box center [519, 140] width 10 height 10
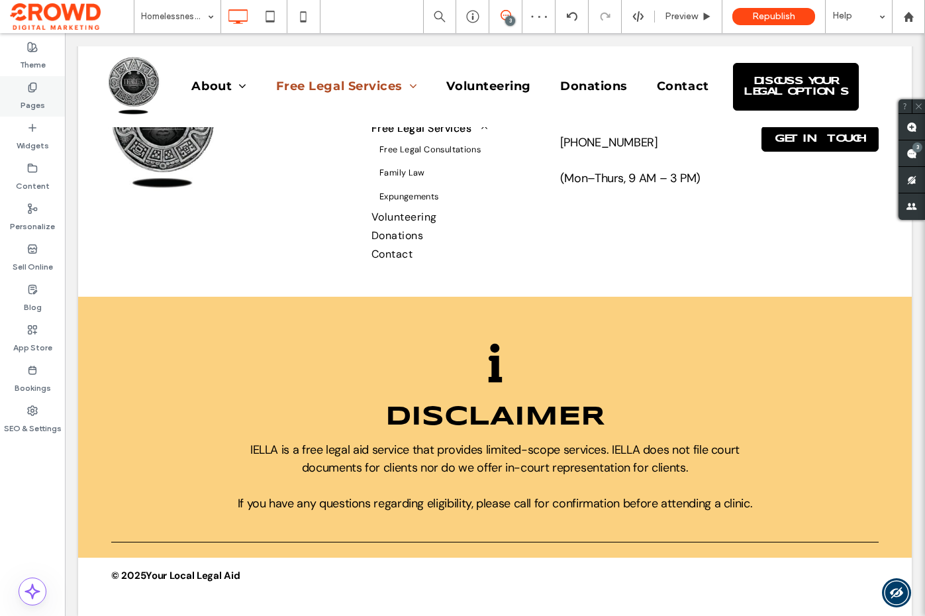
drag, startPoint x: 30, startPoint y: 94, endPoint x: 60, endPoint y: 143, distance: 57.7
click at [30, 94] on label "Pages" at bounding box center [33, 102] width 25 height 19
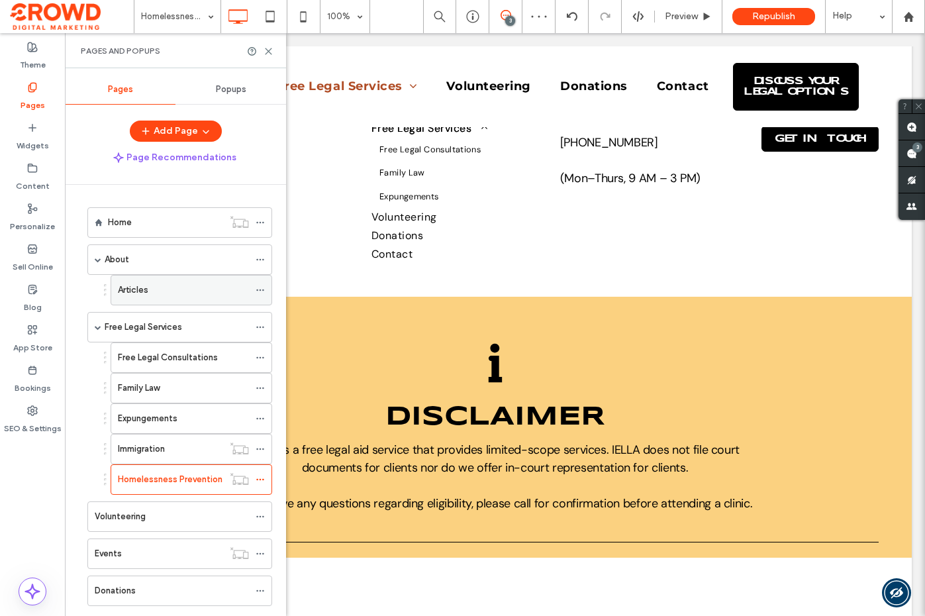
scroll to position [67, 0]
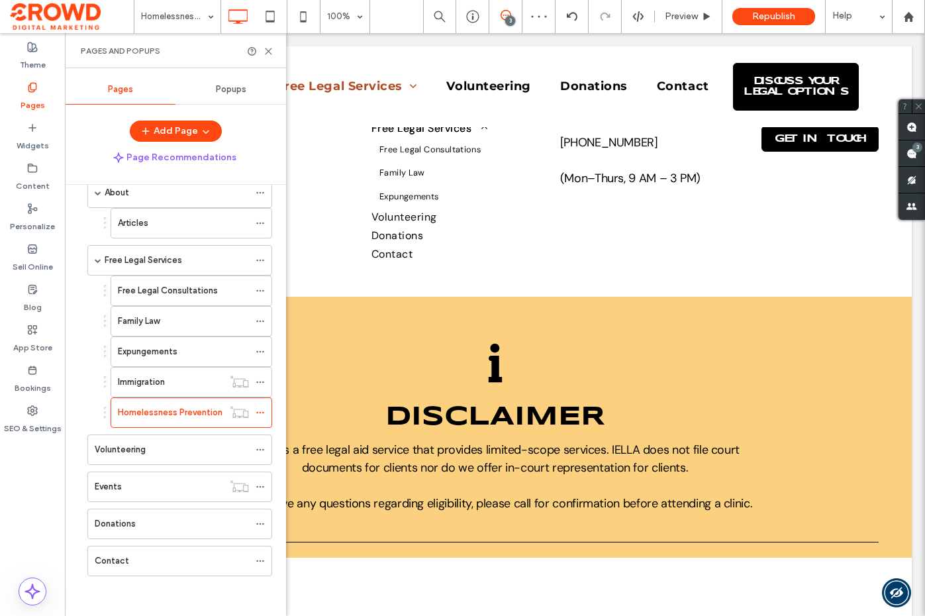
click at [171, 443] on div "Volunteering" at bounding box center [172, 449] width 154 height 13
click at [269, 48] on icon at bounding box center [269, 51] width 10 height 10
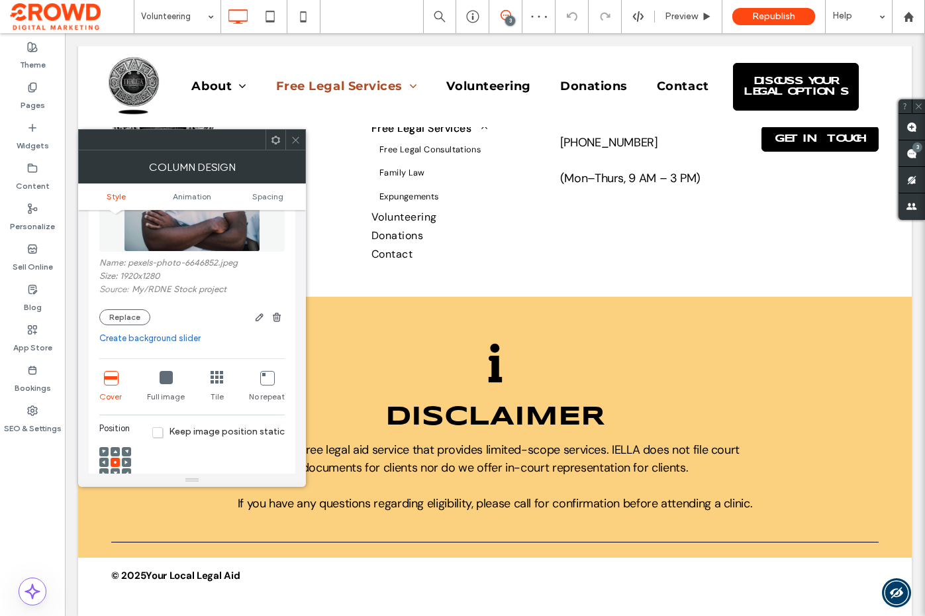
scroll to position [157, 0]
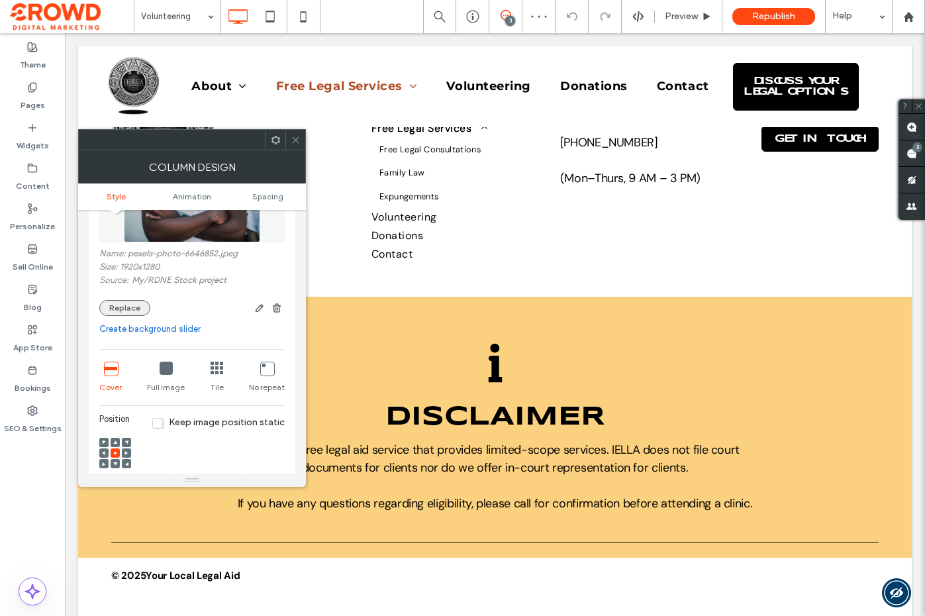
click at [128, 307] on button "Replace" at bounding box center [124, 308] width 51 height 16
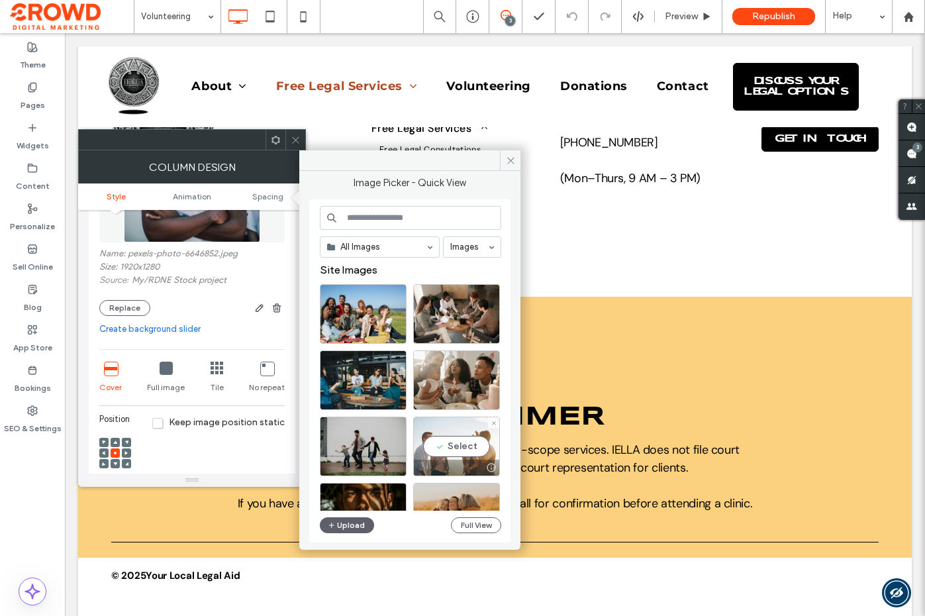
click at [462, 439] on div "Select" at bounding box center [456, 447] width 87 height 60
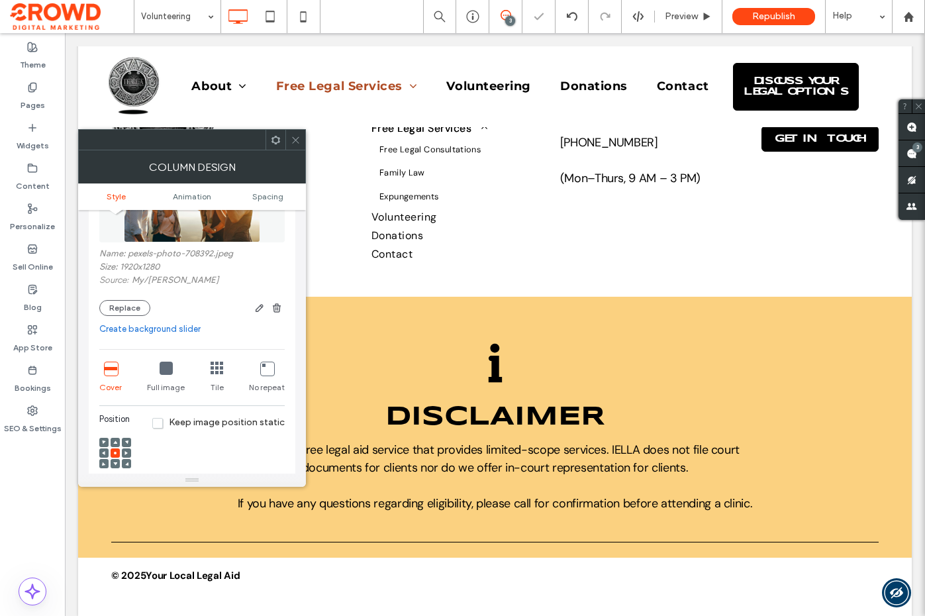
drag, startPoint x: 290, startPoint y: 140, endPoint x: 291, endPoint y: 148, distance: 7.3
click at [289, 140] on div at bounding box center [295, 140] width 20 height 20
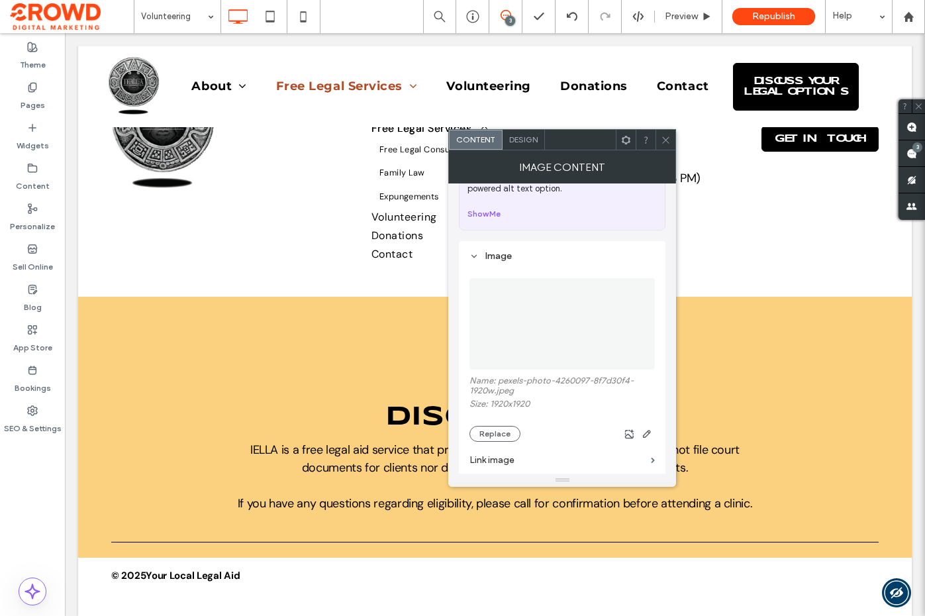
scroll to position [104, 0]
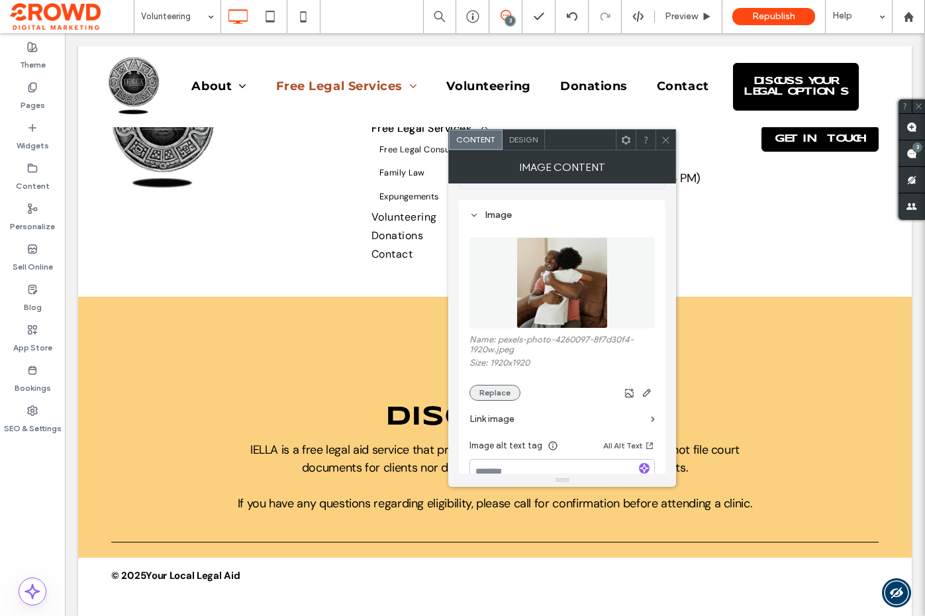
click at [500, 394] on button "Replace" at bounding box center [495, 393] width 51 height 16
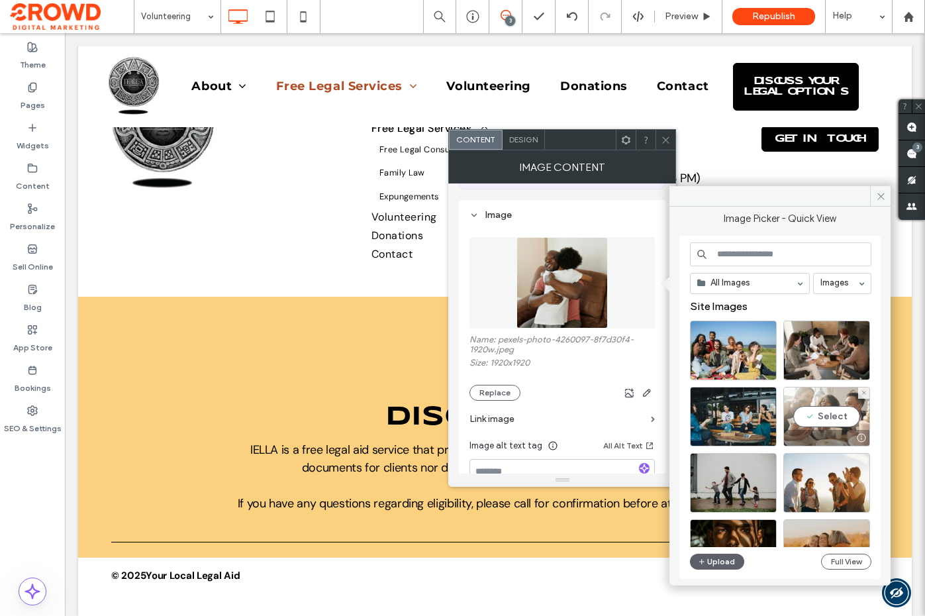
click at [811, 416] on div "Select" at bounding box center [826, 417] width 87 height 60
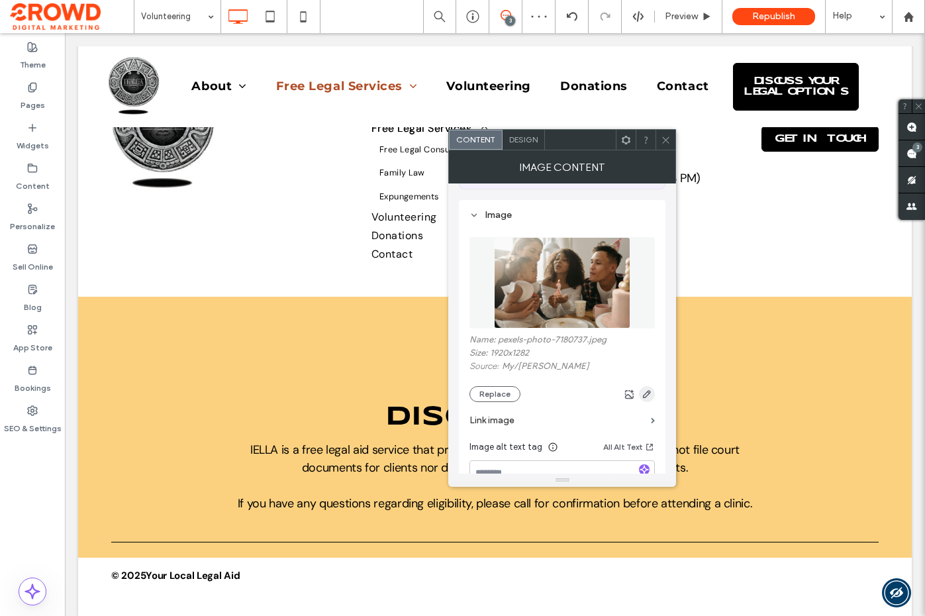
click at [650, 393] on icon "button" at bounding box center [647, 394] width 11 height 11
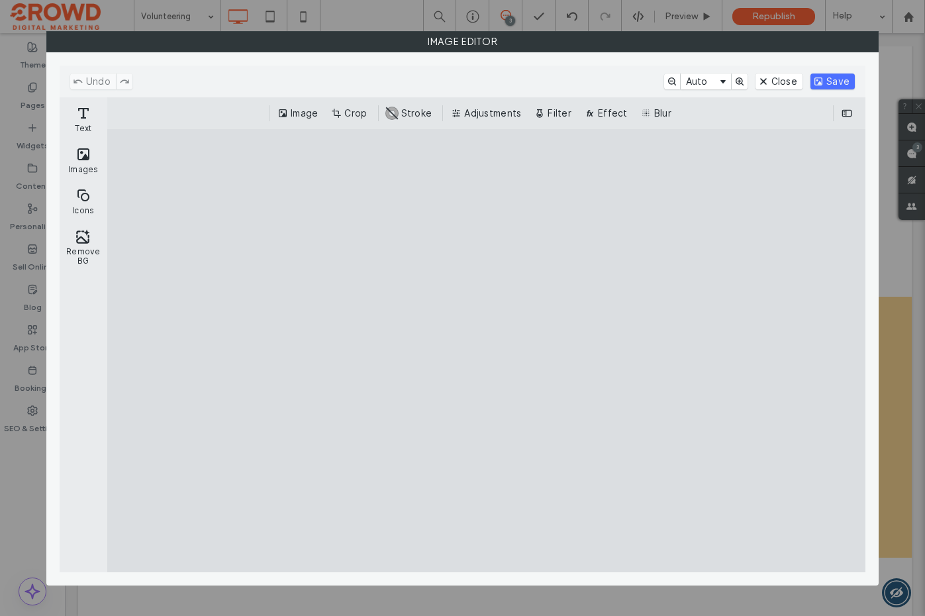
click at [349, 115] on button "Crop" at bounding box center [350, 113] width 44 height 16
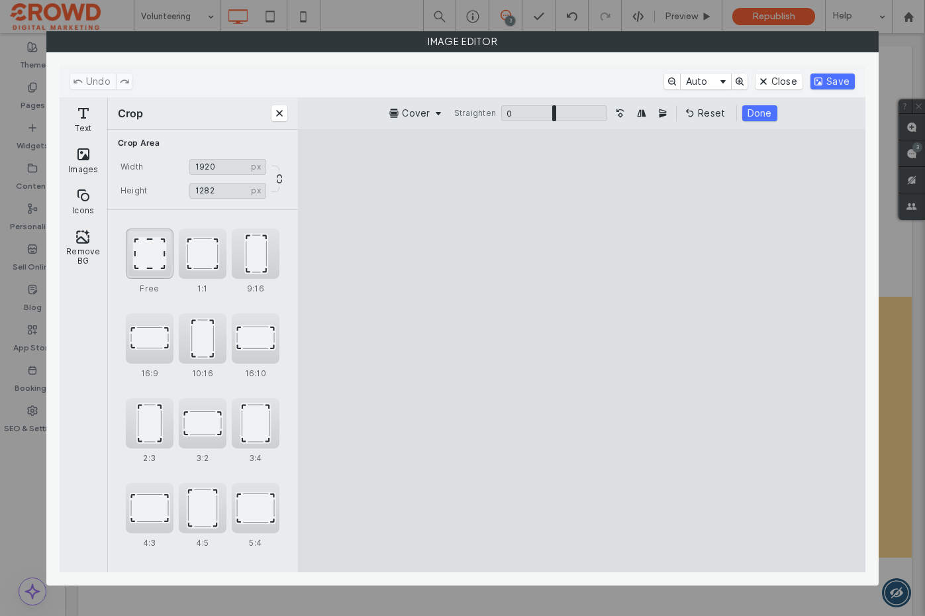
click at [159, 257] on div "Free" at bounding box center [150, 253] width 48 height 50
click at [141, 251] on div "Free" at bounding box center [150, 253] width 48 height 50
click at [197, 252] on div "1:1" at bounding box center [203, 253] width 48 height 50
drag, startPoint x: 514, startPoint y: 285, endPoint x: 427, endPoint y: 285, distance: 86.8
click at [581, 350] on cesdk-canvas "Editor canvas" at bounding box center [581, 350] width 0 height 0
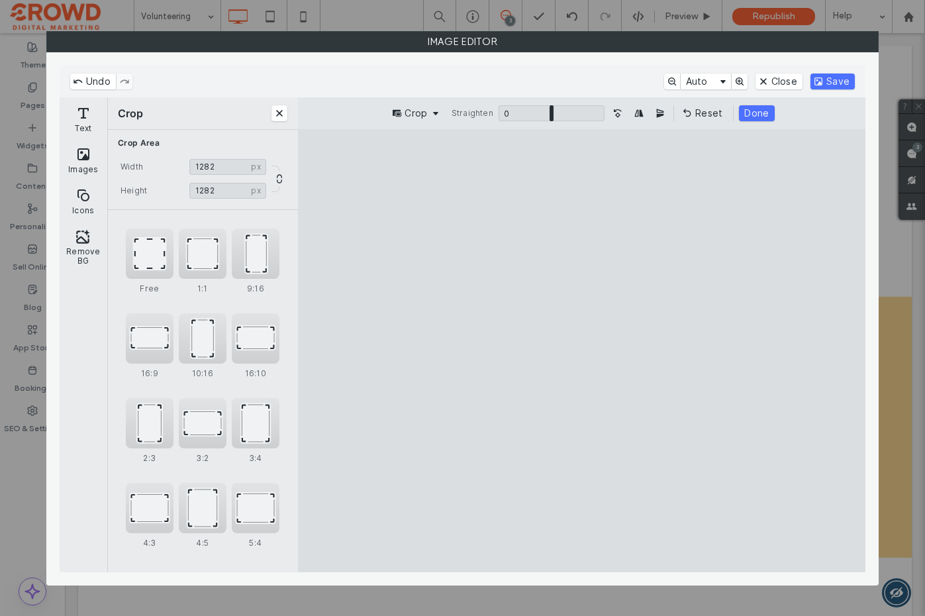
type input "****"
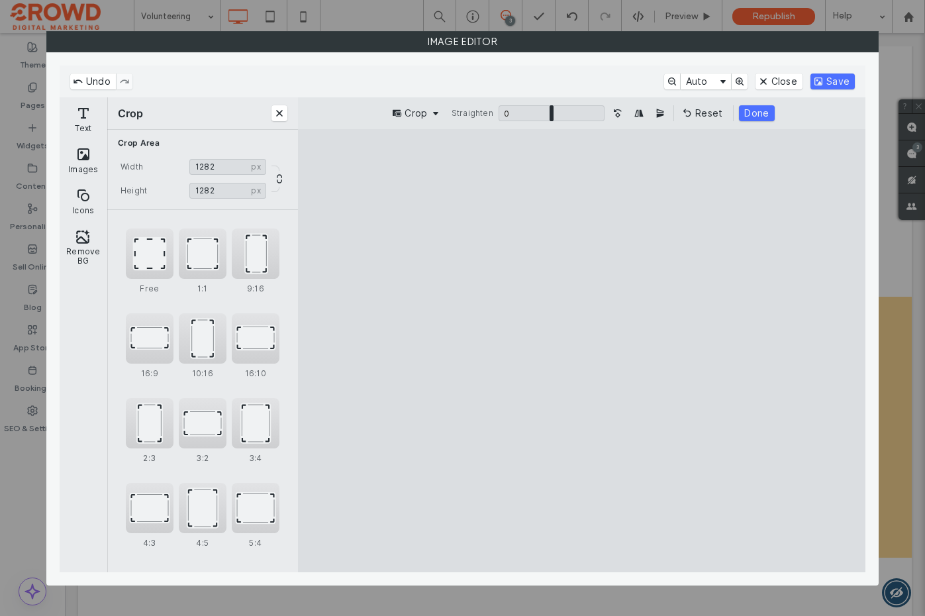
type input "****"
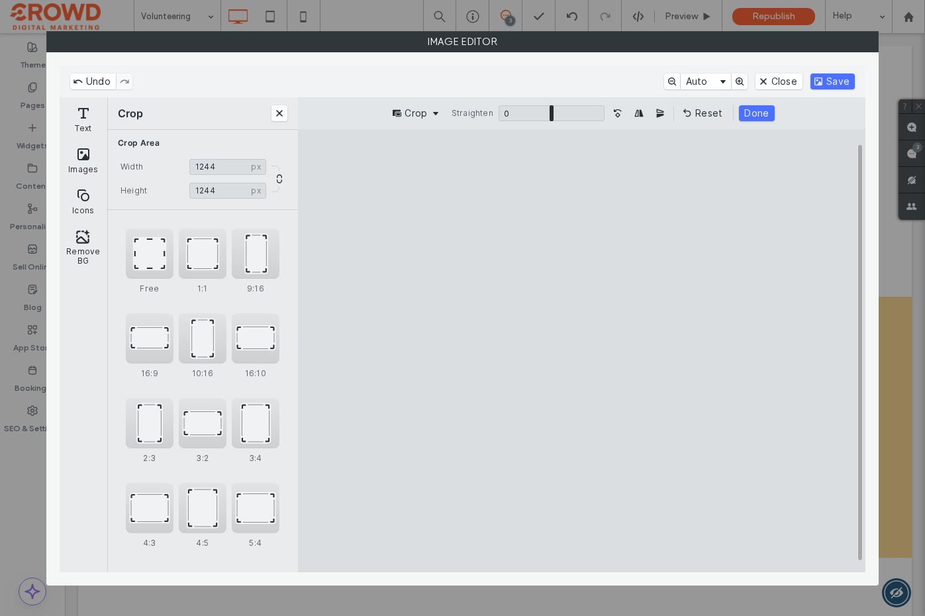
type input "****"
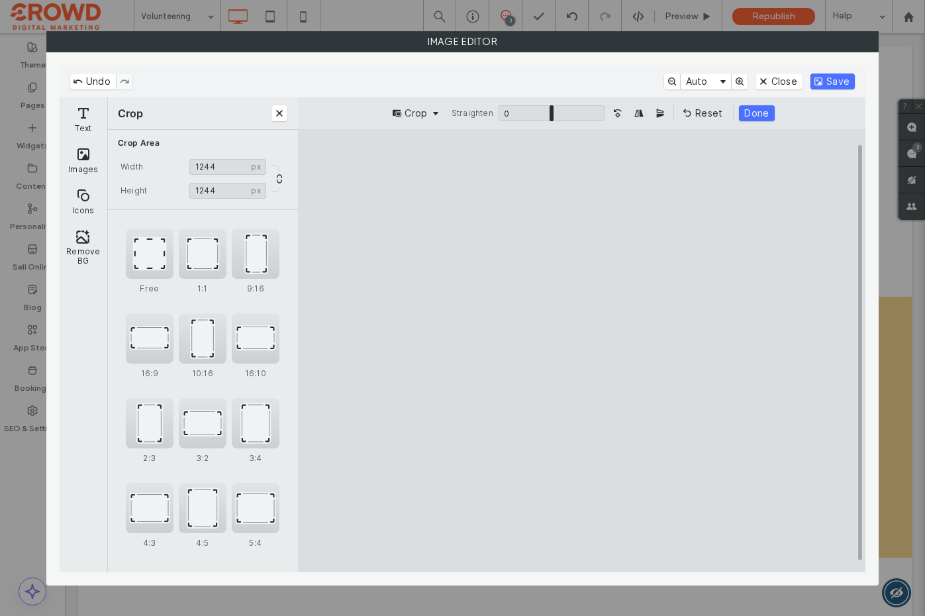
type input "****"
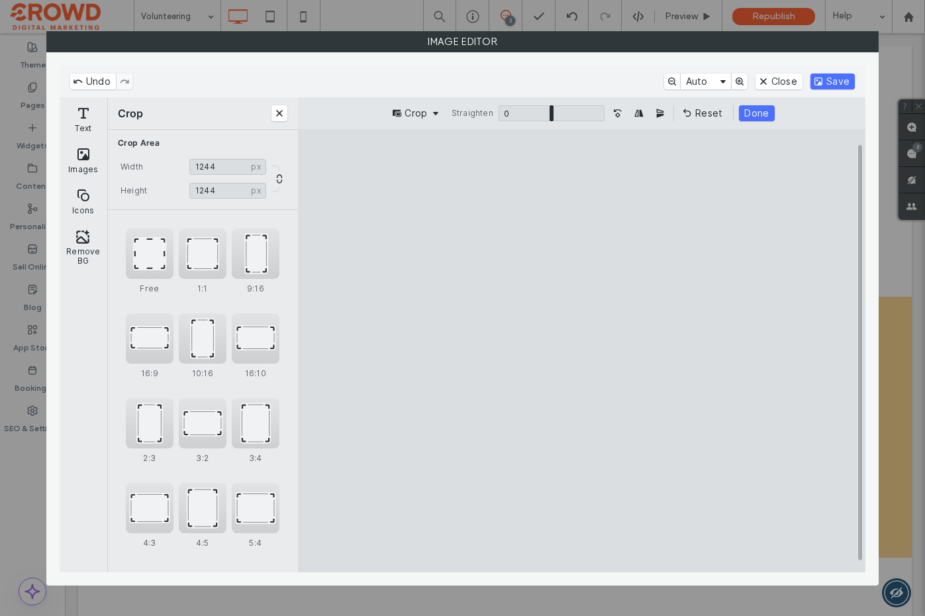
type input "****"
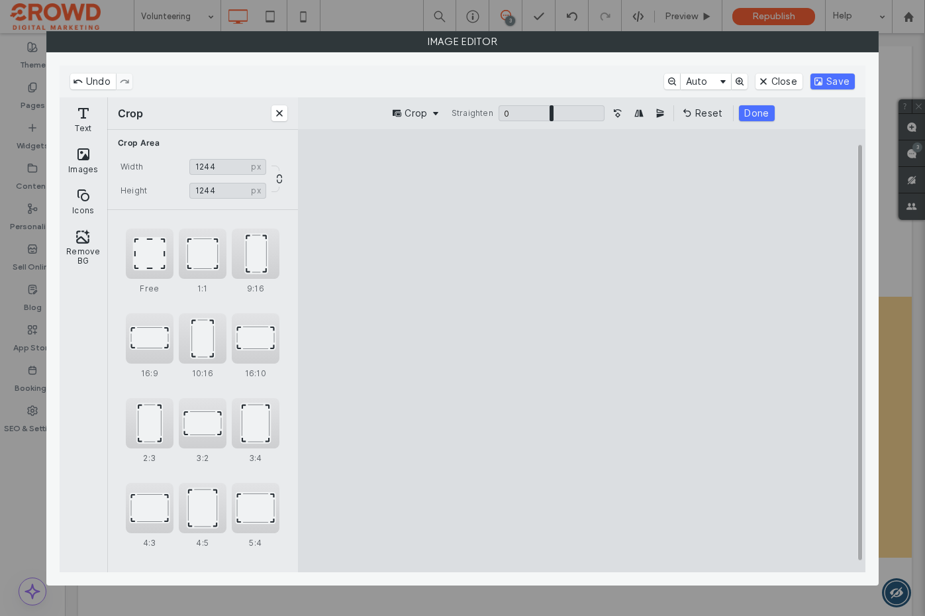
type input "****"
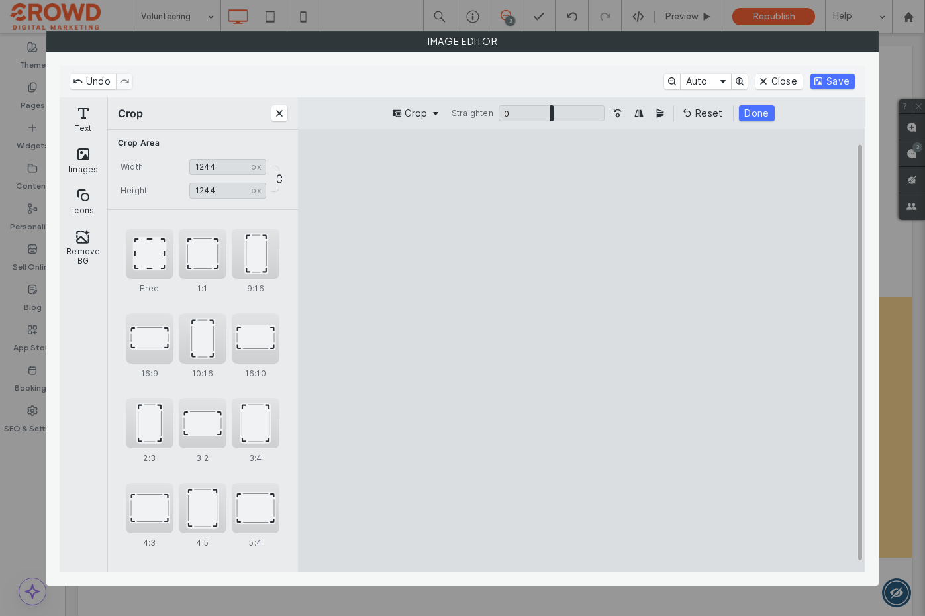
type input "****"
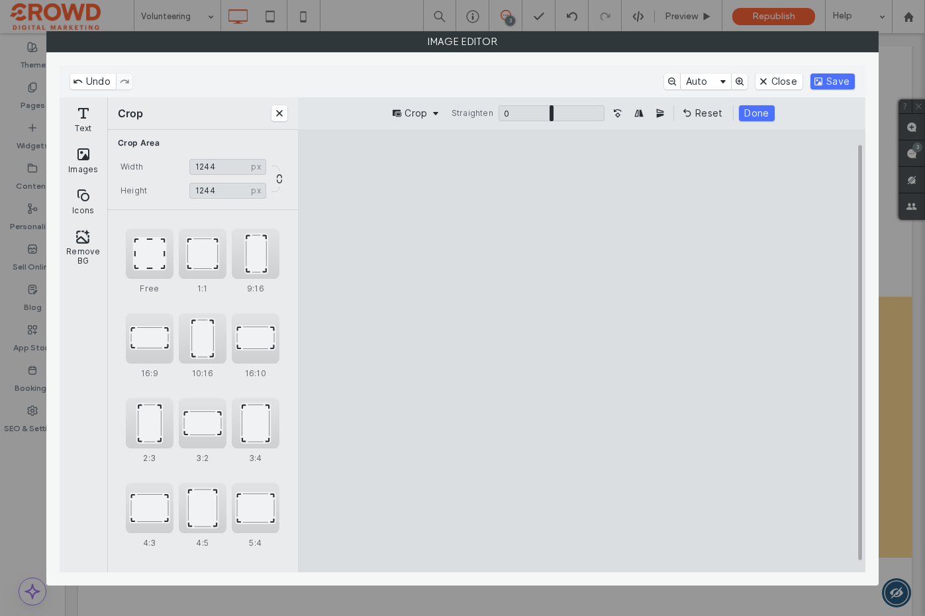
type input "****"
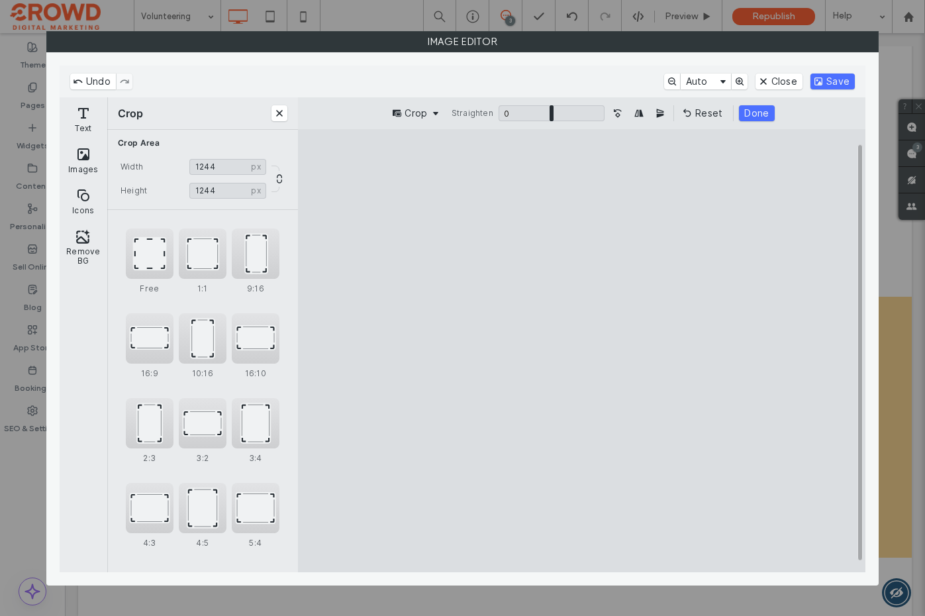
type input "****"
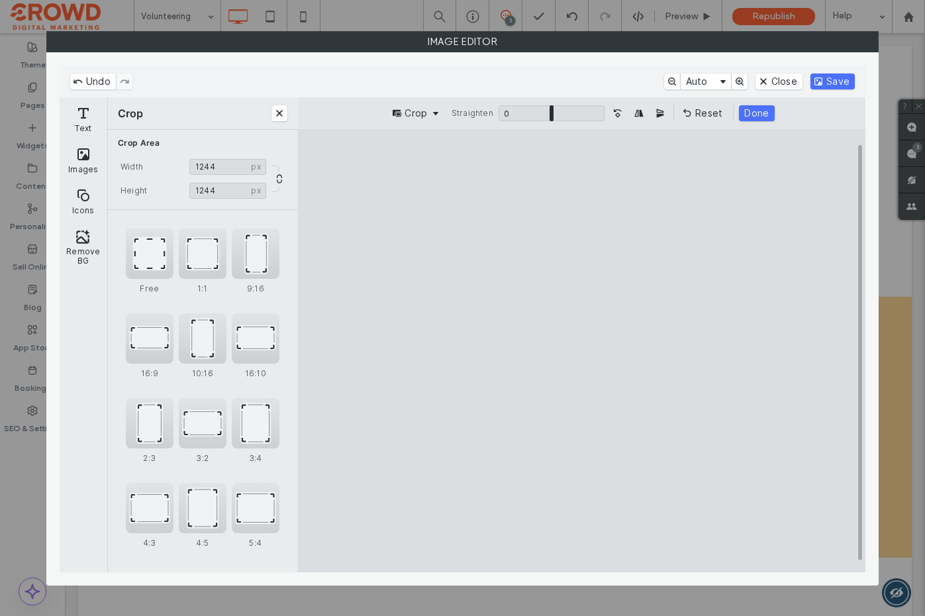
type input "****"
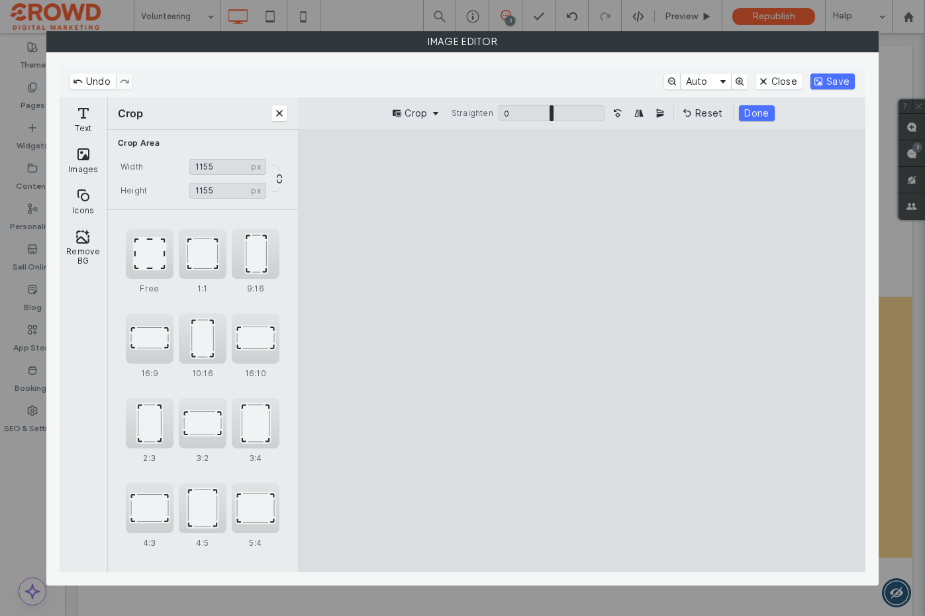
type input "****"
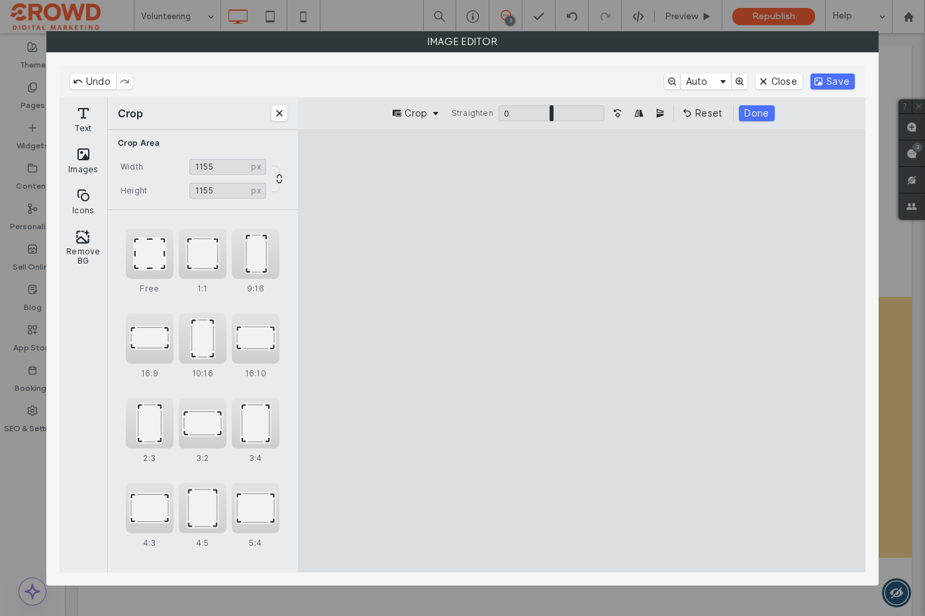
type input "****"
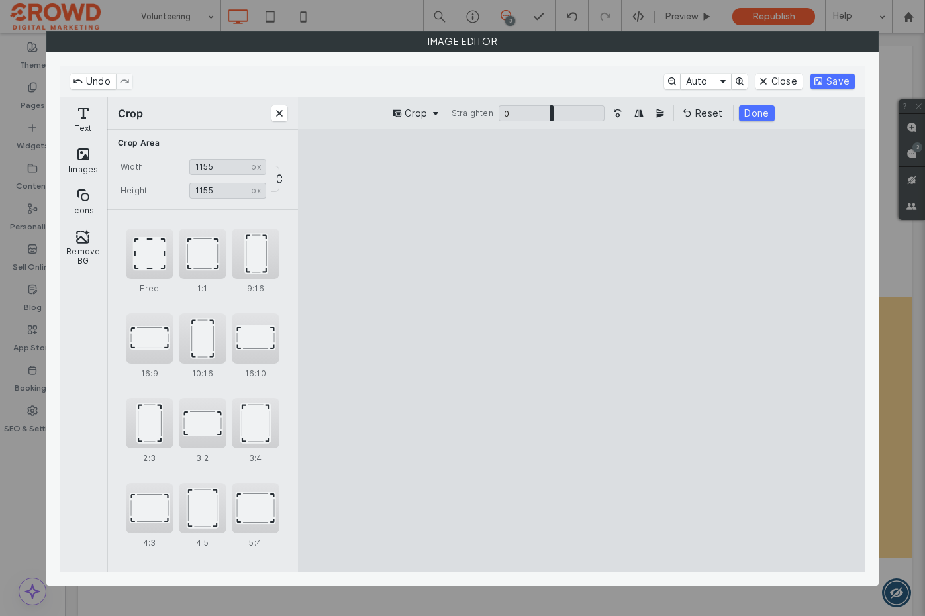
type input "****"
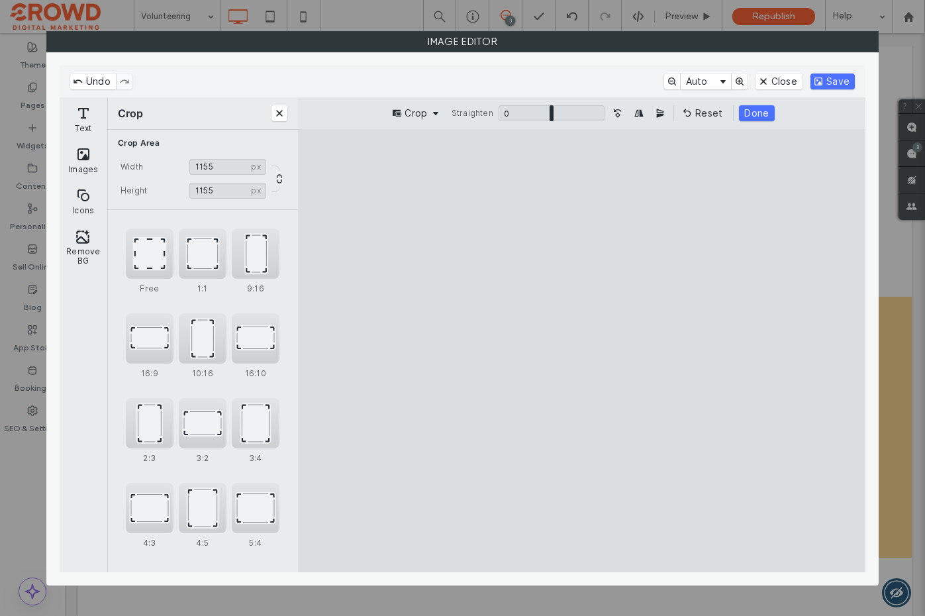
type input "****"
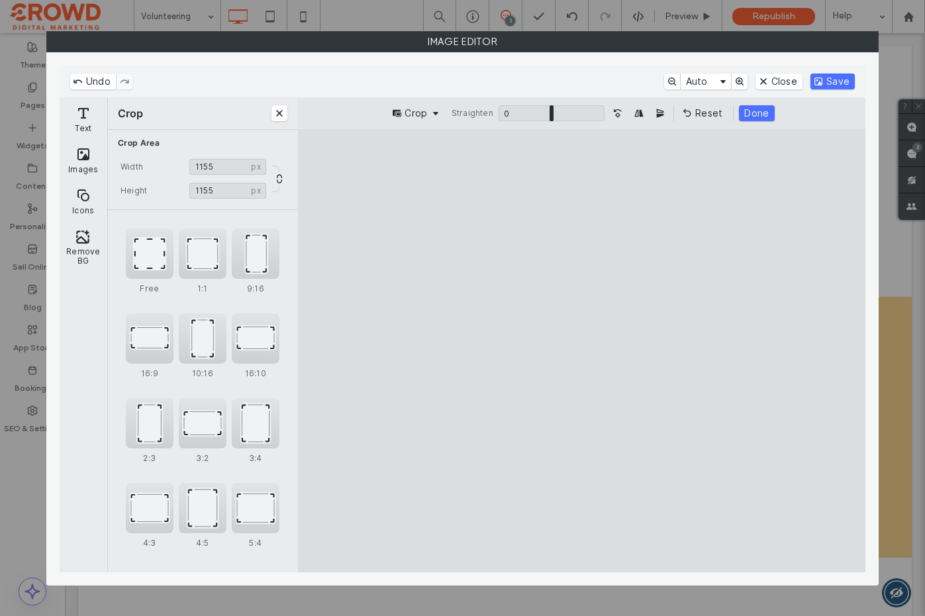
type input "****"
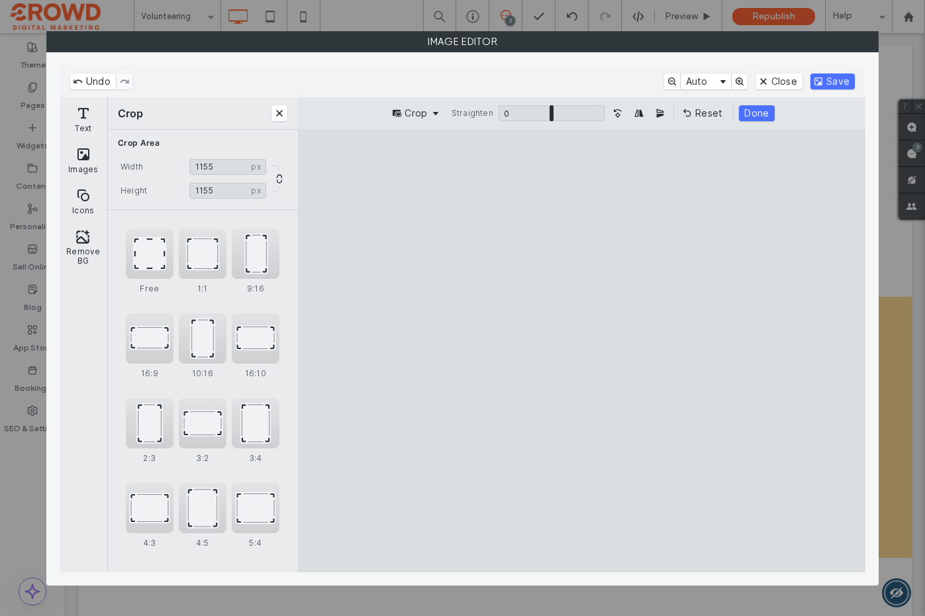
type input "****"
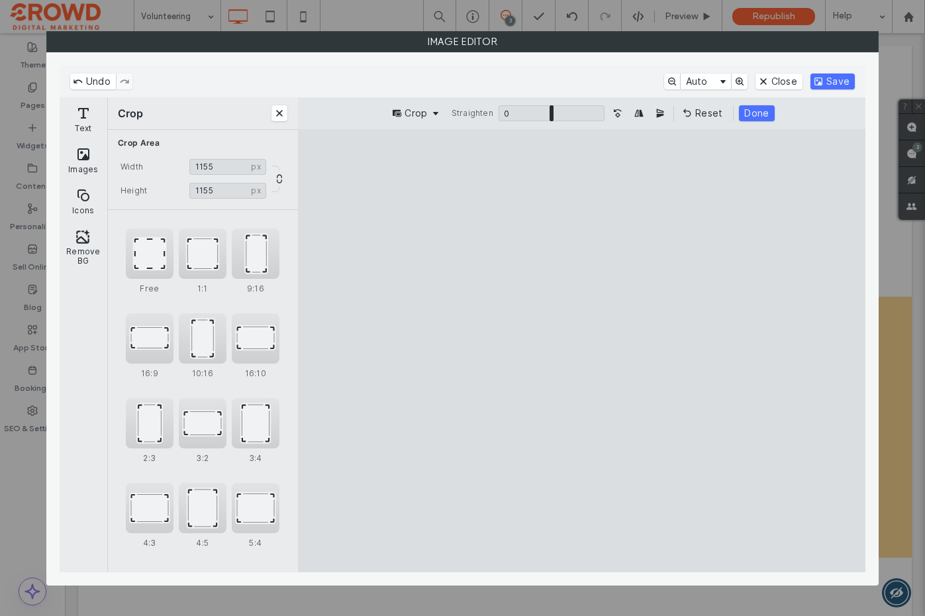
type input "****"
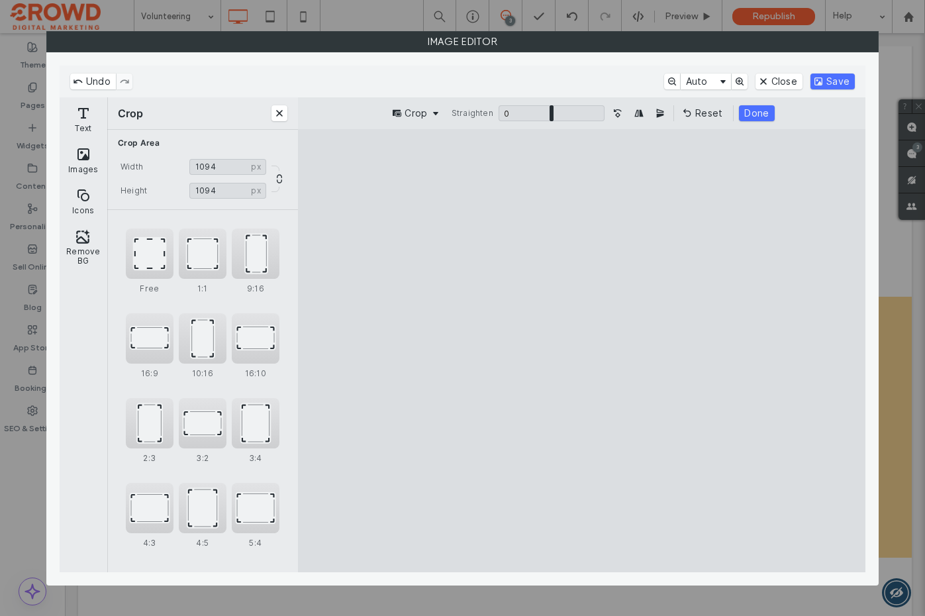
type input "****"
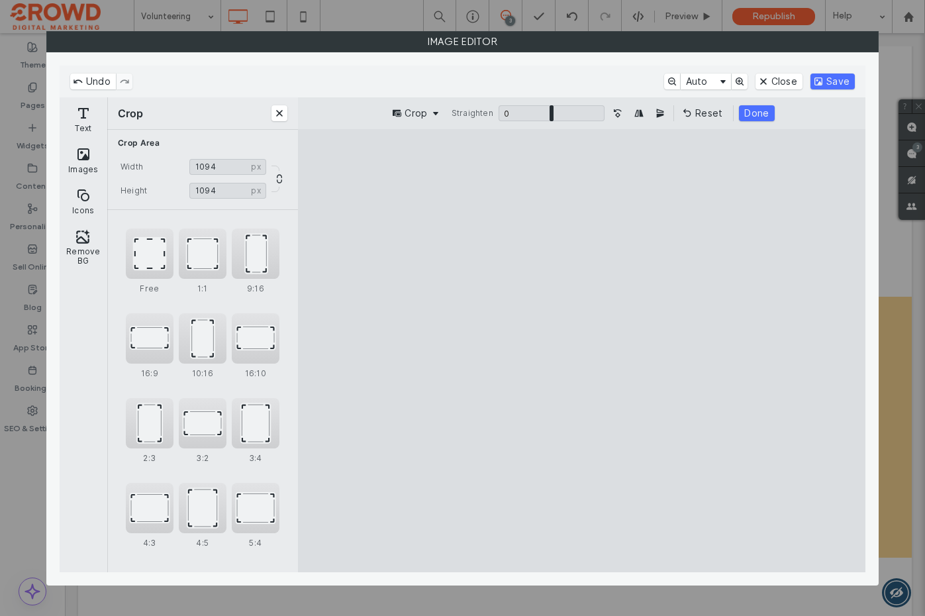
type input "****"
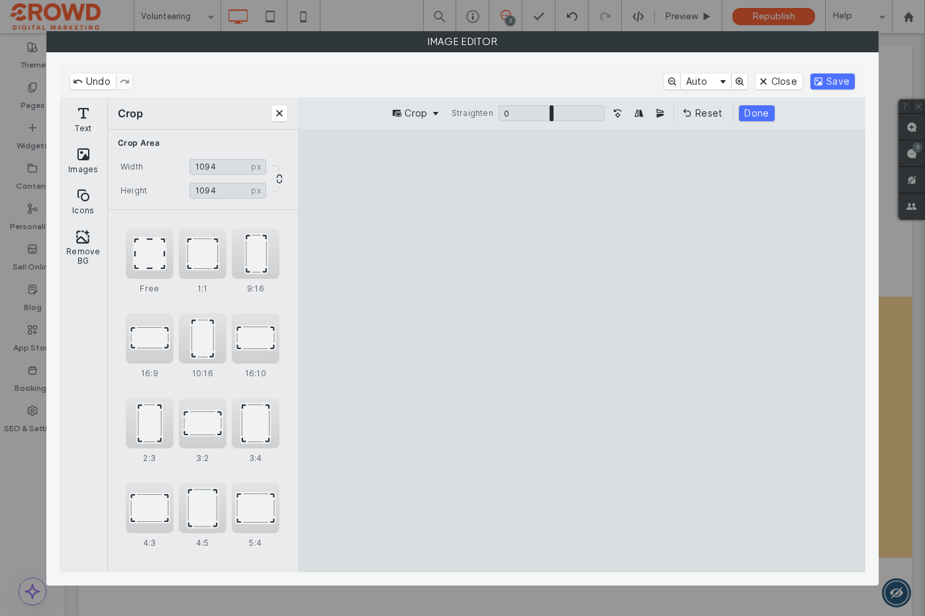
type input "****"
drag, startPoint x: 754, startPoint y: 536, endPoint x: 697, endPoint y: 455, distance: 99.4
click at [581, 350] on cesdk-canvas "Editor canvas" at bounding box center [581, 350] width 0 height 0
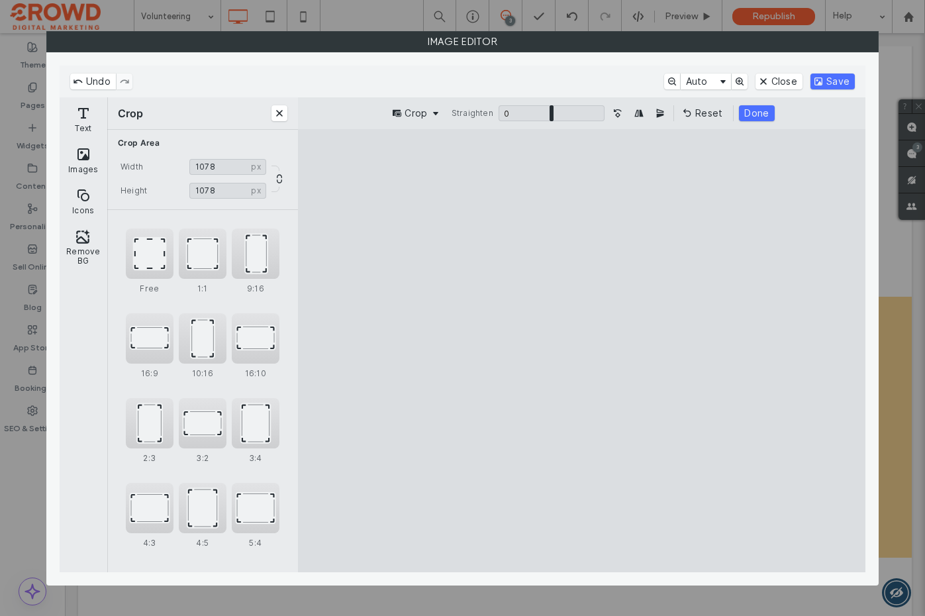
drag, startPoint x: 623, startPoint y: 338, endPoint x: 548, endPoint y: 340, distance: 74.9
click at [581, 350] on cesdk-canvas "Editor canvas" at bounding box center [581, 350] width 0 height 0
click at [785, 82] on button "Close" at bounding box center [779, 82] width 47 height 16
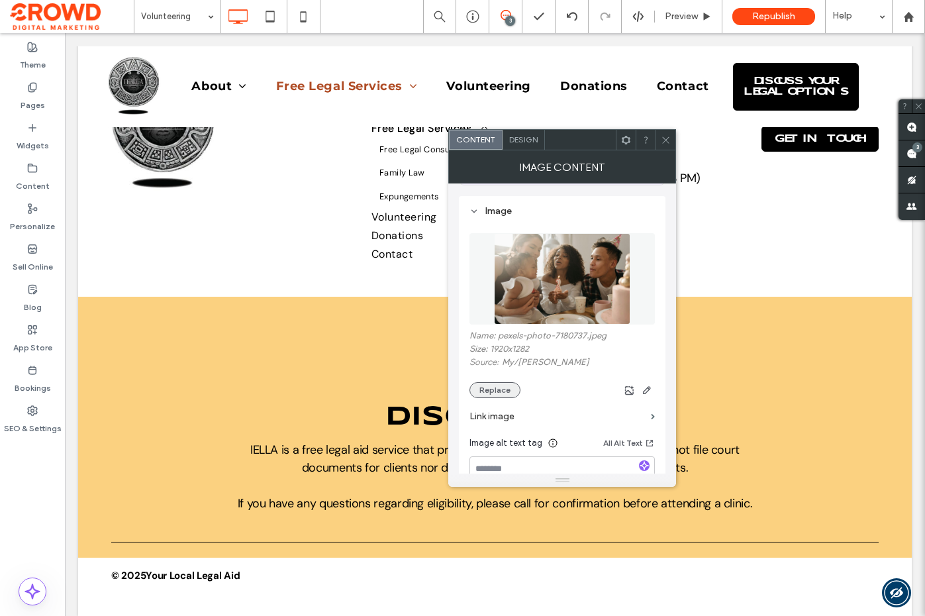
click at [484, 393] on button "Replace" at bounding box center [495, 390] width 51 height 16
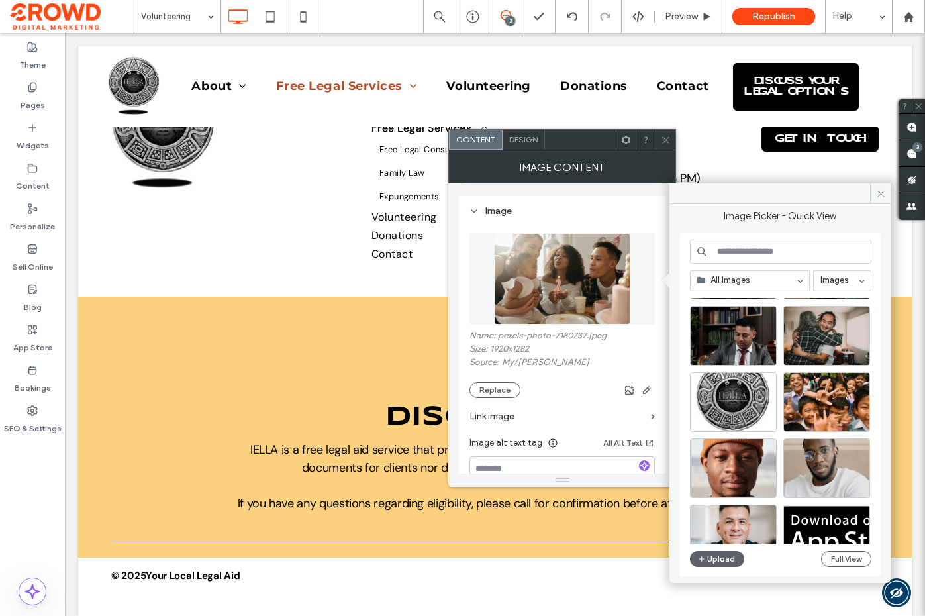
scroll to position [1074, 0]
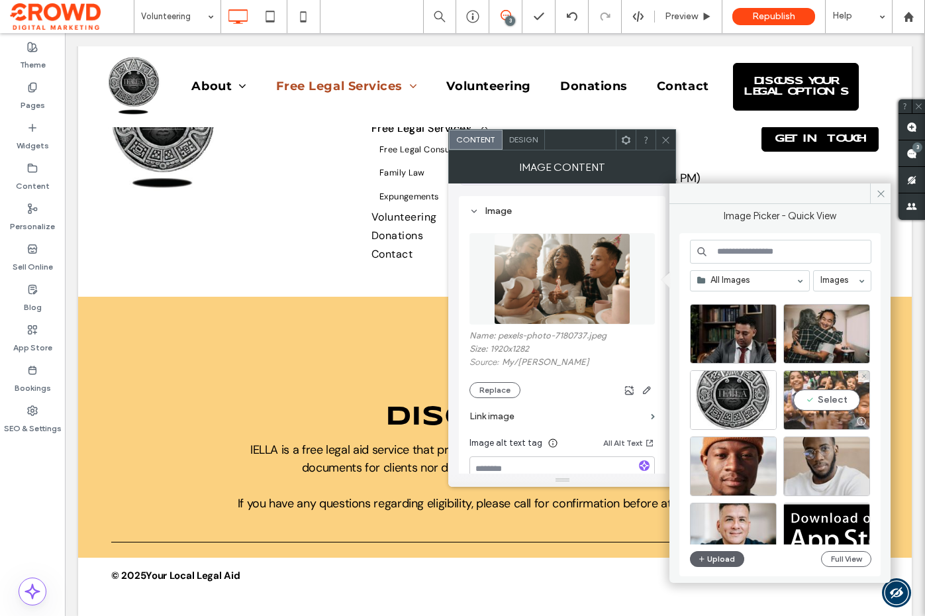
click at [804, 393] on div "Select" at bounding box center [826, 400] width 87 height 60
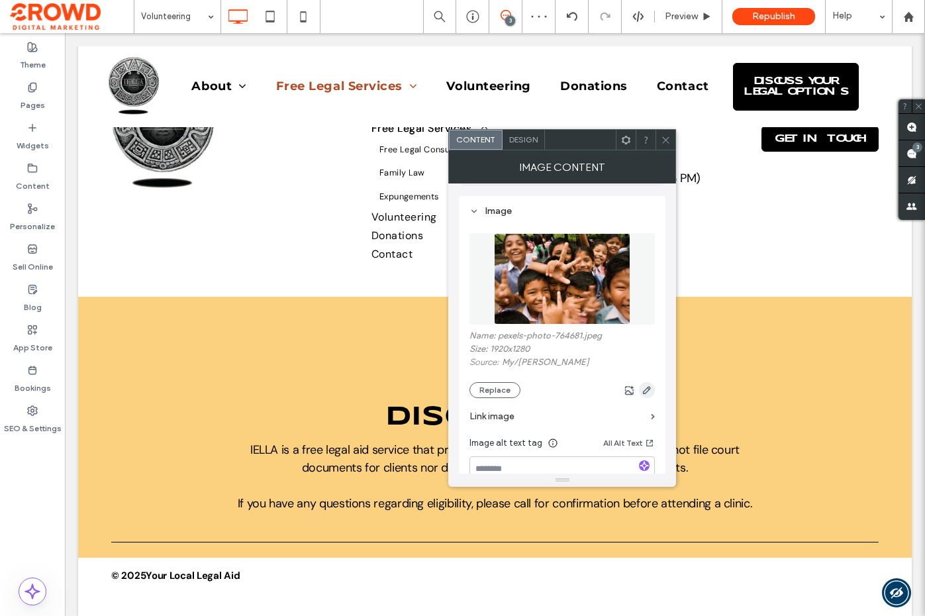
click at [642, 386] on icon "button" at bounding box center [647, 390] width 11 height 11
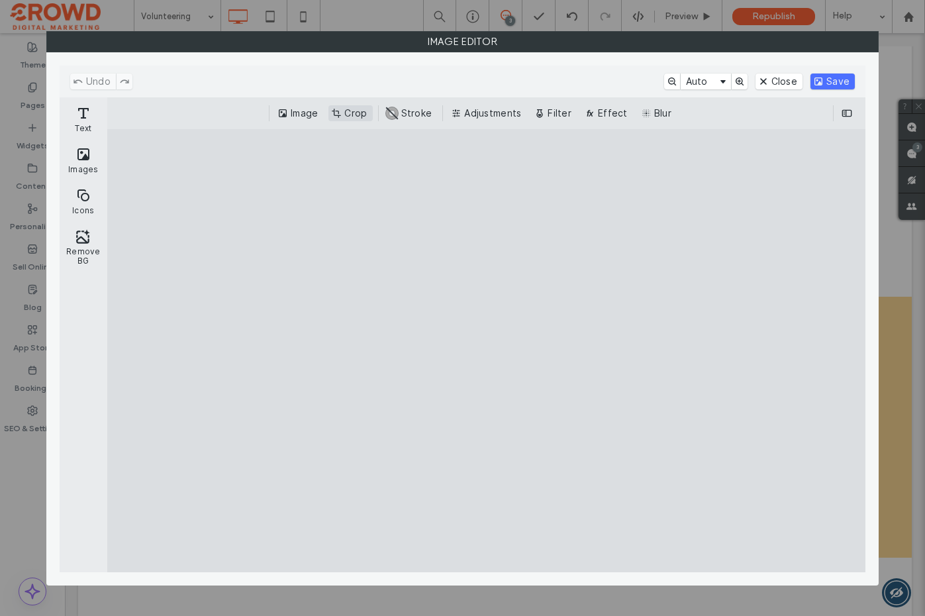
click at [356, 117] on button "Crop" at bounding box center [350, 113] width 44 height 16
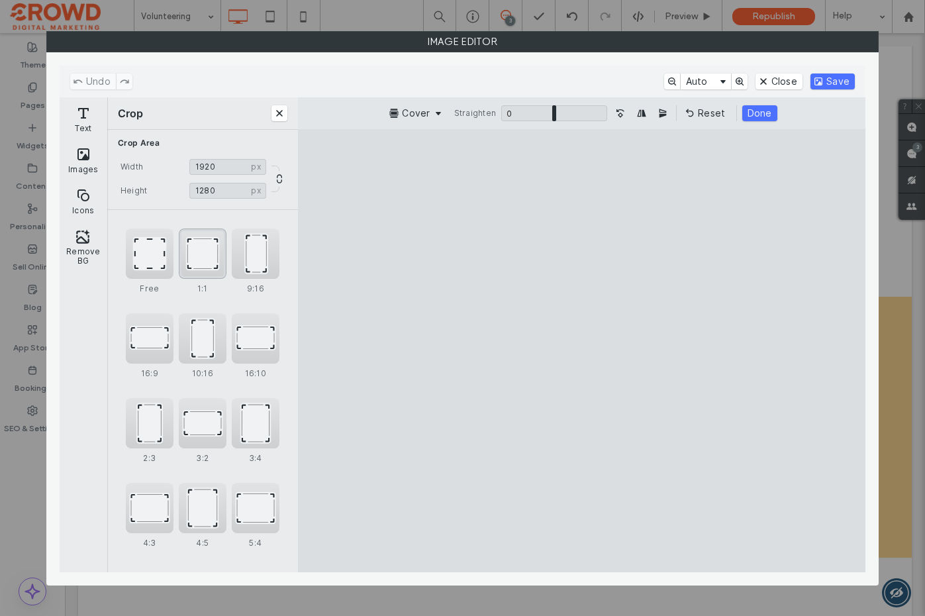
click at [199, 254] on div "1:1" at bounding box center [203, 253] width 48 height 50
type input "****"
drag, startPoint x: 523, startPoint y: 287, endPoint x: 511, endPoint y: 286, distance: 11.9
click at [581, 350] on cesdk-canvas "Editor canvas" at bounding box center [581, 350] width 0 height 0
click at [833, 78] on button "Save" at bounding box center [833, 82] width 44 height 16
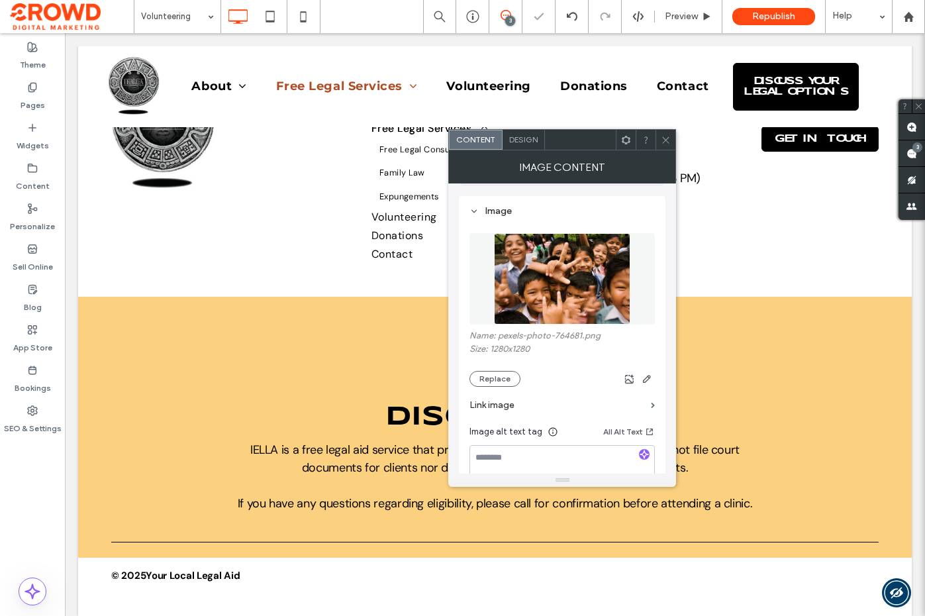
click at [666, 138] on icon at bounding box center [666, 140] width 10 height 10
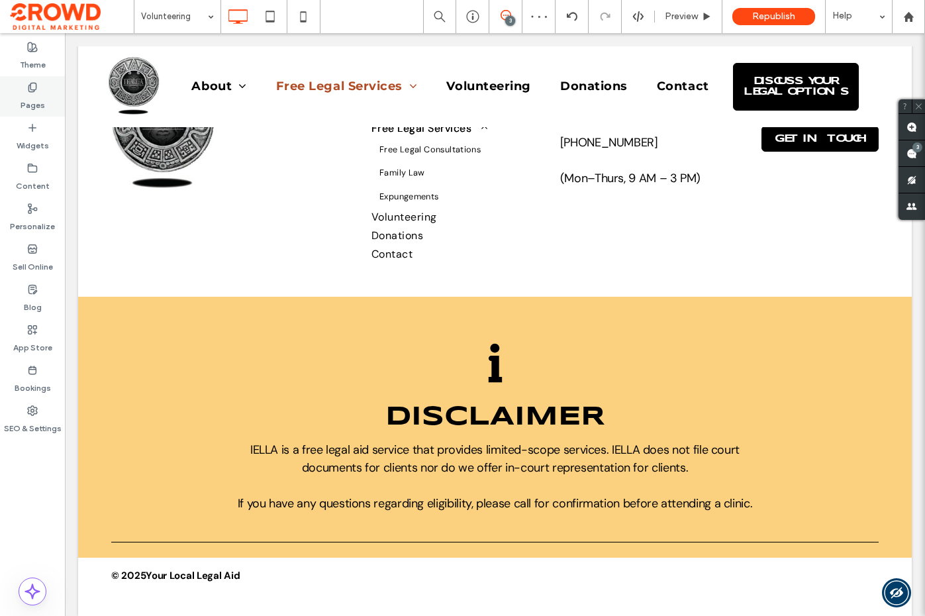
drag, startPoint x: 21, startPoint y: 83, endPoint x: 50, endPoint y: 95, distance: 31.9
click at [21, 83] on div "Pages" at bounding box center [32, 96] width 65 height 40
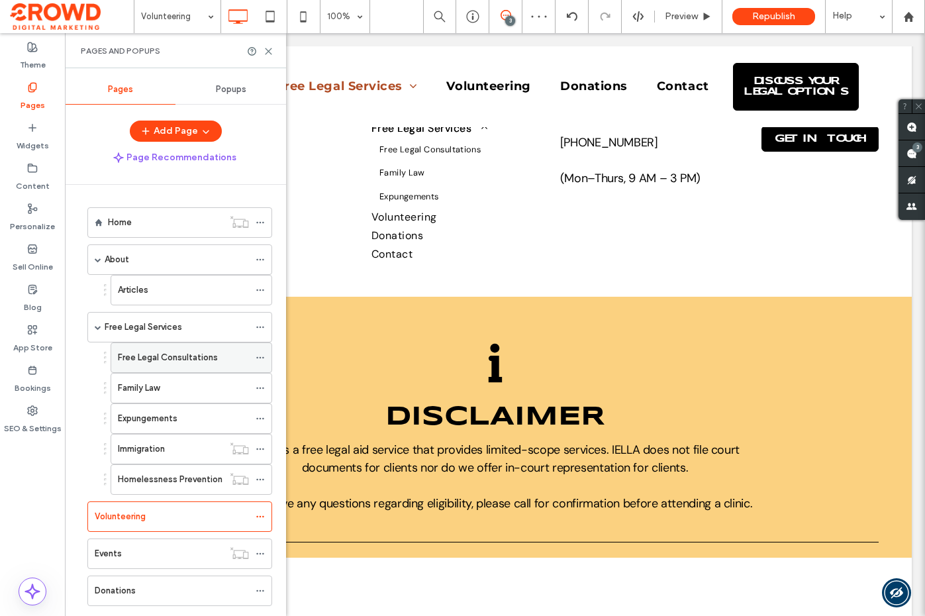
scroll to position [67, 0]
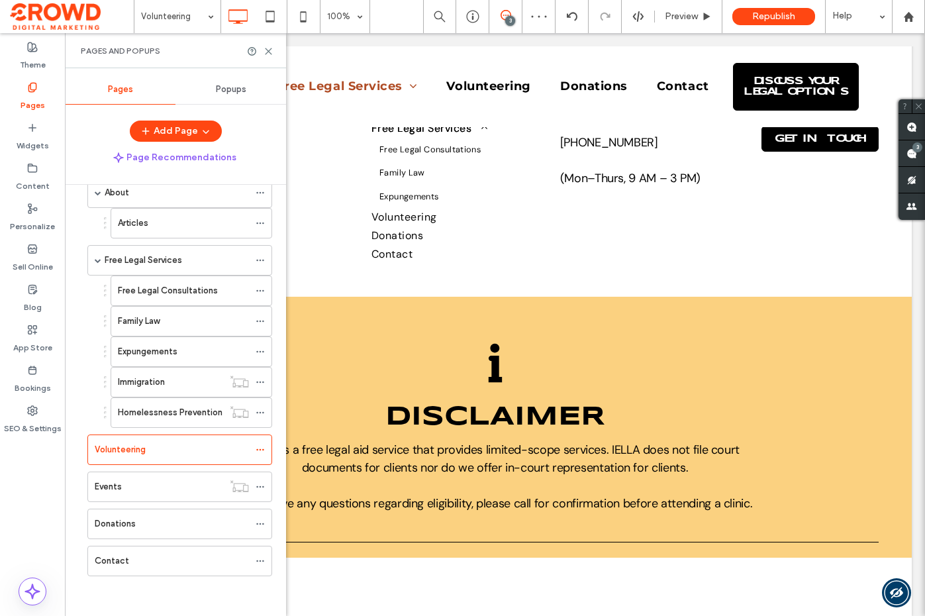
click at [183, 479] on div "Events" at bounding box center [159, 486] width 128 height 29
click at [189, 521] on div "Donations" at bounding box center [172, 523] width 154 height 13
click at [265, 54] on icon at bounding box center [269, 51] width 10 height 10
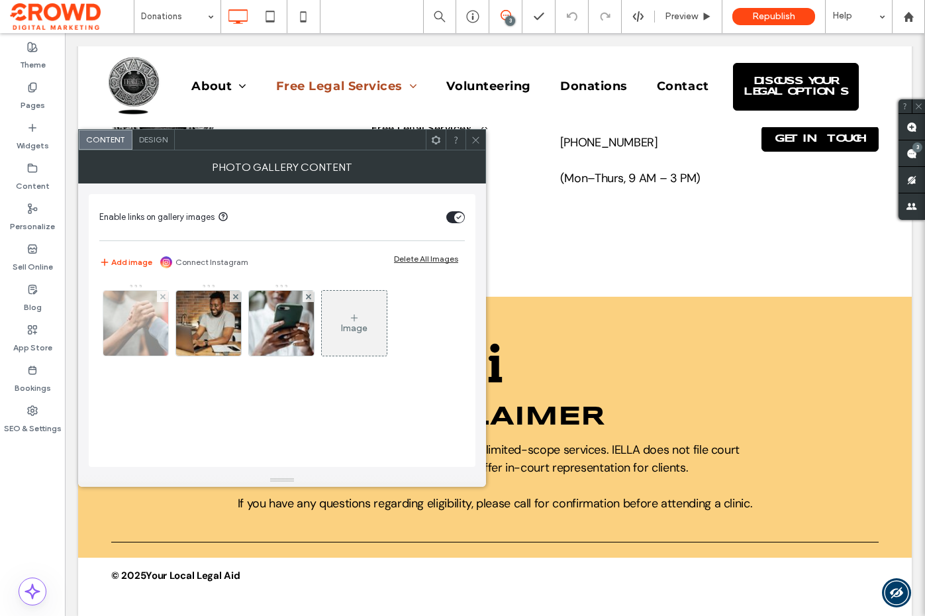
click at [145, 322] on img at bounding box center [135, 323] width 97 height 65
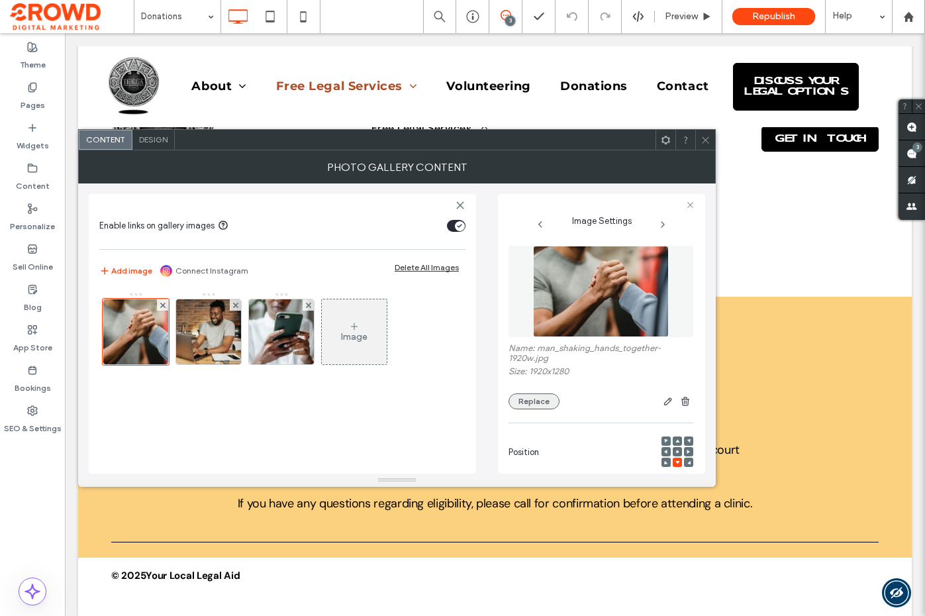
click at [525, 397] on button "Replace" at bounding box center [534, 401] width 51 height 16
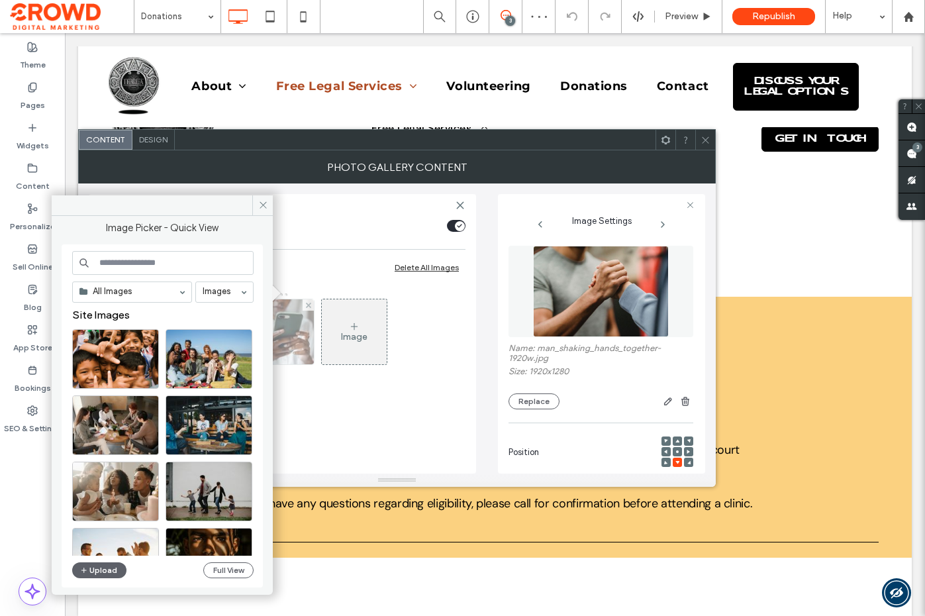
click at [282, 320] on img at bounding box center [281, 331] width 97 height 65
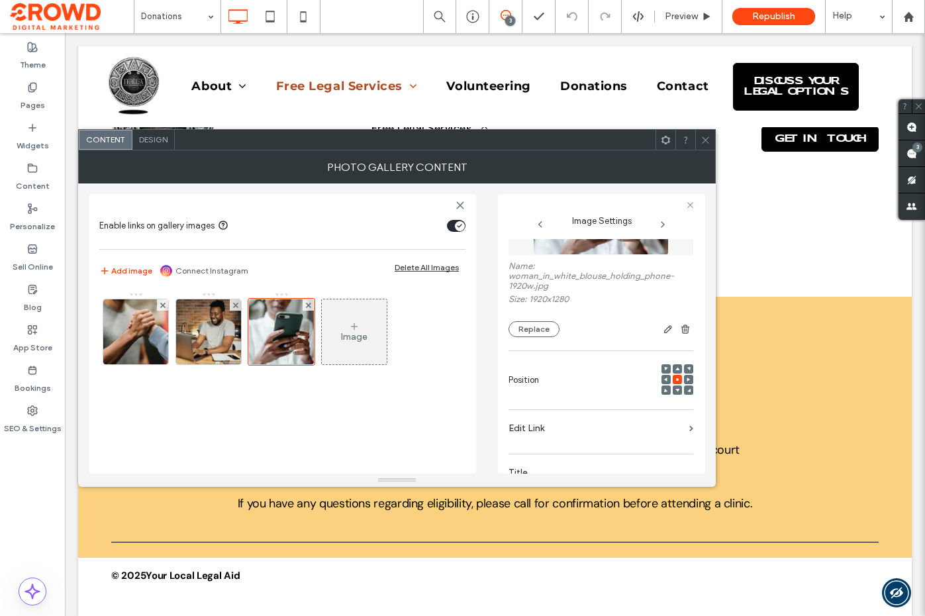
scroll to position [72, 0]
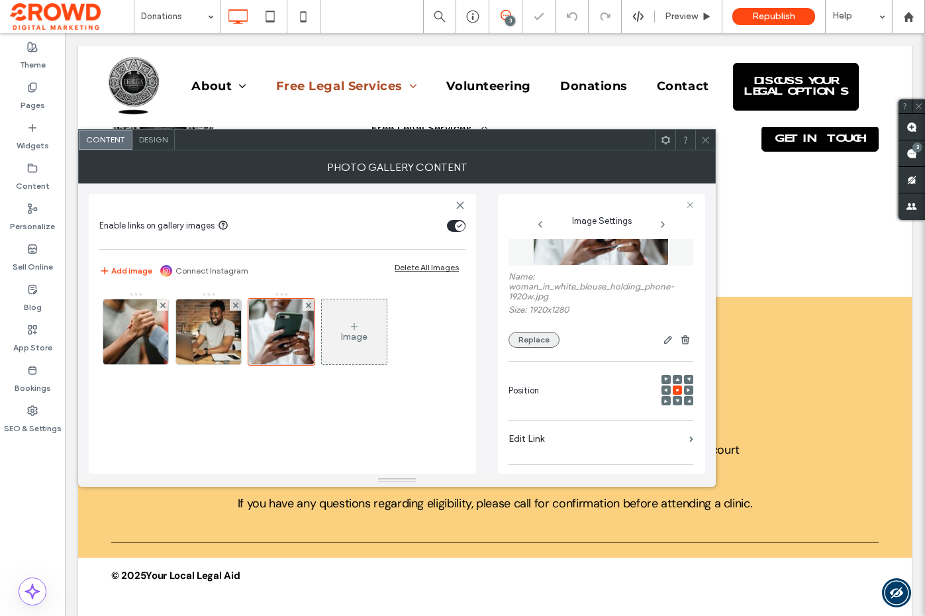
click at [523, 340] on button "Replace" at bounding box center [534, 340] width 51 height 16
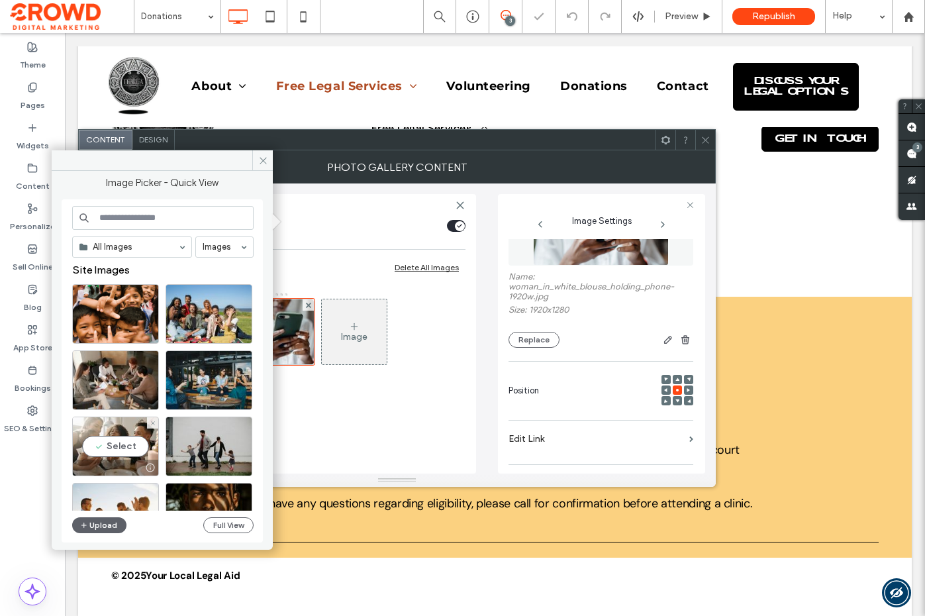
click at [121, 441] on div "Select" at bounding box center [115, 447] width 87 height 60
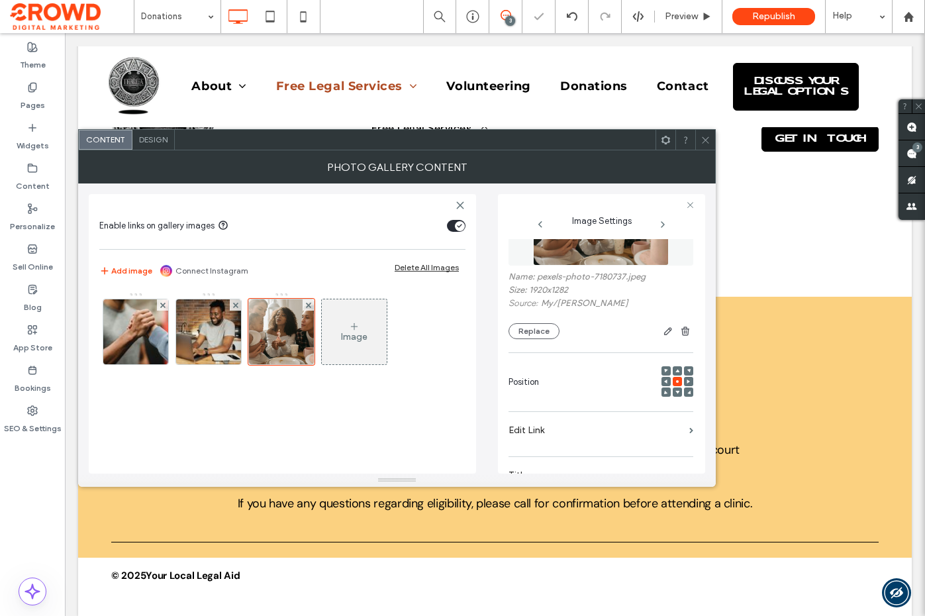
click at [701, 146] on span at bounding box center [706, 140] width 10 height 20
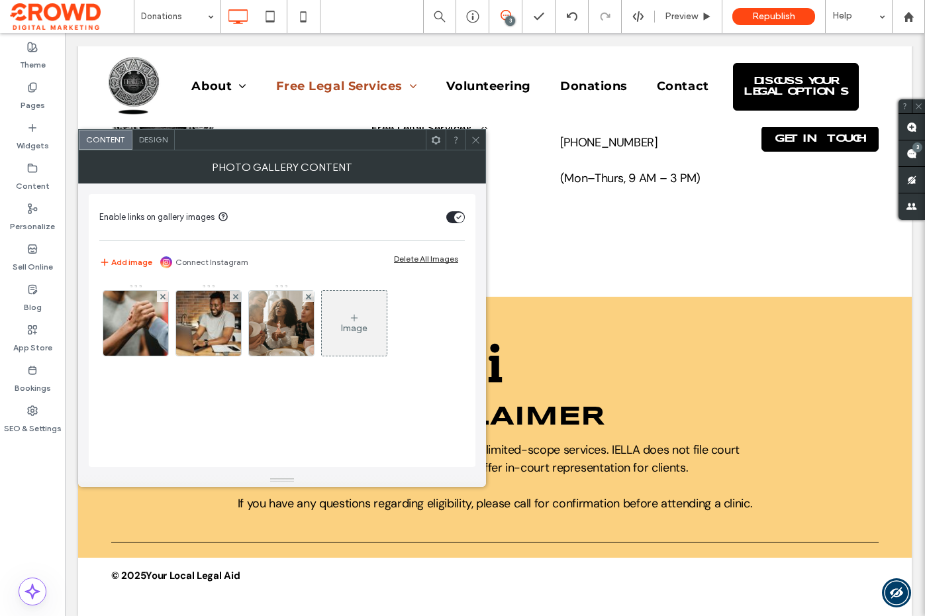
click at [232, 325] on img at bounding box center [208, 323] width 97 height 65
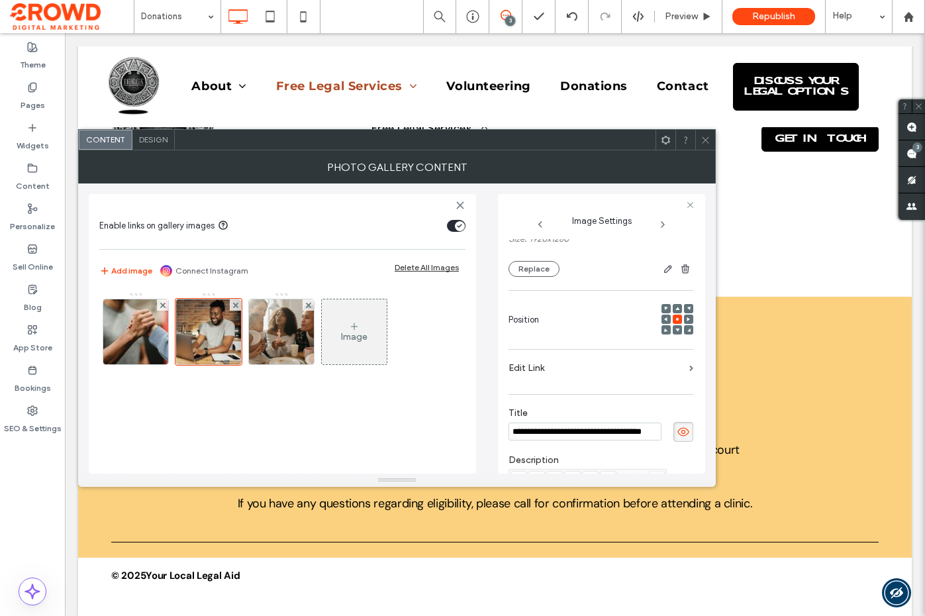
scroll to position [121, 0]
click at [543, 272] on button "Replace" at bounding box center [534, 270] width 51 height 16
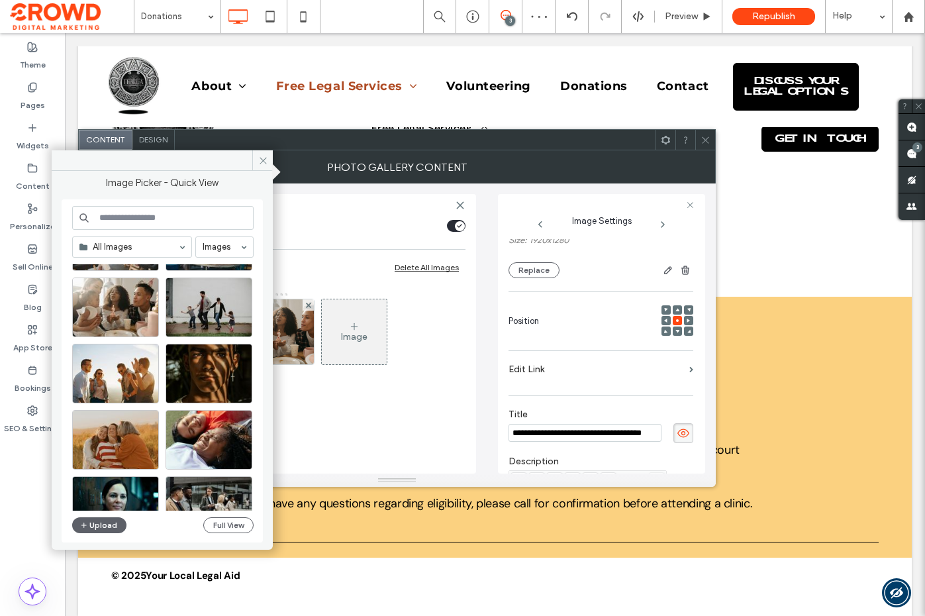
scroll to position [152, 0]
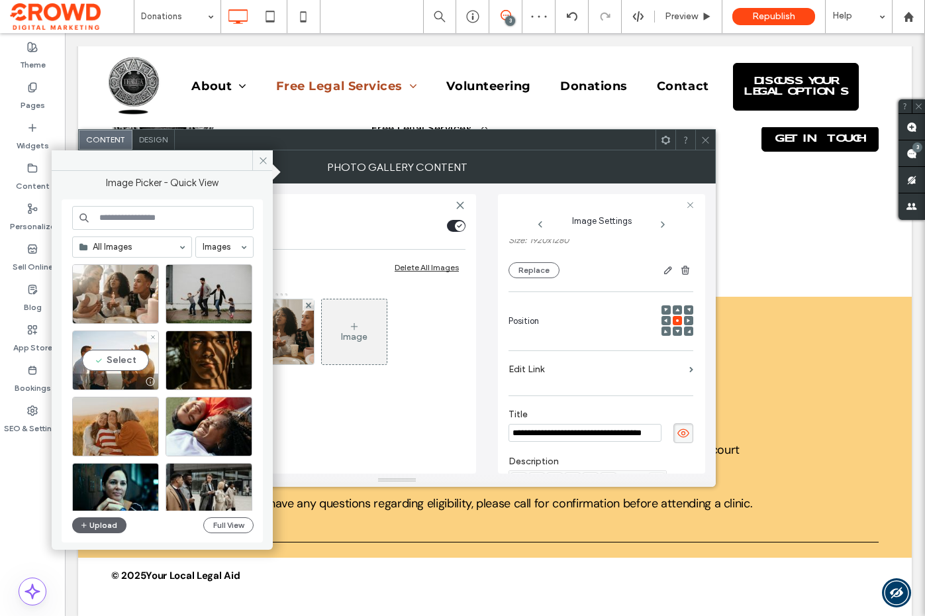
click at [108, 364] on div "Select" at bounding box center [115, 360] width 87 height 60
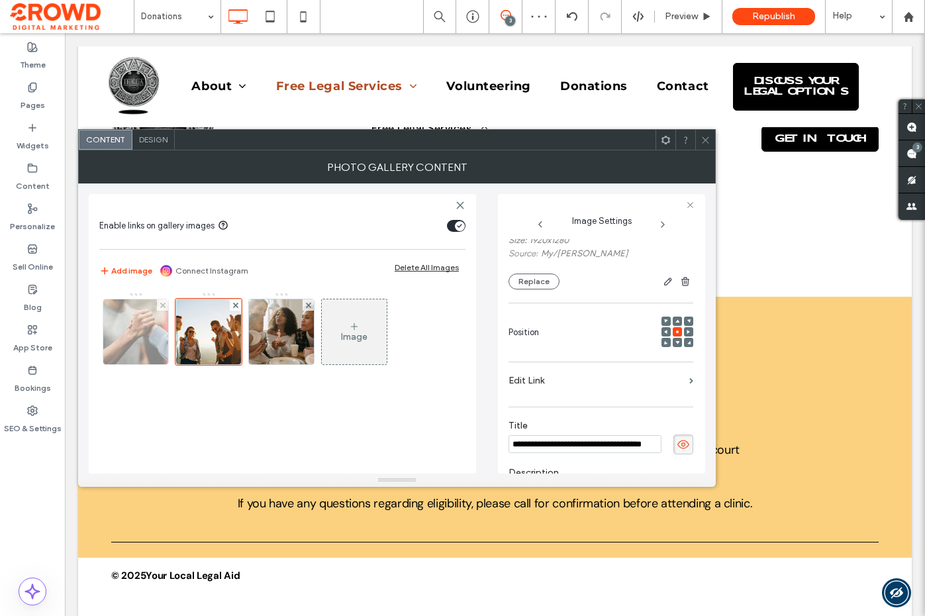
click at [148, 339] on img at bounding box center [135, 331] width 97 height 65
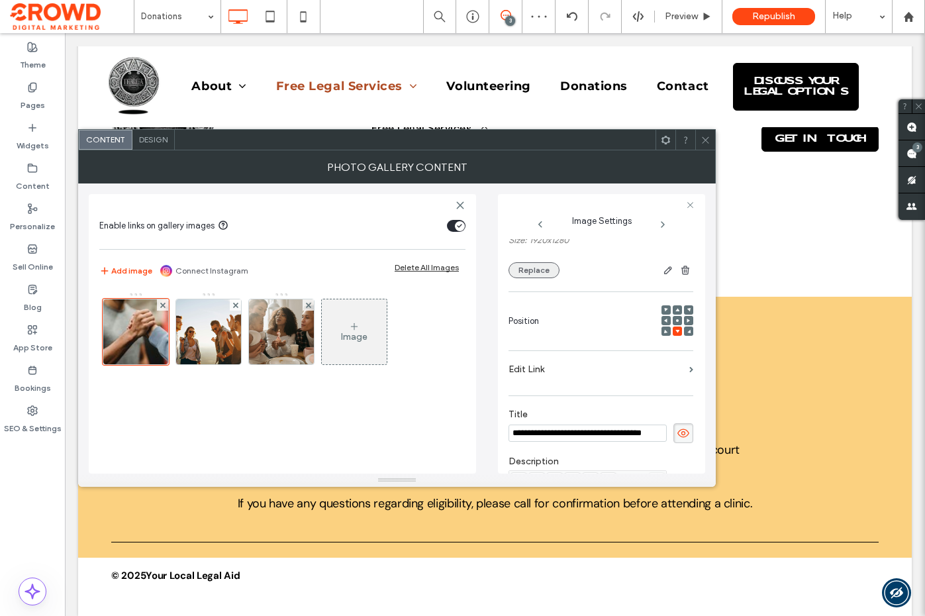
scroll to position [0, 20]
click at [540, 272] on button "Replace" at bounding box center [534, 270] width 51 height 16
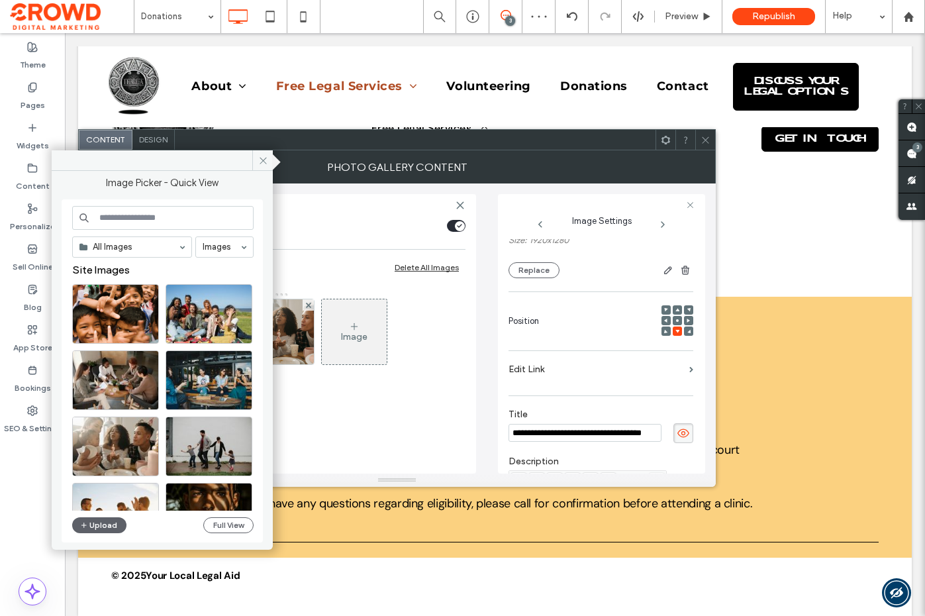
scroll to position [148, 0]
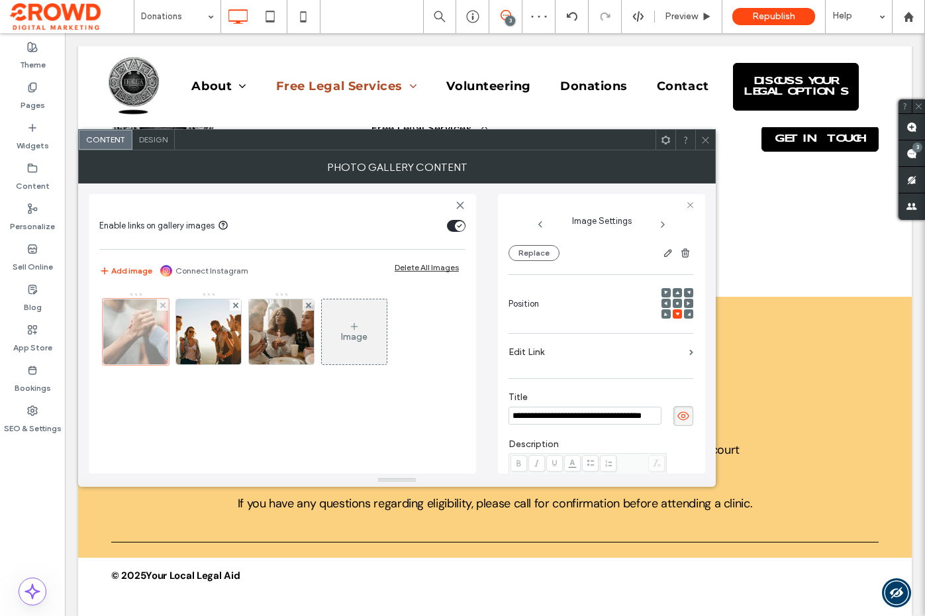
click at [121, 322] on div at bounding box center [136, 332] width 66 height 66
click at [526, 251] on button "Replace" at bounding box center [534, 253] width 51 height 16
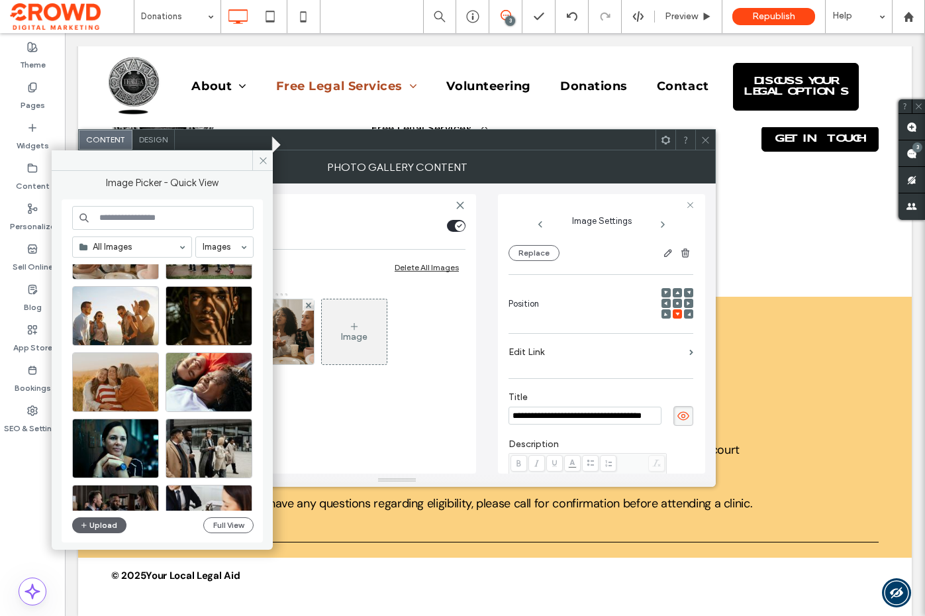
scroll to position [198, 0]
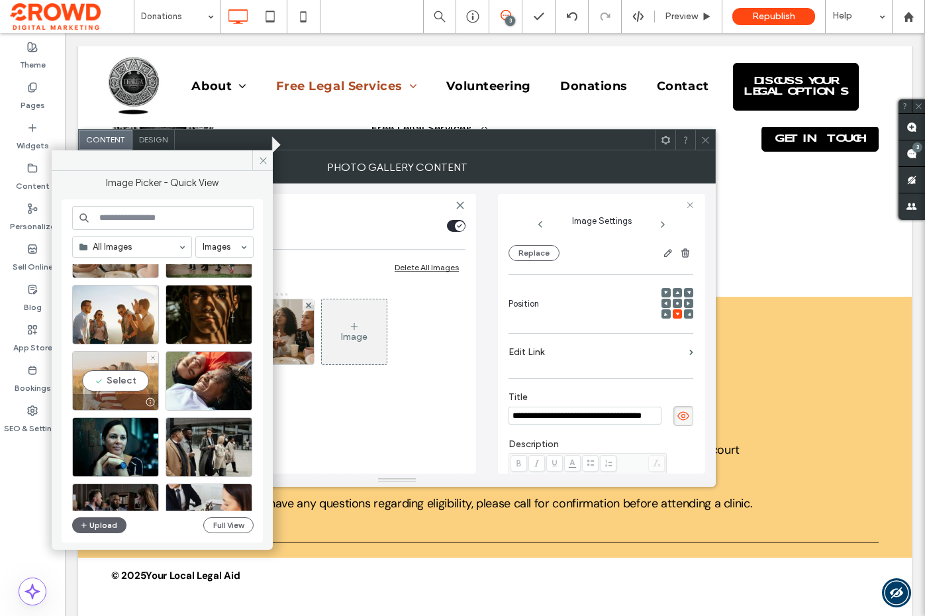
click at [92, 387] on div "Select" at bounding box center [115, 381] width 87 height 60
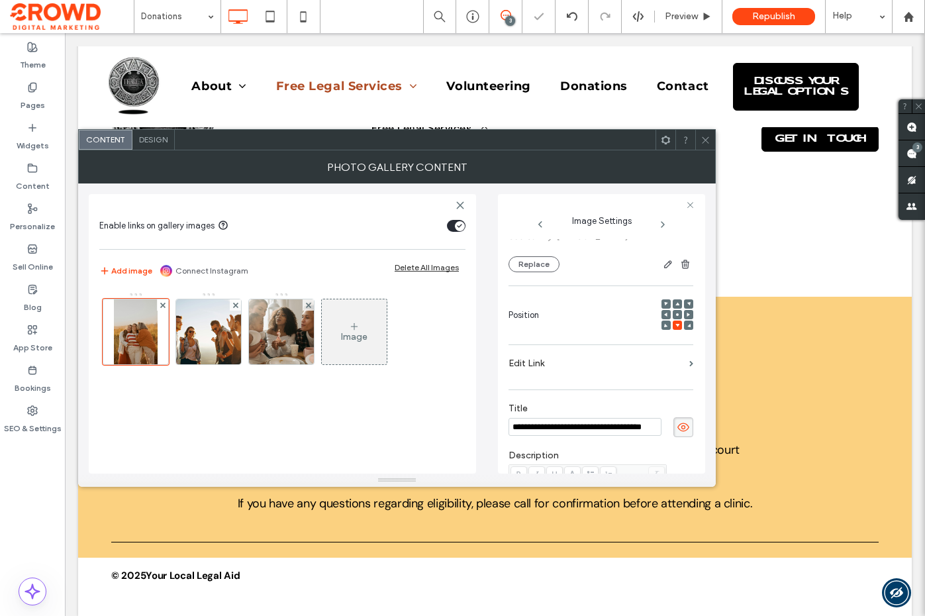
scroll to position [150, 0]
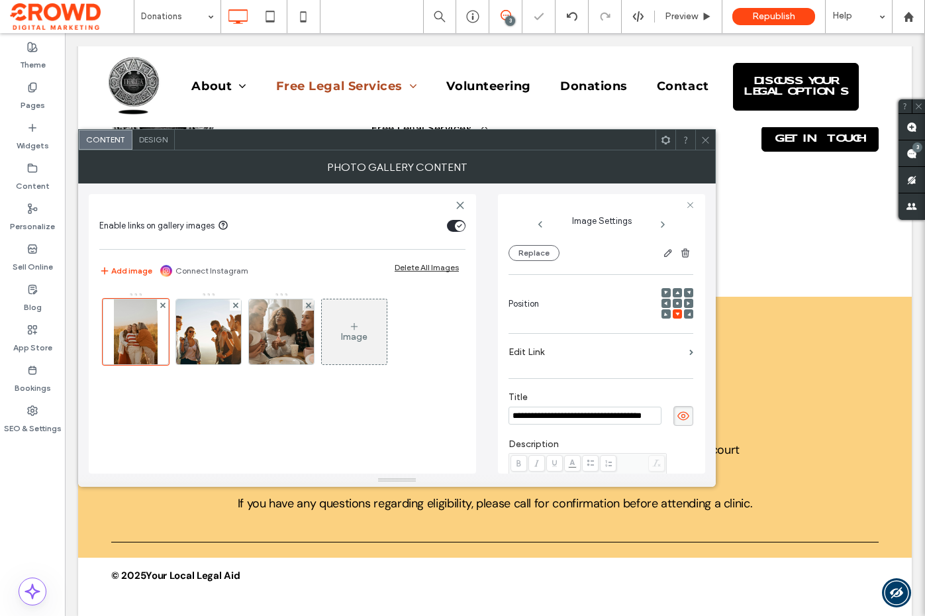
click at [708, 140] on icon at bounding box center [706, 140] width 10 height 10
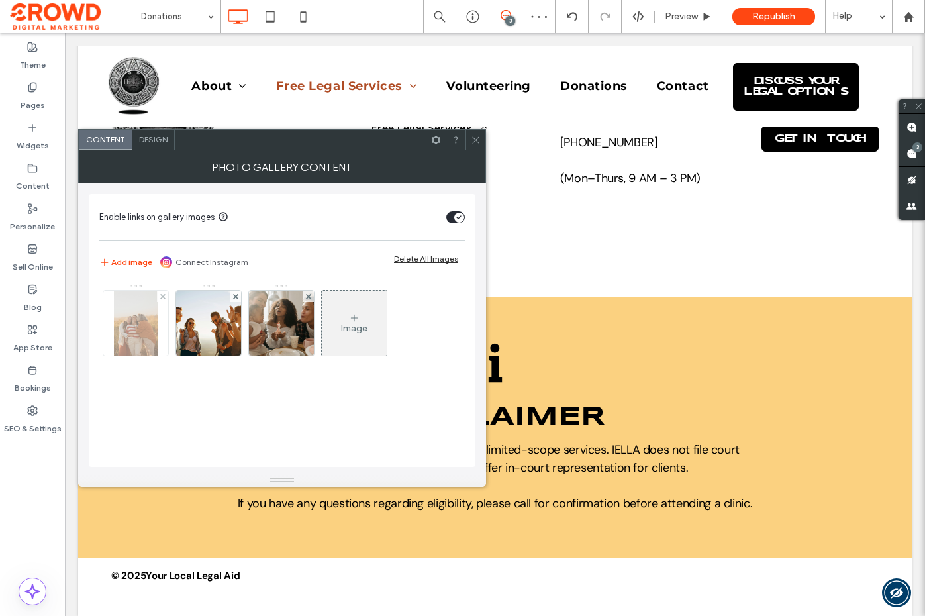
click at [138, 313] on img at bounding box center [135, 323] width 43 height 65
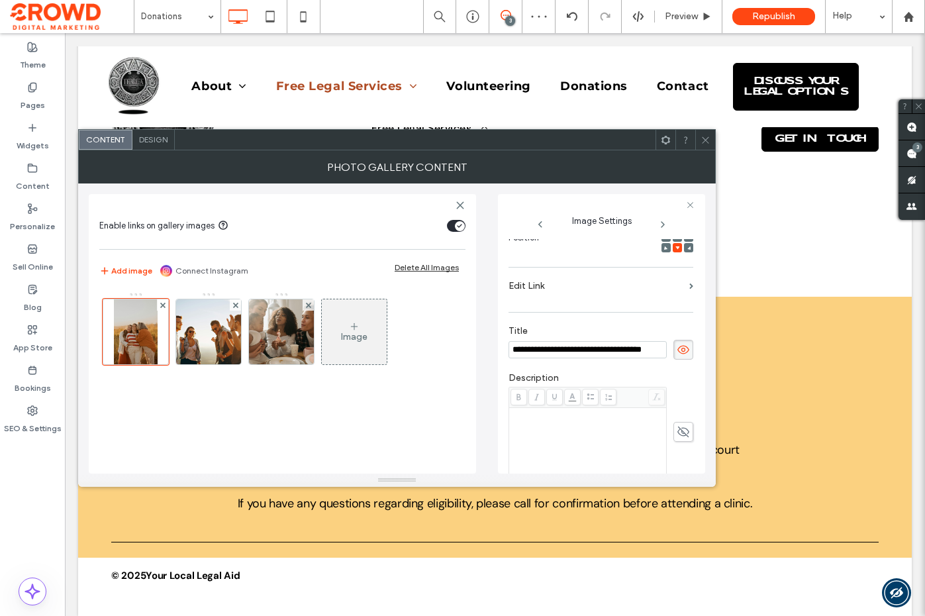
scroll to position [0, 0]
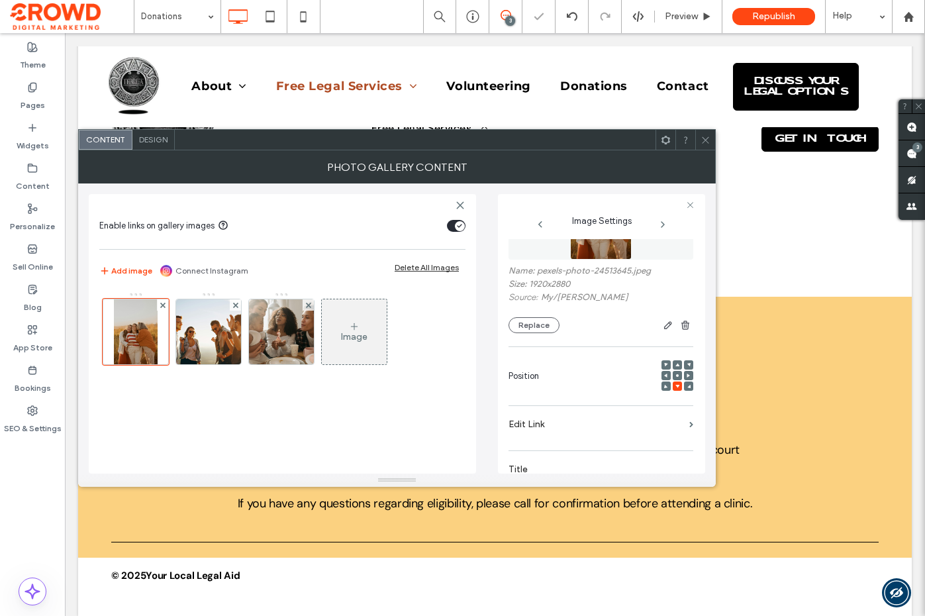
click at [676, 366] on icon at bounding box center [678, 365] width 4 height 4
click at [676, 378] on span at bounding box center [678, 375] width 4 height 9
click at [706, 143] on icon at bounding box center [706, 140] width 10 height 10
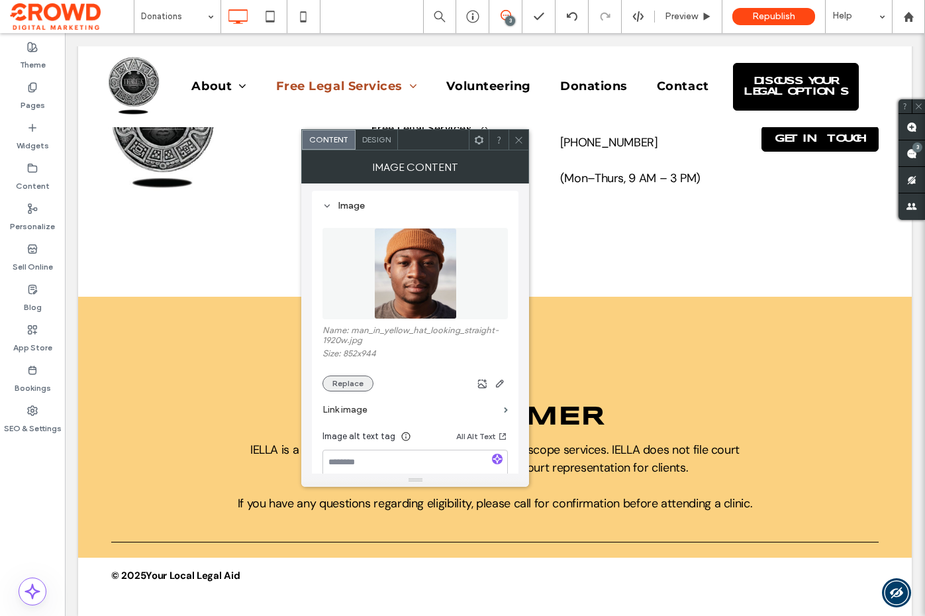
click at [350, 382] on button "Replace" at bounding box center [348, 384] width 51 height 16
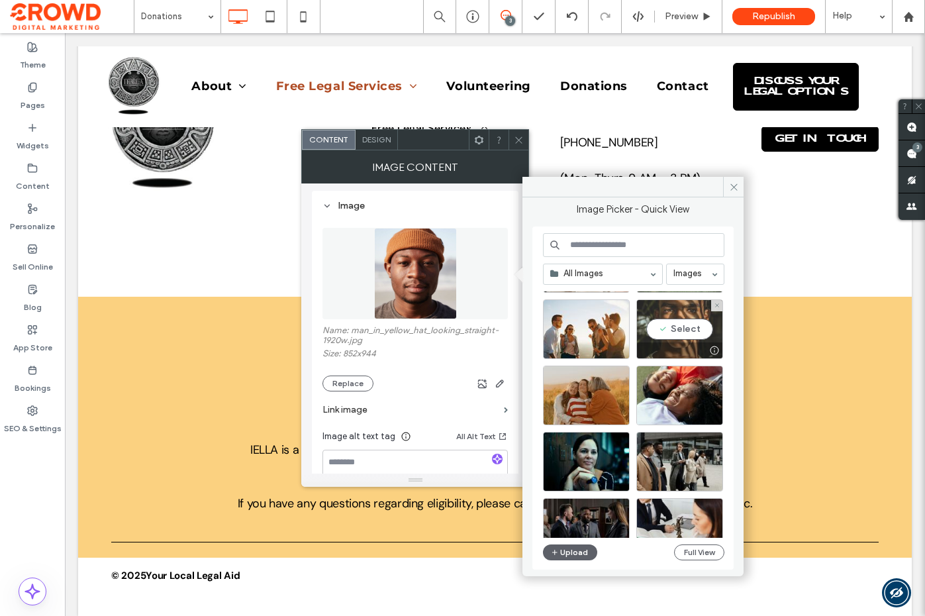
drag, startPoint x: 654, startPoint y: 356, endPoint x: 668, endPoint y: 341, distance: 20.6
click at [668, 342] on div at bounding box center [679, 350] width 85 height 16
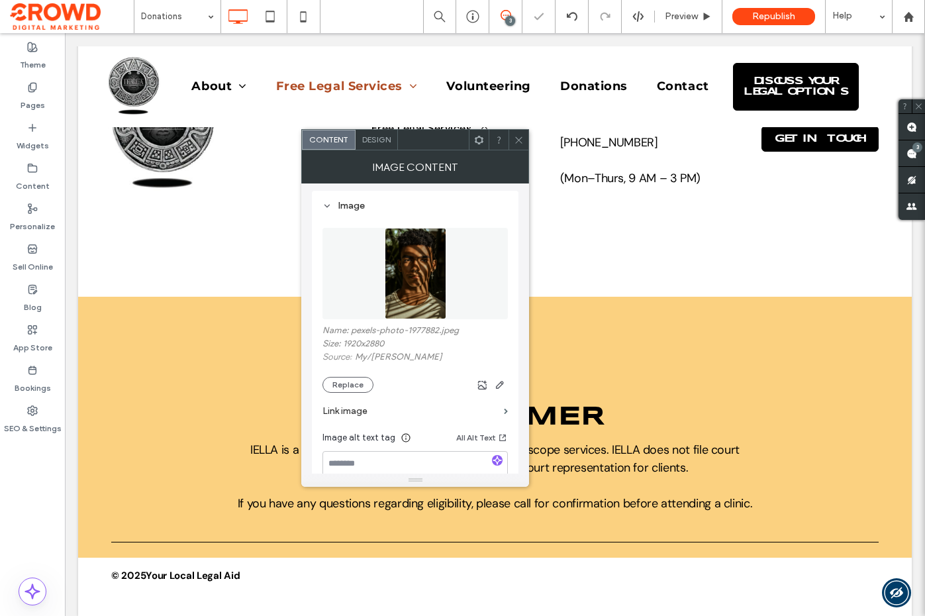
click at [511, 137] on div at bounding box center [519, 140] width 20 height 20
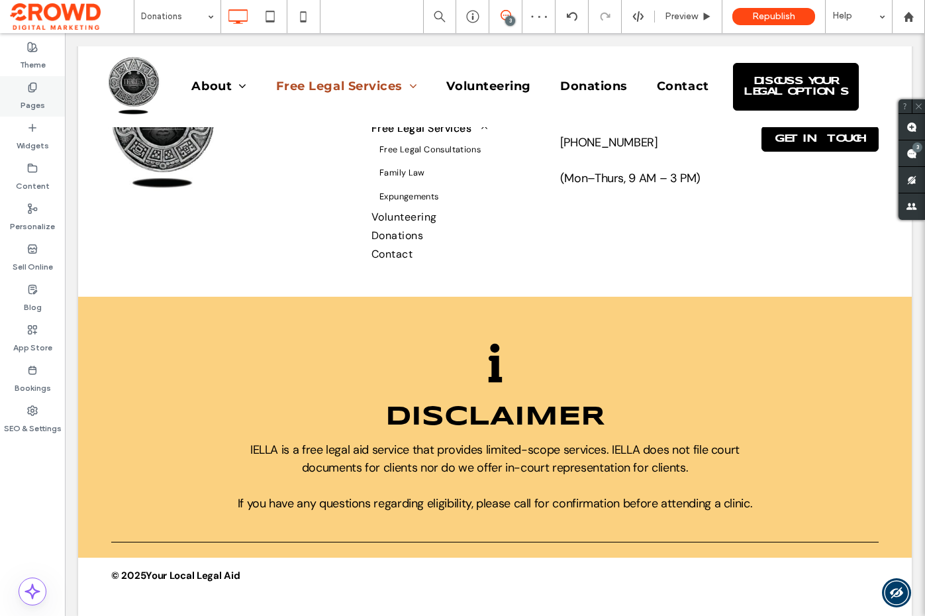
drag, startPoint x: 32, startPoint y: 98, endPoint x: 56, endPoint y: 105, distance: 24.9
click at [32, 98] on label "Pages" at bounding box center [33, 102] width 25 height 19
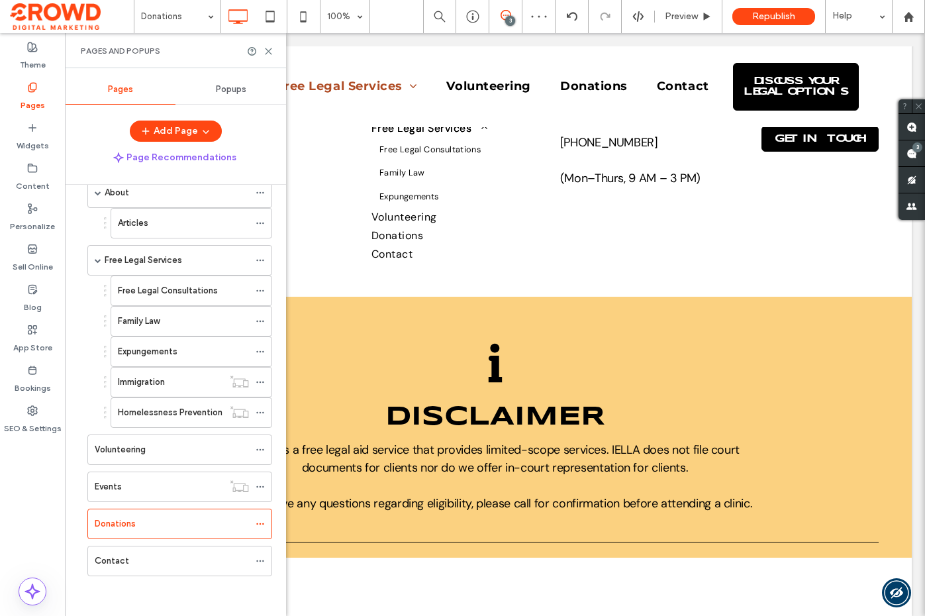
click at [130, 562] on div "Contact" at bounding box center [172, 560] width 154 height 13
click at [270, 49] on use at bounding box center [269, 51] width 6 height 6
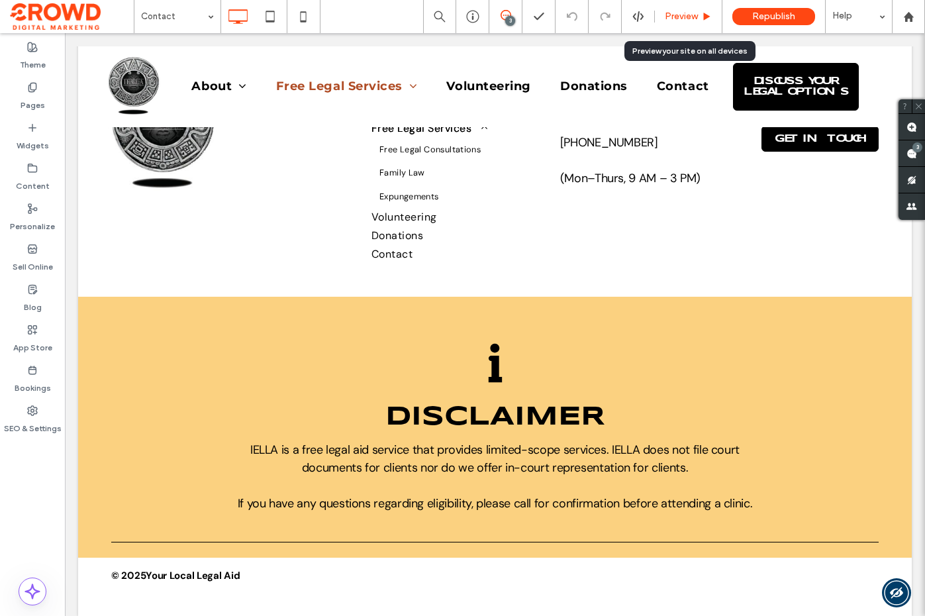
click at [684, 11] on span "Preview" at bounding box center [681, 16] width 33 height 11
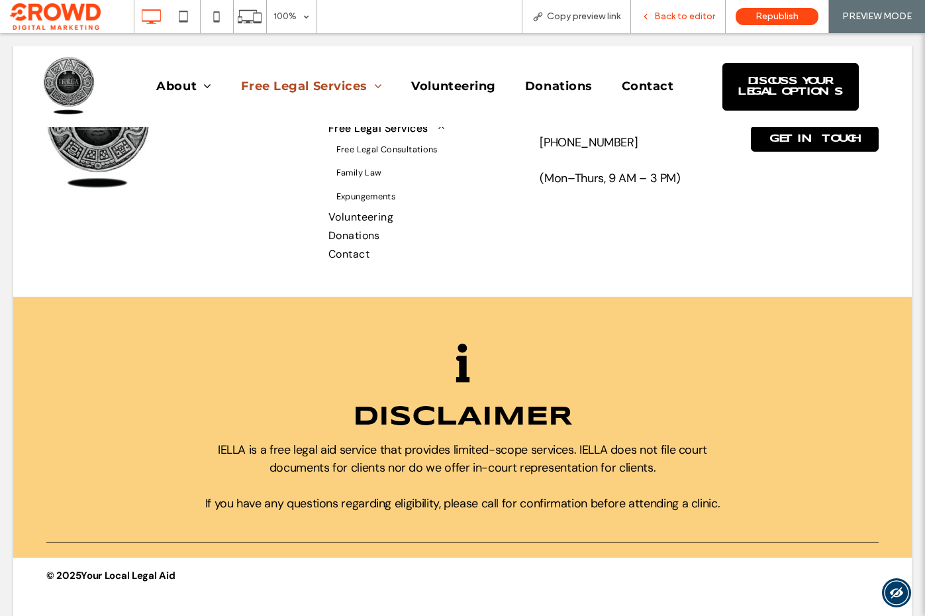
click at [677, 16] on span "Back to editor" at bounding box center [684, 16] width 61 height 11
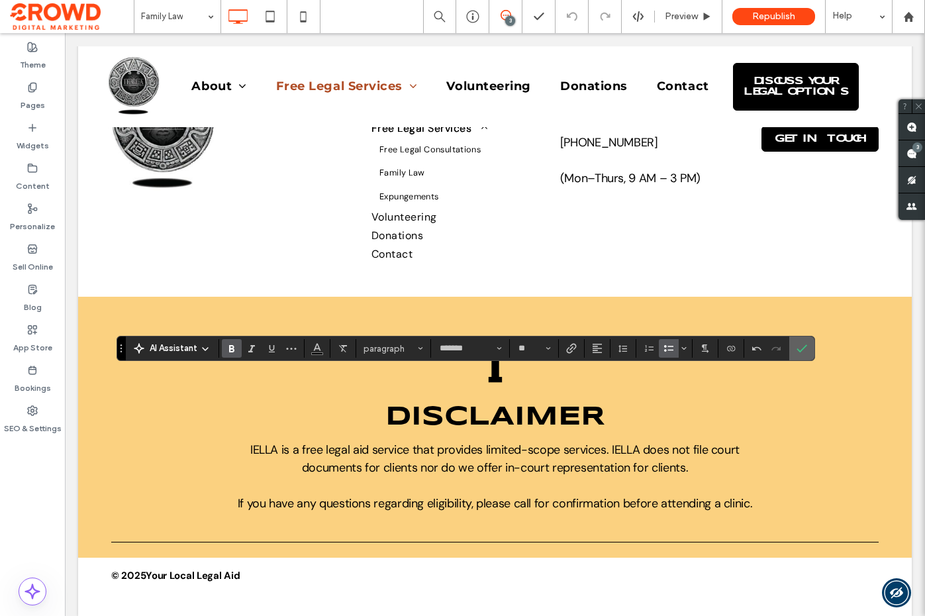
click at [811, 342] on label "Confirm" at bounding box center [802, 348] width 20 height 24
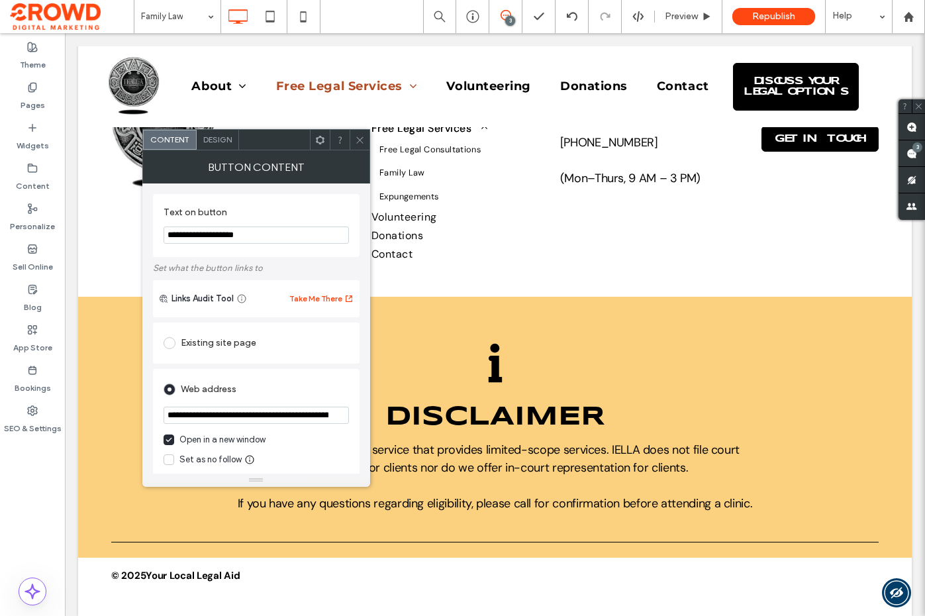
click at [358, 144] on icon at bounding box center [360, 140] width 10 height 10
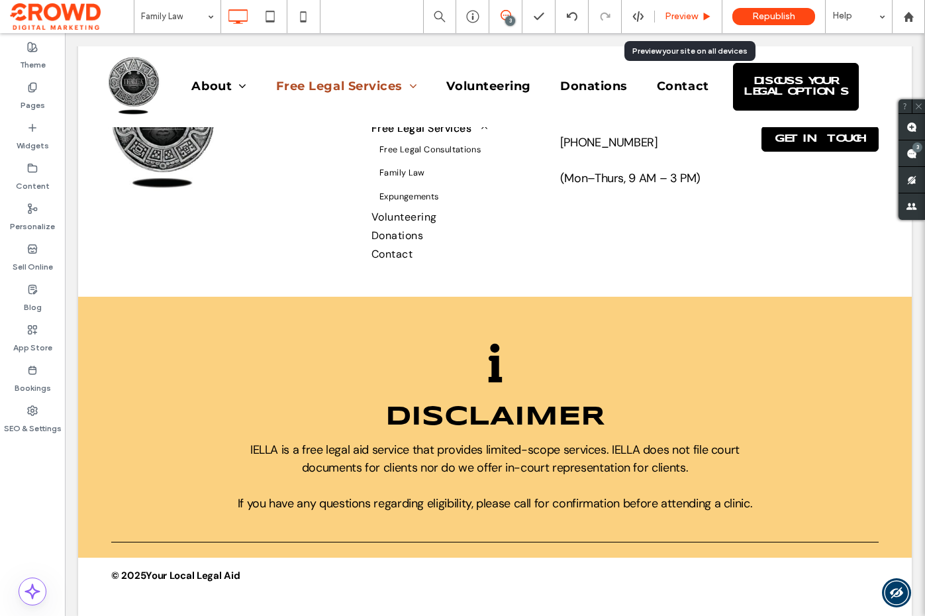
click at [709, 13] on icon at bounding box center [707, 17] width 10 height 10
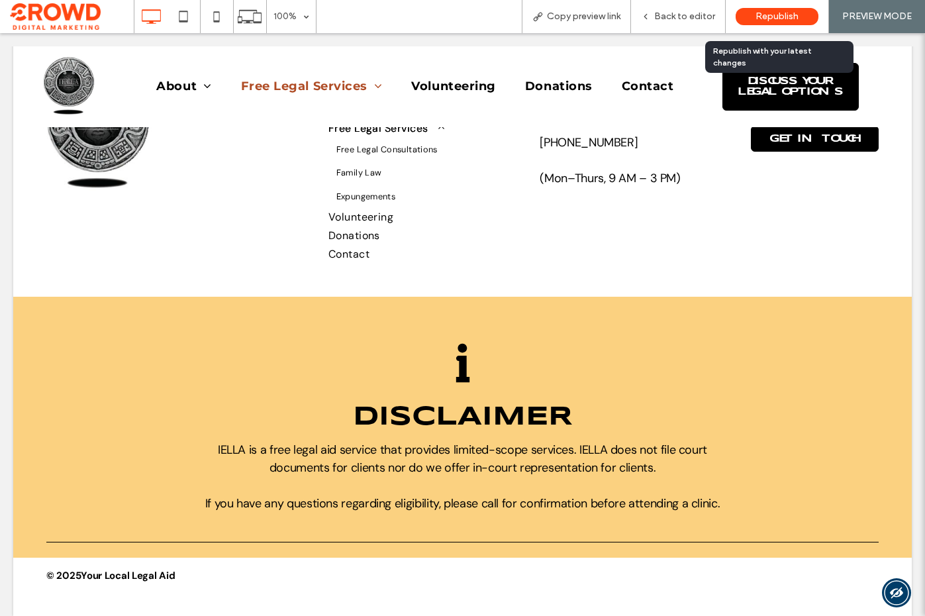
click at [754, 15] on div "Republish" at bounding box center [777, 16] width 83 height 17
